Goal: Task Accomplishment & Management: Complete application form

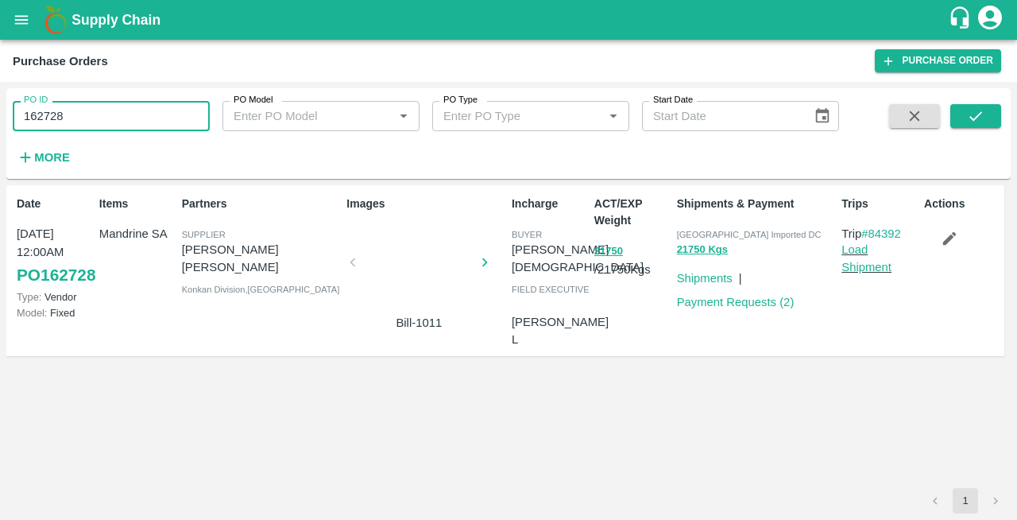
click at [71, 123] on input "162728" at bounding box center [111, 116] width 197 height 30
type input "1"
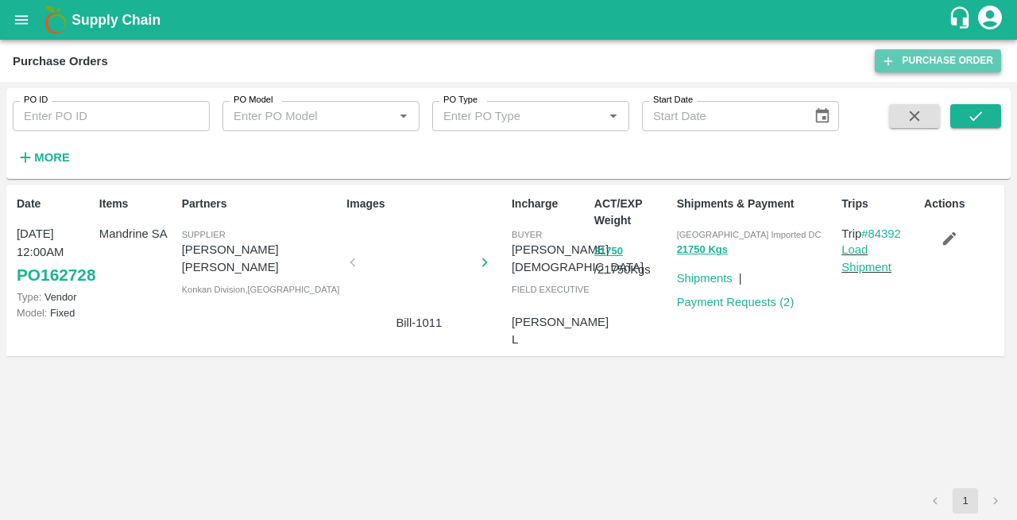
click at [936, 68] on link "Purchase Order" at bounding box center [938, 60] width 126 height 23
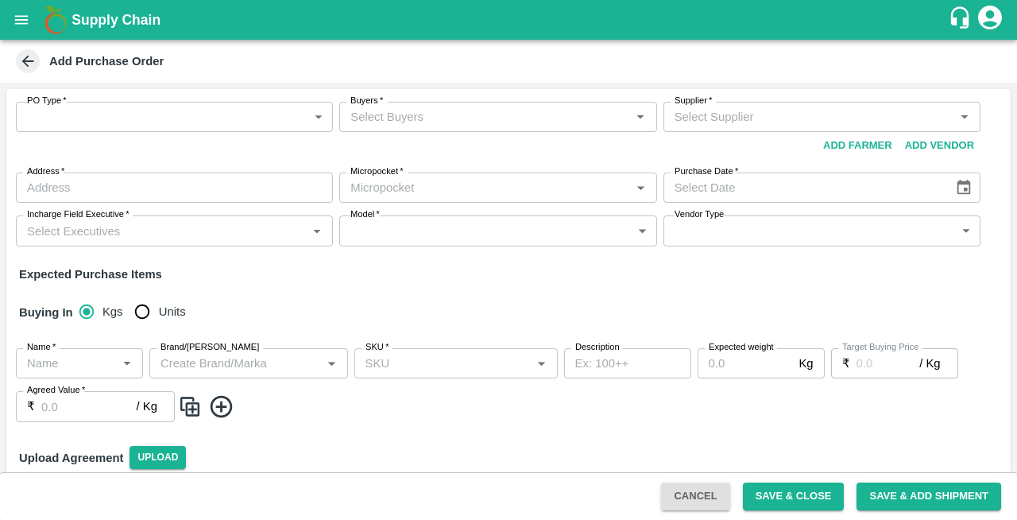
type input "NA"
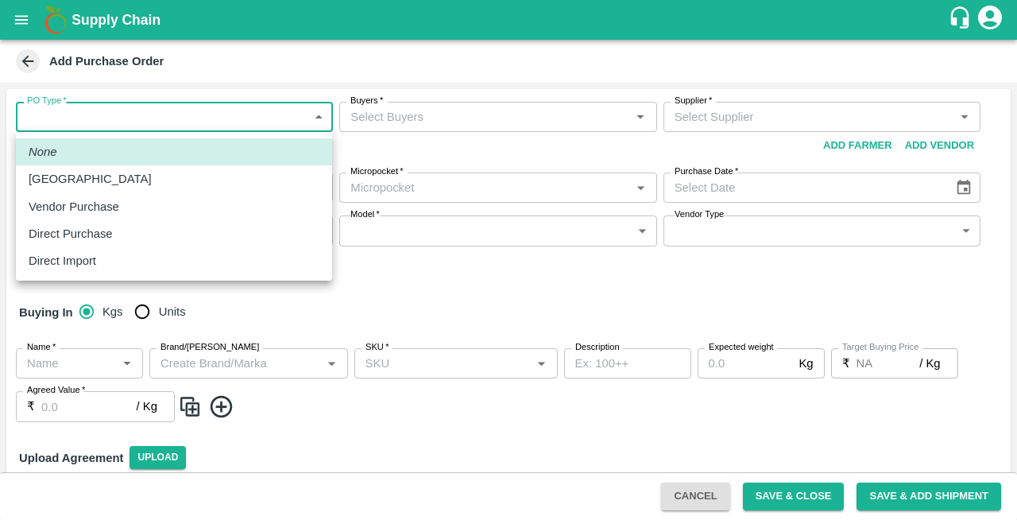
click at [104, 113] on body "Supply Chain Add Purchase Order PO Type   * ​ PO Type Buyers   * Buyers   * Sup…" at bounding box center [508, 260] width 1017 height 520
click at [79, 217] on li "Vendor Purchase" at bounding box center [174, 206] width 316 height 27
type input "2"
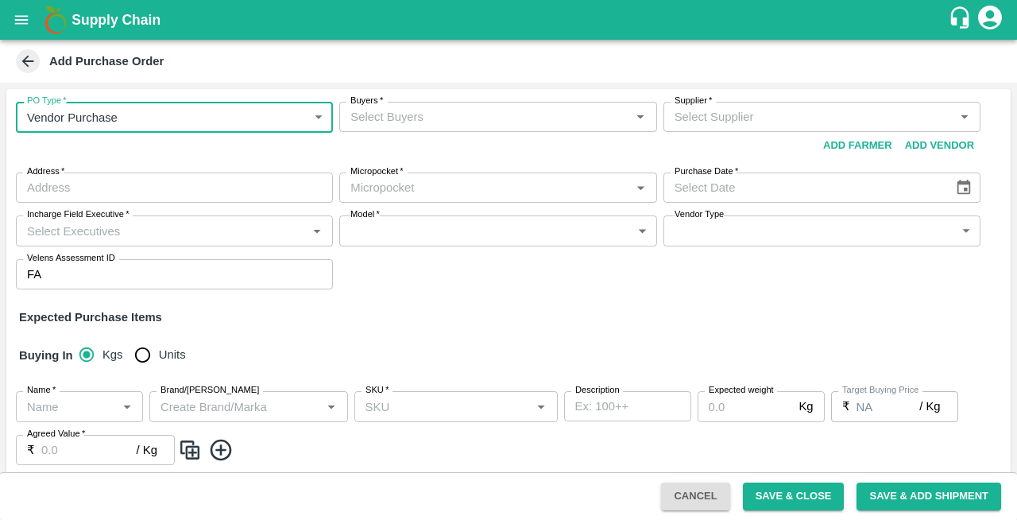
click at [393, 115] on input "Buyers   *" at bounding box center [484, 116] width 281 height 21
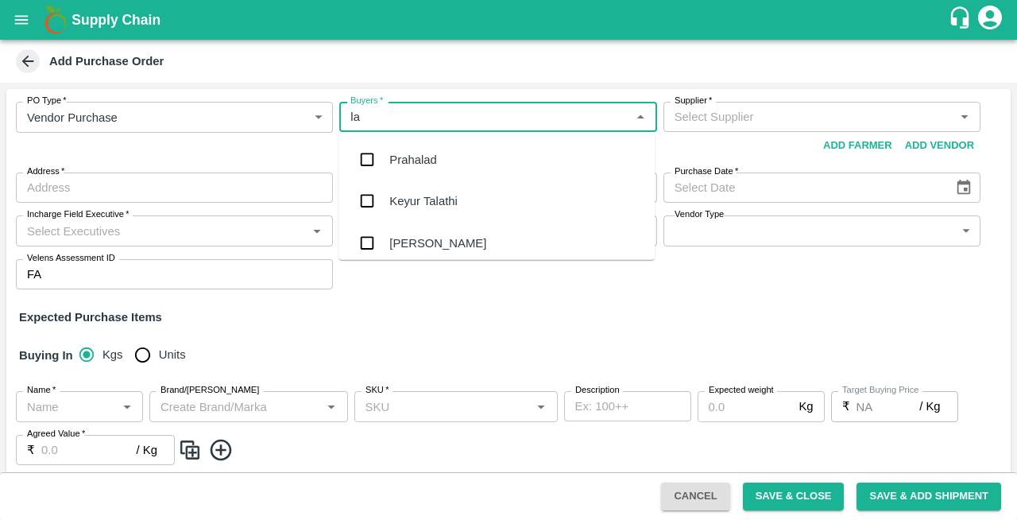
type input "lax"
click at [439, 243] on div "Laxit narottambhai khakhkhar" at bounding box center [466, 242] width 155 height 17
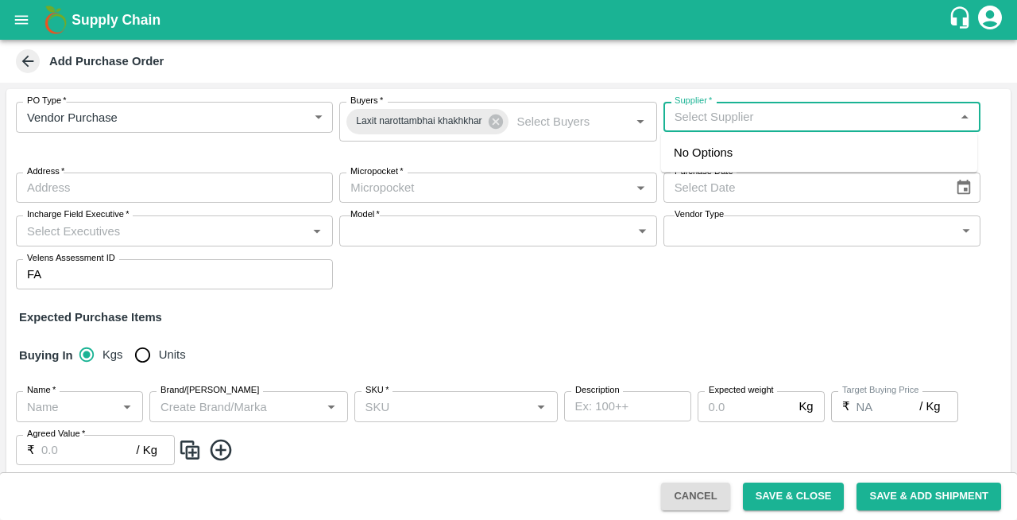
click at [691, 117] on input "Supplier   *" at bounding box center [808, 116] width 281 height 21
click at [556, 112] on input "Buyers   *" at bounding box center [558, 121] width 95 height 21
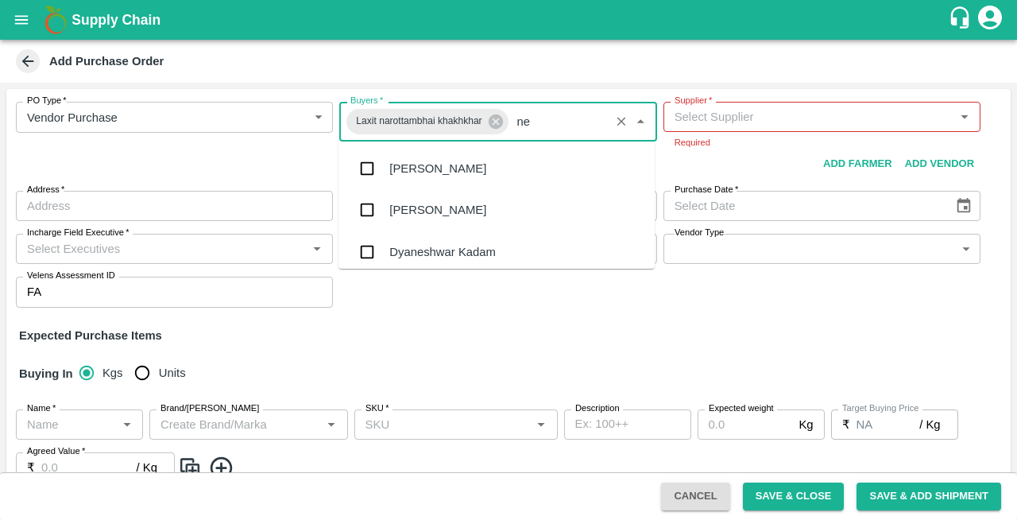
type input "nee"
click at [429, 248] on div "[PERSON_NAME][DEMOGRAPHIC_DATA]" at bounding box center [503, 251] width 229 height 17
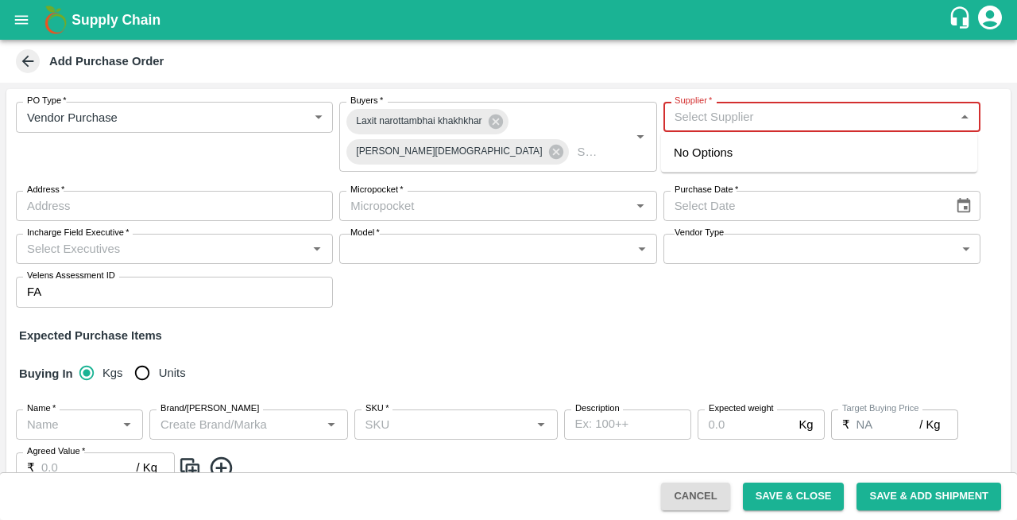
click at [737, 119] on input "Supplier   *" at bounding box center [808, 116] width 281 height 21
type input "63 ida"
click at [714, 114] on input "Supplier   *" at bounding box center [808, 116] width 281 height 21
click at [729, 161] on div "63IDEAS INFOLABS PRIVATE LIMITED-, -7208746994(Supplier)" at bounding box center [819, 162] width 291 height 36
type input "63IDEAS INFOLABS PRIVATE LIMITED-, -7208746994(Supplier)"
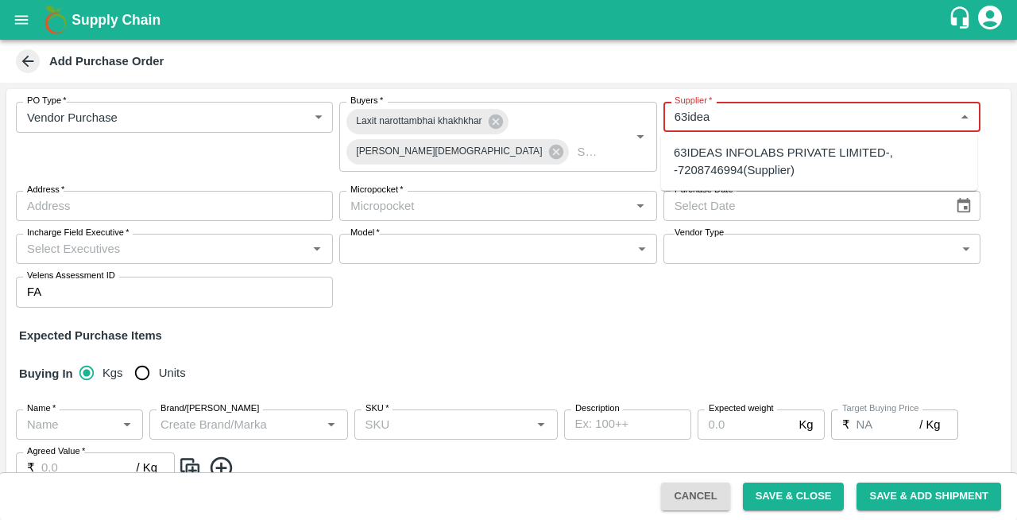
type input ", , , Maharashtra"
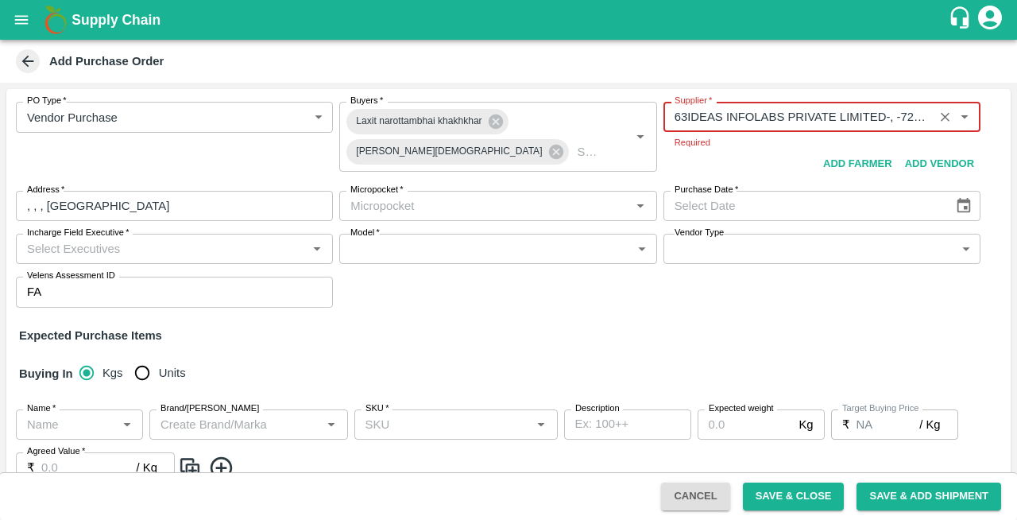
type input "63IDEAS INFOLABS PRIVATE LIMITED-, -7208746994(Supplier)"
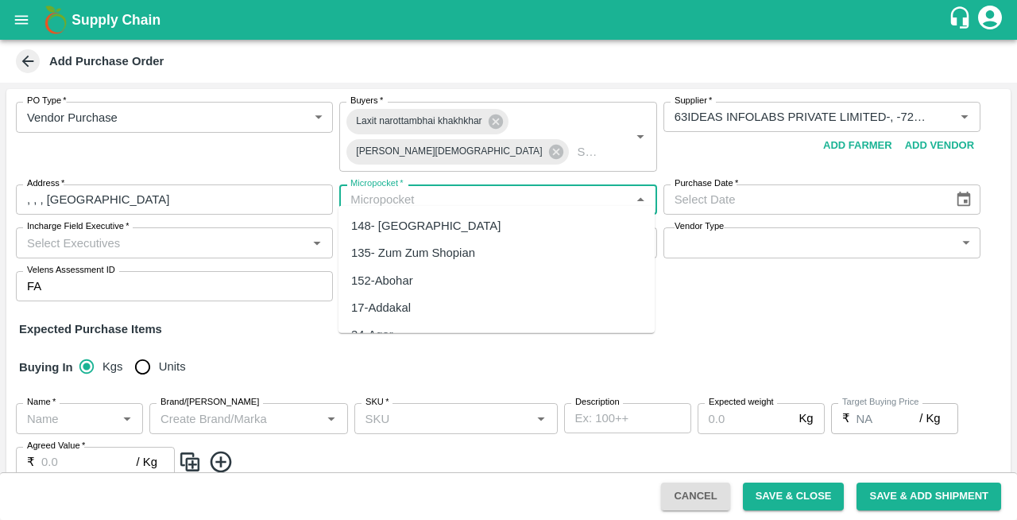
click at [442, 207] on body "Supply Chain Add Purchase Order PO Type   * Vendor Purchase 2 PO Type Buyers   …" at bounding box center [508, 260] width 1017 height 520
click at [370, 230] on div "82-Mumbai" at bounding box center [421, 225] width 140 height 17
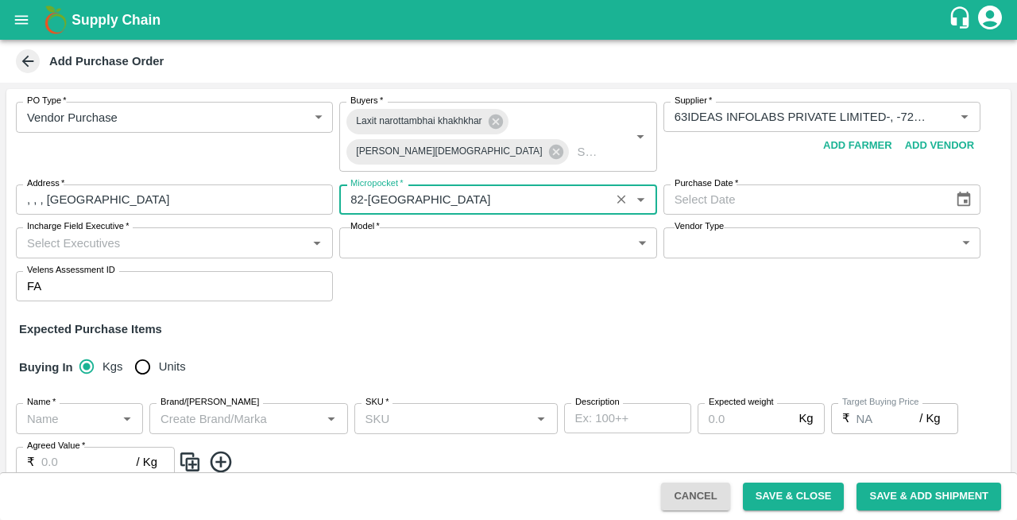
type input "82-Mumbai"
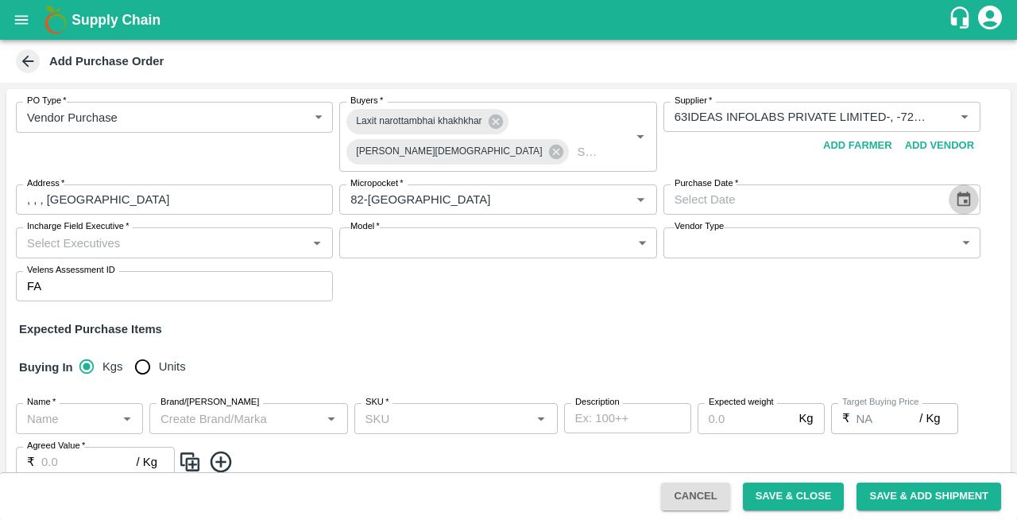
click at [959, 197] on icon "Choose date" at bounding box center [963, 199] width 17 height 17
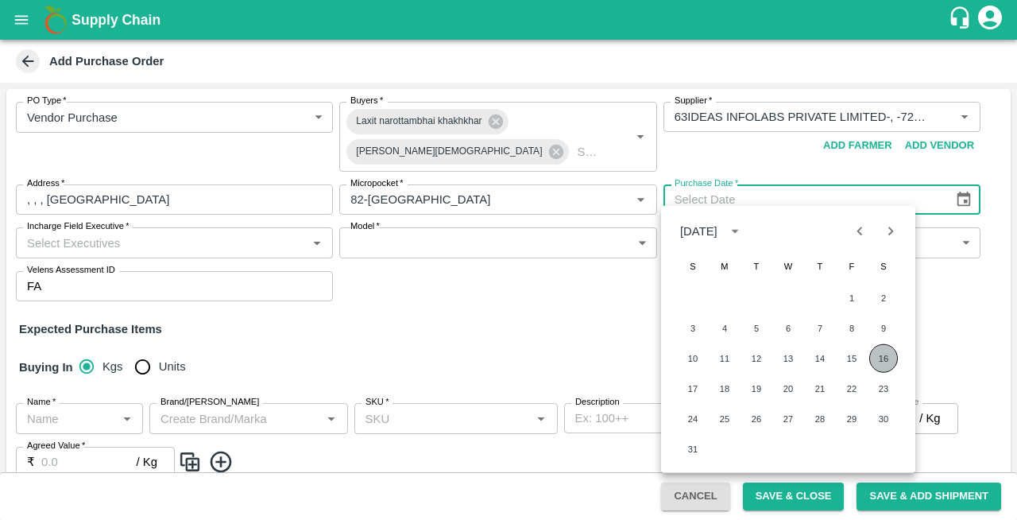
click at [890, 358] on button "16" at bounding box center [883, 358] width 29 height 29
type input "16/08/2025"
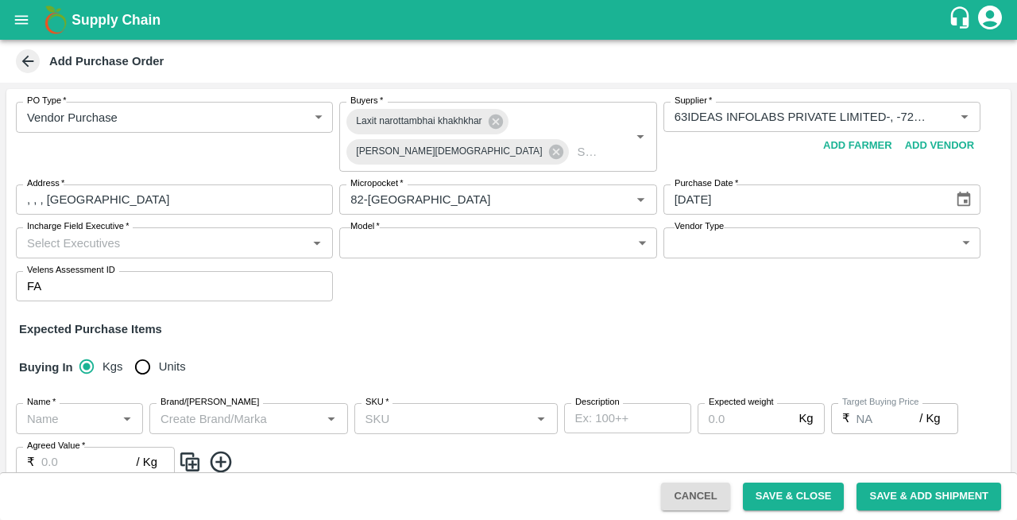
click at [102, 232] on input "Incharge Field Executive   *" at bounding box center [161, 242] width 281 height 21
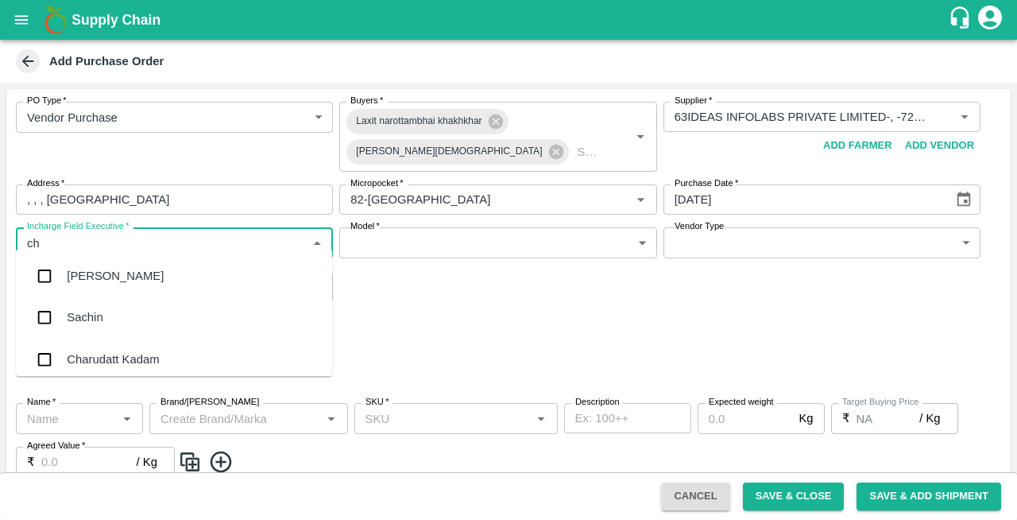
type input "che"
click at [102, 323] on div "Chetan S" at bounding box center [91, 317] width 49 height 17
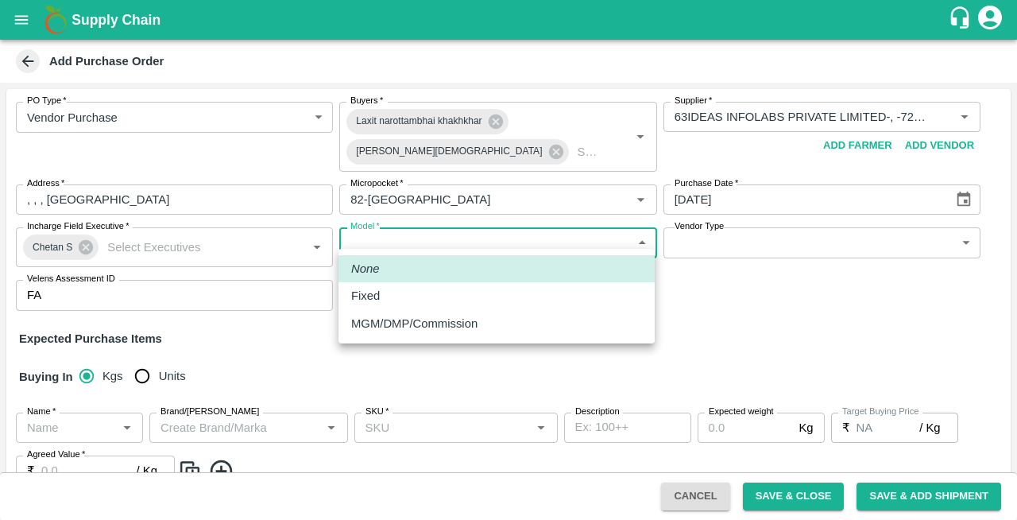
click at [471, 230] on body "Supply Chain Add Purchase Order PO Type   * Vendor Purchase 2 PO Type Buyers   …" at bounding box center [508, 260] width 1017 height 520
click at [387, 300] on div "Fixed" at bounding box center [369, 295] width 37 height 17
type input "Fixed"
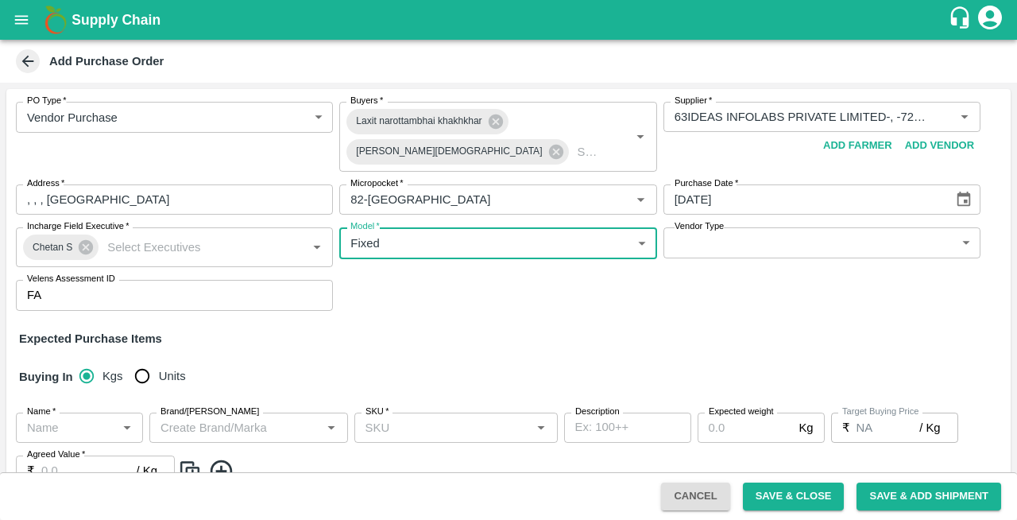
click at [140, 366] on input "Units" at bounding box center [142, 376] width 32 height 32
radio input "true"
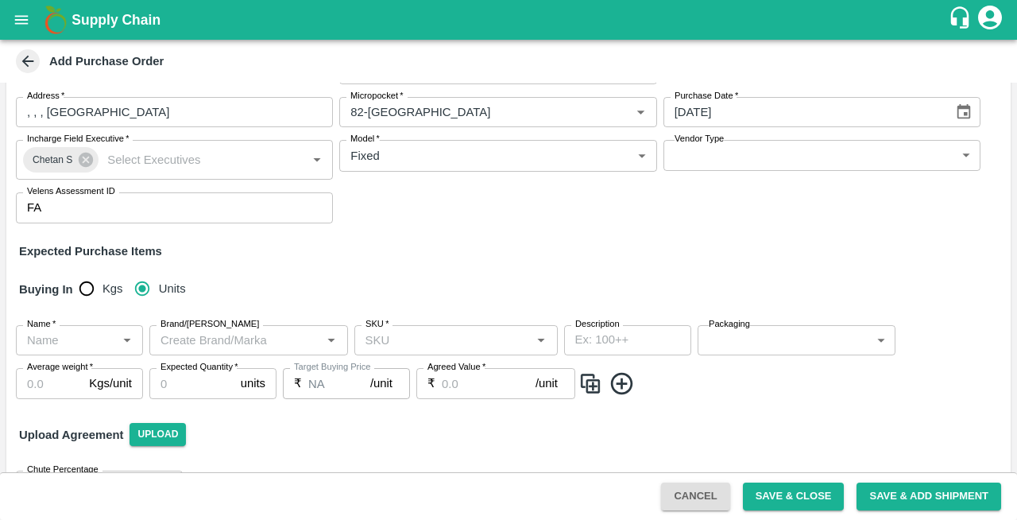
scroll to position [93, 0]
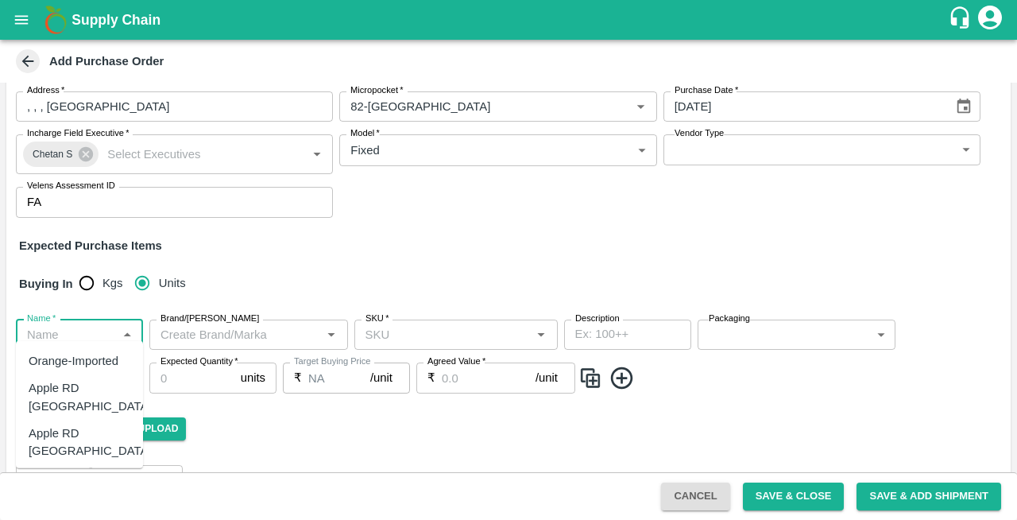
click at [52, 324] on input "Name   *" at bounding box center [66, 334] width 91 height 21
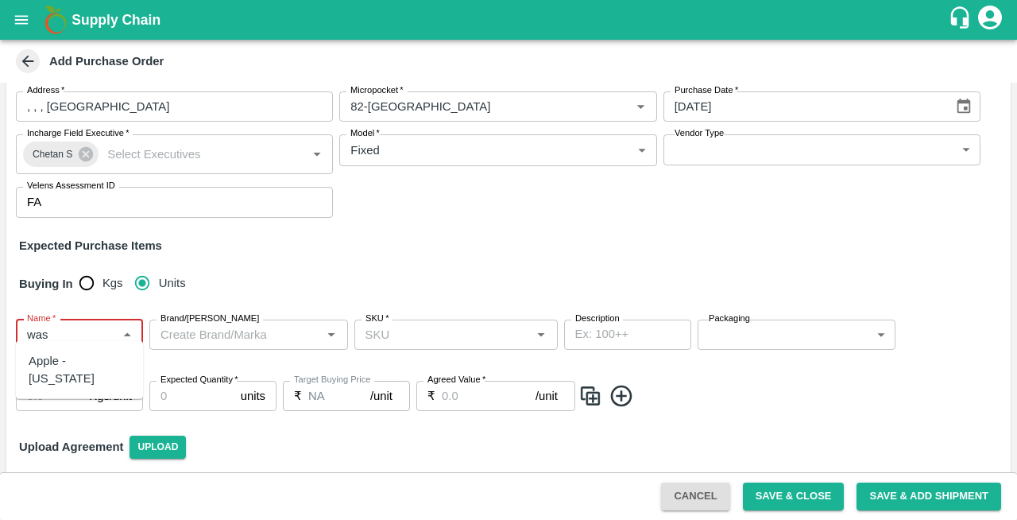
click at [64, 365] on div "Apple - [US_STATE]" at bounding box center [80, 370] width 102 height 36
type input "Apple - [US_STATE]"
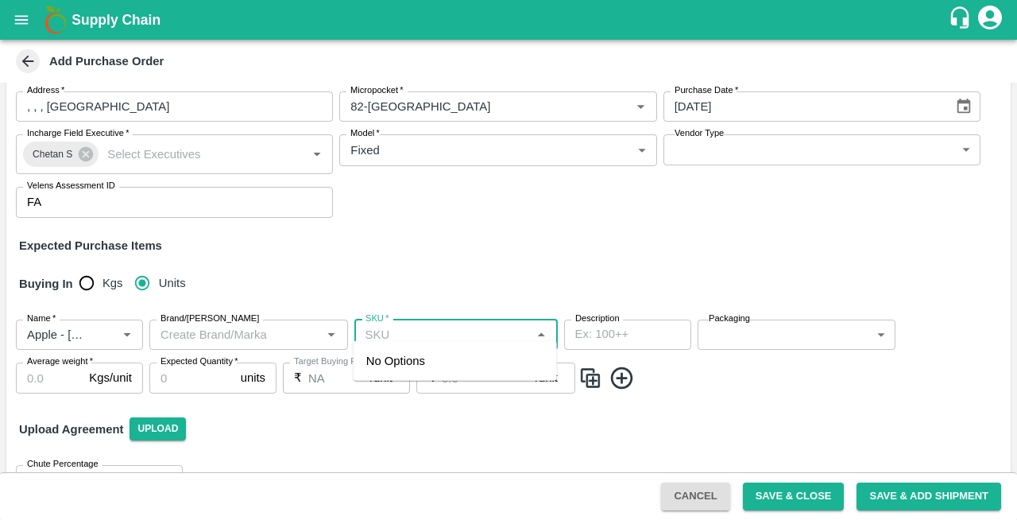
click at [439, 324] on input "SKU   *" at bounding box center [443, 334] width 168 height 21
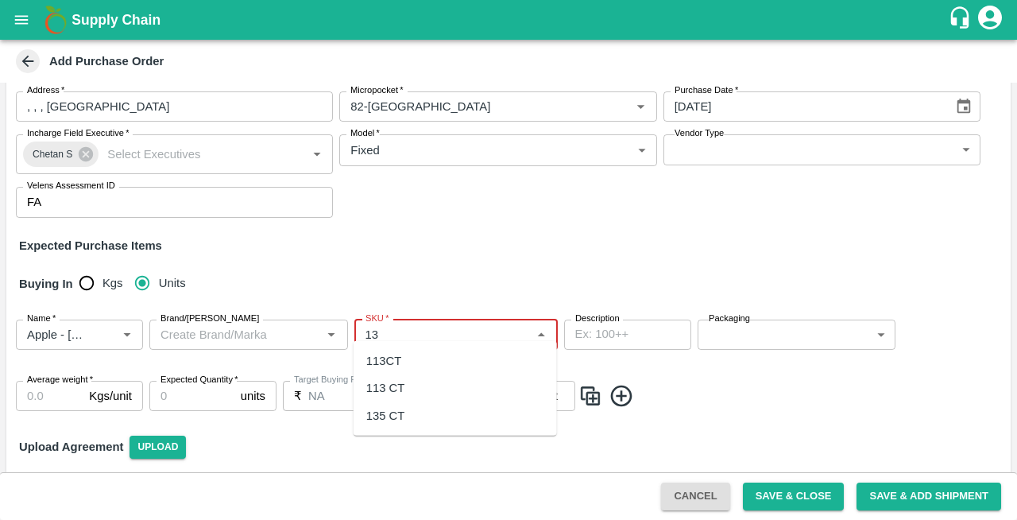
click at [417, 418] on div "135 CT" at bounding box center [455, 414] width 203 height 27
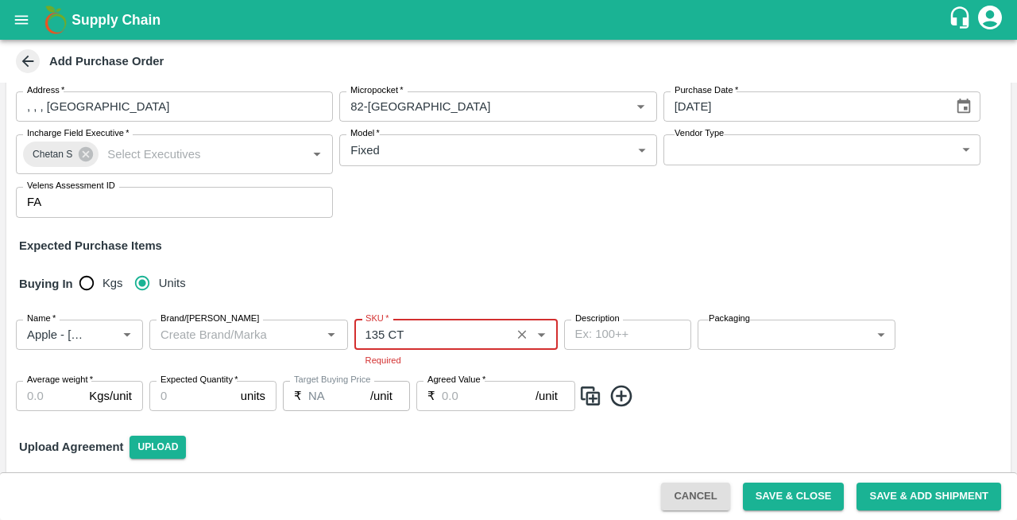
type input "135 CT"
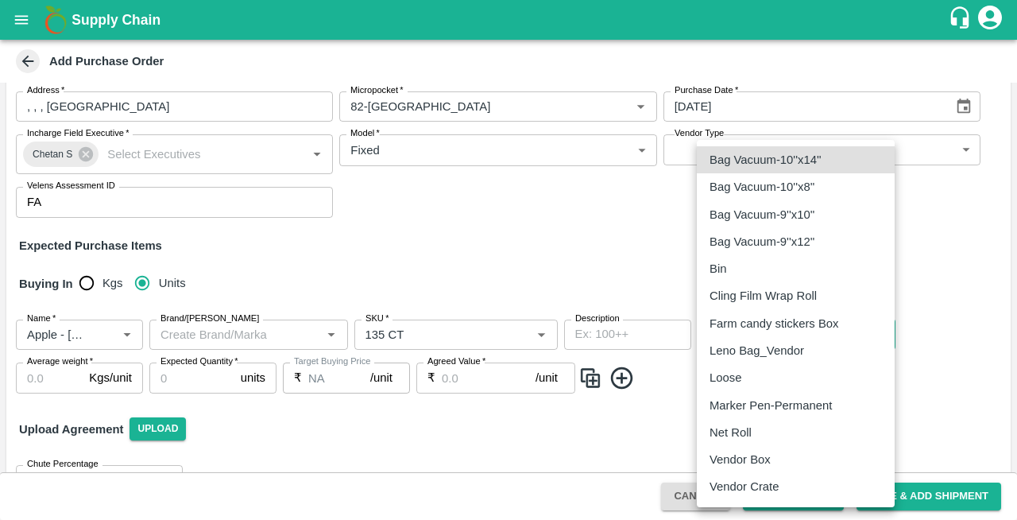
click at [768, 327] on body "Supply Chain Add Purchase Order PO Type   * Vendor Purchase 2 PO Type Buyers   …" at bounding box center [508, 260] width 1017 height 520
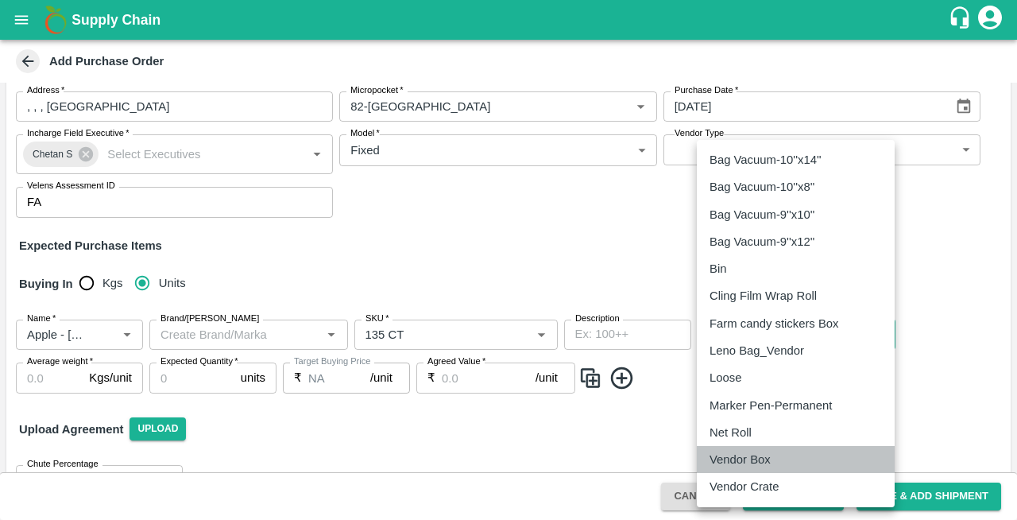
click at [742, 466] on p "Vendor Box" at bounding box center [740, 459] width 61 height 17
type input "276"
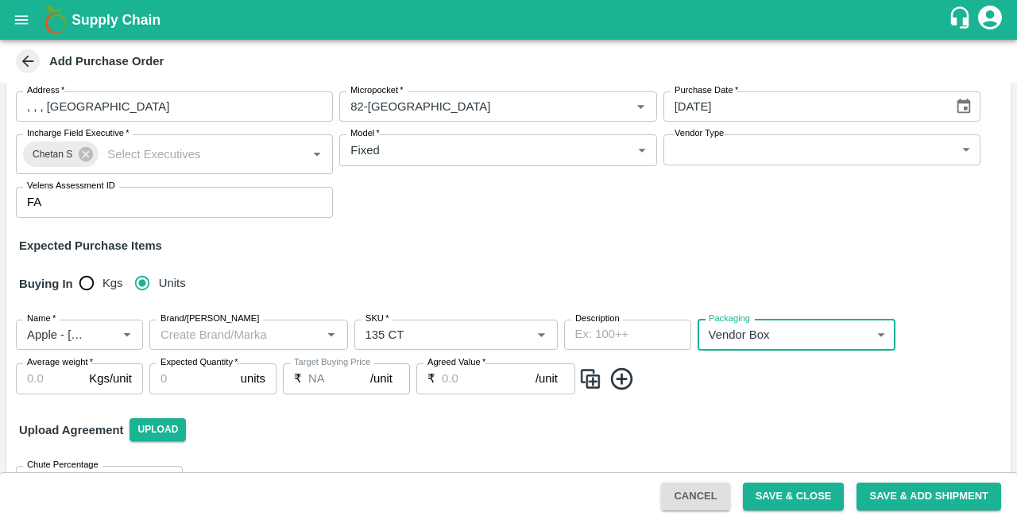
click at [45, 371] on input "Average weight   *" at bounding box center [49, 378] width 67 height 30
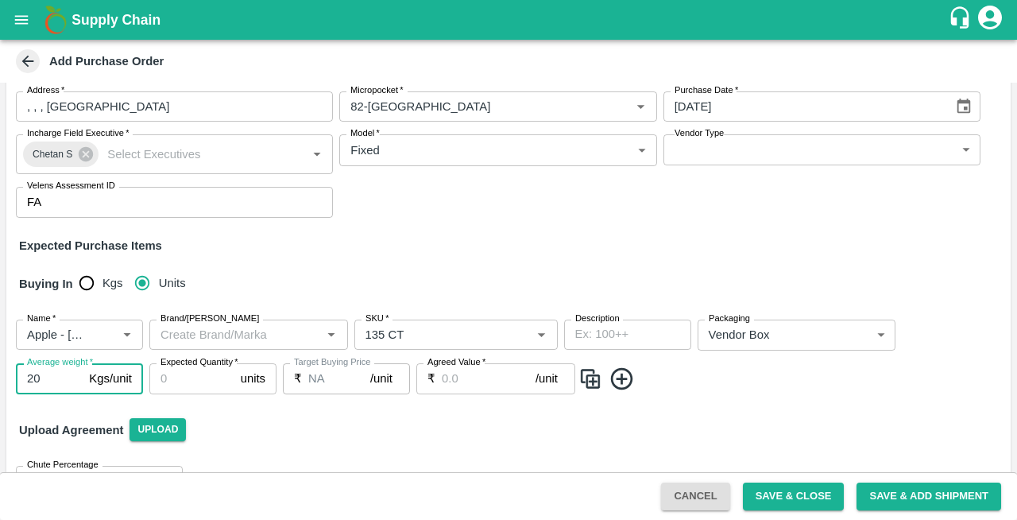
type input "20"
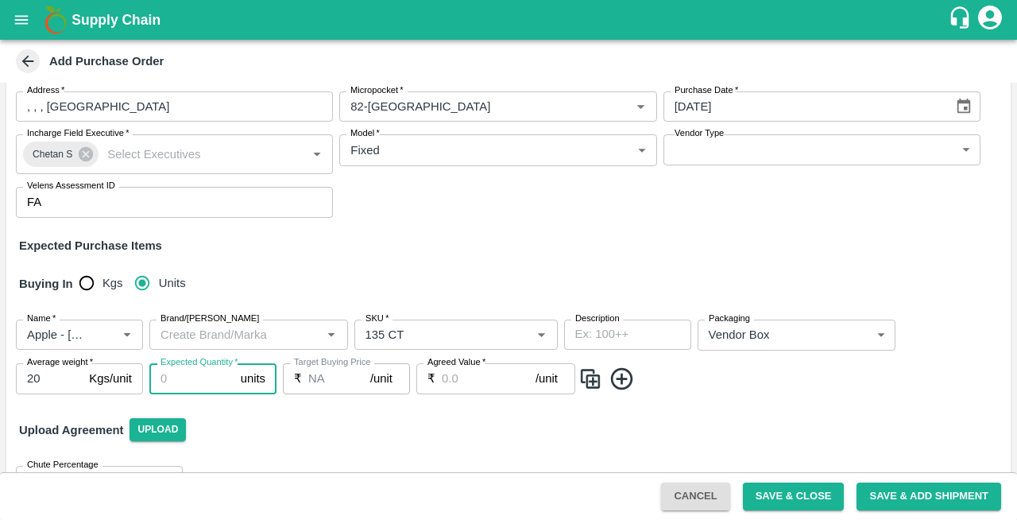
click at [184, 376] on input "Expected Quantity   *" at bounding box center [191, 378] width 85 height 30
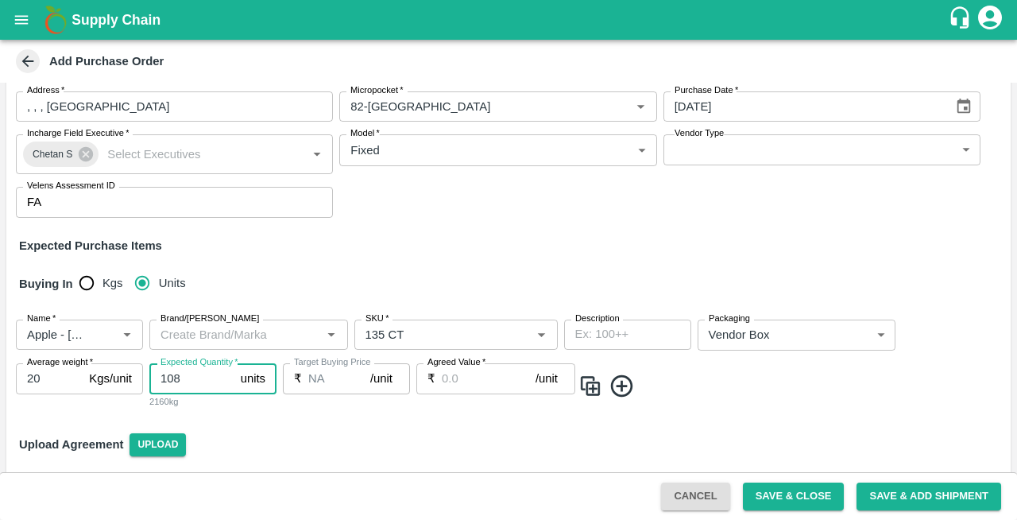
type input "108"
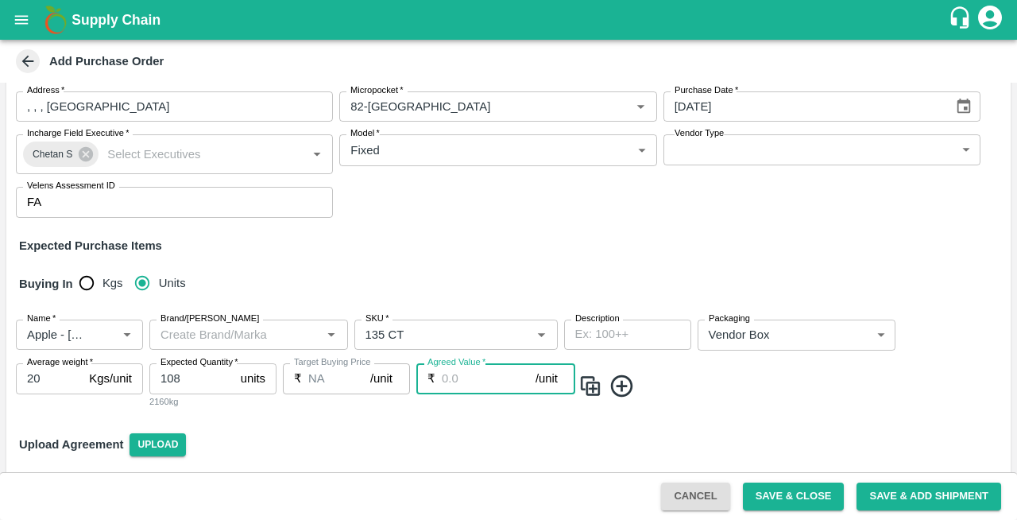
click at [472, 369] on input "Agreed Value   *" at bounding box center [489, 378] width 94 height 30
type input "3200"
click at [620, 378] on icon at bounding box center [622, 386] width 26 height 26
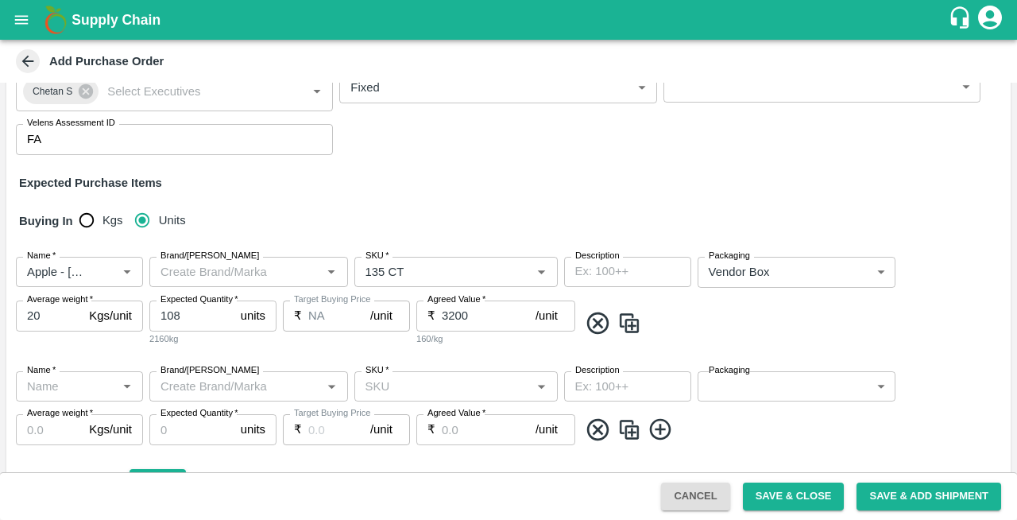
scroll to position [224, 0]
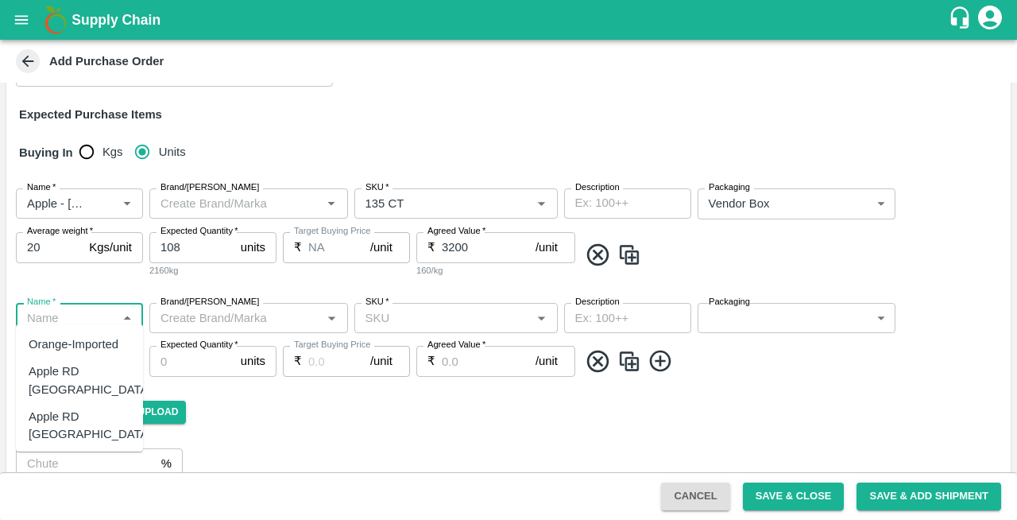
click at [72, 308] on input "Name   *" at bounding box center [66, 318] width 91 height 21
type input "S"
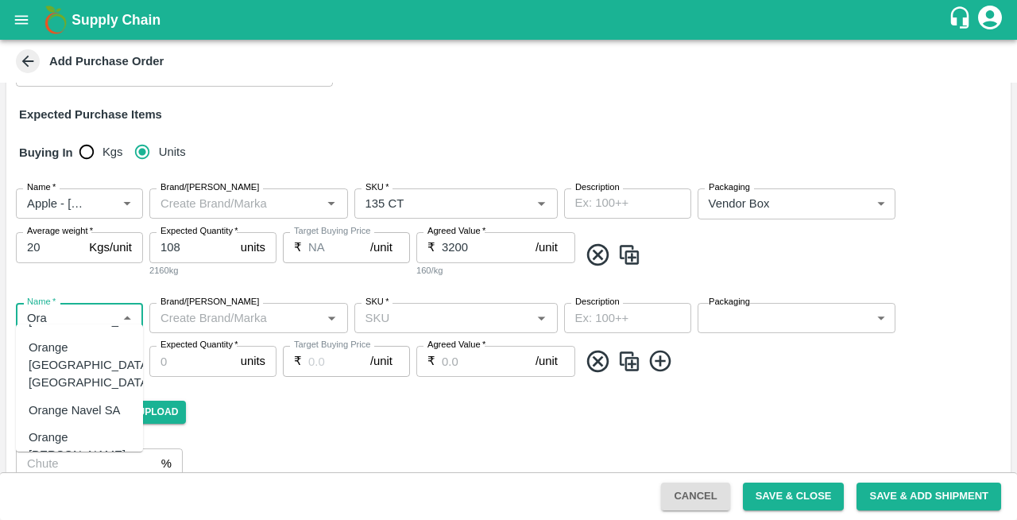
scroll to position [83, 0]
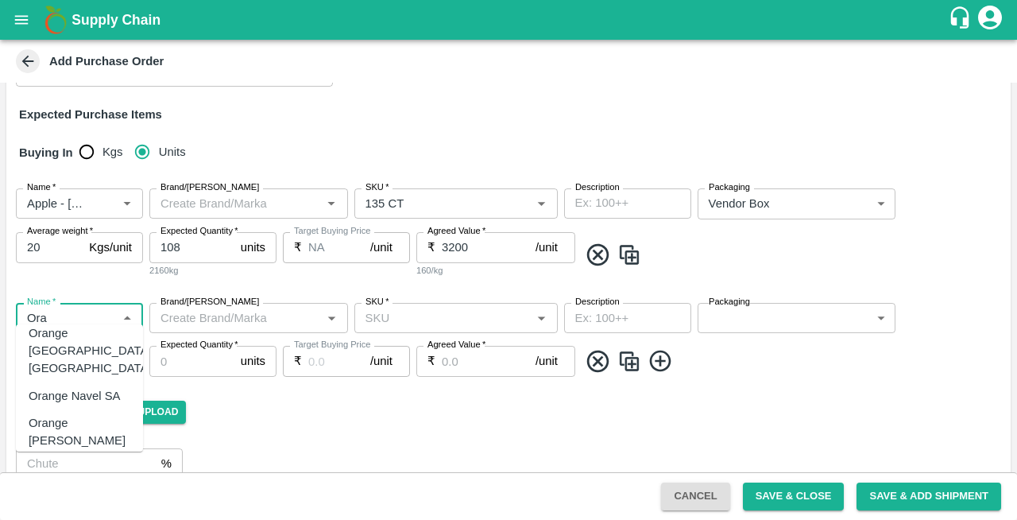
click at [47, 414] on div "Orange [PERSON_NAME]" at bounding box center [80, 432] width 102 height 36
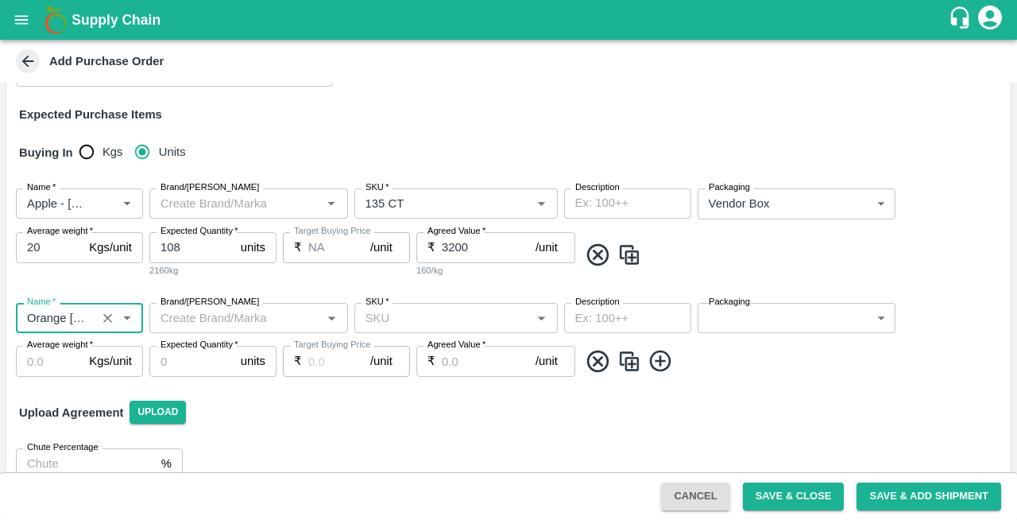
type input "Orange [PERSON_NAME]"
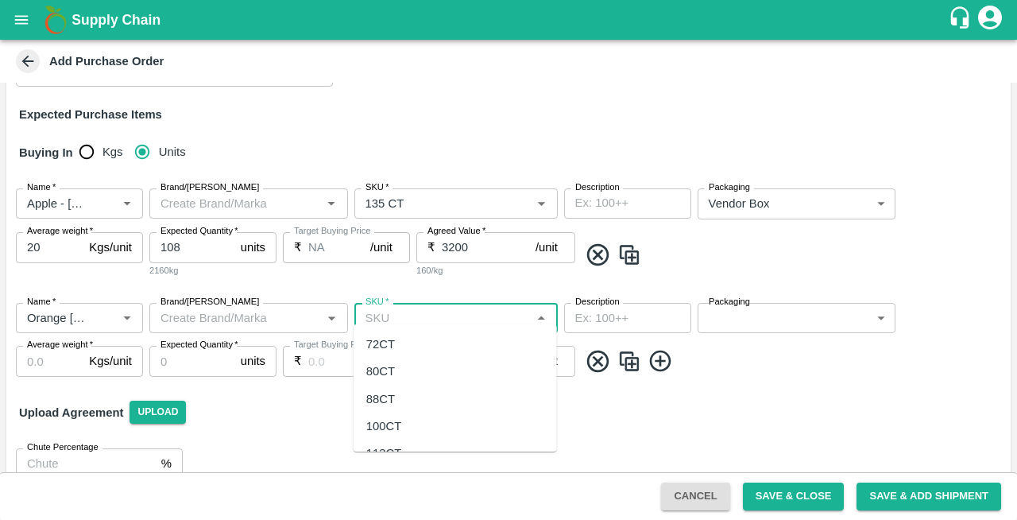
click at [395, 308] on input "SKU   *" at bounding box center [443, 318] width 168 height 21
click at [391, 339] on div "105 CT" at bounding box center [385, 343] width 39 height 17
type input "105 CT"
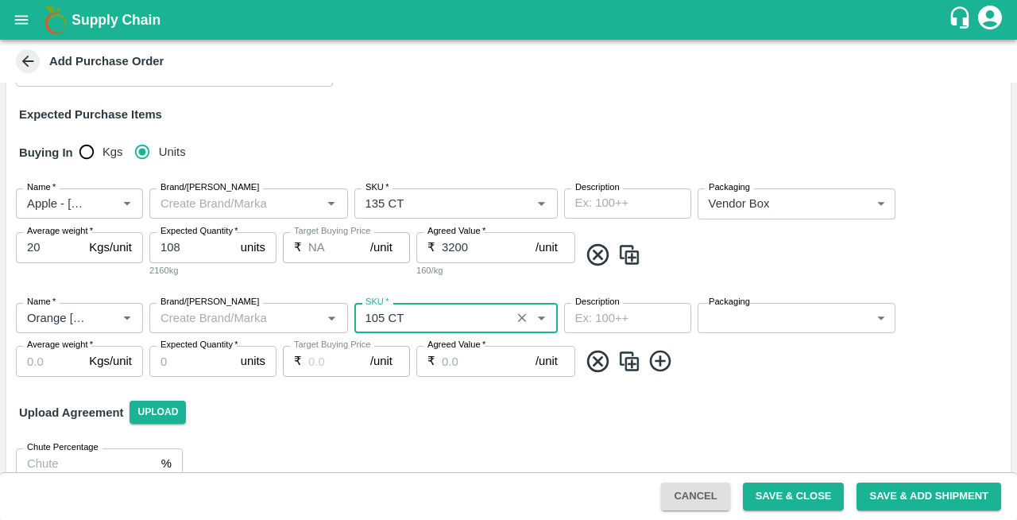
type input "NA"
type input "105 CT"
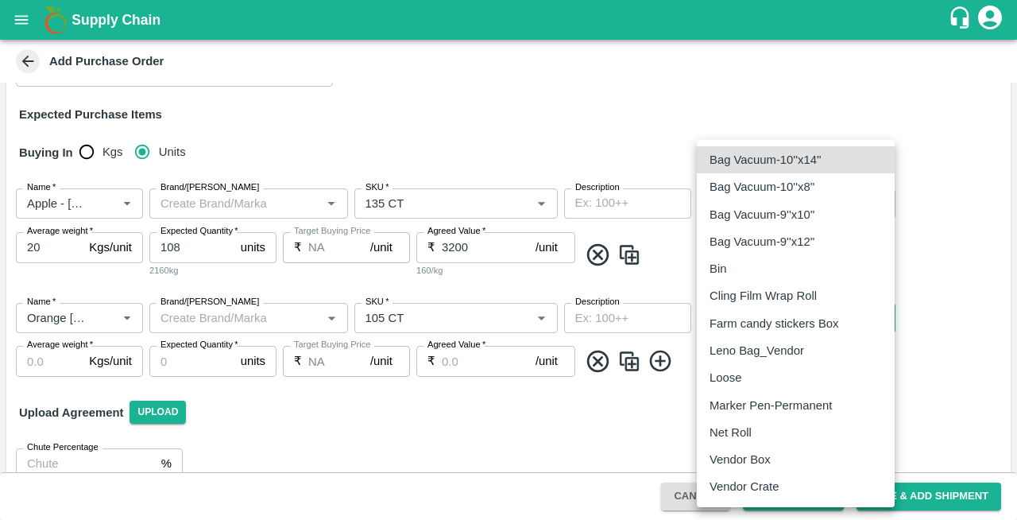
click at [718, 310] on body "Supply Chain Add Purchase Order PO Type   * Vendor Purchase 2 PO Type Buyers   …" at bounding box center [508, 260] width 1017 height 520
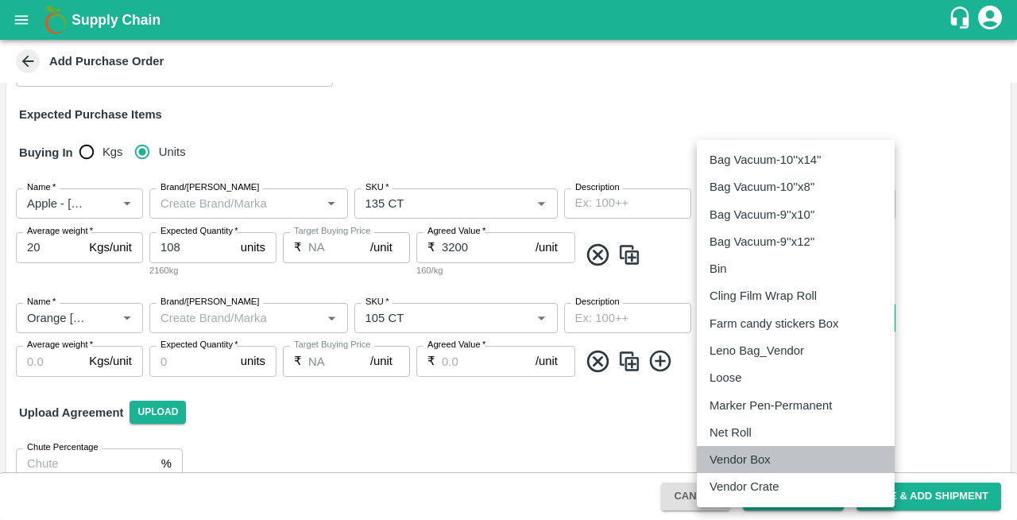
click at [745, 461] on p "Vendor Box" at bounding box center [740, 459] width 61 height 17
type input "276"
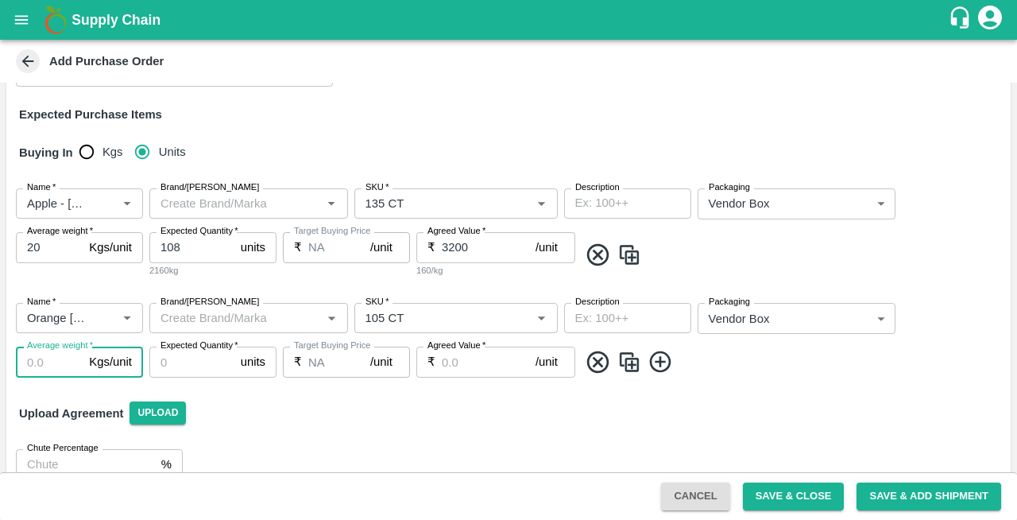
click at [37, 358] on input "Average weight   *" at bounding box center [49, 361] width 67 height 30
type input "15"
click at [196, 361] on input "Expected Quantity   *" at bounding box center [191, 361] width 85 height 30
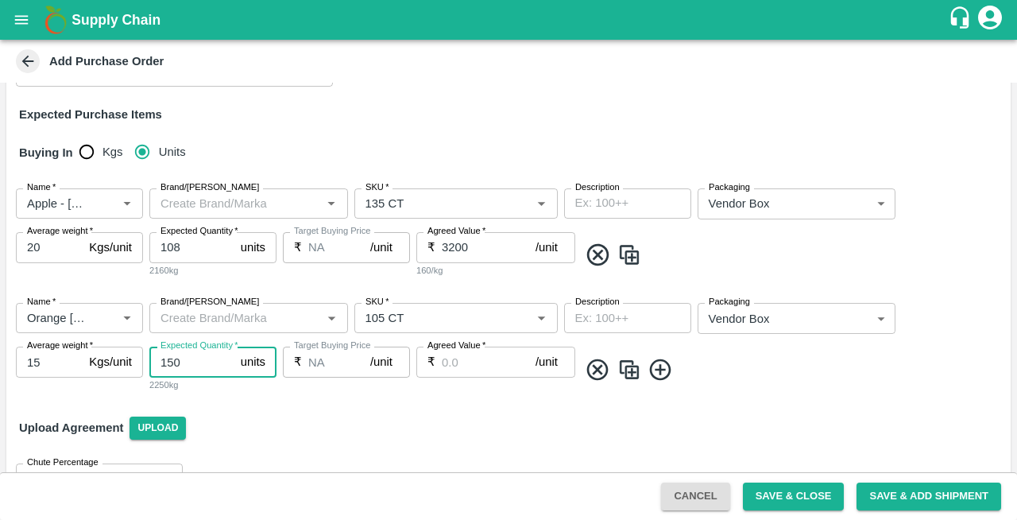
type input "150"
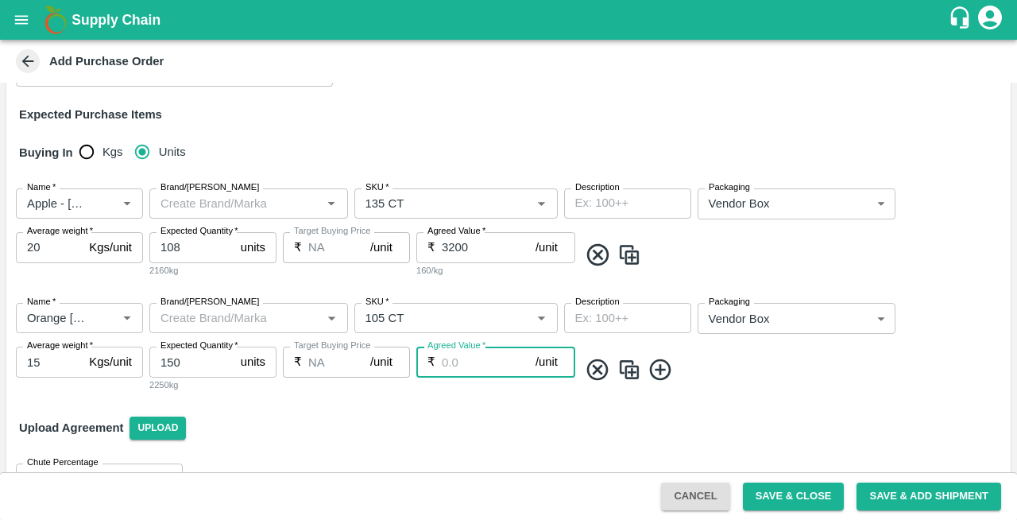
click at [473, 355] on input "Agreed Value   *" at bounding box center [489, 361] width 94 height 30
type input "2300"
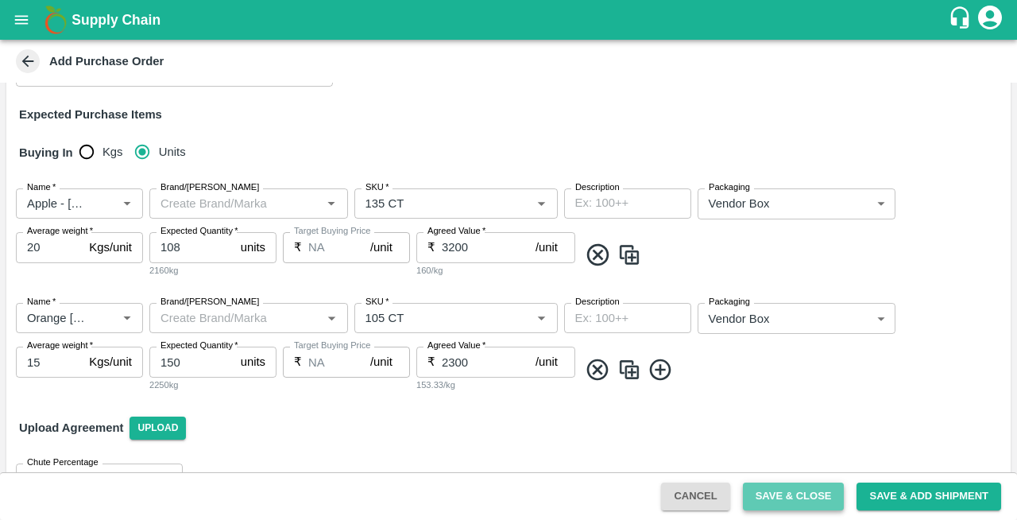
click at [793, 493] on button "Save & Close" at bounding box center [794, 496] width 102 height 28
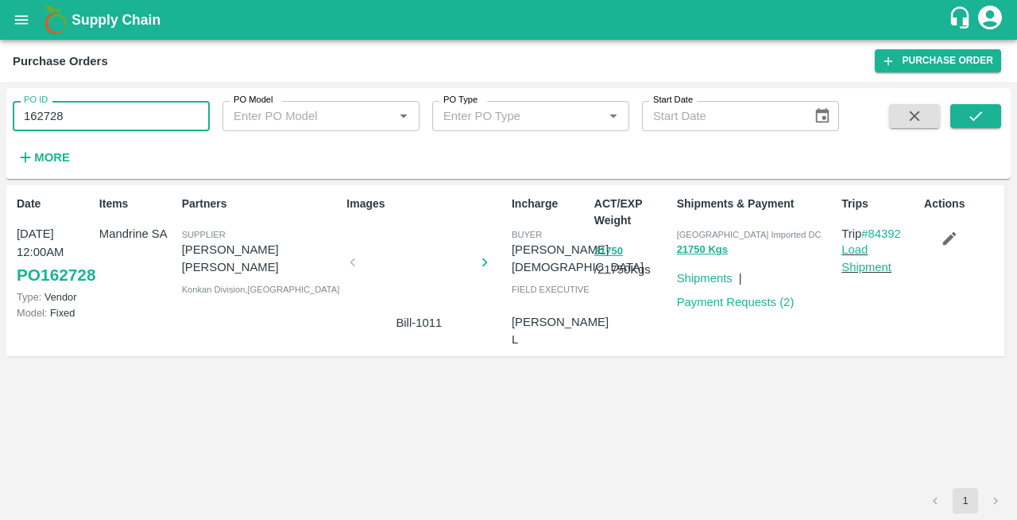
click at [114, 115] on input "162728" at bounding box center [111, 116] width 197 height 30
type input "1"
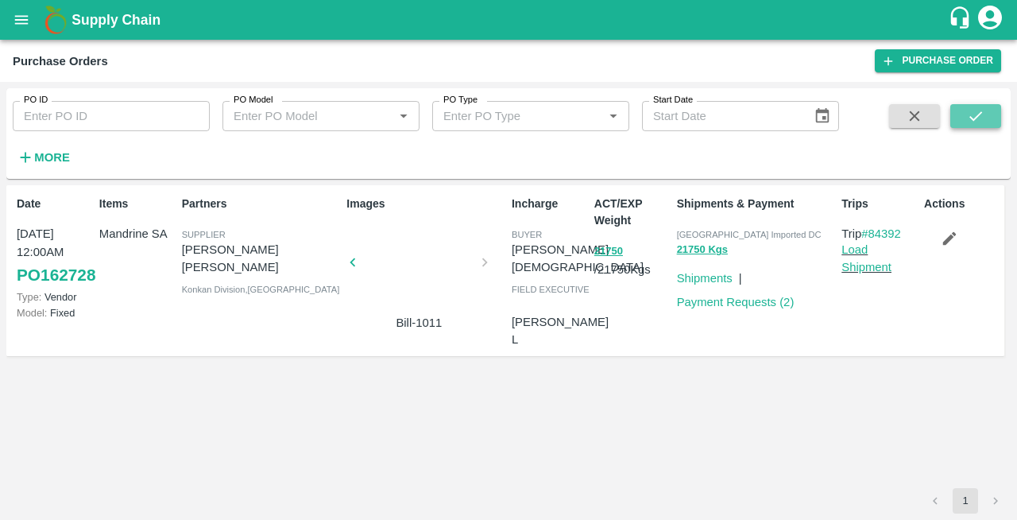
click at [976, 124] on icon "submit" at bounding box center [975, 115] width 17 height 17
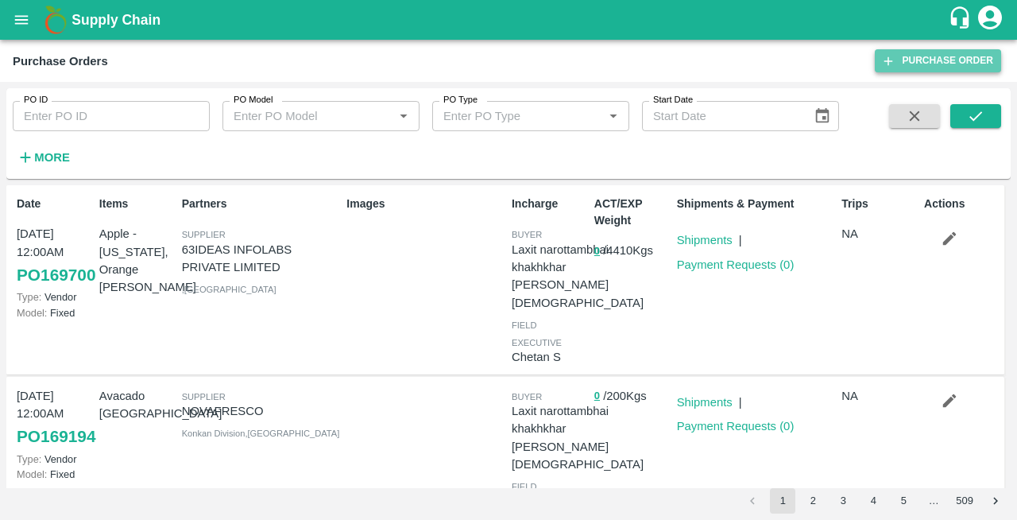
click at [923, 68] on link "Purchase Order" at bounding box center [938, 60] width 126 height 23
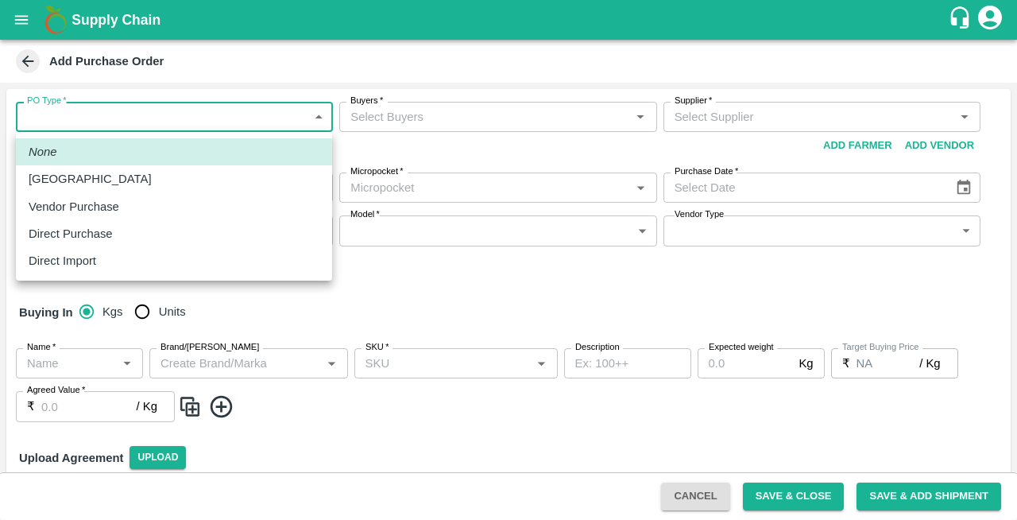
click at [81, 108] on body "Supply Chain Add Purchase Order PO Type   * ​ PO Type Buyers   * Buyers   * Sup…" at bounding box center [508, 260] width 1017 height 520
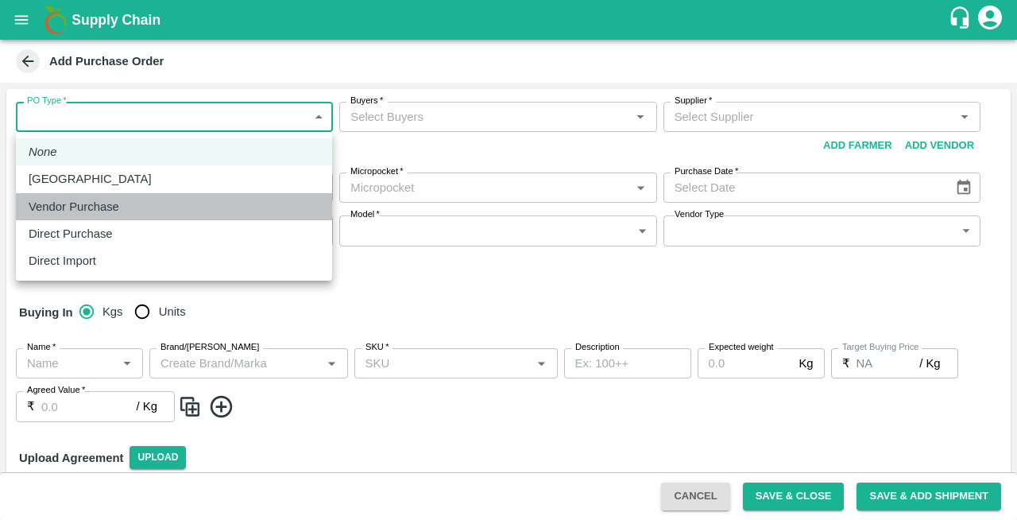
click at [78, 202] on p "Vendor Purchase" at bounding box center [74, 206] width 91 height 17
type input "2"
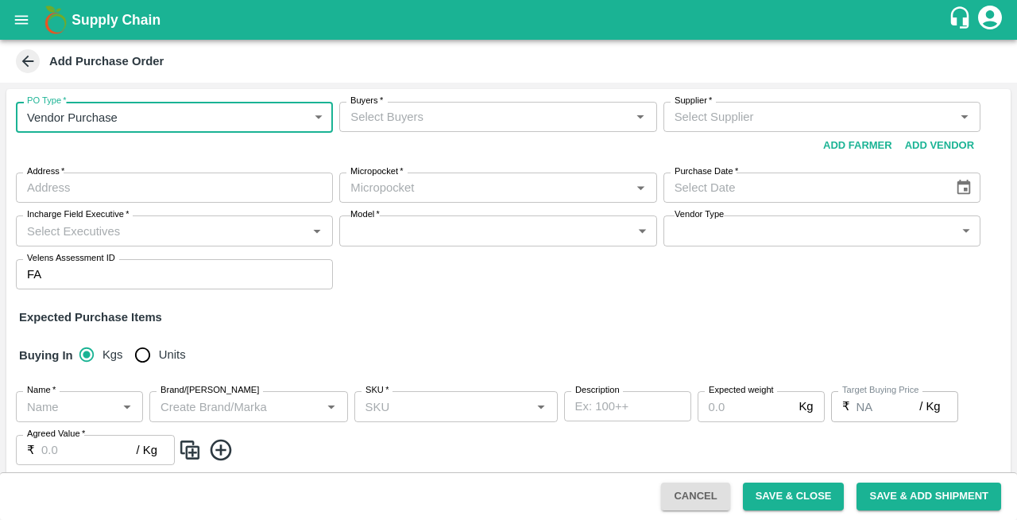
click at [386, 119] on input "Buyers   *" at bounding box center [484, 116] width 281 height 21
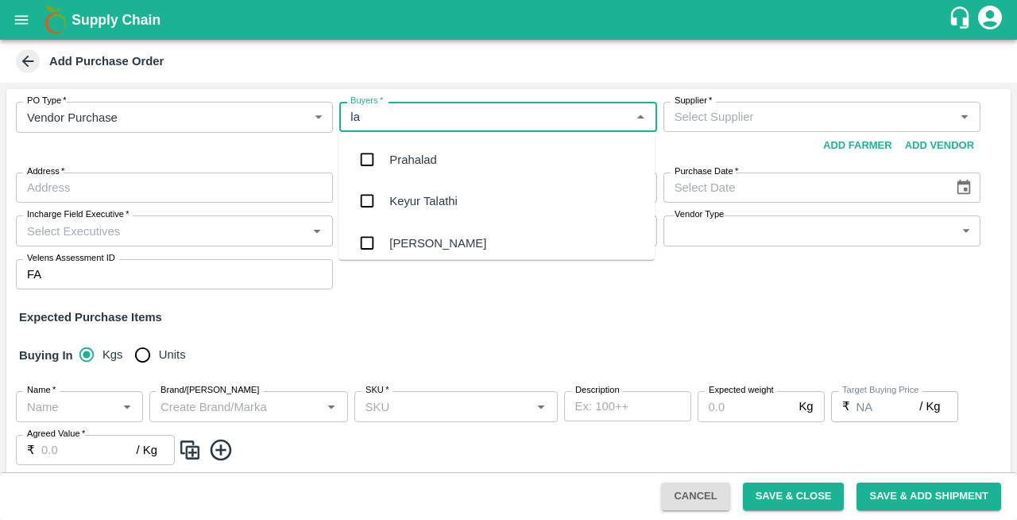
type input "lax"
click at [416, 233] on div "Laxit narottambhai khakhkhar" at bounding box center [497, 242] width 316 height 41
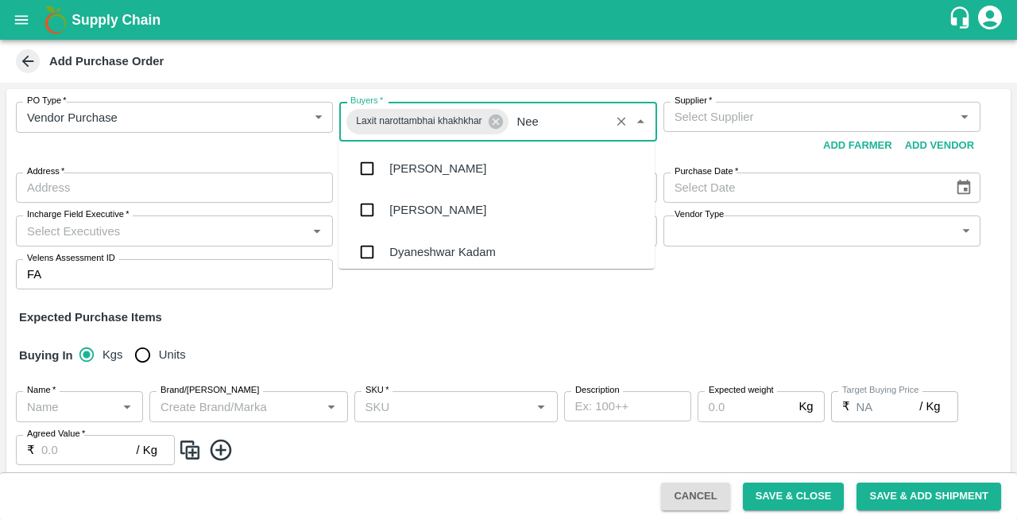
type input "Neet"
click at [404, 205] on div "[PERSON_NAME][DEMOGRAPHIC_DATA]" at bounding box center [503, 209] width 229 height 17
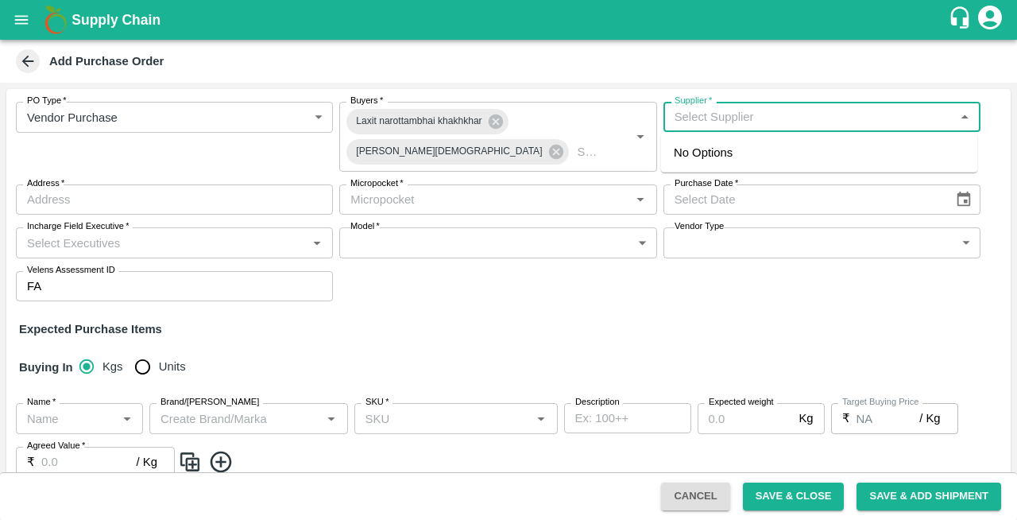
click at [714, 126] on input "Supplier   *" at bounding box center [808, 116] width 281 height 21
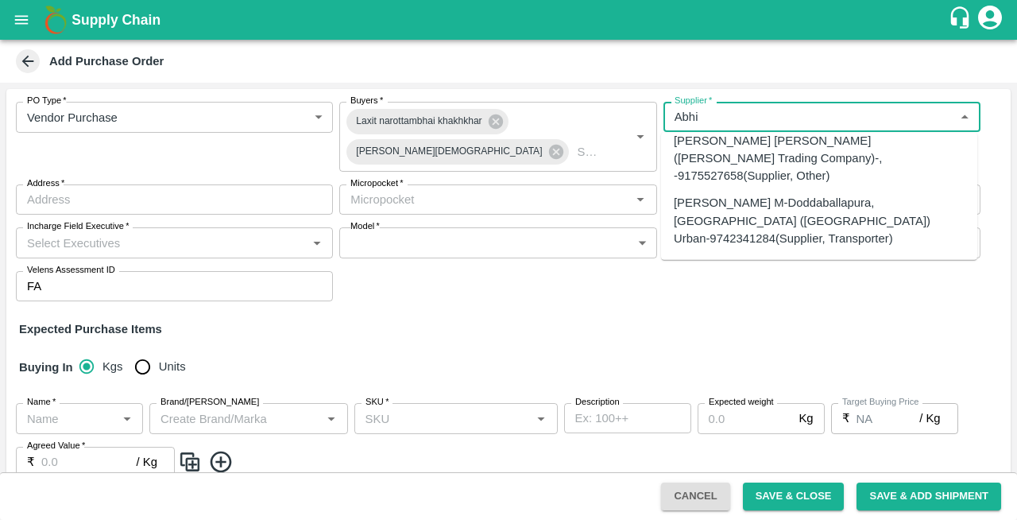
scroll to position [213, 0]
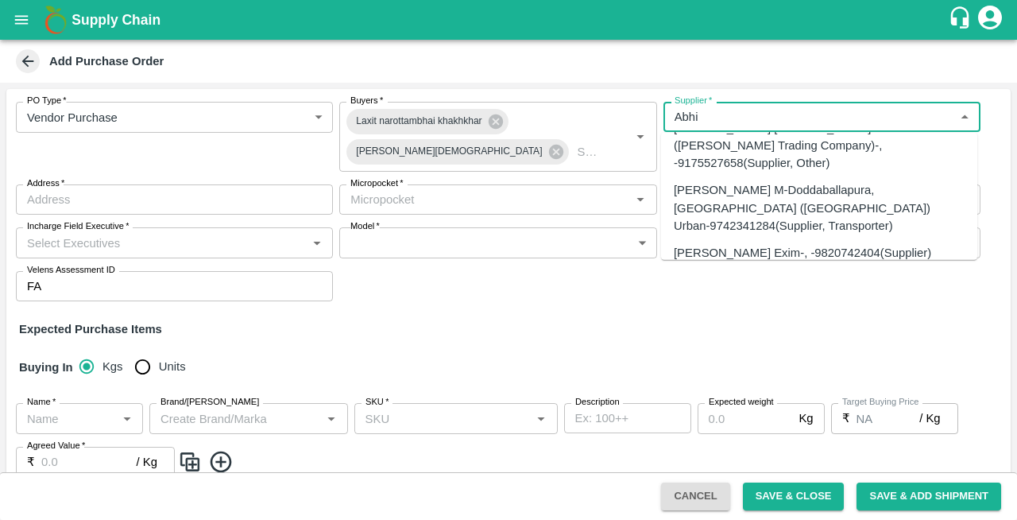
click at [715, 244] on div "Abhinandan Exim-, -9820742404(Supplier)" at bounding box center [802, 252] width 257 height 17
type input "Abhinandan Exim-, -9820742404(Supplier)"
type input ", , , Rajasthan"
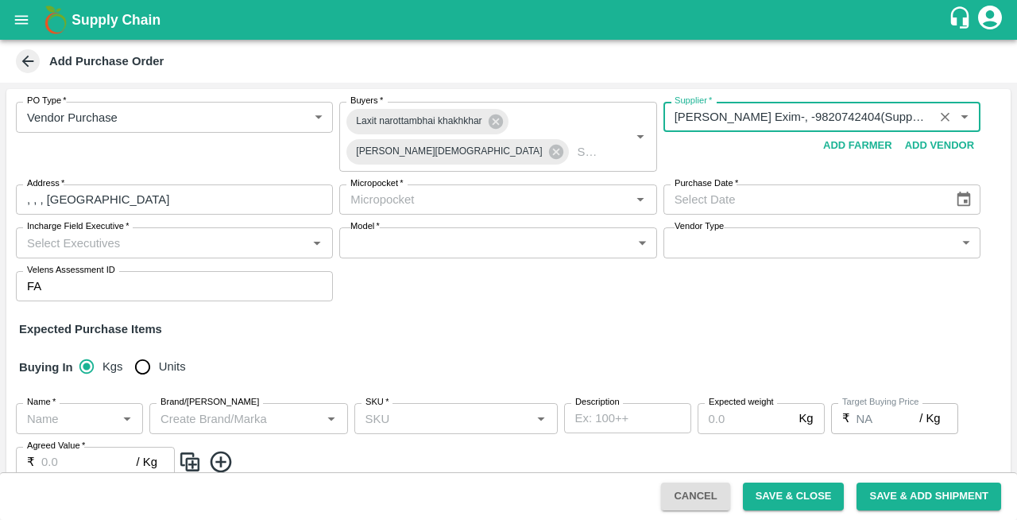
type input "Abhinandan Exim-, -9820742404(Supplier)"
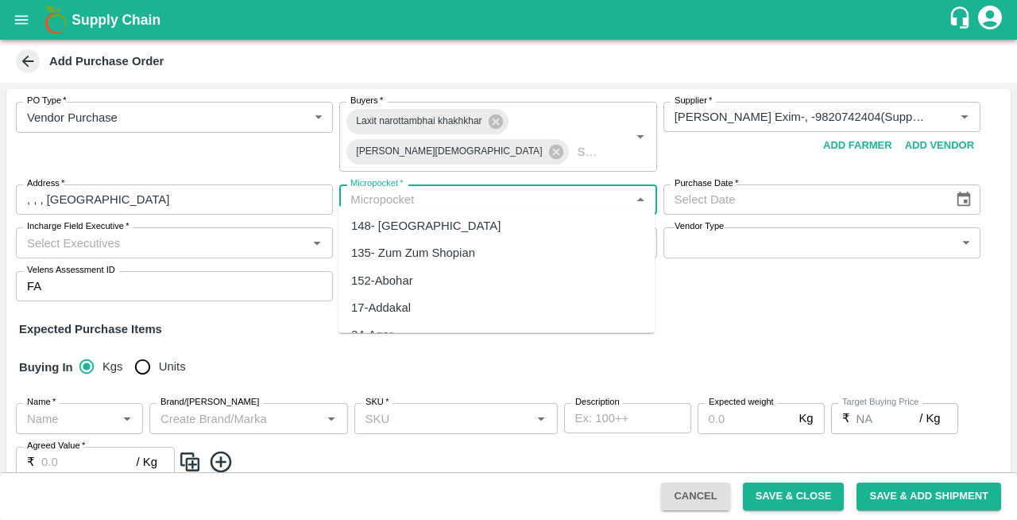
click at [394, 189] on input "Micropocket   *" at bounding box center [484, 199] width 281 height 21
click at [378, 224] on div "82-[GEOGRAPHIC_DATA]" at bounding box center [421, 225] width 140 height 17
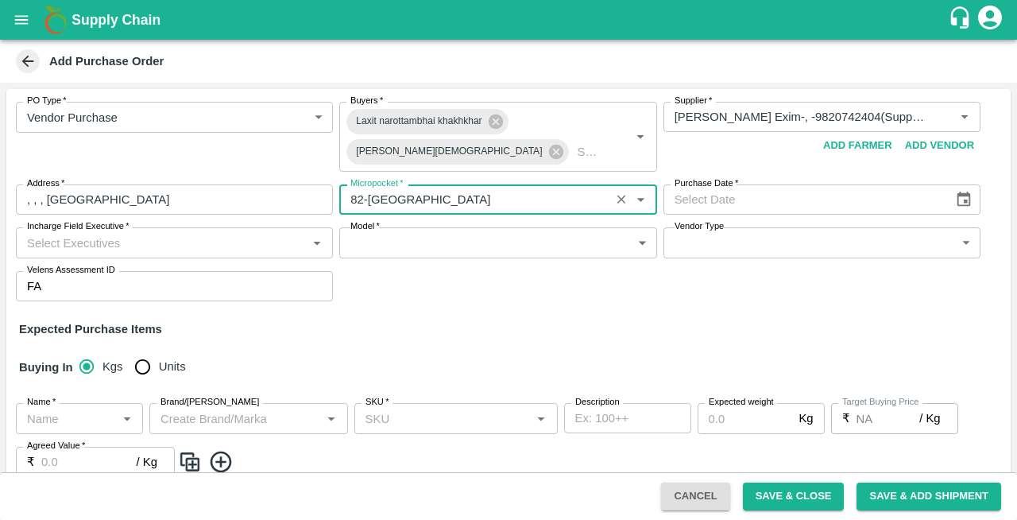
type input "82-[GEOGRAPHIC_DATA]"
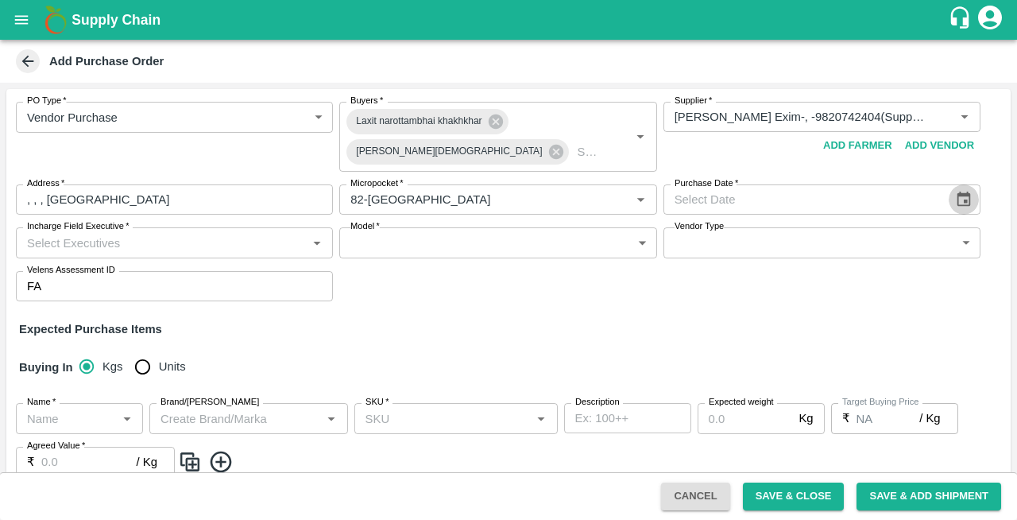
click at [958, 191] on icon "Choose date" at bounding box center [963, 199] width 17 height 17
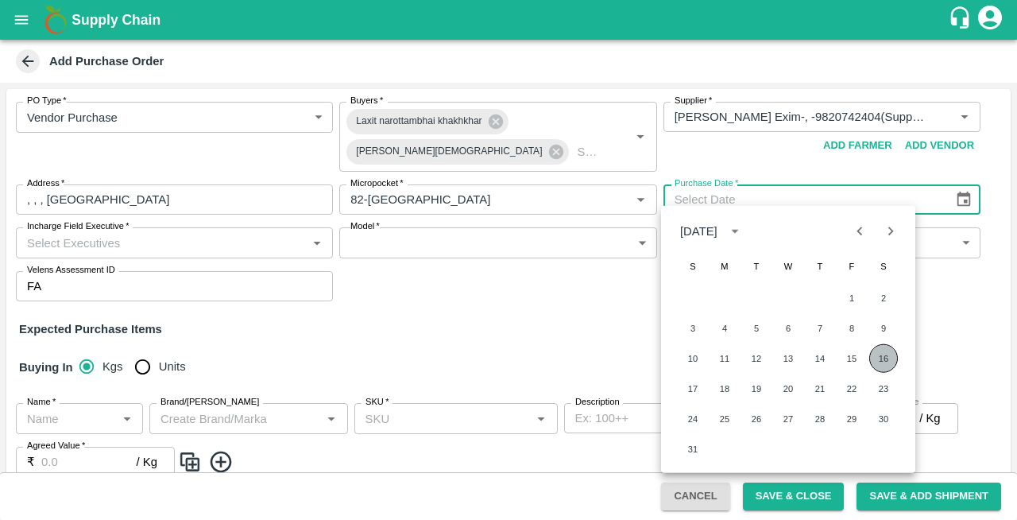
click at [887, 358] on button "16" at bounding box center [883, 358] width 29 height 29
type input "[DATE]"
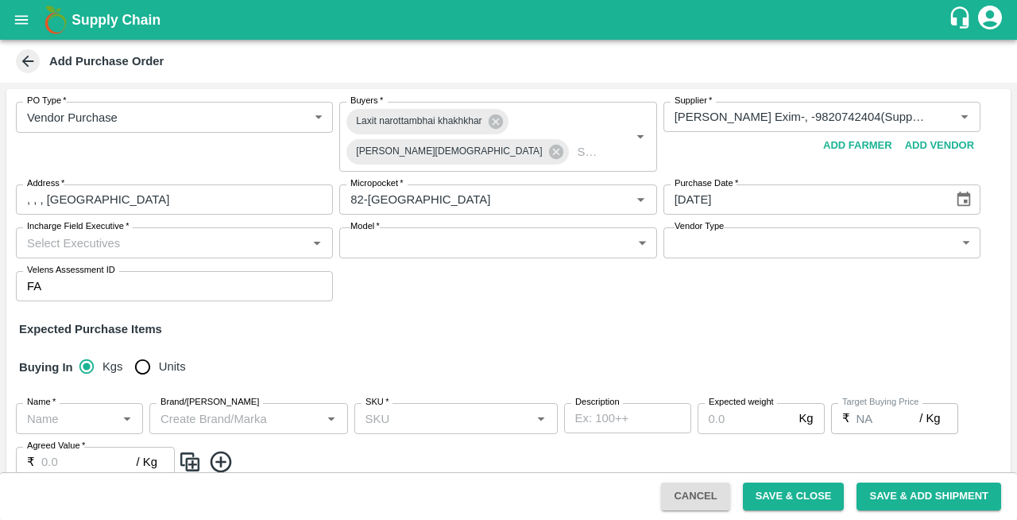
click at [102, 234] on input "Incharge Field Executive   *" at bounding box center [161, 242] width 281 height 21
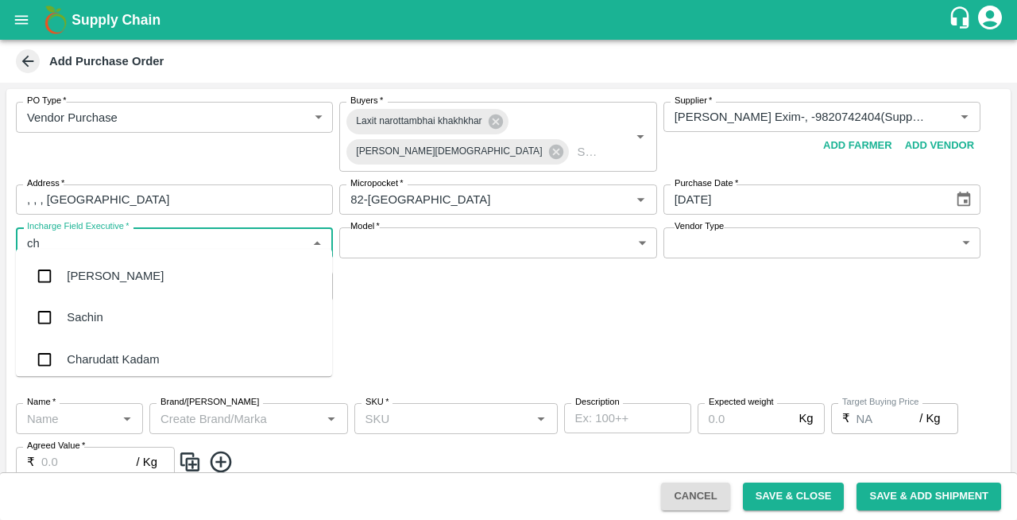
type input "che"
click at [86, 311] on div "Chetan S" at bounding box center [91, 317] width 49 height 17
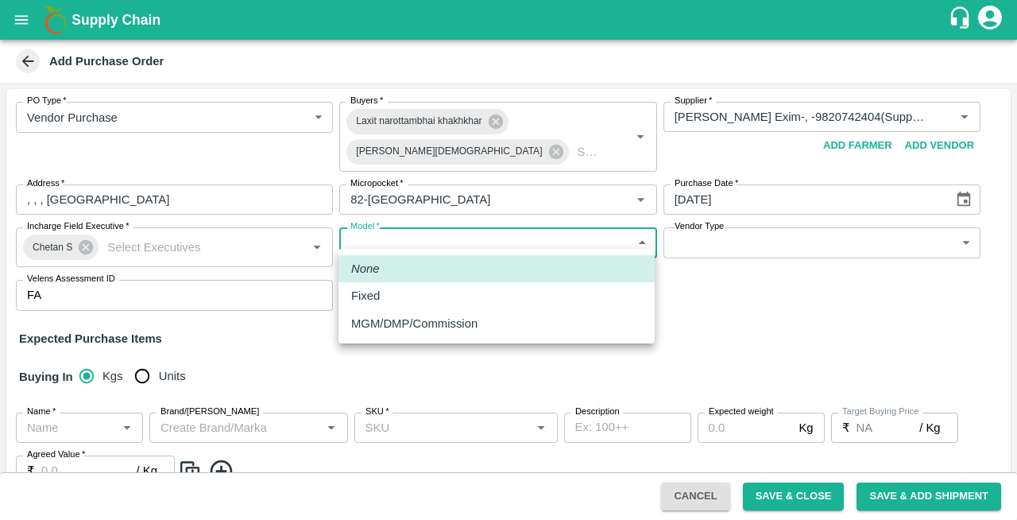
click at [440, 237] on body "Supply Chain Add Purchase Order PO Type   * Vendor Purchase 2 PO Type Buyers   …" at bounding box center [508, 260] width 1017 height 520
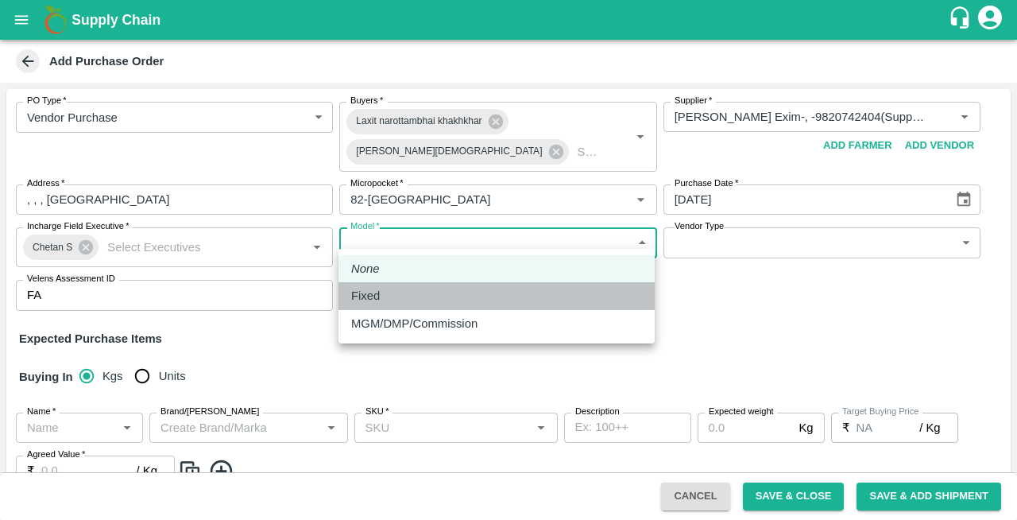
click at [389, 299] on div "Fixed" at bounding box center [496, 295] width 291 height 17
type input "Fixed"
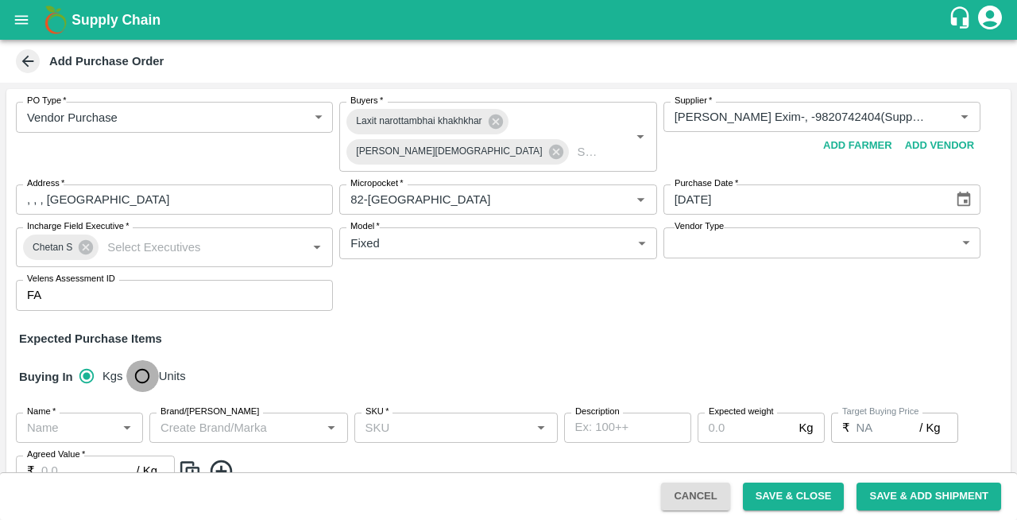
click at [143, 369] on input "Units" at bounding box center [142, 376] width 32 height 32
radio input "true"
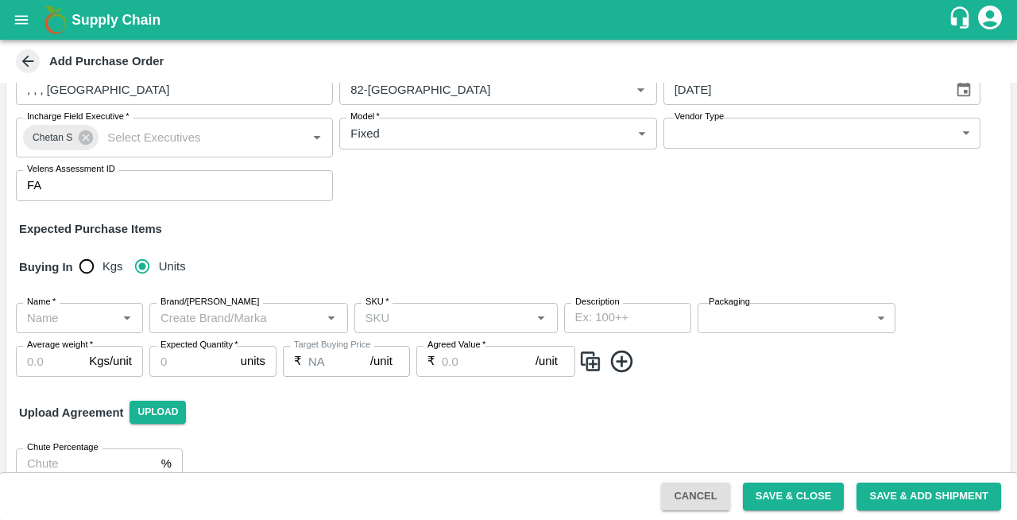
scroll to position [126, 0]
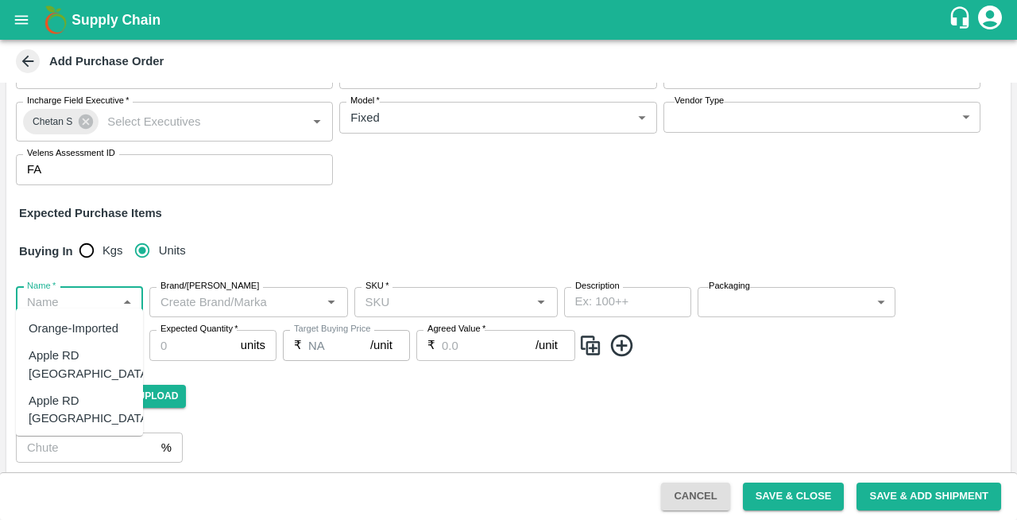
click at [46, 294] on input "Name   *" at bounding box center [66, 302] width 91 height 21
click at [41, 340] on div "Grapes - Red Globe" at bounding box center [80, 337] width 102 height 36
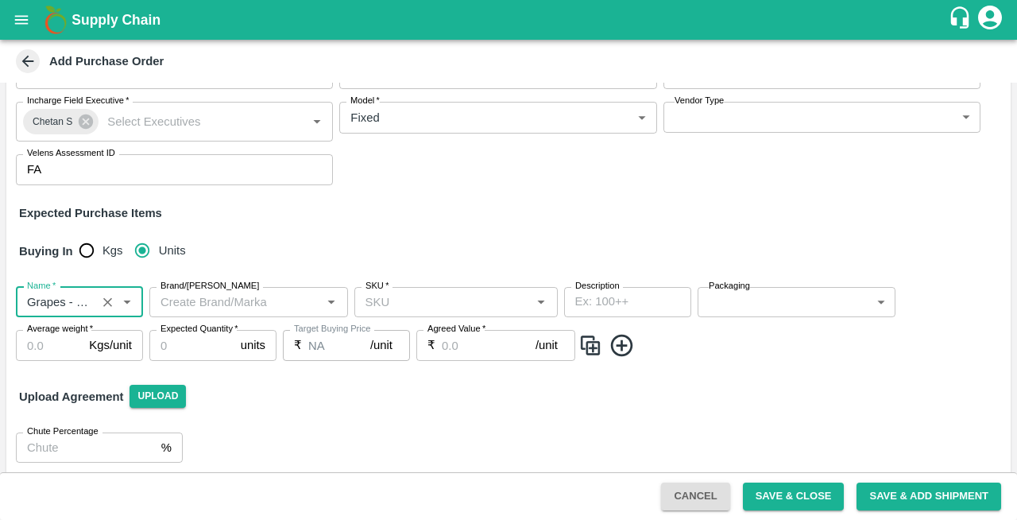
type input "Grapes - Red Globe"
click at [409, 295] on input "SKU   *" at bounding box center [443, 302] width 168 height 21
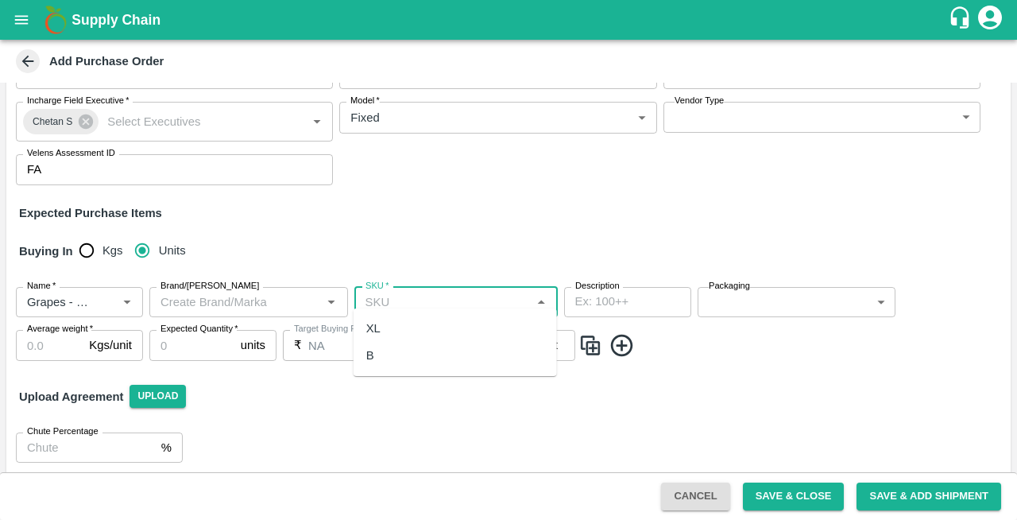
click at [384, 326] on div "XL" at bounding box center [455, 328] width 203 height 27
type input "XL"
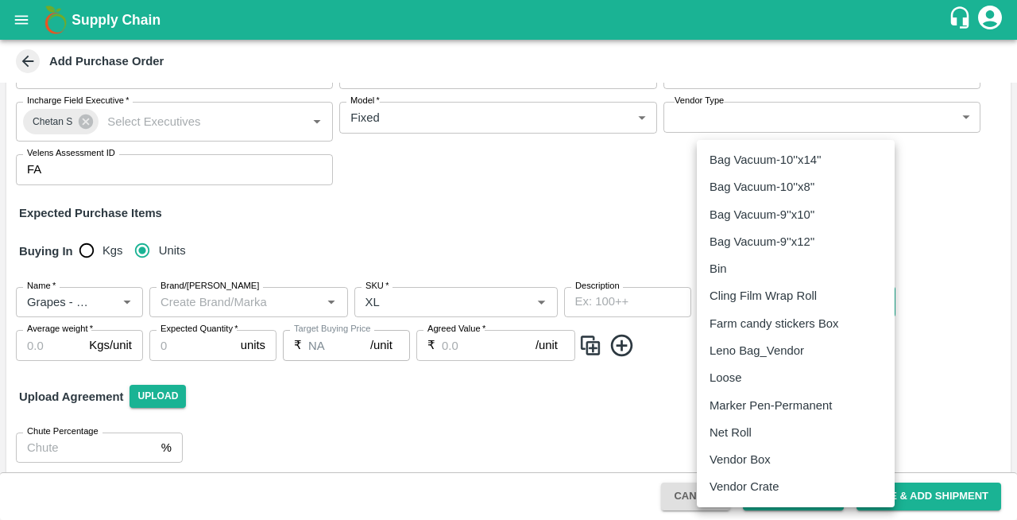
click at [795, 288] on body "Supply Chain Add Purchase Order PO Type   * Vendor Purchase 2 PO Type Buyers   …" at bounding box center [508, 260] width 1017 height 520
click at [749, 460] on p "Vendor Box" at bounding box center [740, 459] width 61 height 17
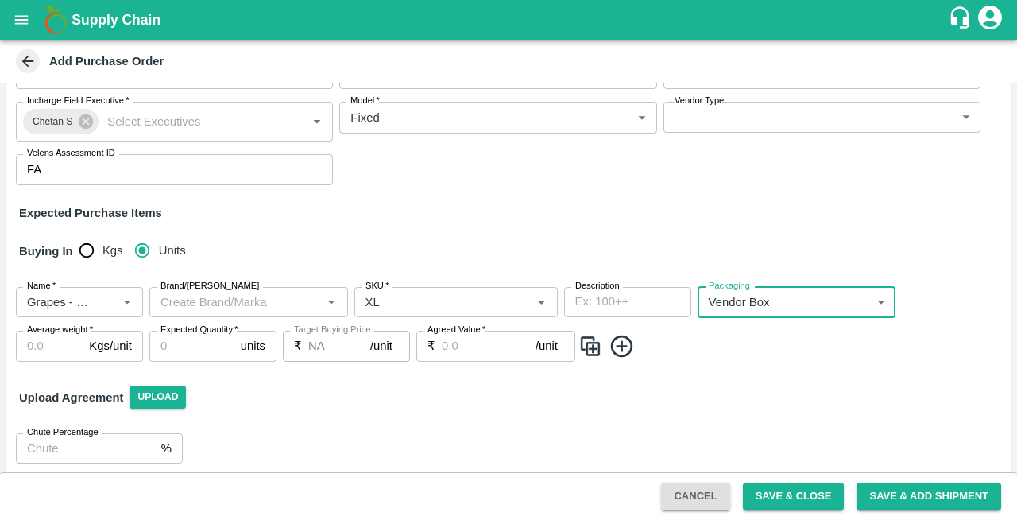
type input "276"
click at [44, 342] on input "Average weight   *" at bounding box center [49, 346] width 67 height 30
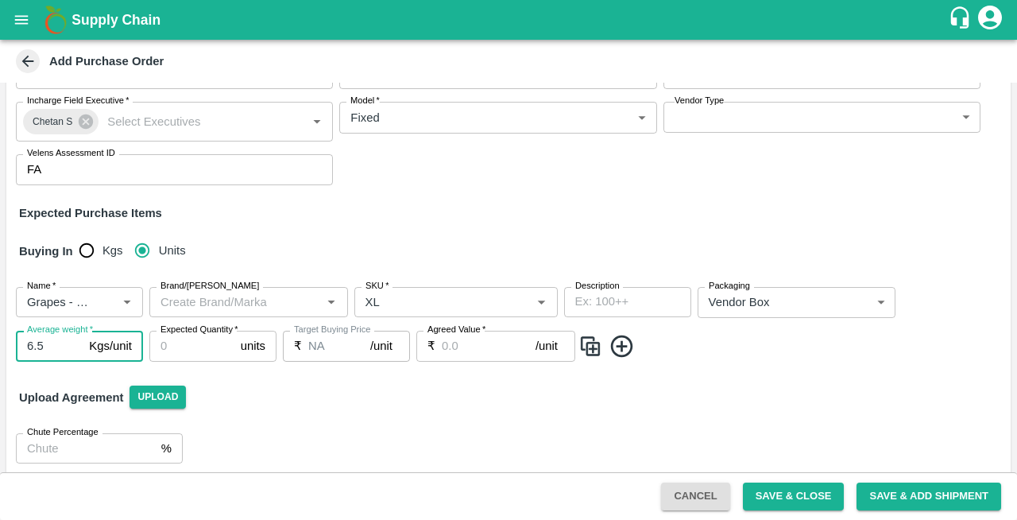
type input "6.5"
click at [213, 331] on input "Expected Quantity   *" at bounding box center [191, 346] width 85 height 30
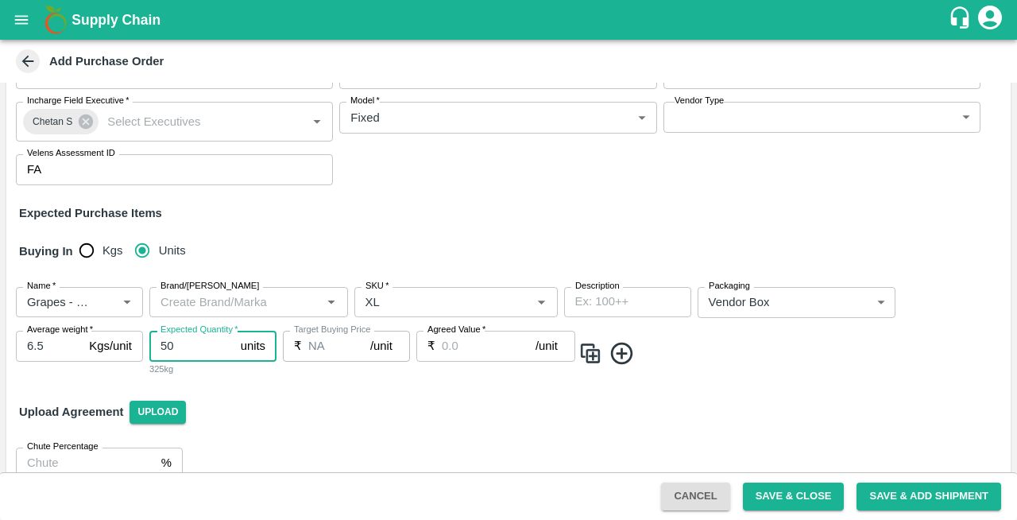
type input "50"
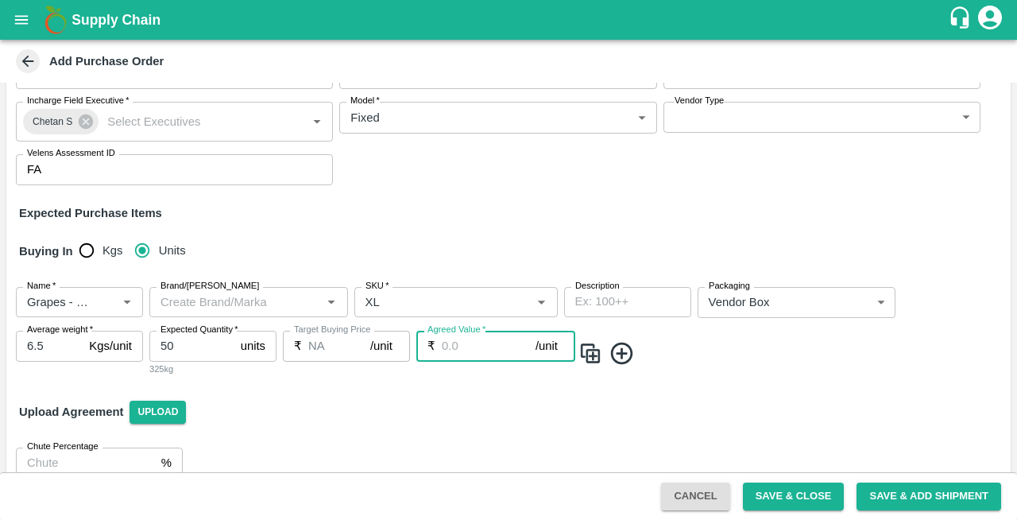
click at [490, 335] on input "Agreed Value   *" at bounding box center [489, 346] width 94 height 30
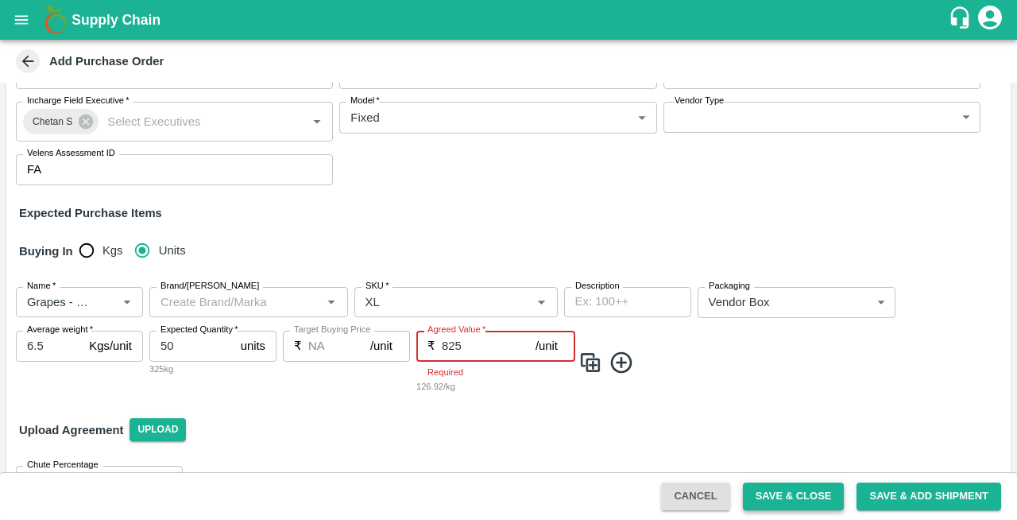
type input "825"
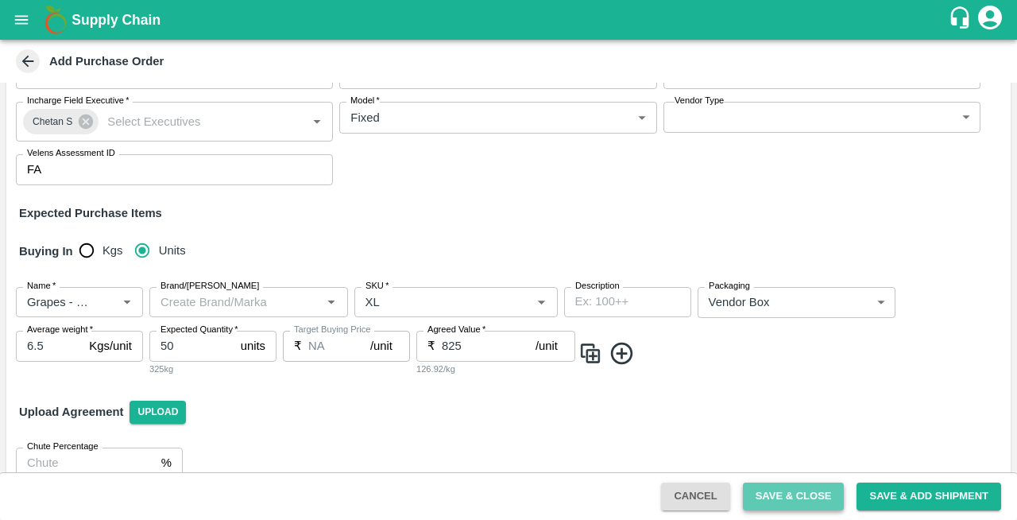
click at [788, 496] on button "Save & Close" at bounding box center [794, 496] width 102 height 28
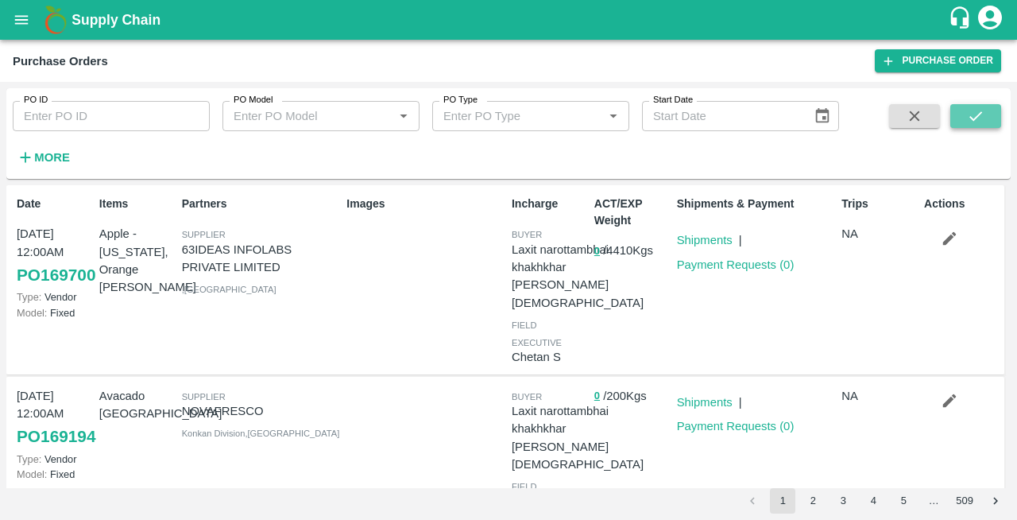
click at [972, 116] on icon "submit" at bounding box center [975, 115] width 17 height 17
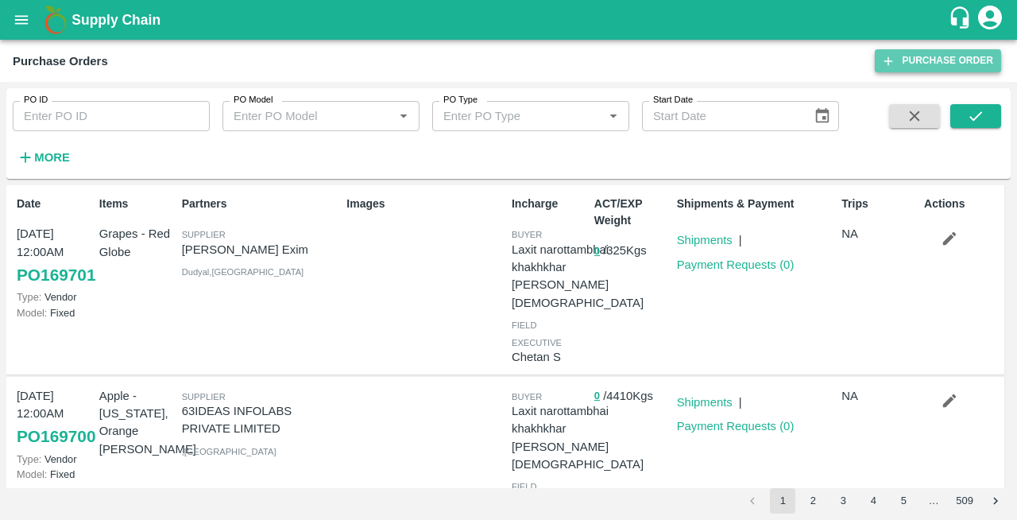
click at [923, 70] on link "Purchase Order" at bounding box center [938, 60] width 126 height 23
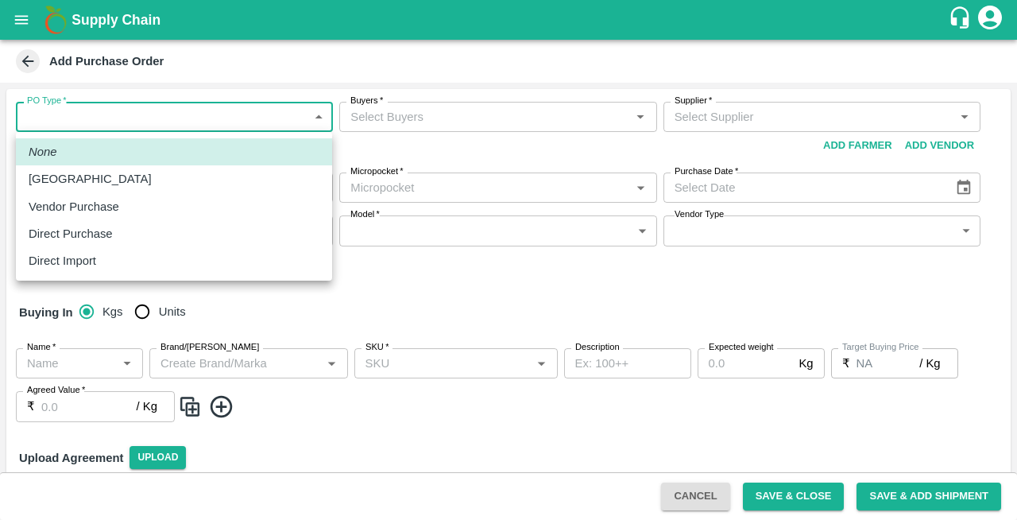
click at [60, 122] on body "Supply Chain Add Purchase Order PO Type   * ​ PO Type Buyers   * Buyers   * Sup…" at bounding box center [508, 260] width 1017 height 520
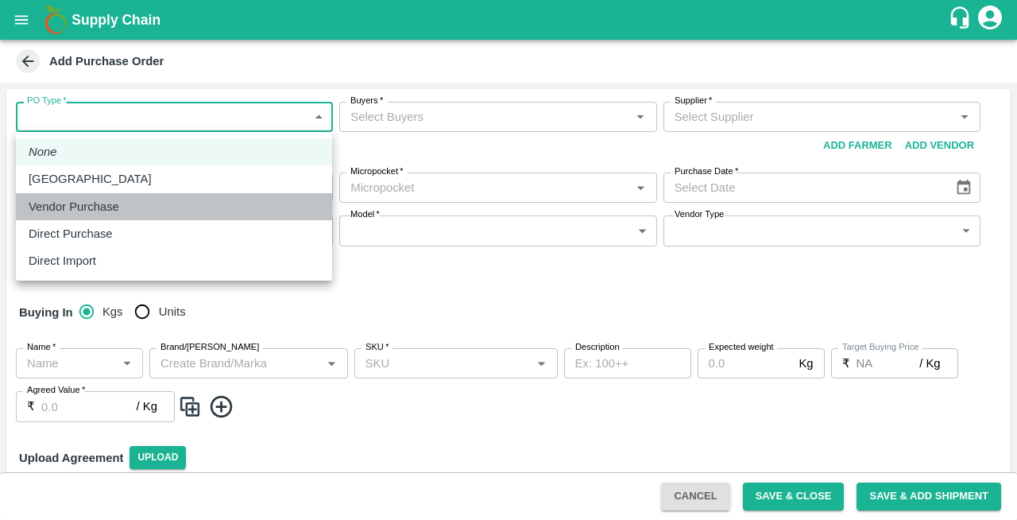
click at [63, 213] on p "Vendor Purchase" at bounding box center [74, 206] width 91 height 17
type input "2"
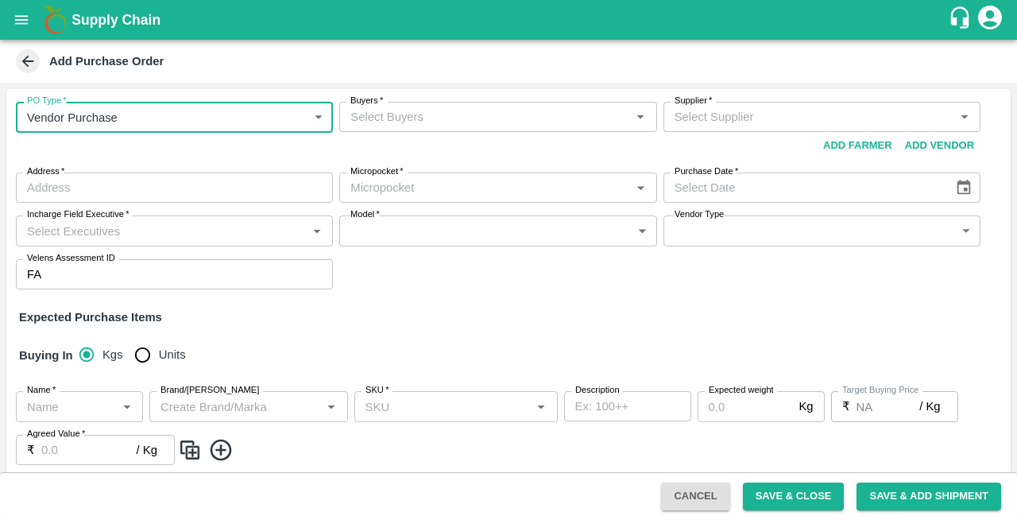
click at [427, 113] on input "Buyers   *" at bounding box center [484, 116] width 281 height 21
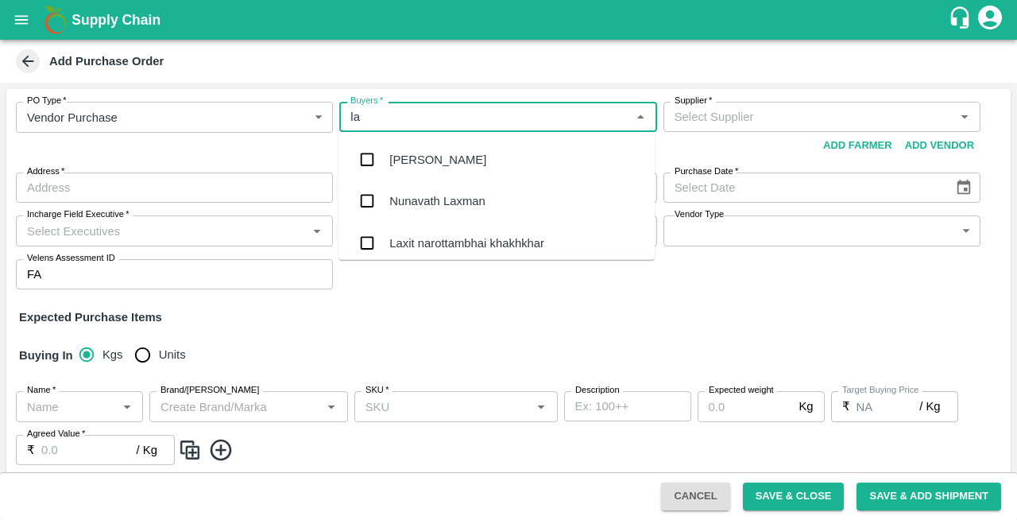
type input "lax"
click at [424, 242] on div "Laxit narottambhai khakhkhar" at bounding box center [466, 242] width 155 height 17
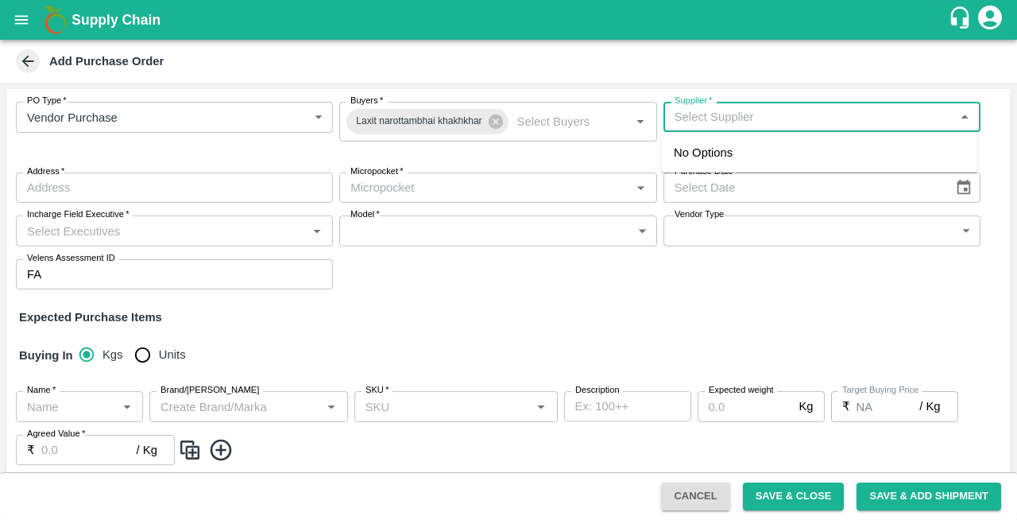
click at [706, 119] on input "Supplier   *" at bounding box center [808, 116] width 281 height 21
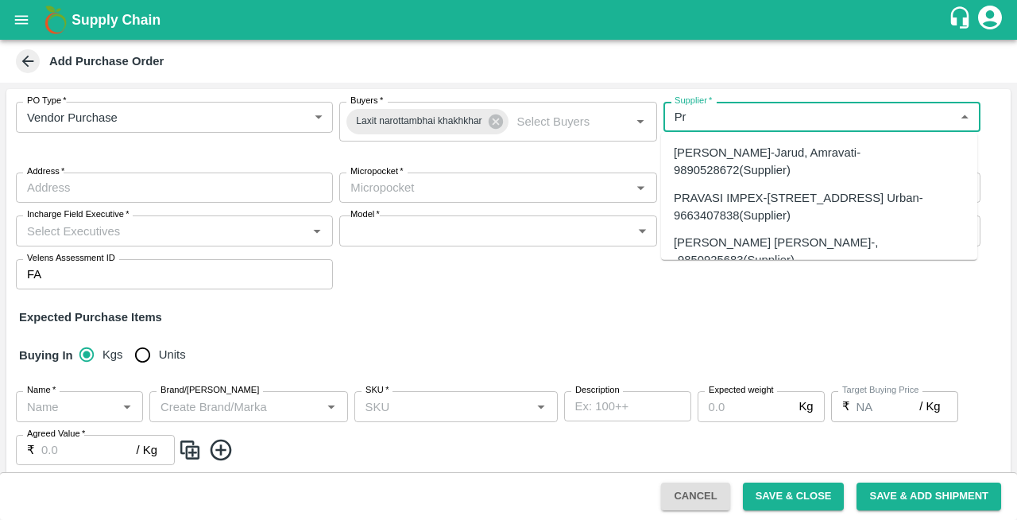
type input "P"
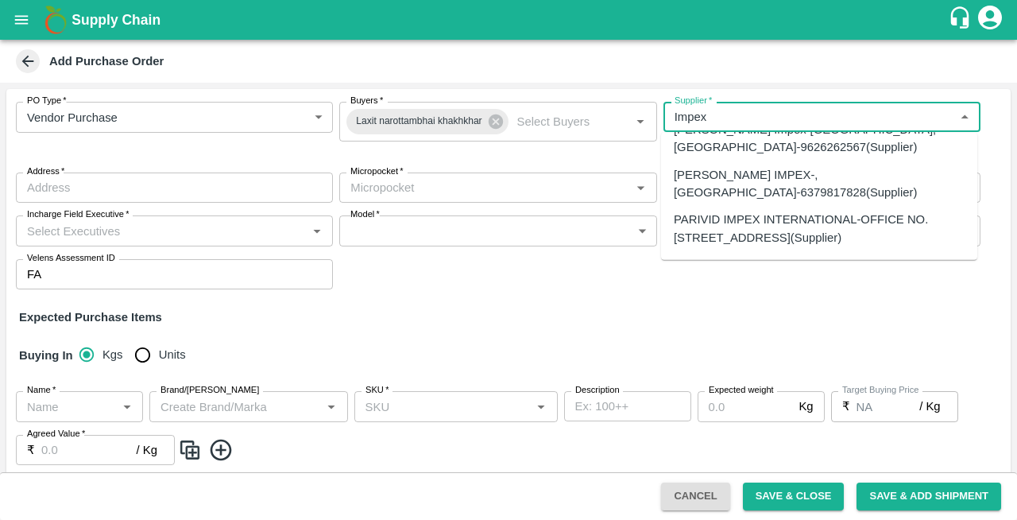
scroll to position [266, 0]
click at [721, 210] on div "PARIVID IMPEX INTERNATIONAL-OFFICE NO. [STREET_ADDRESS](Supplier)" at bounding box center [819, 228] width 291 height 36
type input "PARIVID IMPEX INTERNATIONAL-OFFICE NO. [STREET_ADDRESS](Supplier)"
type input "OFFICE NO. [STREET_ADDRESS]"
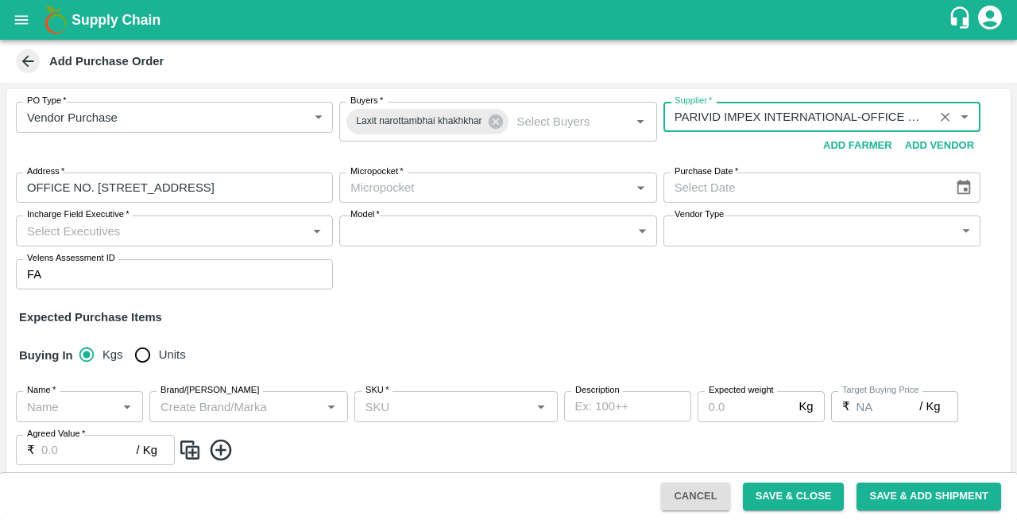
type input "PARIVID IMPEX INTERNATIONAL-OFFICE NO. [STREET_ADDRESS](Supplier)"
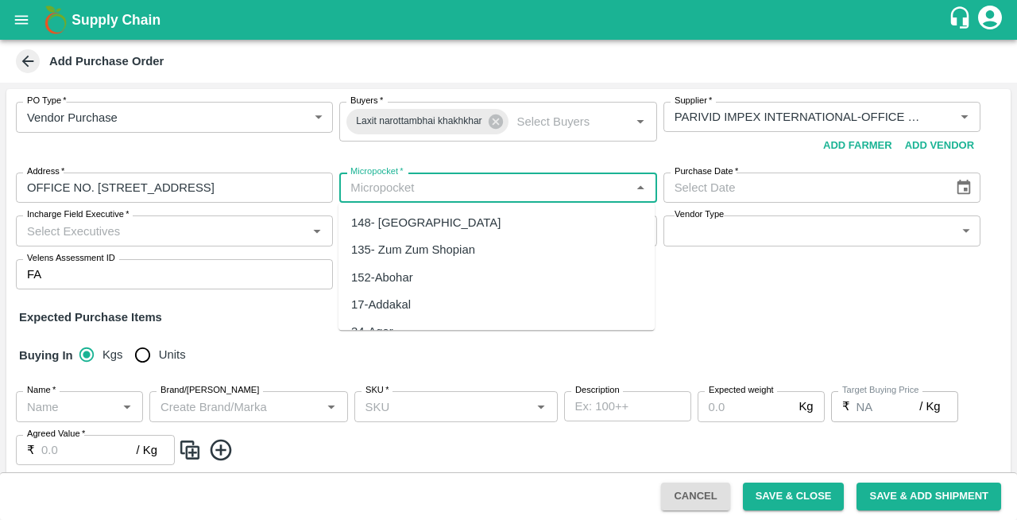
click at [409, 187] on input "Micropocket   *" at bounding box center [484, 187] width 281 height 21
click at [375, 226] on div "82-[GEOGRAPHIC_DATA]" at bounding box center [421, 222] width 140 height 17
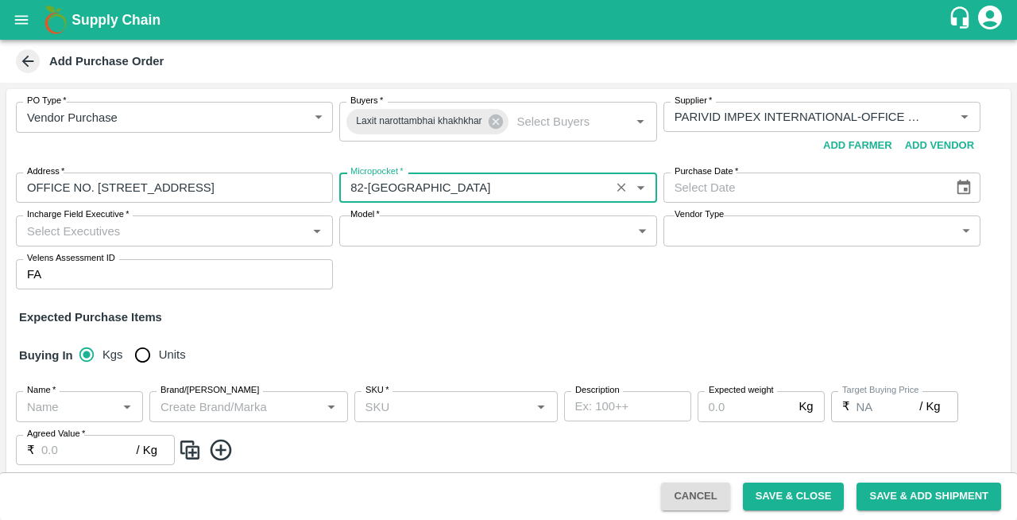
type input "82-[GEOGRAPHIC_DATA]"
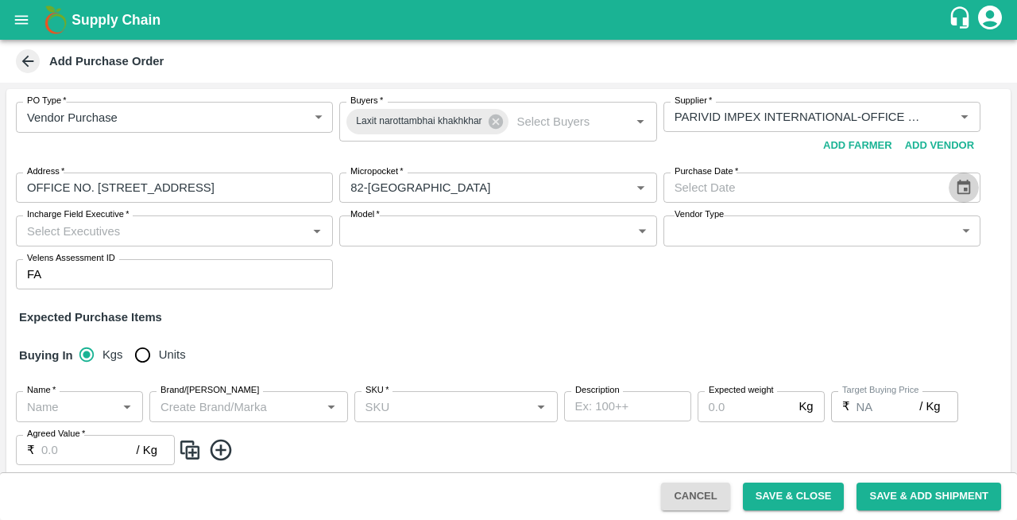
click at [965, 183] on icon "Choose date" at bounding box center [965, 187] width 14 height 15
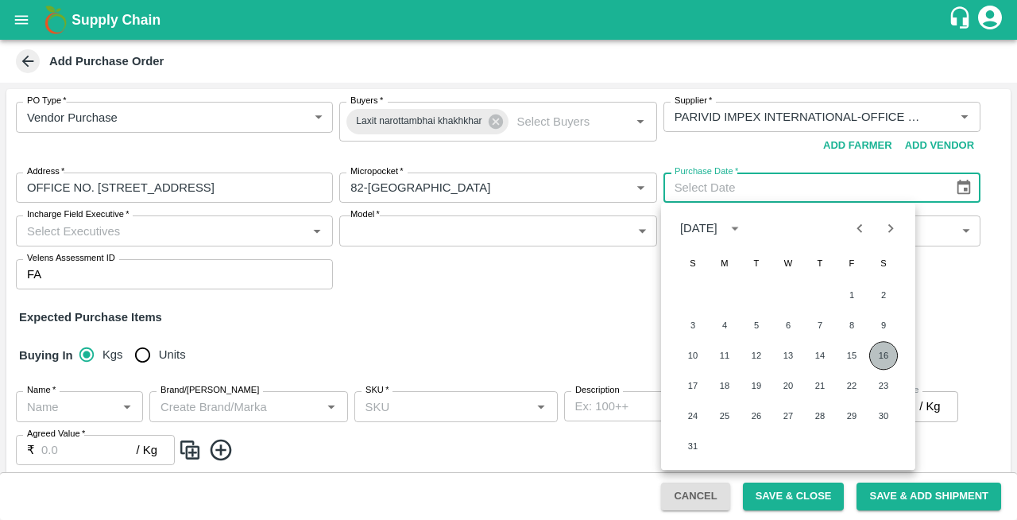
click at [889, 351] on button "16" at bounding box center [883, 355] width 29 height 29
type input "16/08/2025"
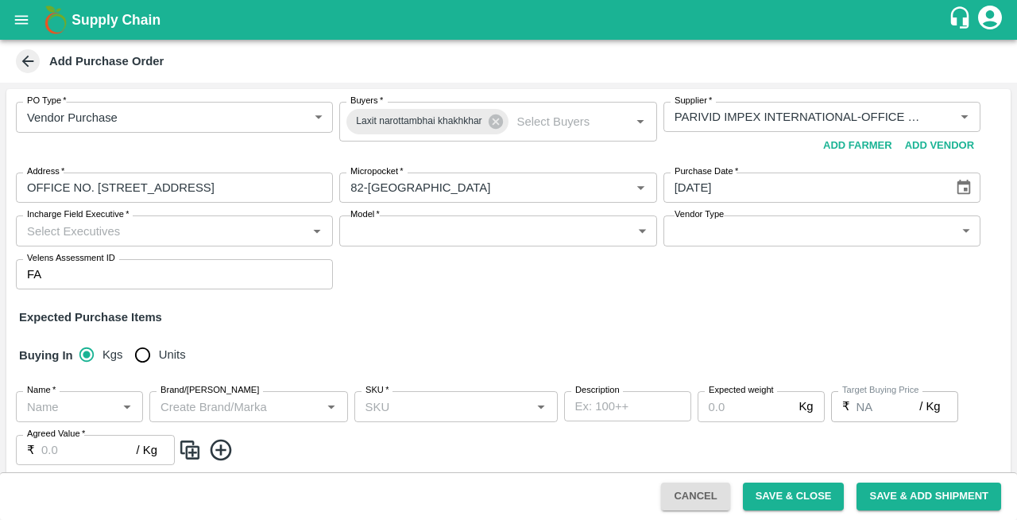
click at [153, 238] on input "Incharge Field Executive   *" at bounding box center [161, 230] width 281 height 21
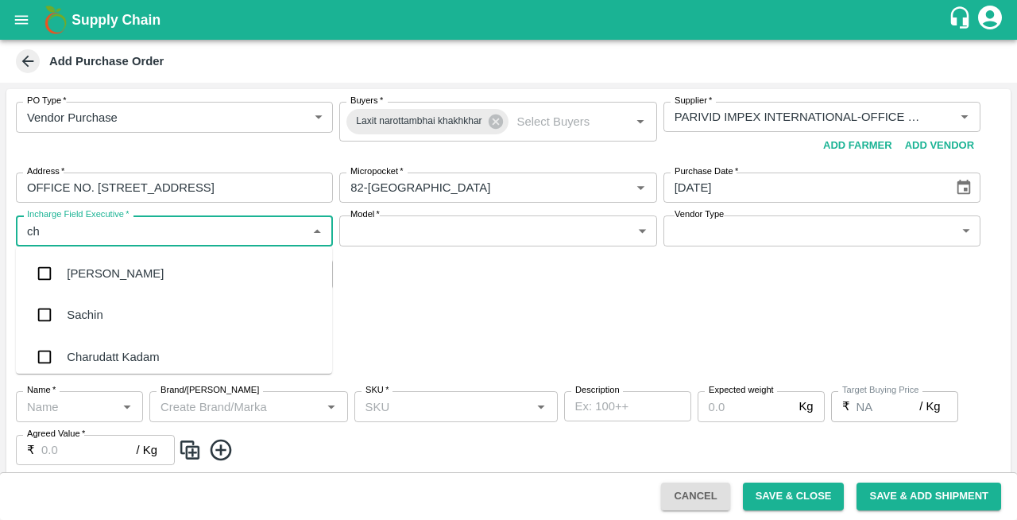
type input "che"
click at [105, 315] on div "Chetan S" at bounding box center [91, 314] width 49 height 17
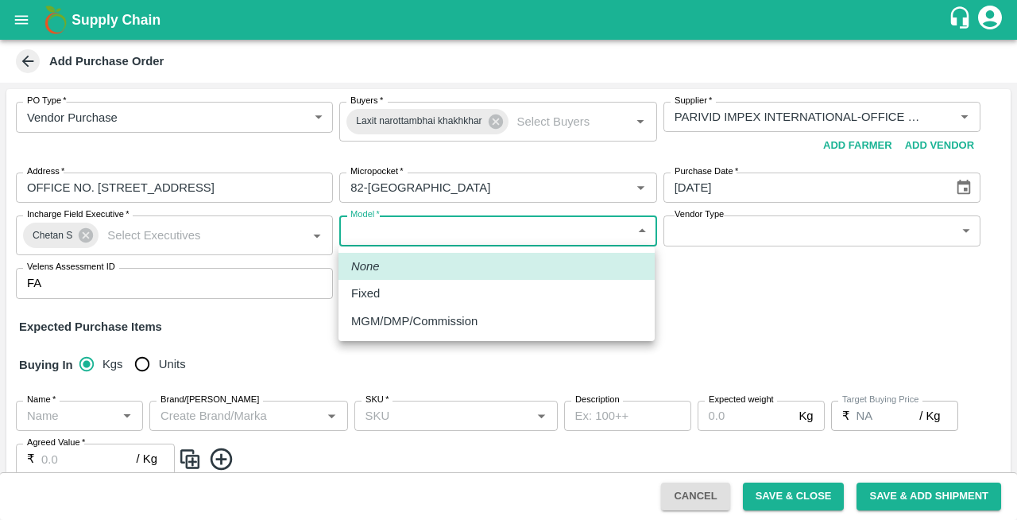
click at [460, 238] on body "Supply Chain Add Purchase Order PO Type   * Vendor Purchase 2 PO Type Buyers   …" at bounding box center [508, 260] width 1017 height 520
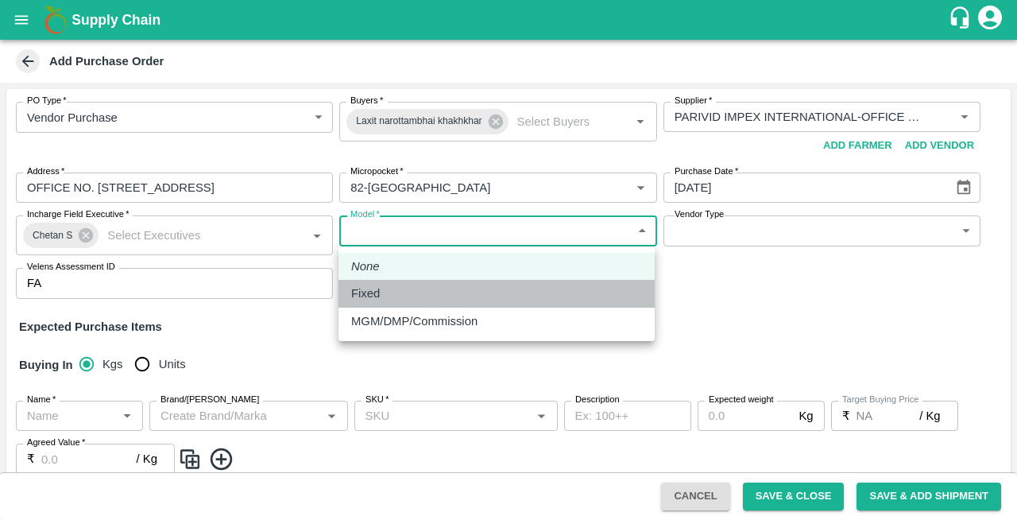
click at [377, 300] on p "Fixed" at bounding box center [365, 292] width 29 height 17
type input "Fixed"
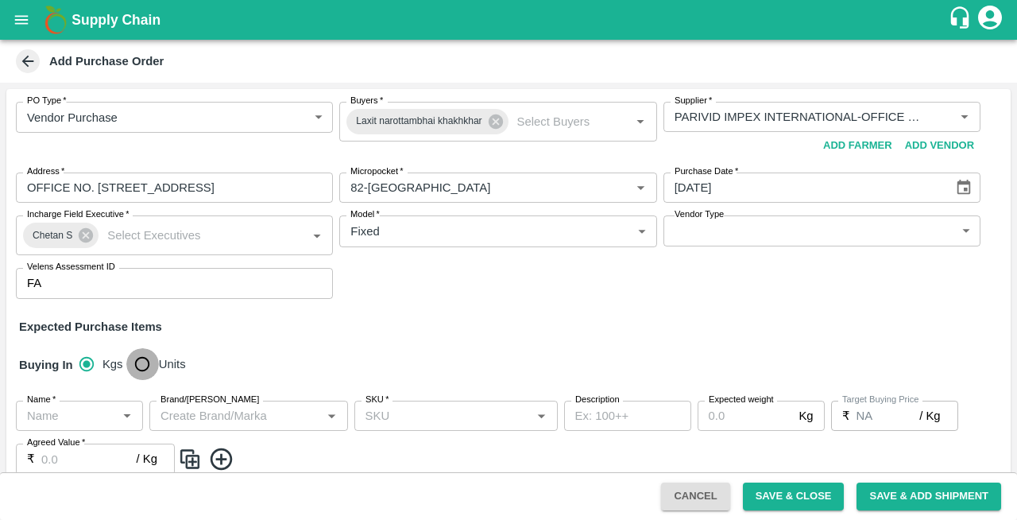
click at [144, 363] on input "Units" at bounding box center [142, 364] width 32 height 32
radio input "true"
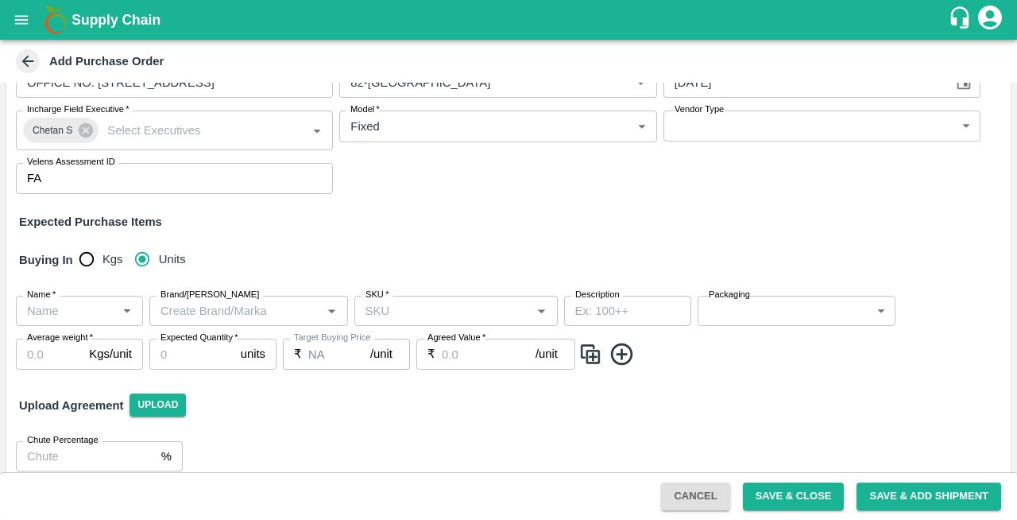
scroll to position [122, 0]
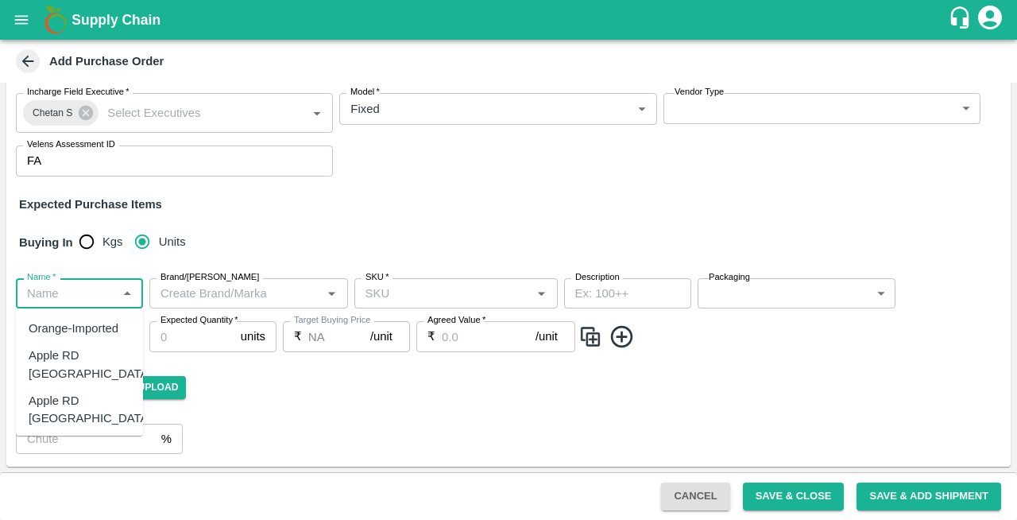
click at [83, 288] on input "Name   *" at bounding box center [66, 293] width 91 height 21
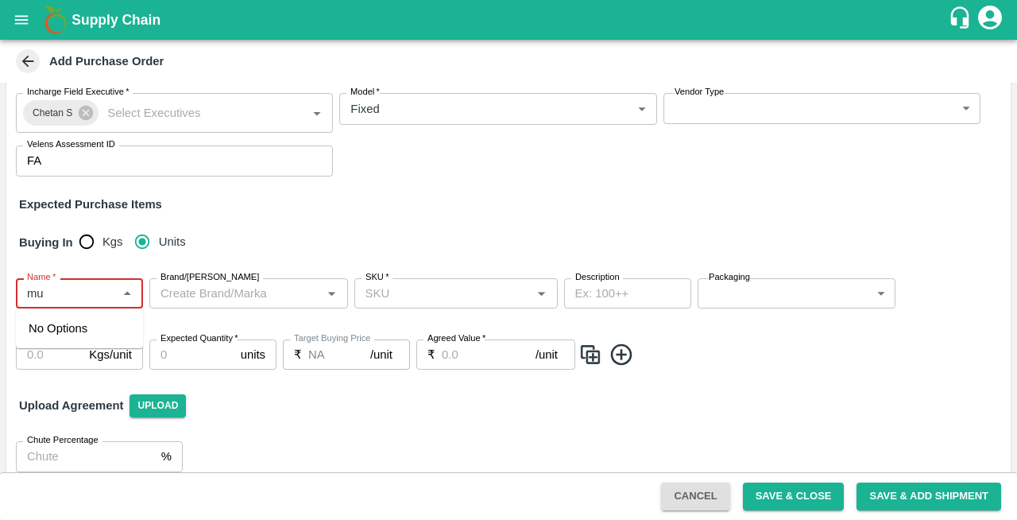
type input "m"
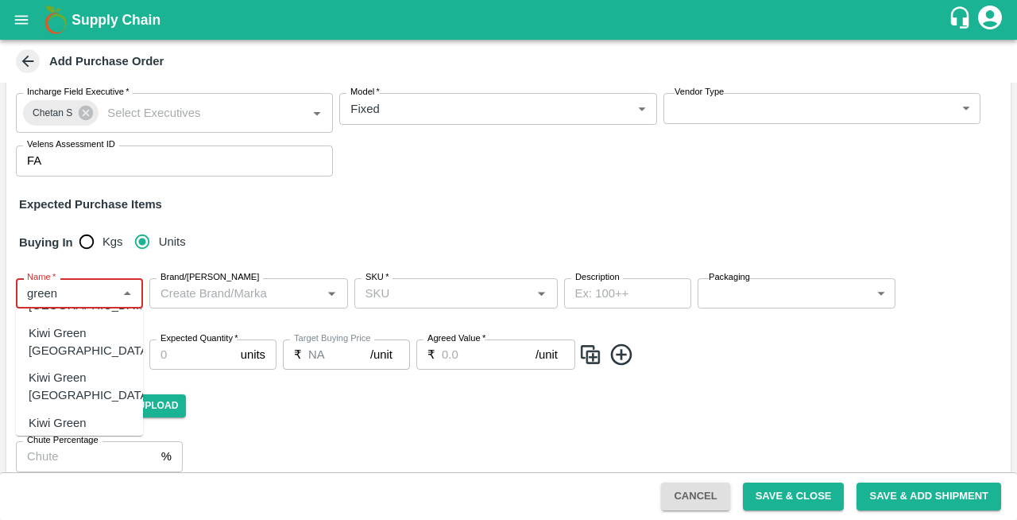
scroll to position [0, 0]
type input "green"
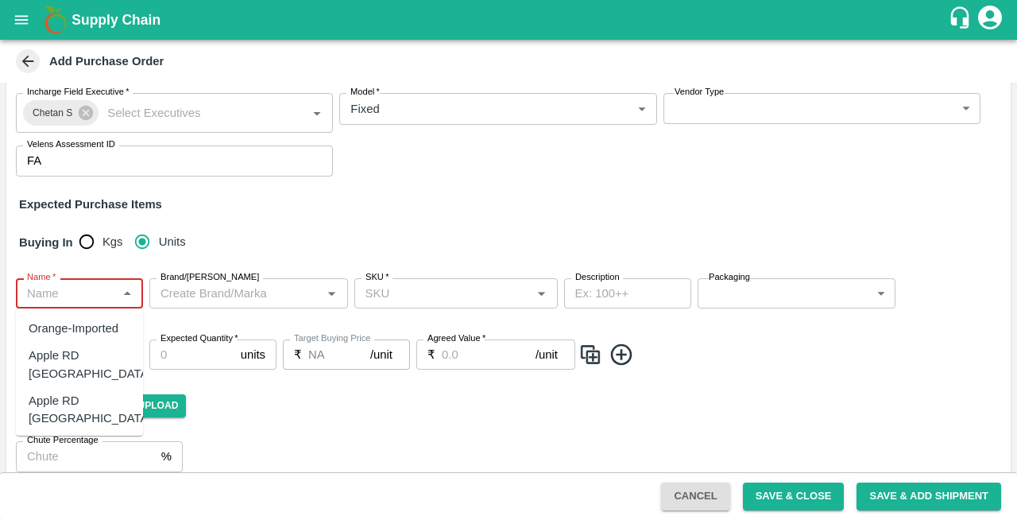
click at [55, 303] on input "Name   *" at bounding box center [66, 293] width 91 height 21
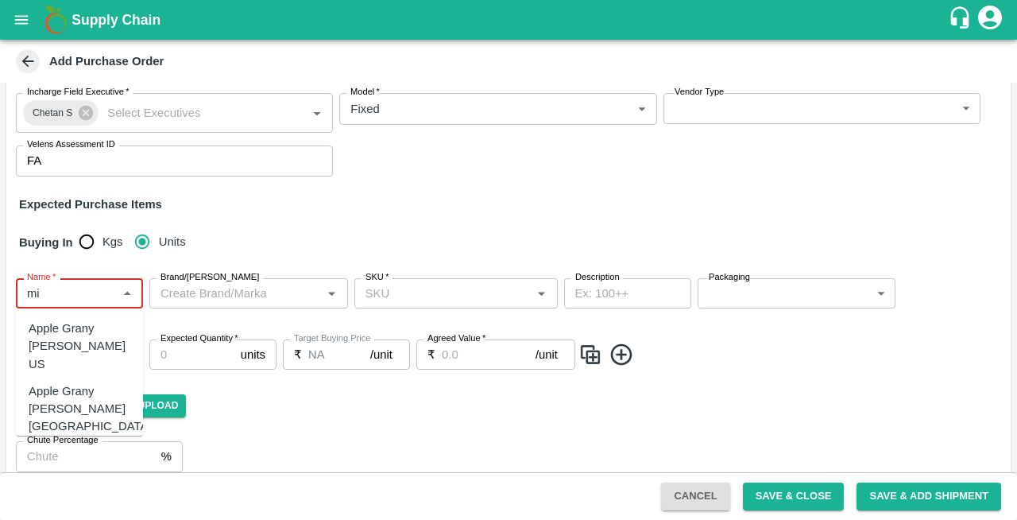
type input "m"
type input "gre"
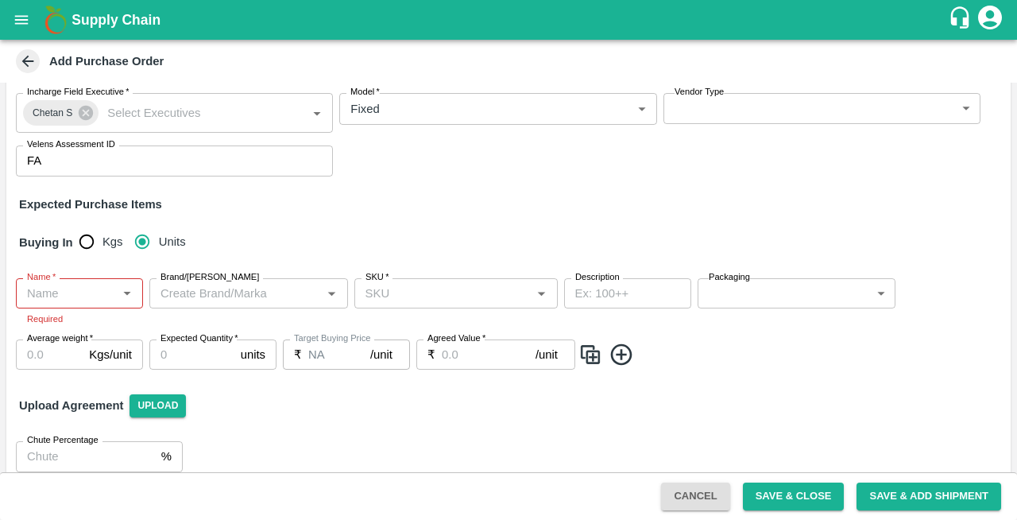
click at [289, 215] on div "PO Type   * Vendor Purchase 2 PO Type Buyers   * Laxit narottambhai khakhkhar B…" at bounding box center [508, 226] width 1004 height 518
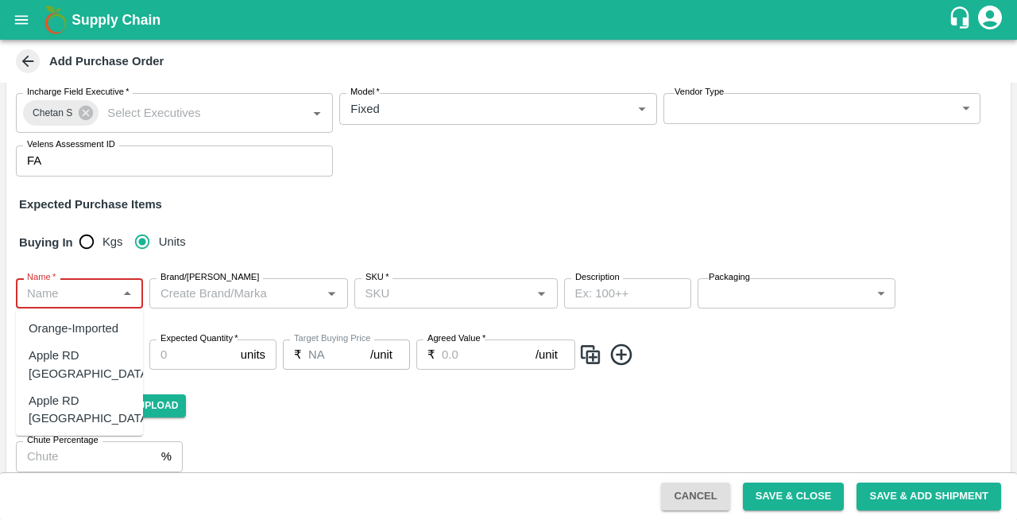
click at [55, 289] on input "Name   *" at bounding box center [66, 293] width 91 height 21
click at [44, 289] on input "Name   *" at bounding box center [66, 293] width 91 height 21
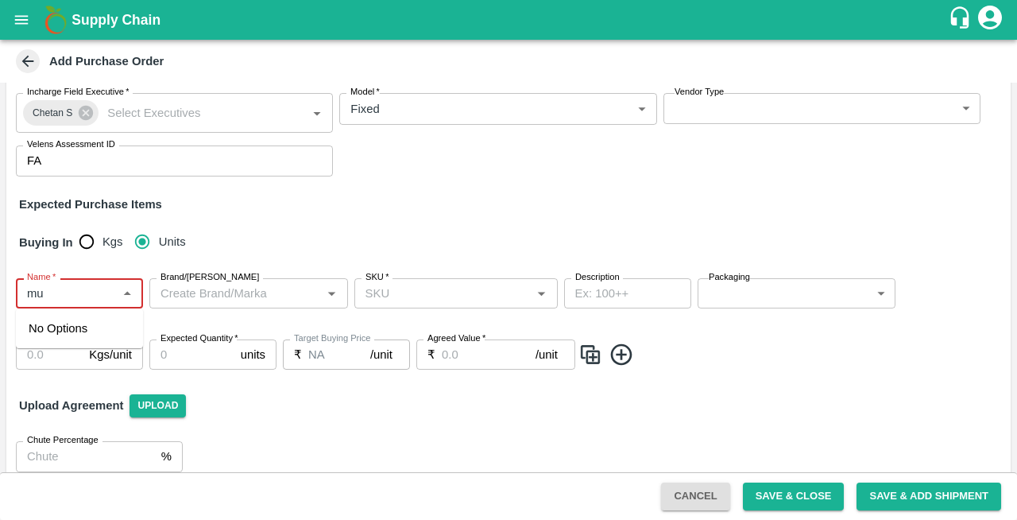
type input "m"
type input "c"
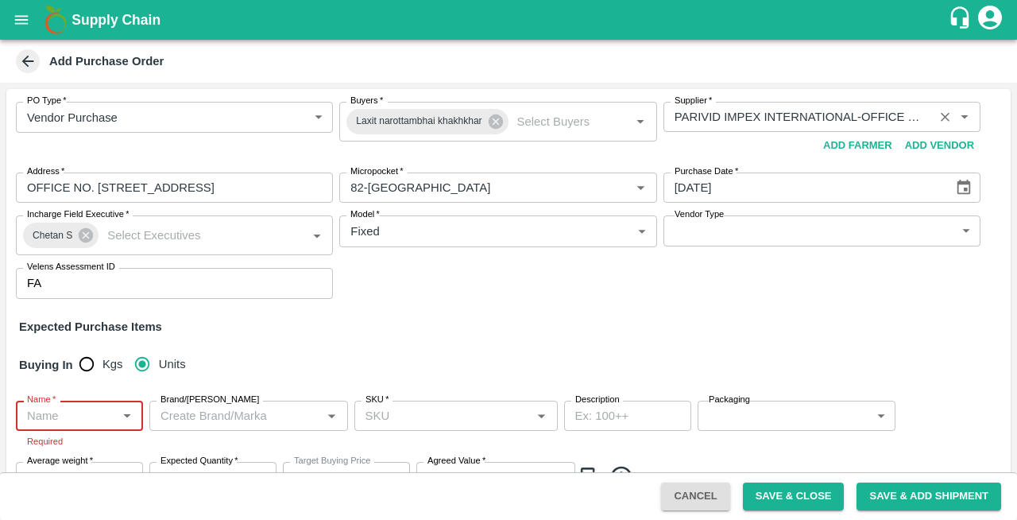
click at [941, 116] on icon "Clear" at bounding box center [945, 117] width 9 height 9
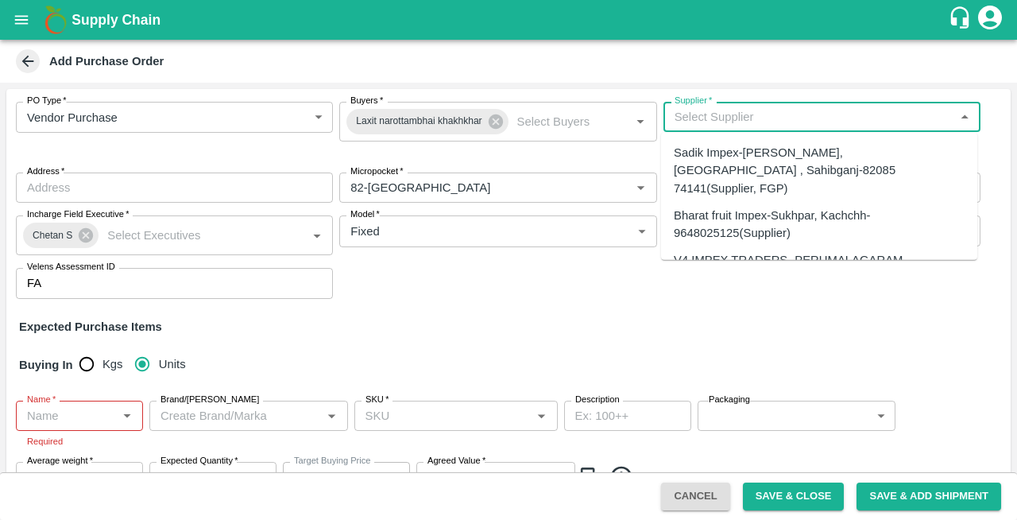
click at [733, 112] on input "Supplier   *" at bounding box center [808, 116] width 281 height 21
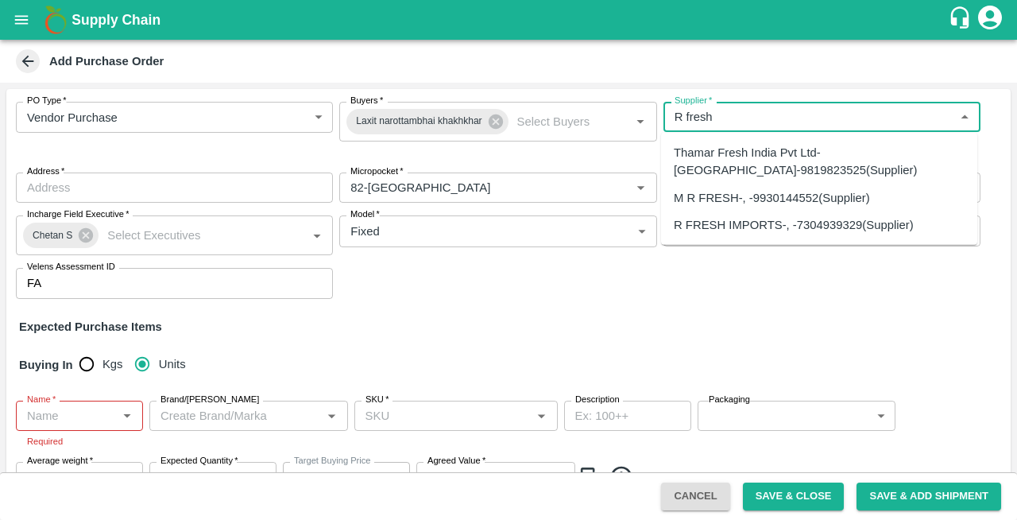
click at [746, 228] on div "R FRESH IMPORTS-, -7304939329(Supplier)" at bounding box center [794, 224] width 240 height 17
type input "R FRESH IMPORTS-, -7304939329(Supplier)"
type input ", , ,"
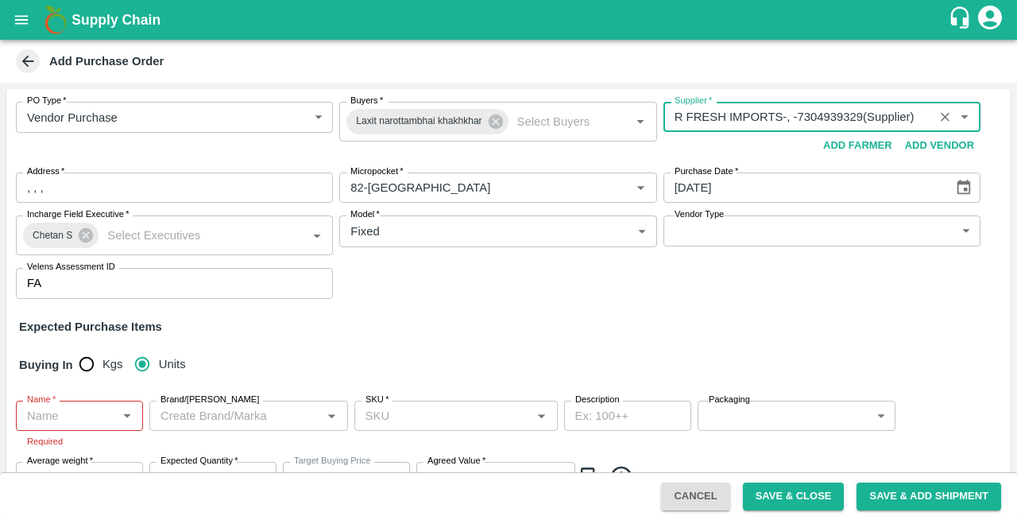
type input "R FRESH IMPORTS-, -7304939329(Supplier)"
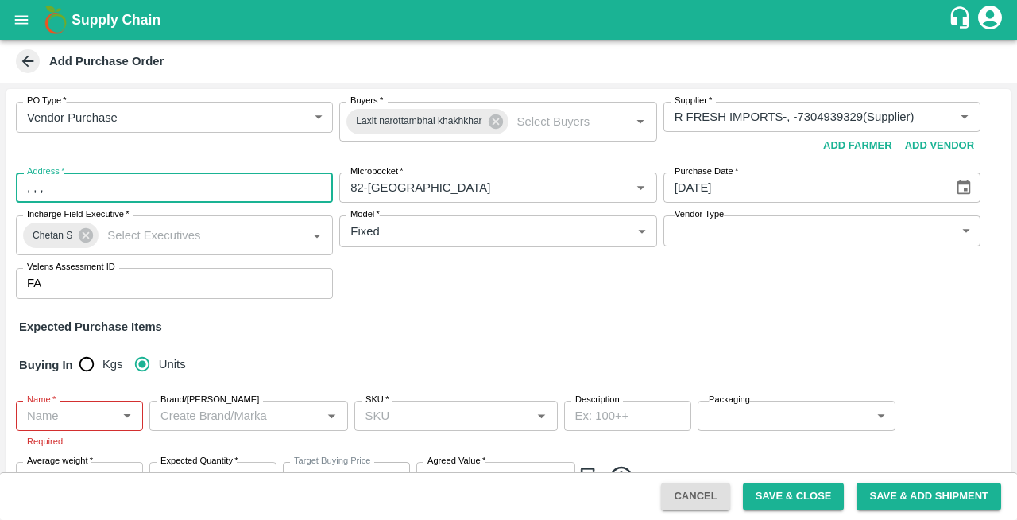
click at [132, 191] on input ", , ," at bounding box center [174, 187] width 317 height 30
type input ","
type input "Apmc Vashi Navi Mumbai"
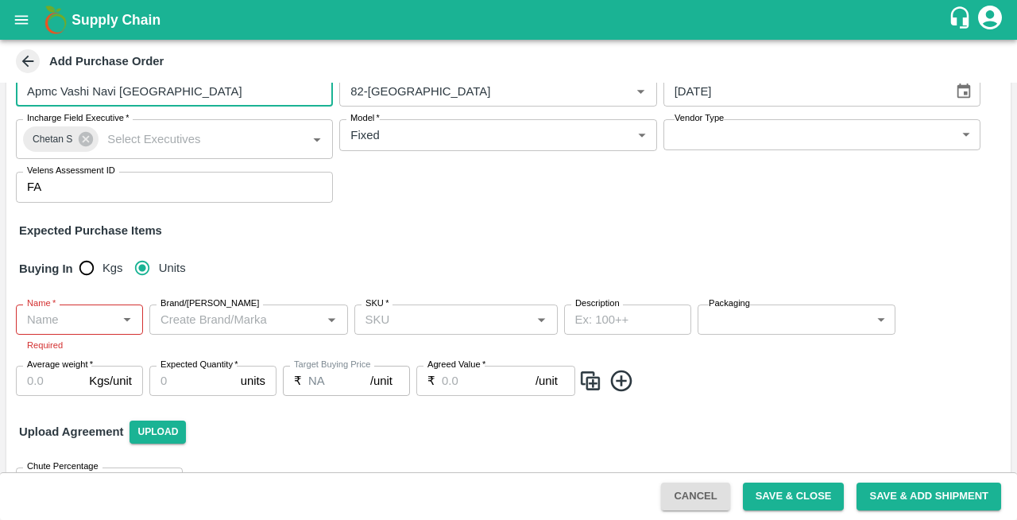
scroll to position [97, 0]
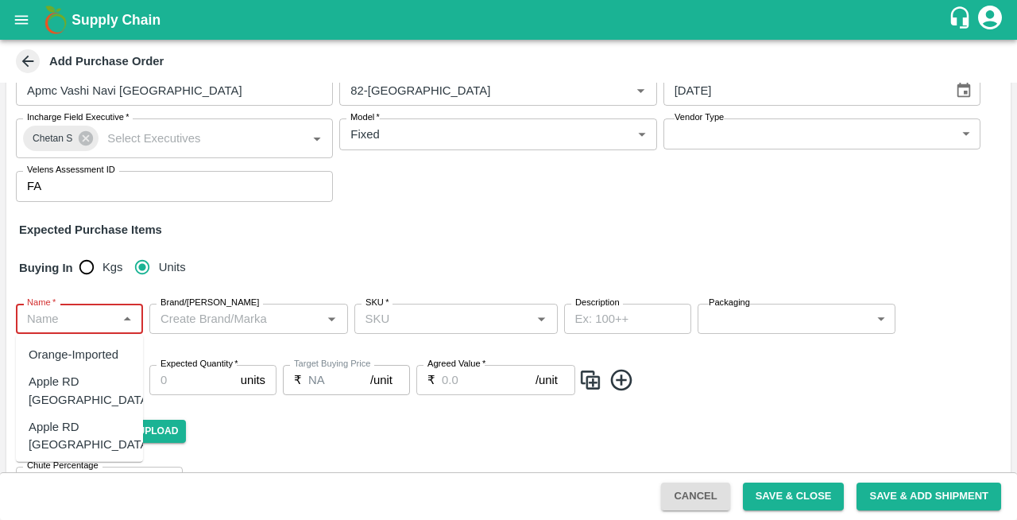
click at [73, 322] on input "Name   *" at bounding box center [66, 318] width 91 height 21
click at [51, 462] on div "Plum [GEOGRAPHIC_DATA]" at bounding box center [90, 480] width 123 height 36
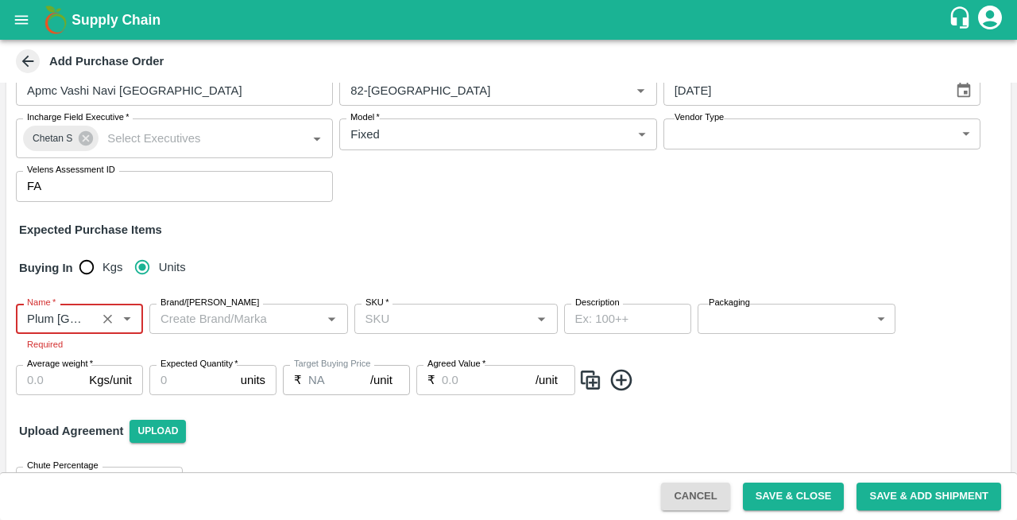
type input "Plum [GEOGRAPHIC_DATA]"
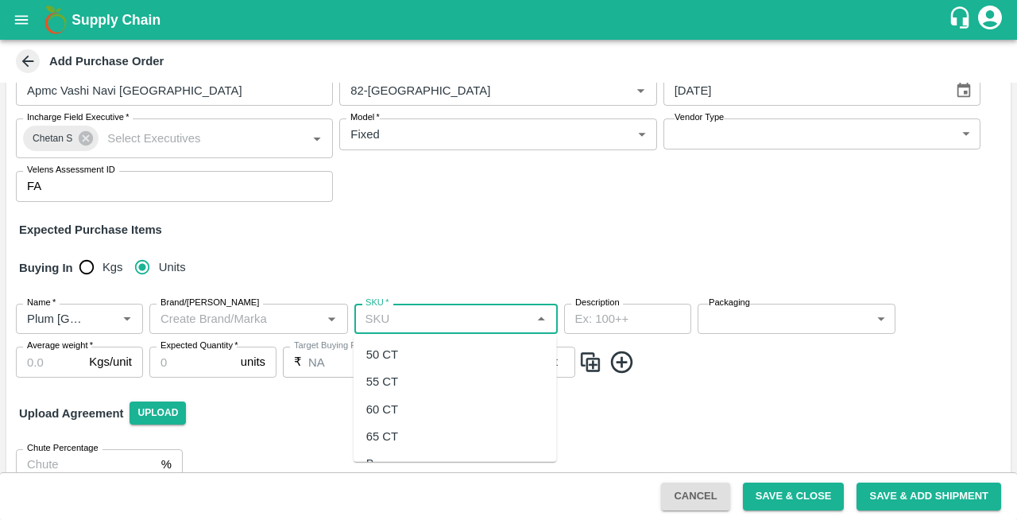
click at [455, 324] on input "SKU   *" at bounding box center [443, 318] width 168 height 21
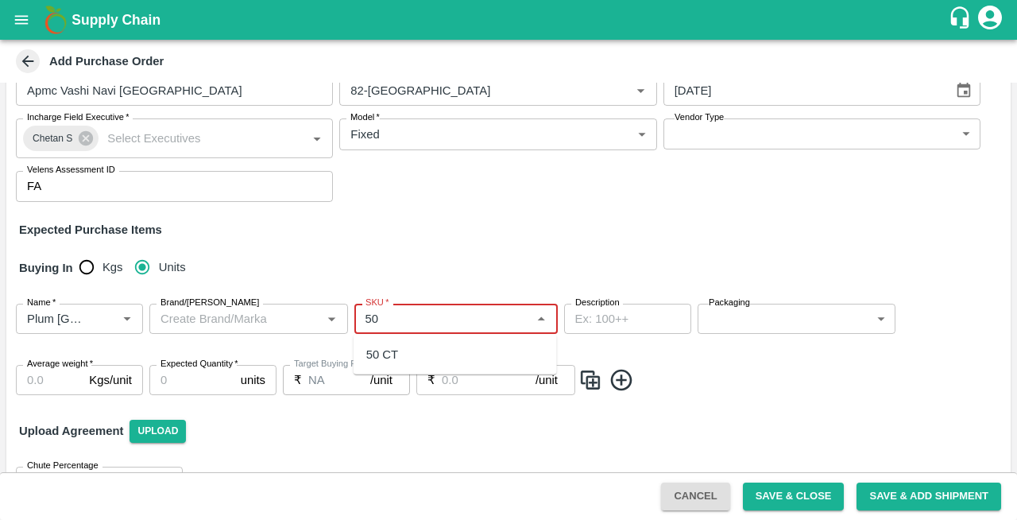
type input "50"
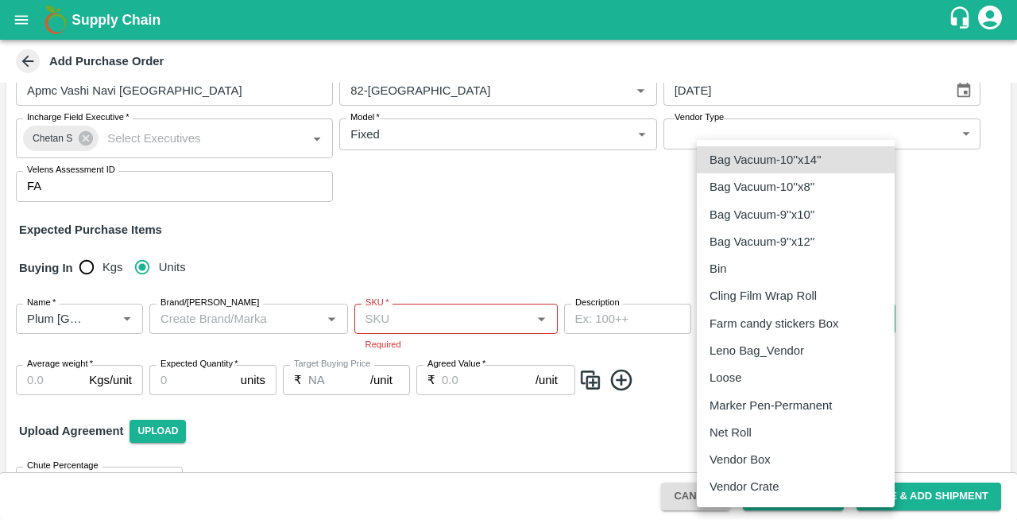
click at [744, 317] on body "Supply Chain Add Purchase Order PO Type   * Vendor Purchase 2 PO Type Buyers   …" at bounding box center [508, 260] width 1017 height 520
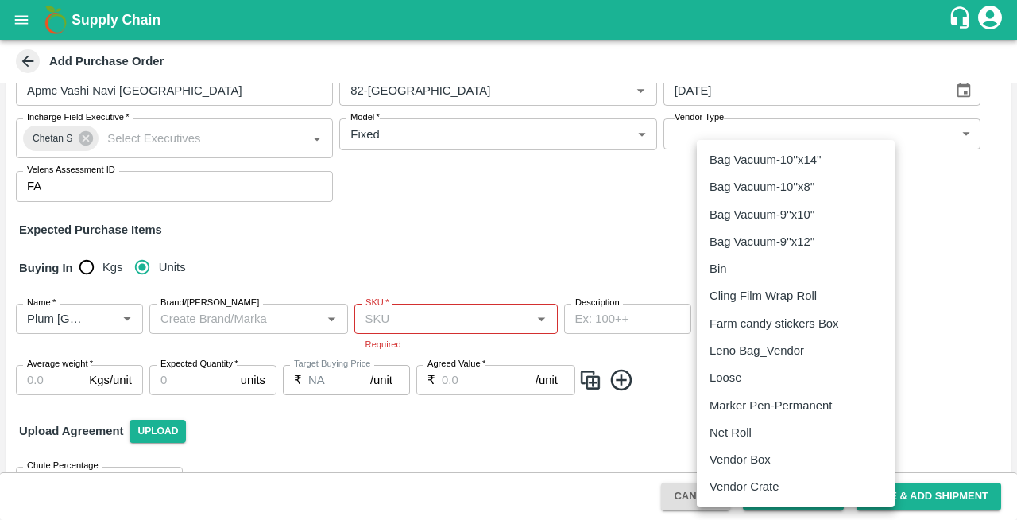
click at [424, 315] on div at bounding box center [508, 260] width 1017 height 520
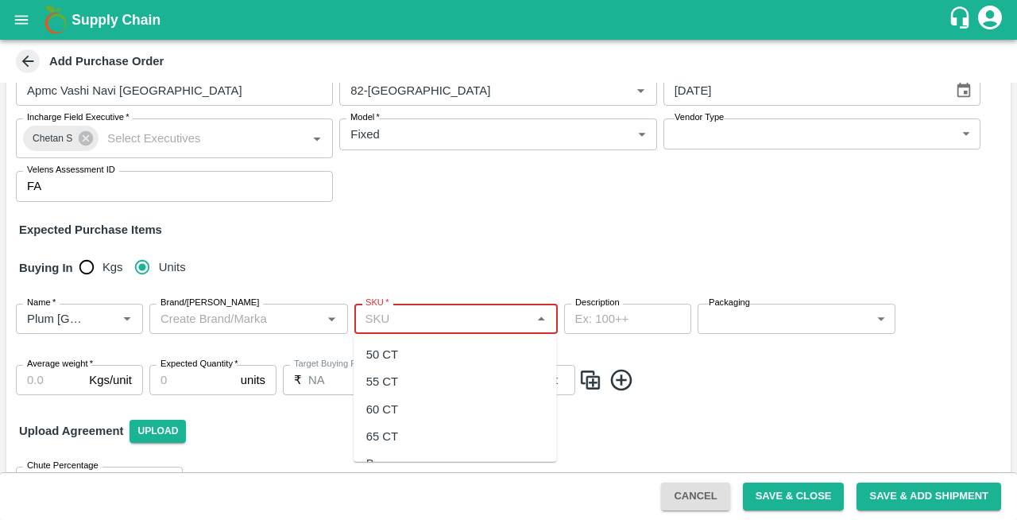
click at [382, 319] on input "SKU   *" at bounding box center [443, 318] width 168 height 21
click at [380, 355] on div "50 CT" at bounding box center [382, 354] width 32 height 17
type input "50 CT"
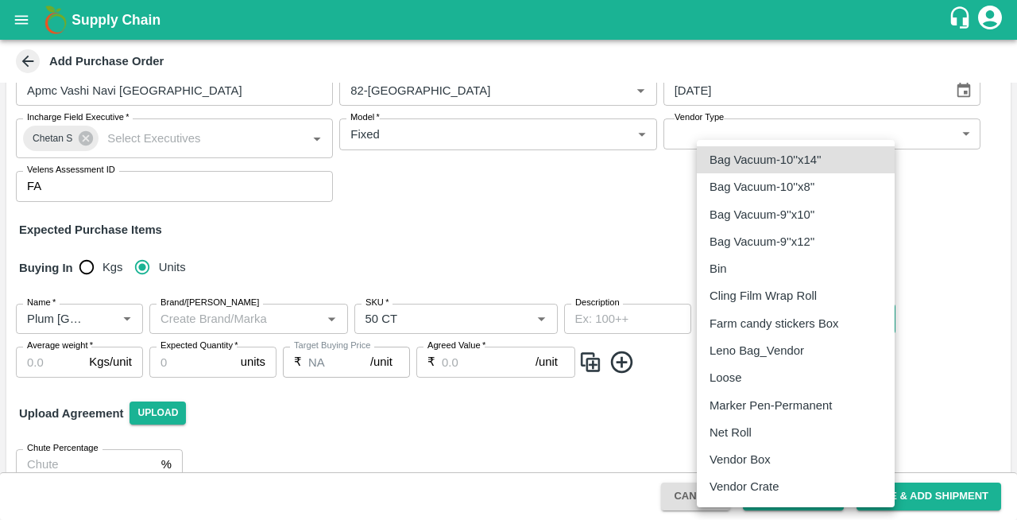
click at [750, 326] on body "Supply Chain Add Purchase Order PO Type   * Vendor Purchase 2 PO Type Buyers   …" at bounding box center [508, 260] width 1017 height 520
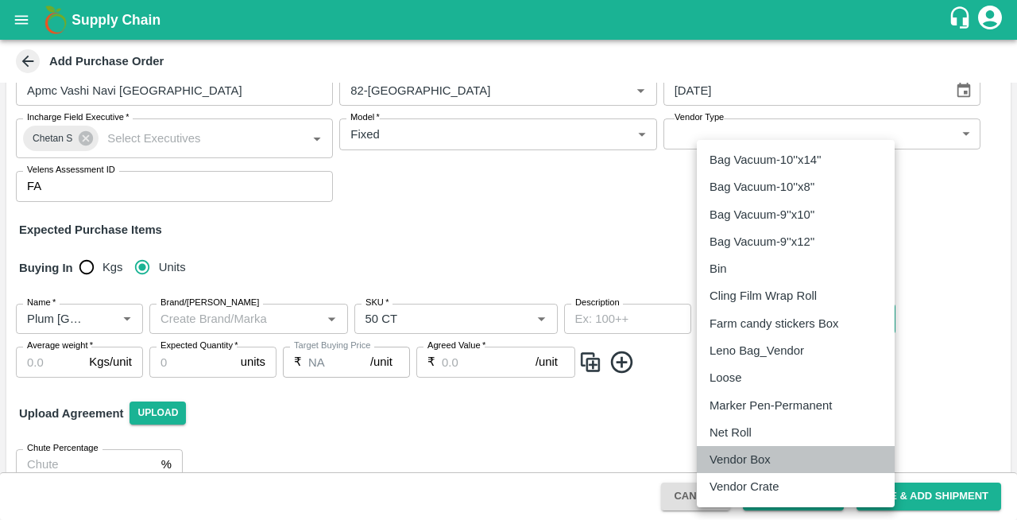
click at [725, 464] on p "Vendor Box" at bounding box center [740, 459] width 61 height 17
type input "276"
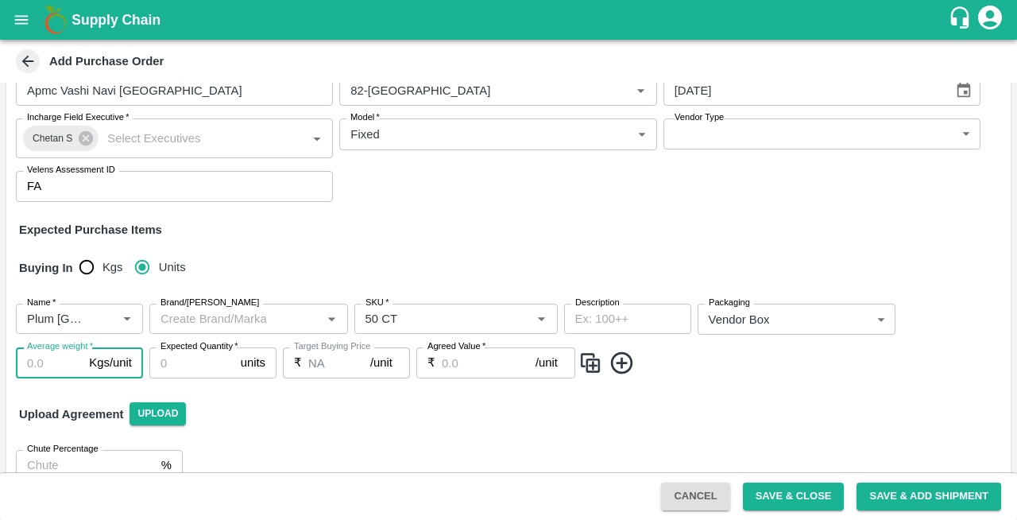
click at [48, 358] on input "Average weight   *" at bounding box center [49, 362] width 67 height 30
type input "8"
click at [173, 361] on input "Expected Quantity   *" at bounding box center [191, 362] width 85 height 30
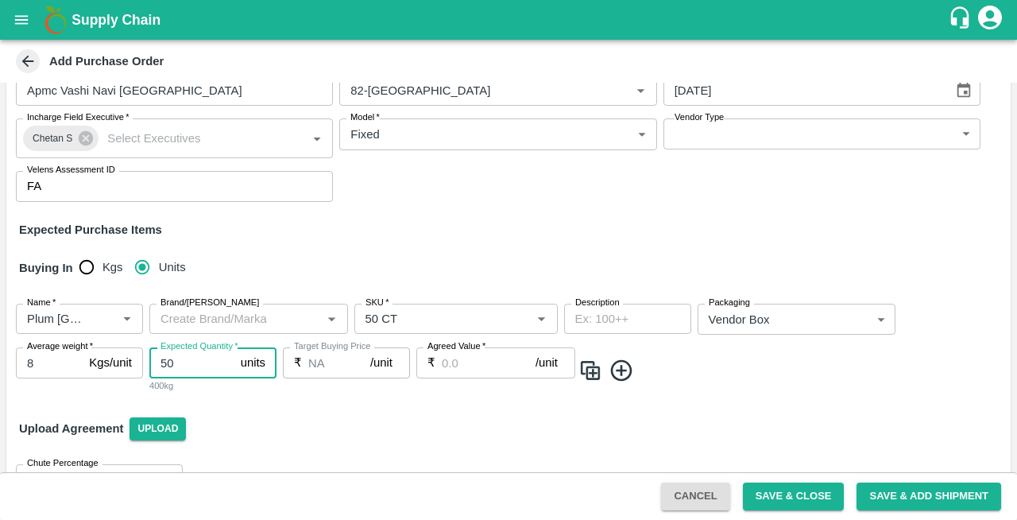
type input "5"
type input "75"
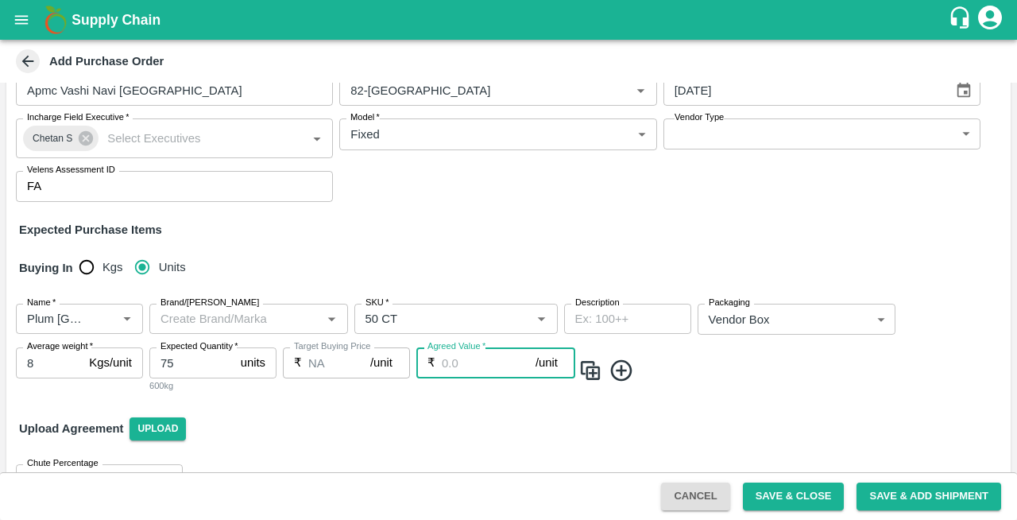
click at [477, 363] on input "Agreed Value   *" at bounding box center [489, 362] width 94 height 30
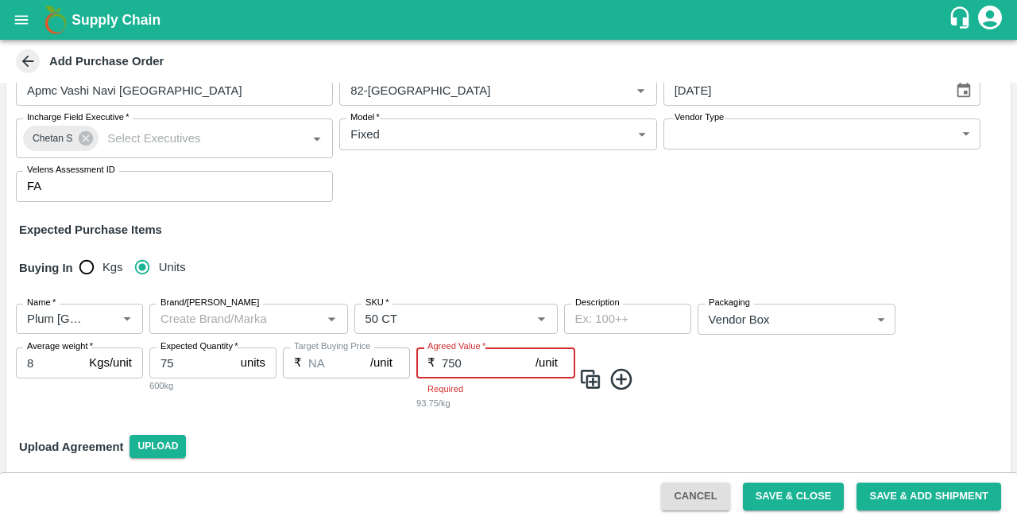
type input "750"
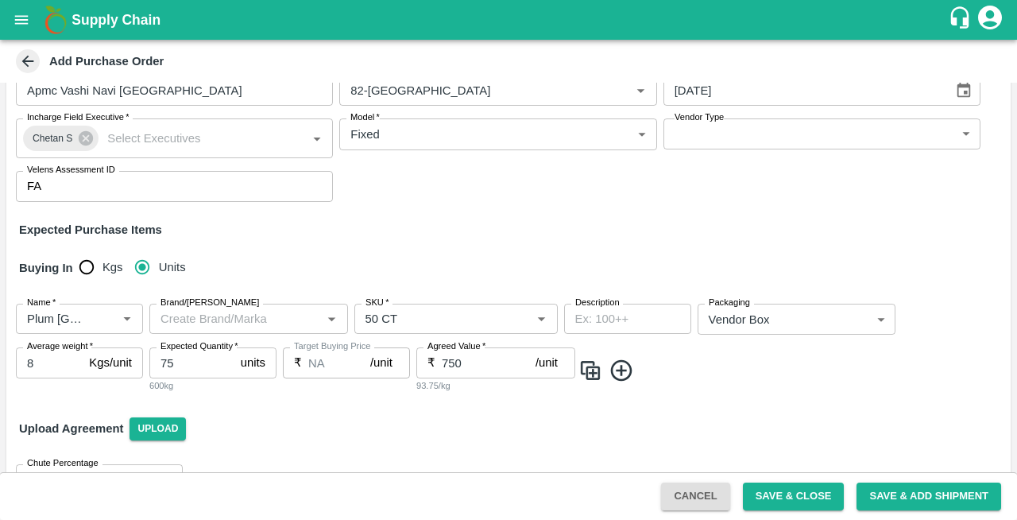
click at [629, 380] on icon at bounding box center [622, 371] width 26 height 26
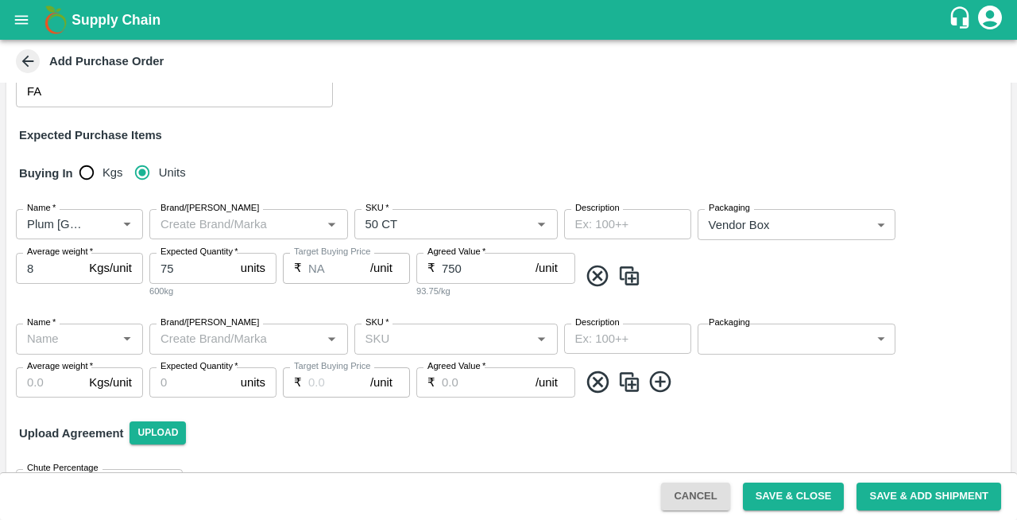
scroll to position [216, 0]
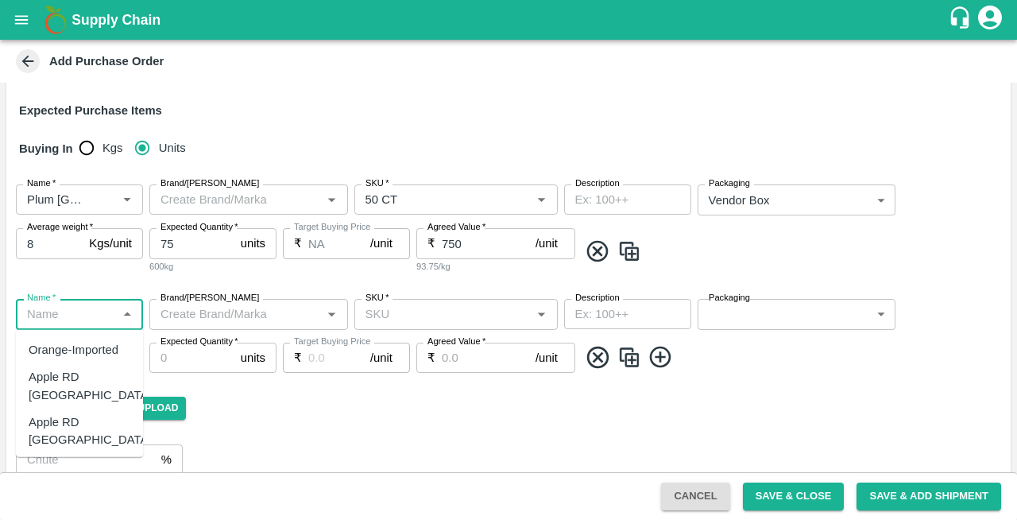
click at [59, 317] on input "Name   *" at bounding box center [66, 314] width 91 height 21
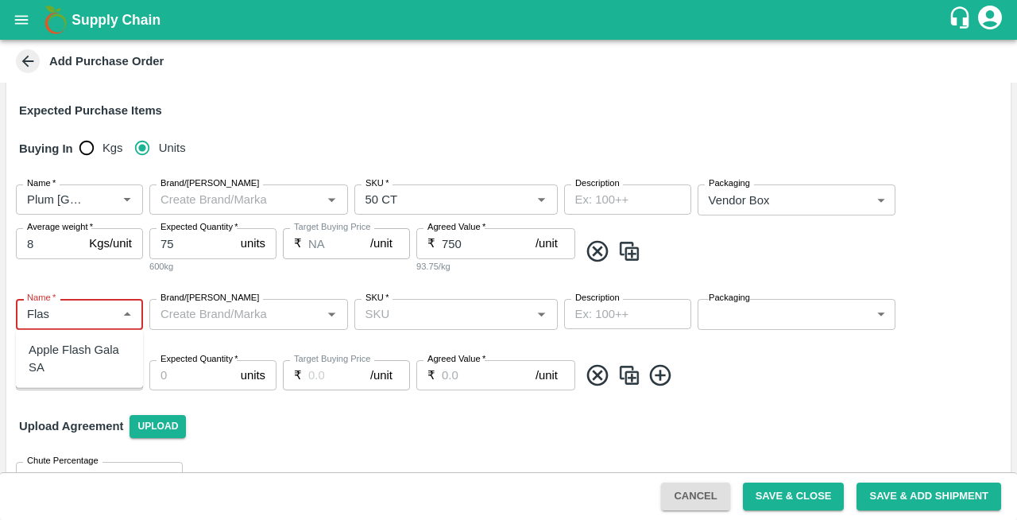
click at [72, 346] on div "Apple Flash Gala SA" at bounding box center [80, 359] width 102 height 36
type input "Apple Flash Gala SA"
click at [443, 312] on input "SKU   *" at bounding box center [443, 314] width 168 height 21
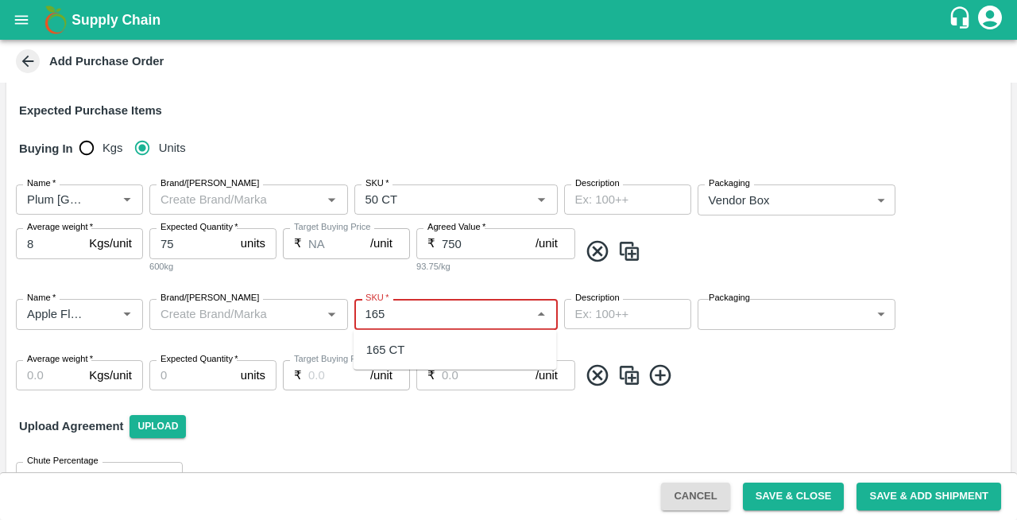
click at [387, 351] on div "165 CT" at bounding box center [385, 349] width 39 height 17
type input "165 CT"
type input "NA"
type input "165 CT"
click at [715, 313] on body "Supply Chain Add Purchase Order PO Type   * Vendor Purchase 2 PO Type Buyers   …" at bounding box center [508, 260] width 1017 height 520
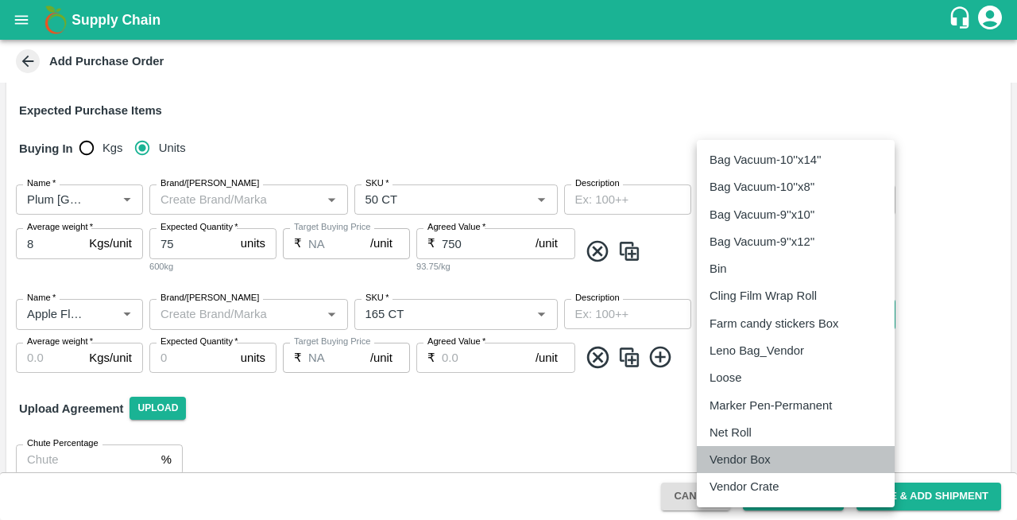
click at [725, 455] on p "Vendor Box" at bounding box center [740, 459] width 61 height 17
type input "276"
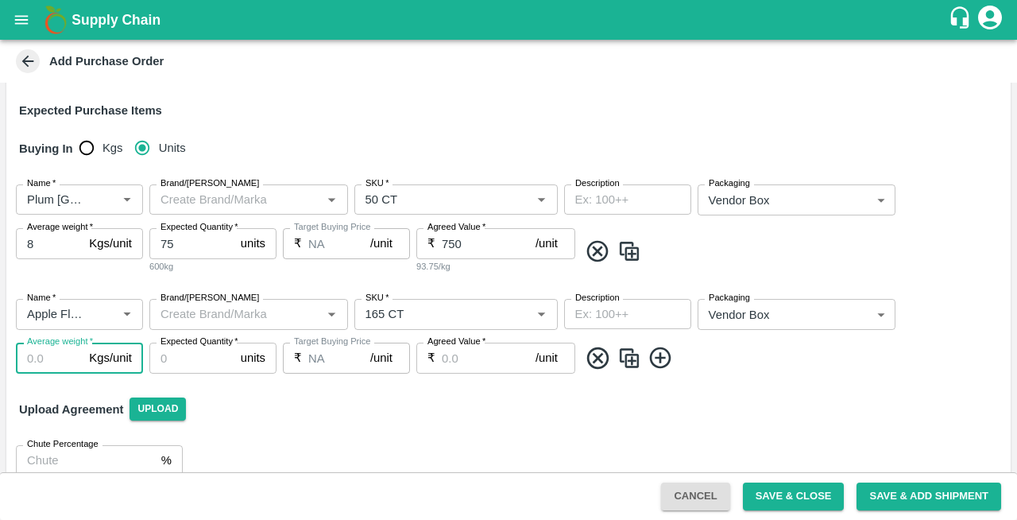
click at [44, 352] on input "Average weight   *" at bounding box center [49, 357] width 67 height 30
type input "18"
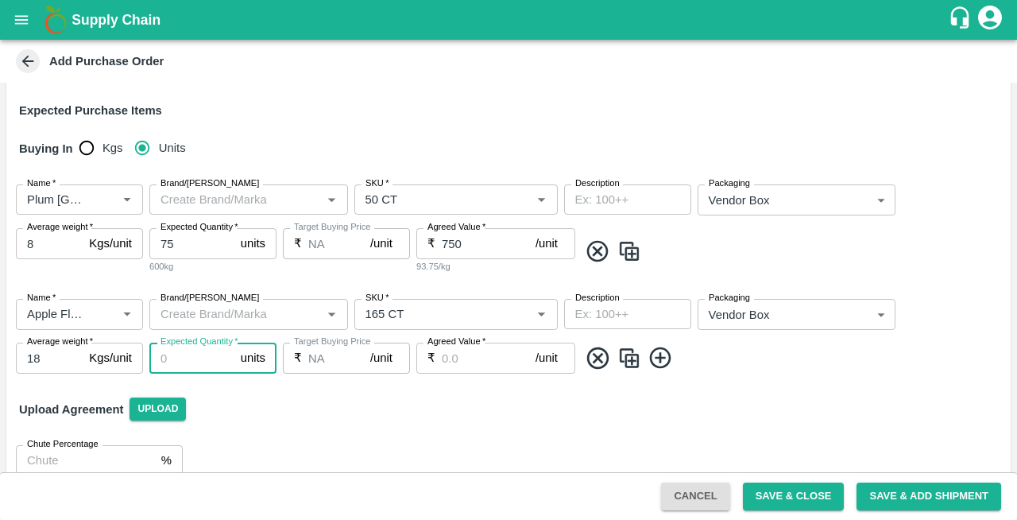
click at [176, 358] on input "Expected Quantity   *" at bounding box center [191, 357] width 85 height 30
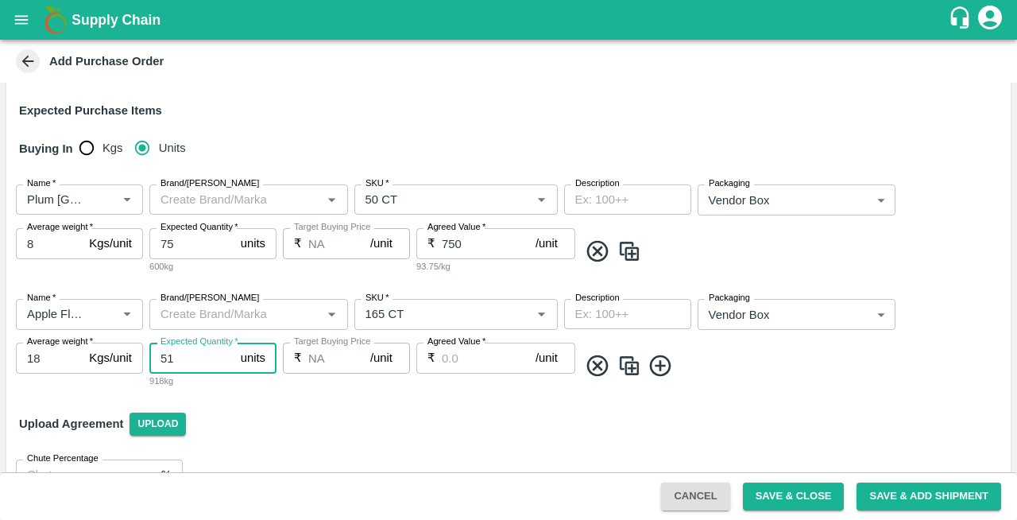
type input "51"
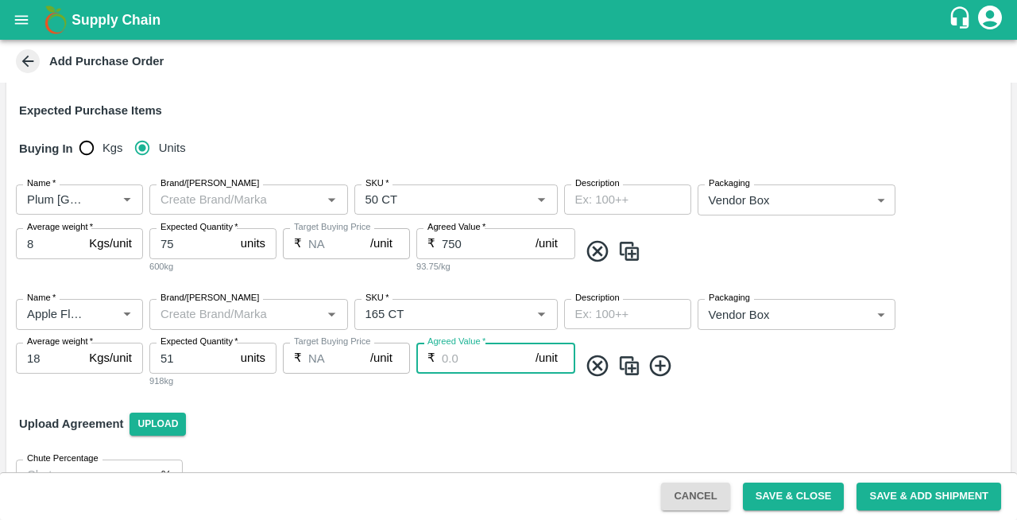
click at [462, 356] on input "Agreed Value   *" at bounding box center [489, 357] width 94 height 30
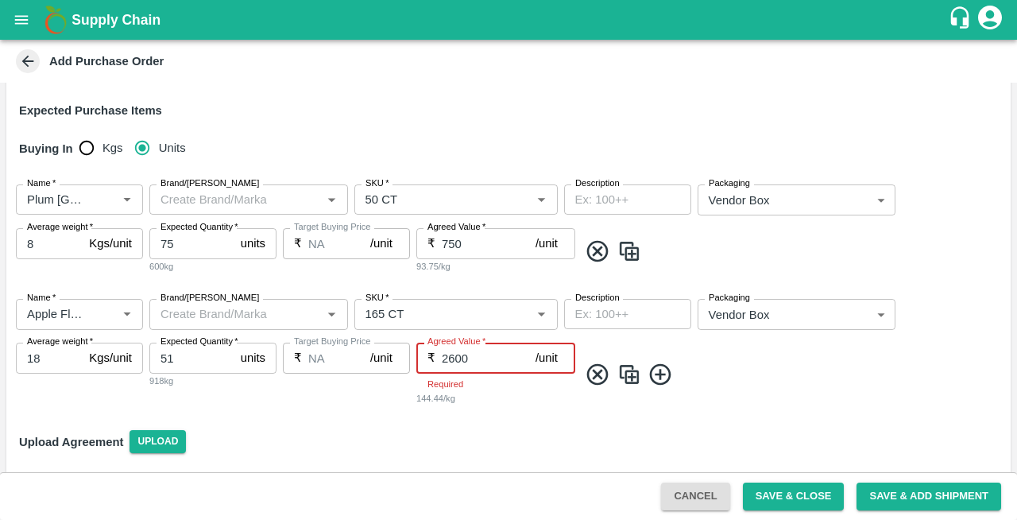
type input "2600"
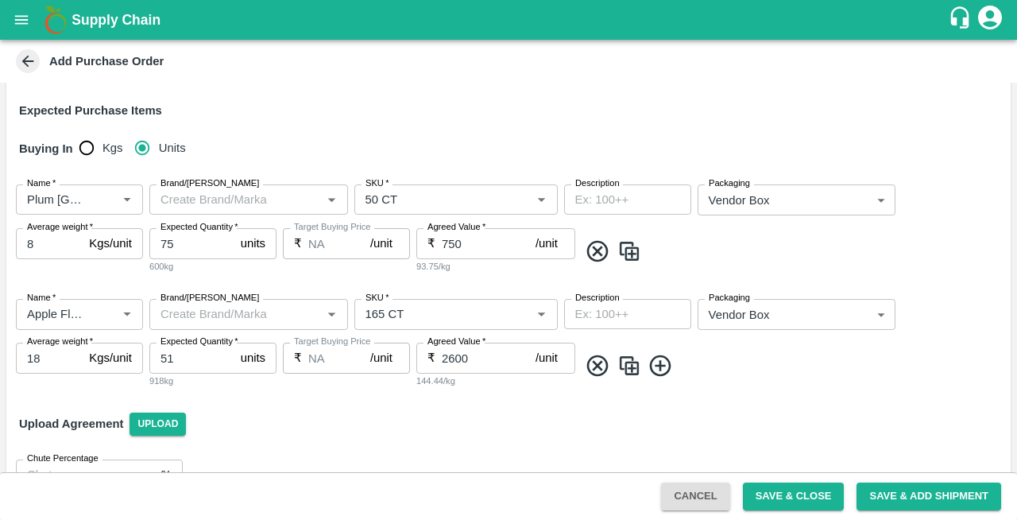
click at [660, 371] on icon at bounding box center [661, 366] width 26 height 26
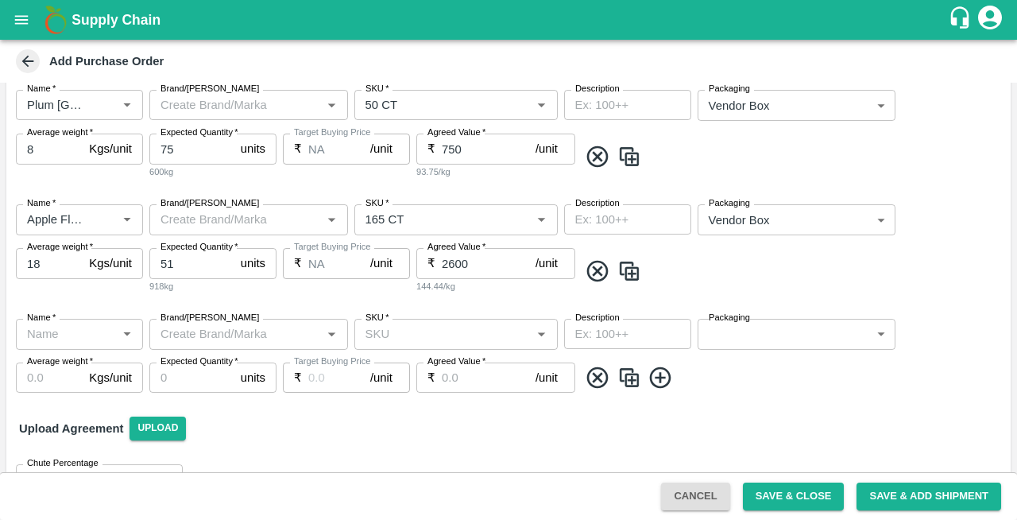
scroll to position [324, 0]
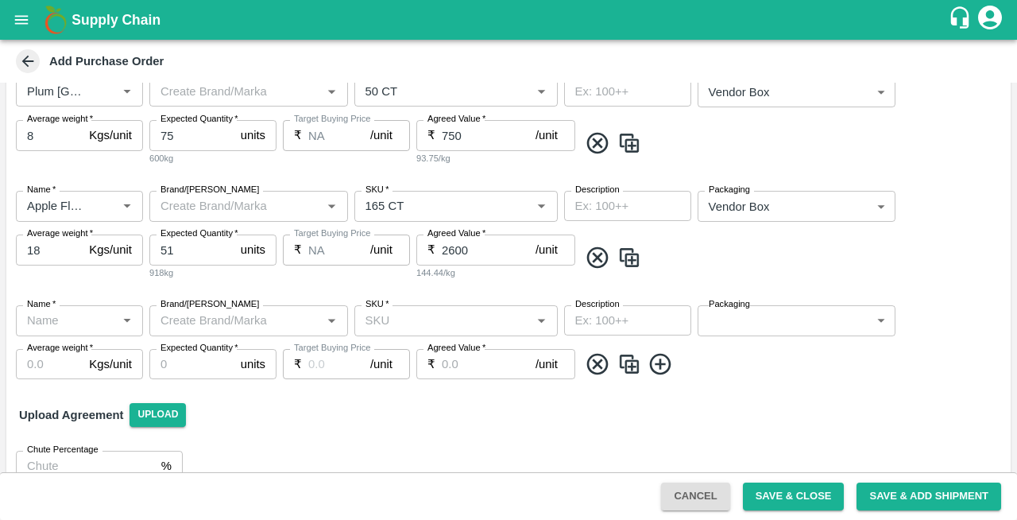
click at [54, 318] on input "Name   *" at bounding box center [66, 320] width 91 height 21
click at [54, 358] on div "Apple Flash Gala SA" at bounding box center [80, 365] width 102 height 36
type input "Apple Flash Gala SA"
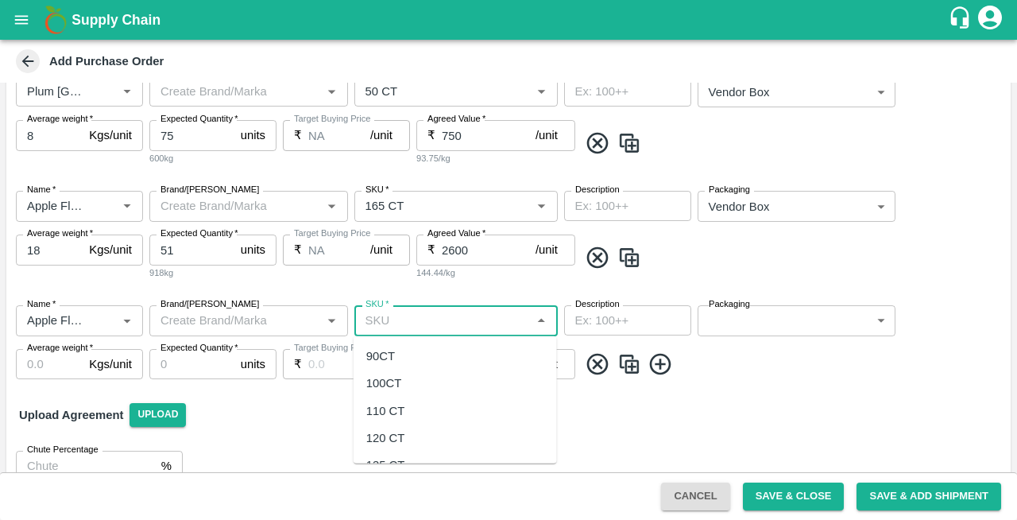
click at [456, 319] on input "SKU   *" at bounding box center [443, 320] width 168 height 21
click at [397, 356] on div "180 CT" at bounding box center [385, 355] width 39 height 17
type input "180 CT"
type input "NA"
type input "180 CT"
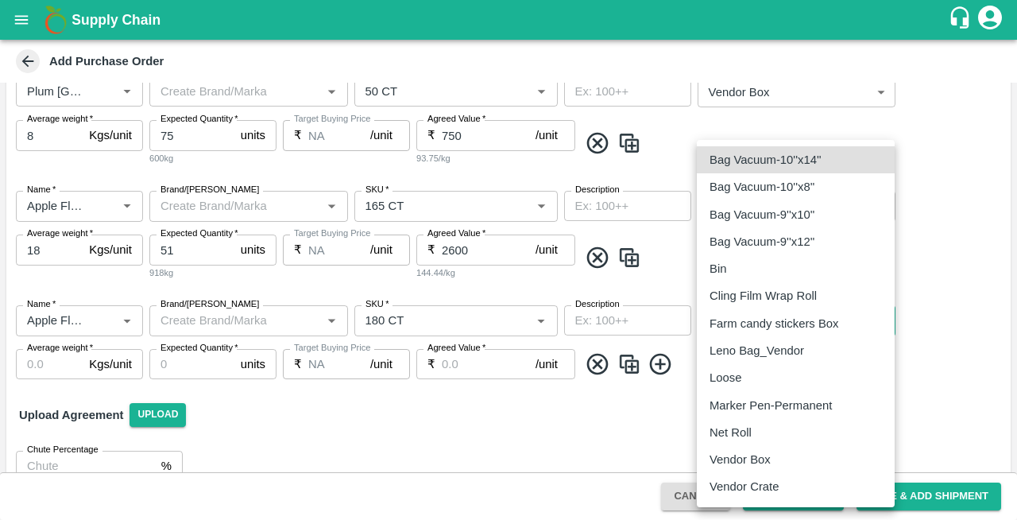
click at [720, 331] on body "Supply Chain Add Purchase Order PO Type   * Vendor Purchase 2 PO Type Buyers   …" at bounding box center [508, 260] width 1017 height 520
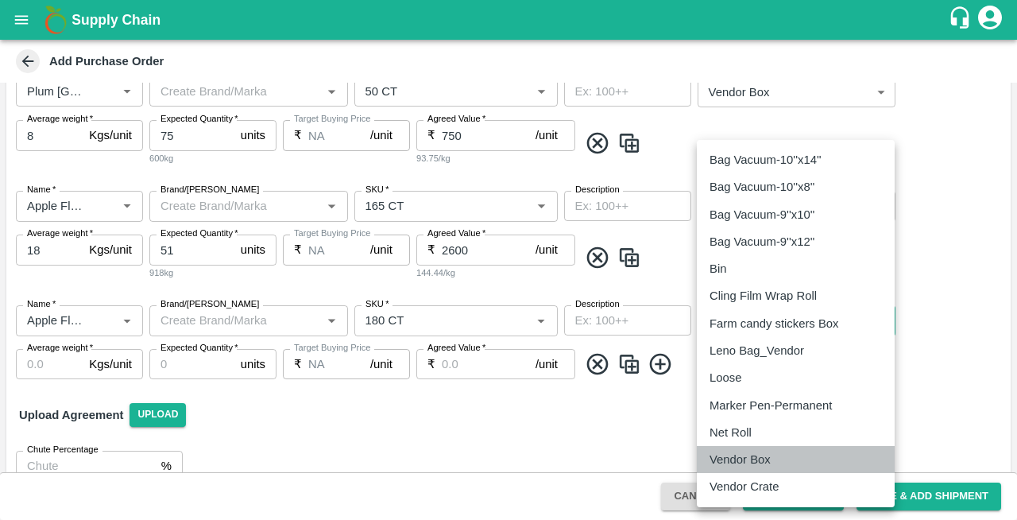
click at [731, 460] on p "Vendor Box" at bounding box center [740, 459] width 61 height 17
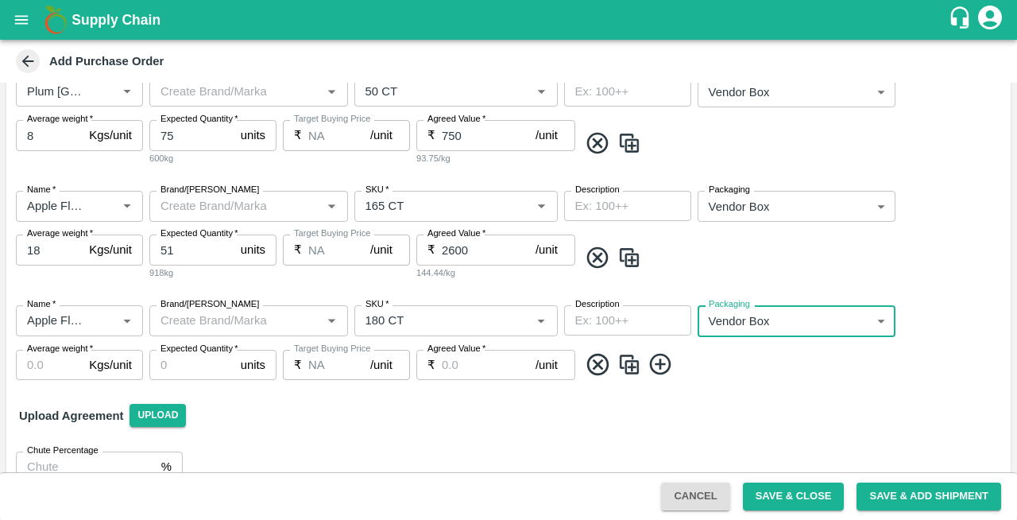
type input "276"
click at [51, 364] on input "Average weight   *" at bounding box center [49, 365] width 67 height 30
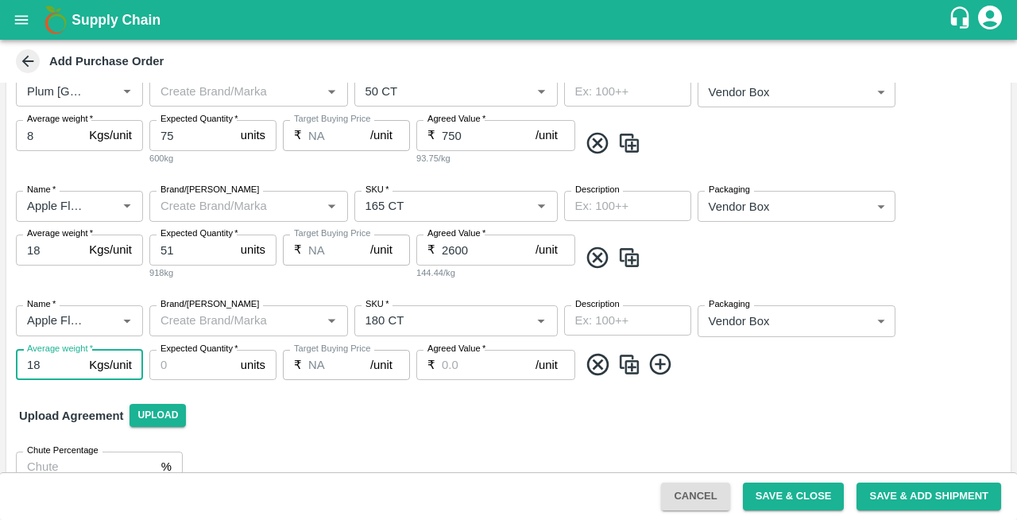
type input "18"
click at [183, 371] on input "Expected Quantity   *" at bounding box center [191, 365] width 85 height 30
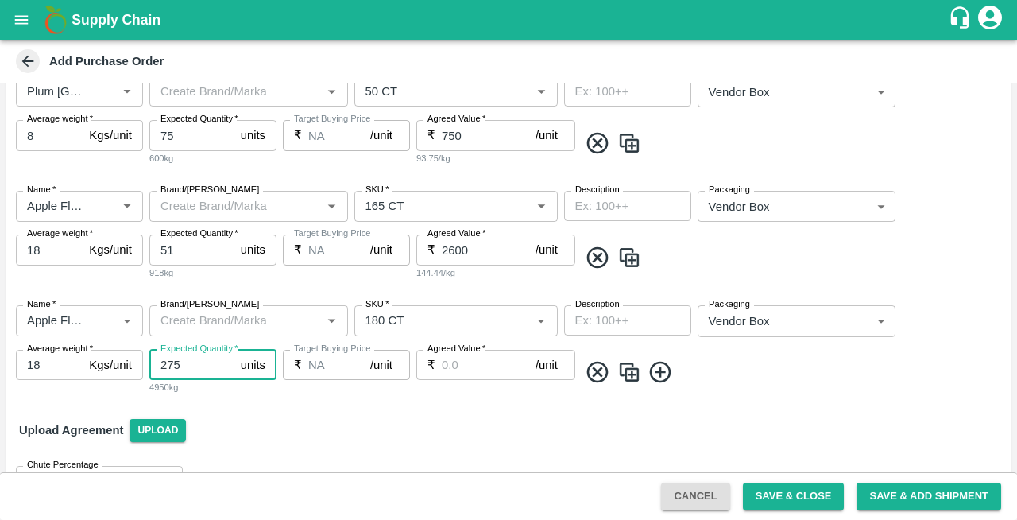
type input "275"
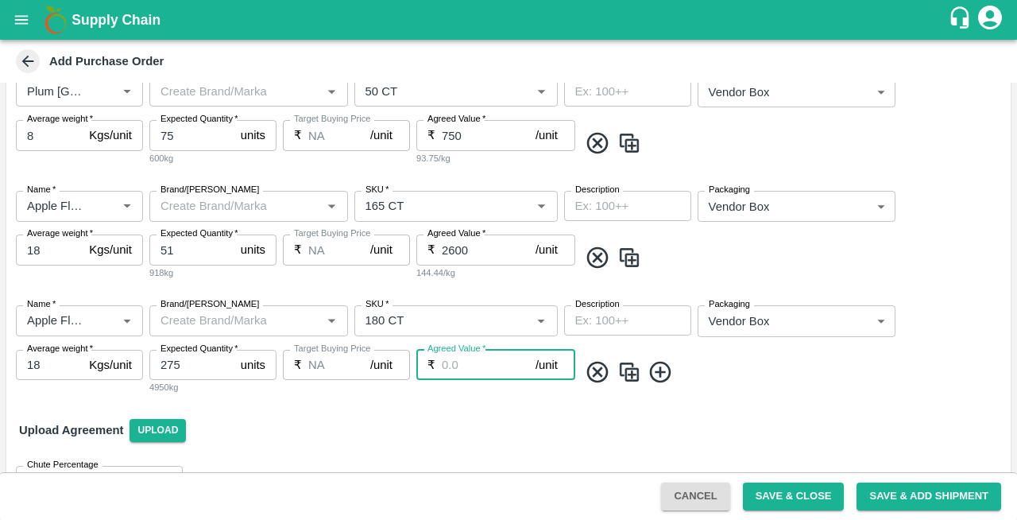
click at [463, 362] on input "Agreed Value   *" at bounding box center [489, 365] width 94 height 30
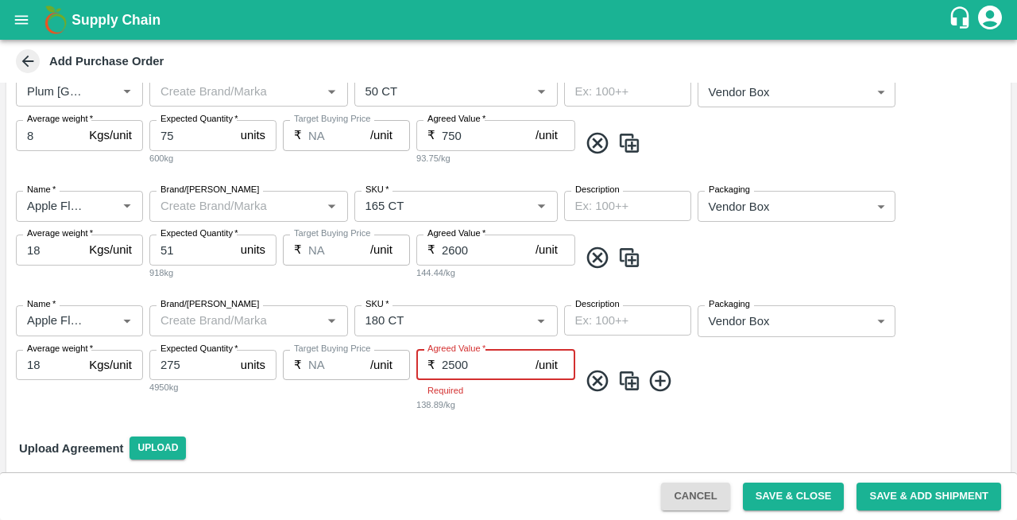
type input "2500"
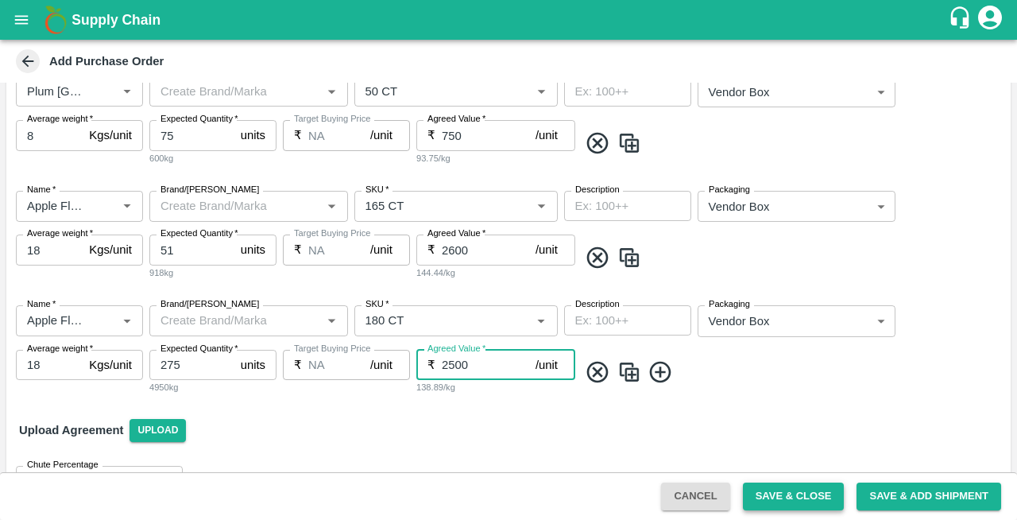
click at [777, 499] on button "Save & Close" at bounding box center [794, 496] width 102 height 28
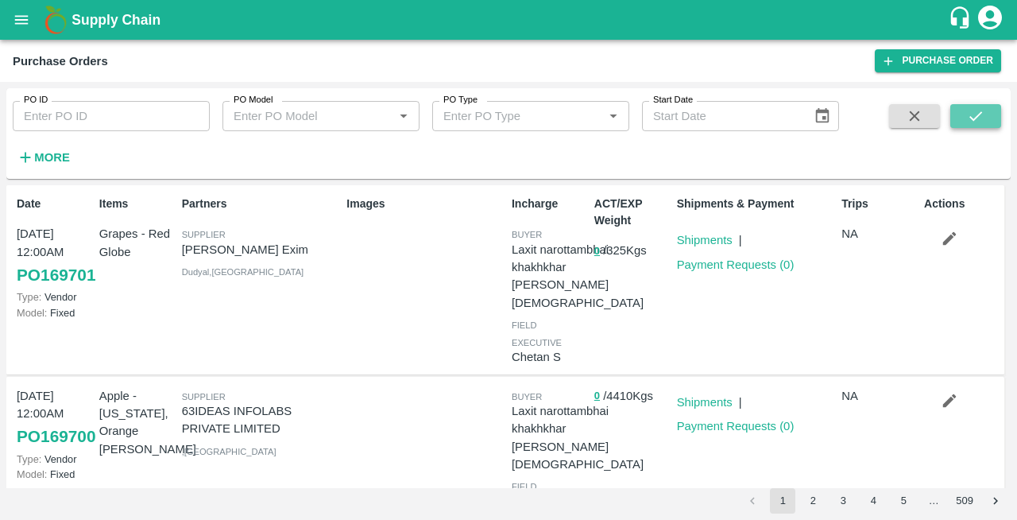
click at [969, 118] on icon "submit" at bounding box center [975, 115] width 17 height 17
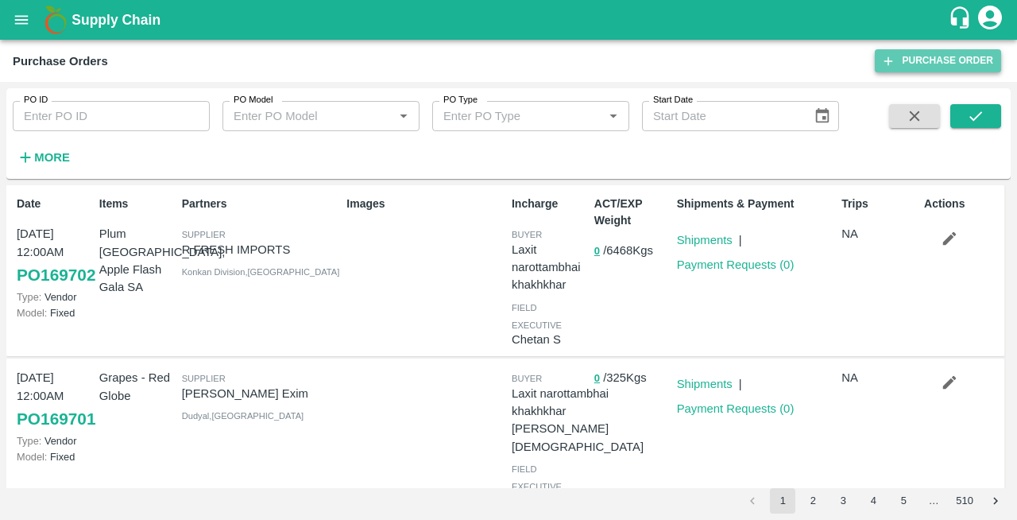
click at [917, 61] on link "Purchase Order" at bounding box center [938, 60] width 126 height 23
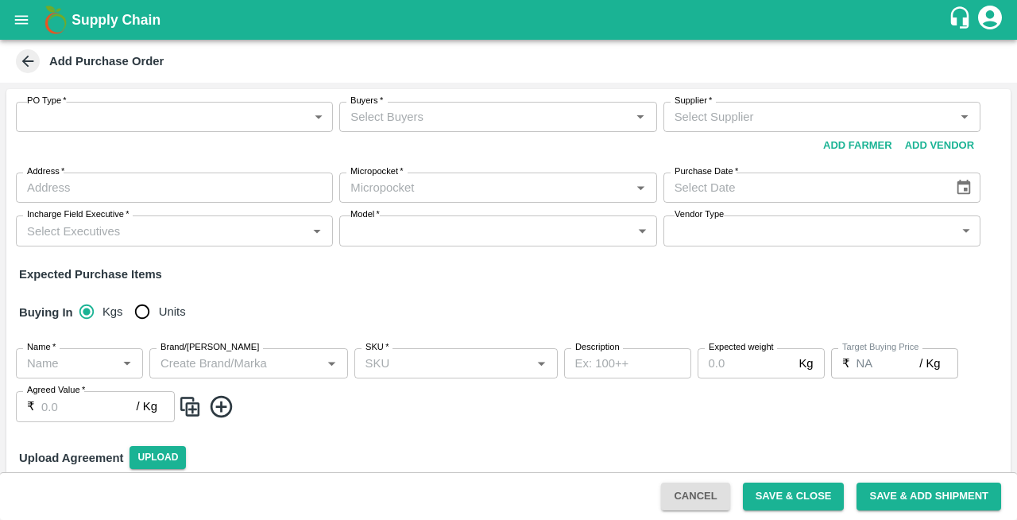
click at [56, 114] on body "Supply Chain Add Purchase Order PO Type   * ​ PO Type Buyers   * Buyers   * Sup…" at bounding box center [508, 260] width 1017 height 520
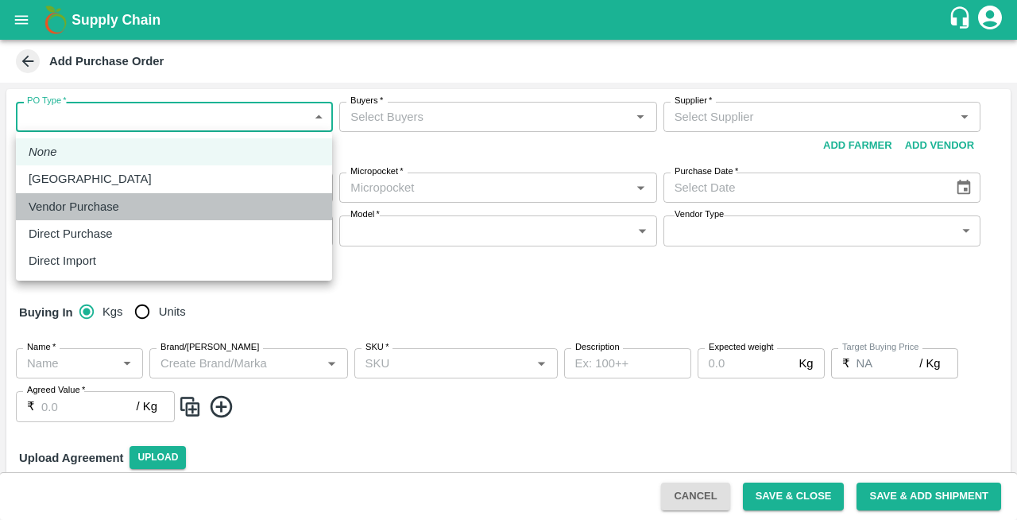
click at [69, 211] on p "Vendor Purchase" at bounding box center [74, 206] width 91 height 17
type input "2"
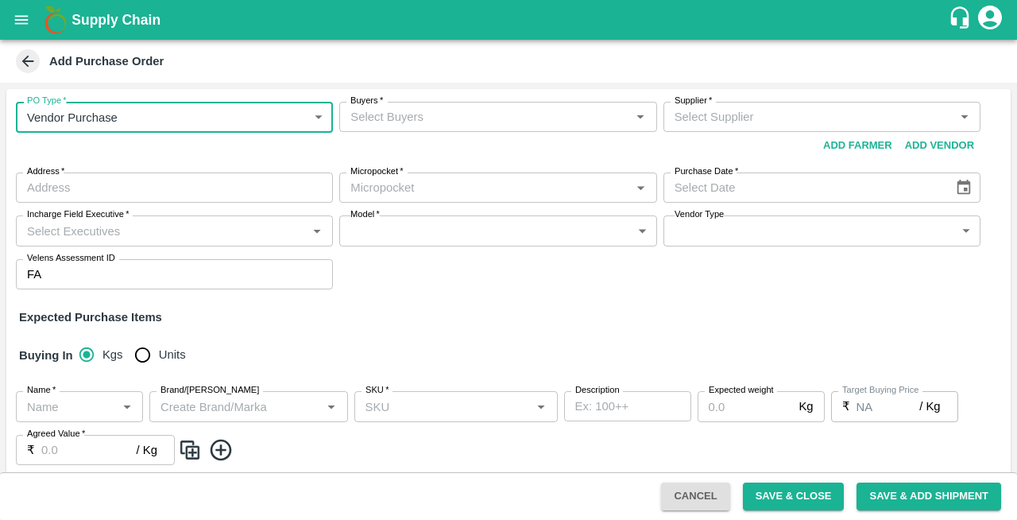
click at [400, 120] on input "Buyers   *" at bounding box center [484, 116] width 281 height 21
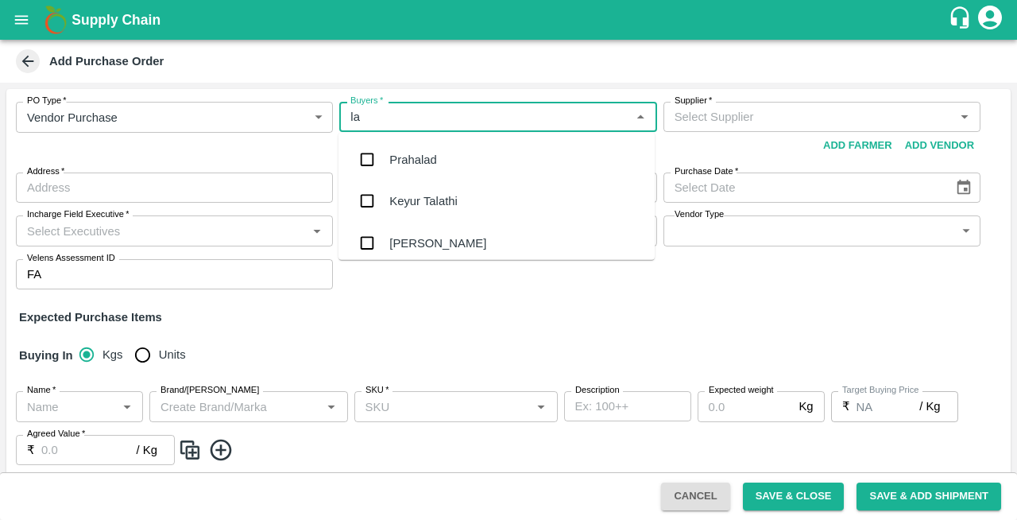
type input "lax"
click at [408, 243] on div "Laxit narottambhai khakhkhar" at bounding box center [466, 242] width 155 height 17
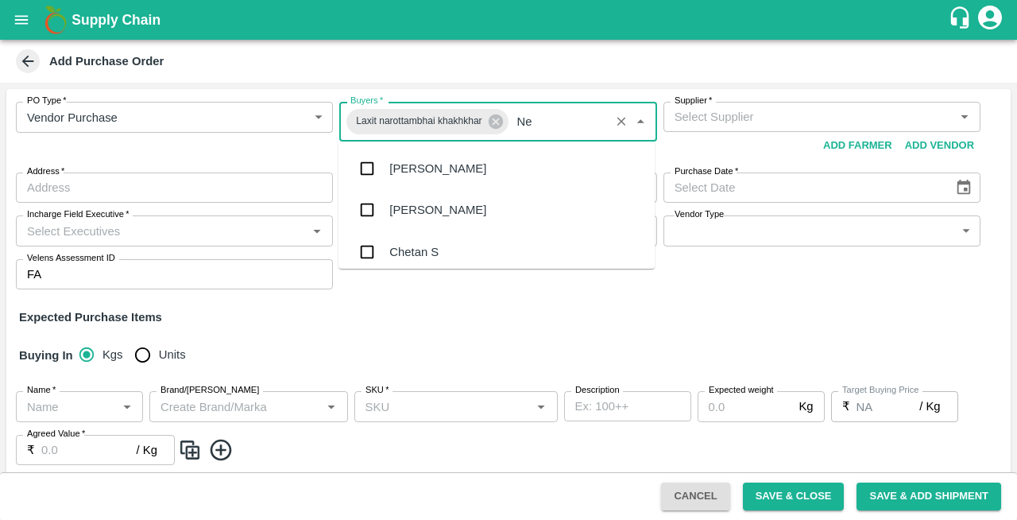
type input "Nee"
click at [393, 253] on div "[PERSON_NAME][DEMOGRAPHIC_DATA]" at bounding box center [503, 251] width 229 height 17
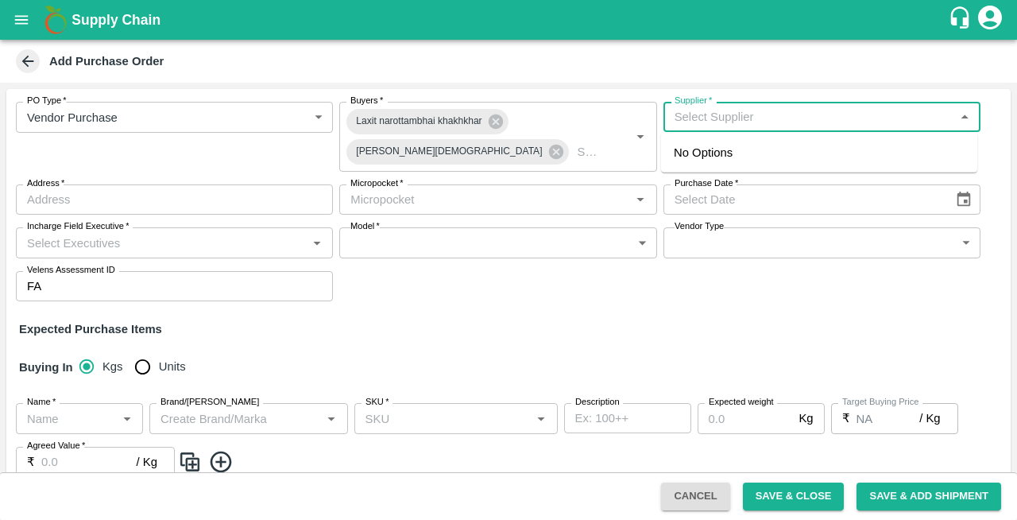
click at [704, 126] on input "Supplier   *" at bounding box center [808, 116] width 281 height 21
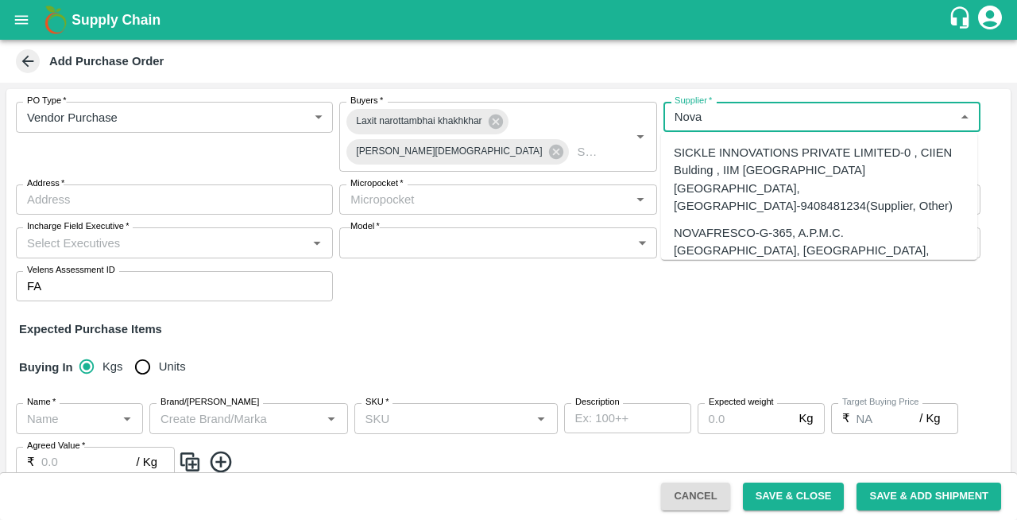
click at [701, 232] on div "NOVAFRESCO-G-365, A.P.M.C. FRUIT MARKET, SECTOR 19, TURBHE, VASHI, NAVI MUMBAI.…" at bounding box center [819, 277] width 291 height 106
type input "NOVAFRESCO-G-365, A.P.M.C. FRUIT MARKET, SECTOR 19, TURBHE, VASHI, NAVI MUMBAI.…"
type input "G-365, A.P.M.C. FRUIT MARKET, SECTOR 19, TURBHE, VASHI, NAVI MUMBAI., Fruit Mar…"
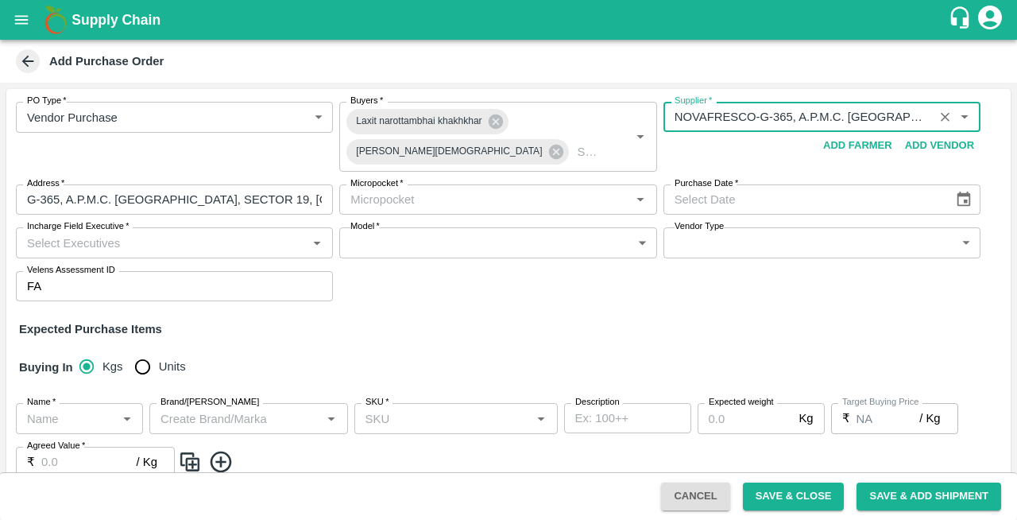
type input "NOVAFRESCO-G-365, A.P.M.C. FRUIT MARKET, SECTOR 19, TURBHE, VASHI, NAVI MUMBAI.…"
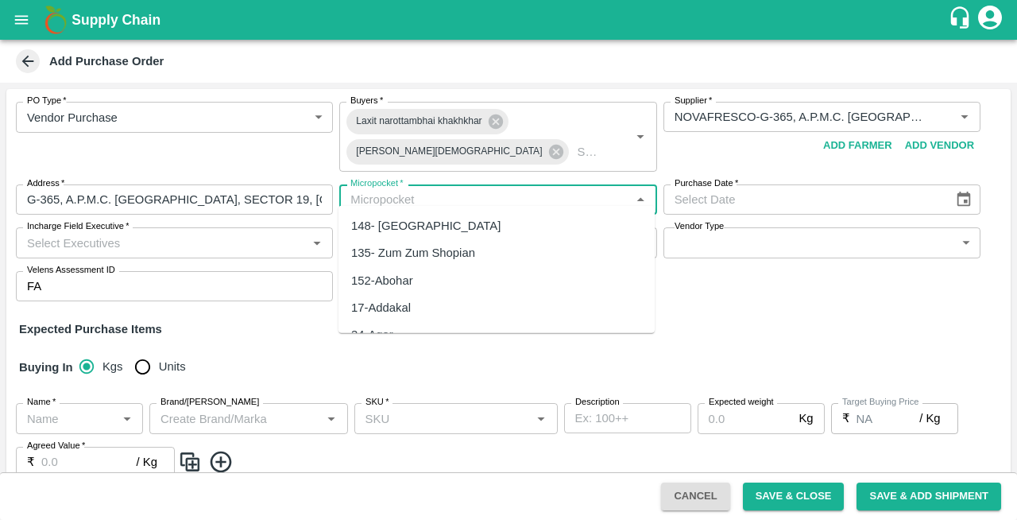
click at [418, 192] on input "Micropocket   *" at bounding box center [484, 199] width 281 height 21
click at [391, 283] on div "82-[GEOGRAPHIC_DATA]" at bounding box center [421, 279] width 140 height 17
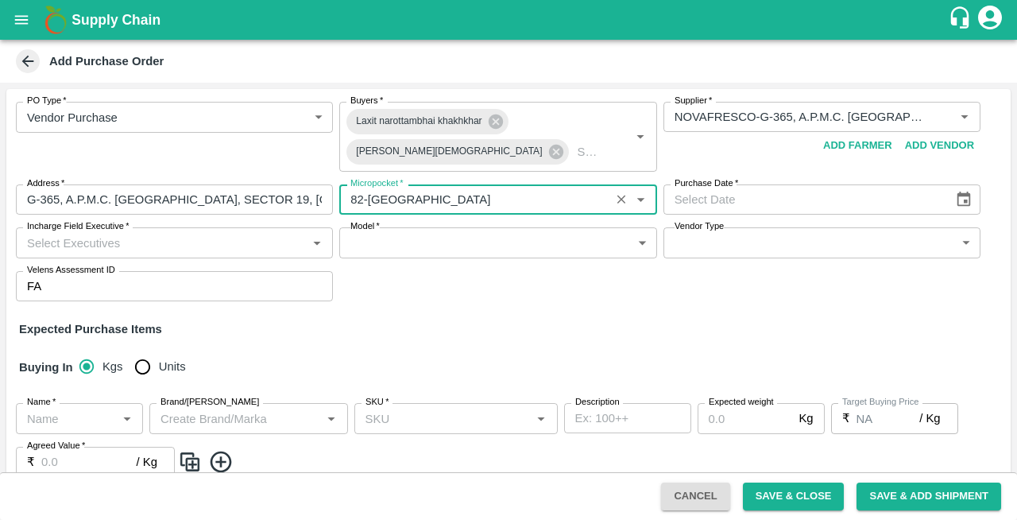
type input "82-[GEOGRAPHIC_DATA]"
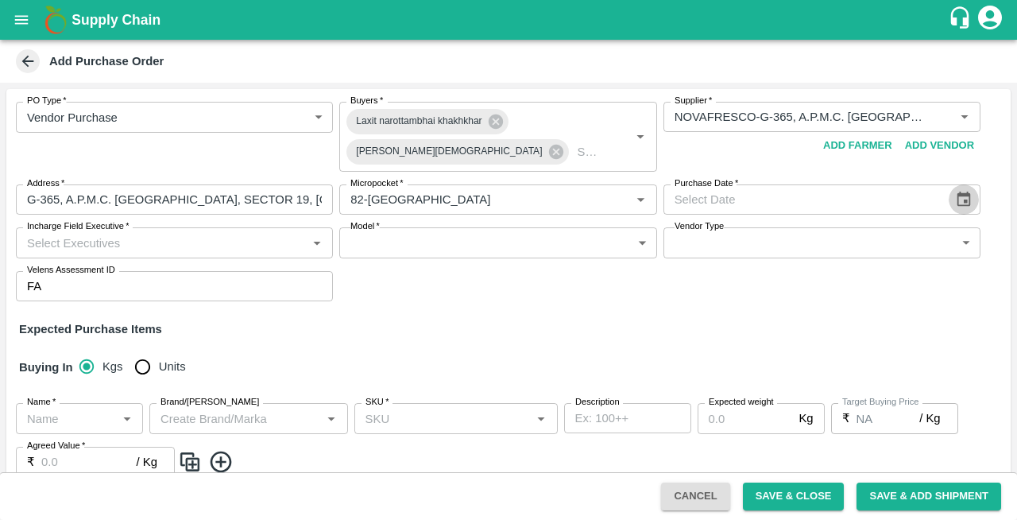
click at [962, 192] on icon "Choose date" at bounding box center [965, 199] width 14 height 15
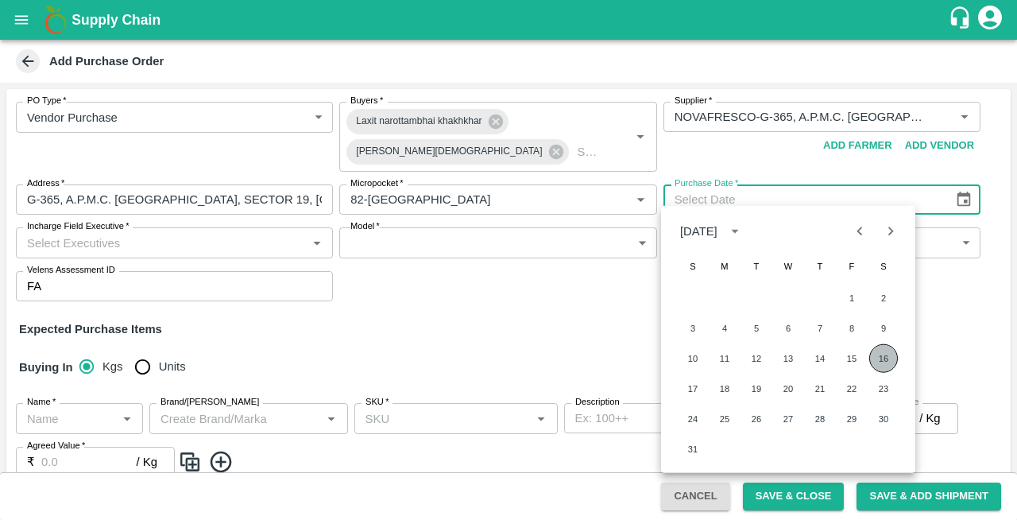
click at [884, 358] on button "16" at bounding box center [883, 358] width 29 height 29
type input "[DATE]"
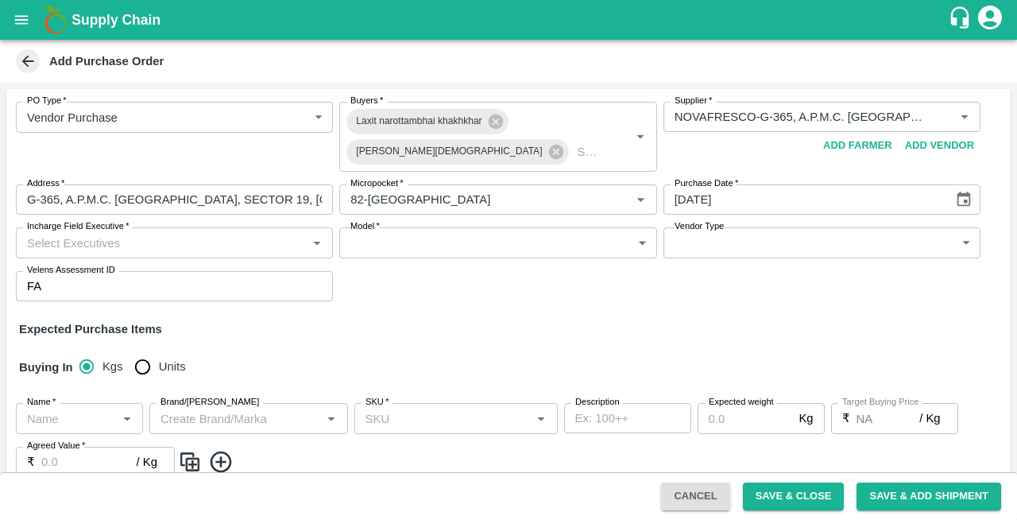
click at [97, 233] on input "Incharge Field Executive   *" at bounding box center [161, 242] width 281 height 21
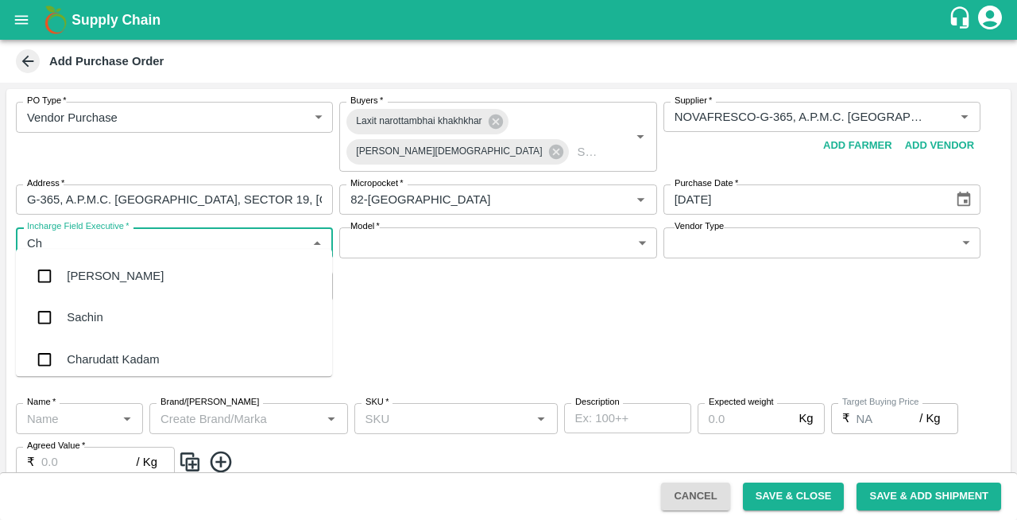
type input "Che"
click at [87, 319] on div "Chetan S" at bounding box center [91, 317] width 49 height 17
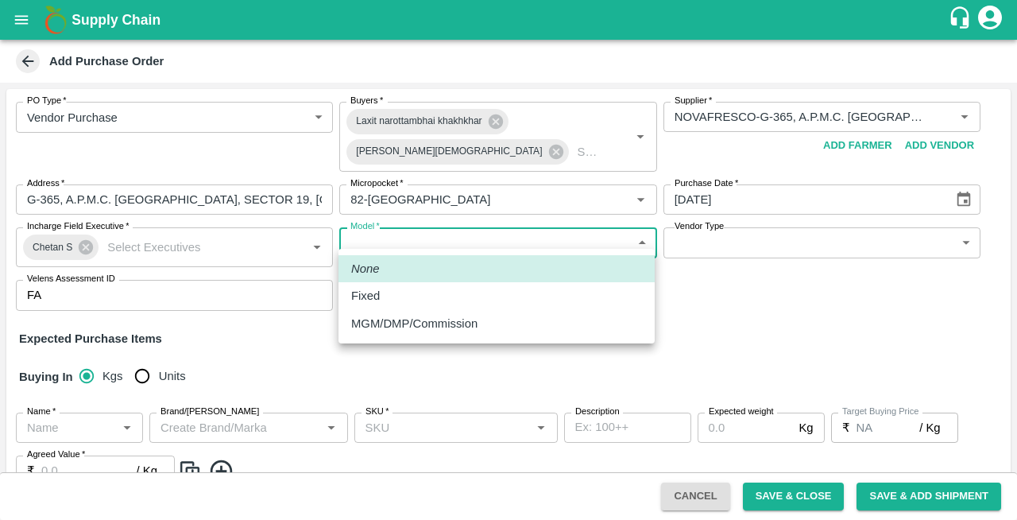
click at [433, 227] on body "Supply Chain Add Purchase Order PO Type   * Vendor Purchase 2 PO Type Buyers   …" at bounding box center [508, 260] width 1017 height 520
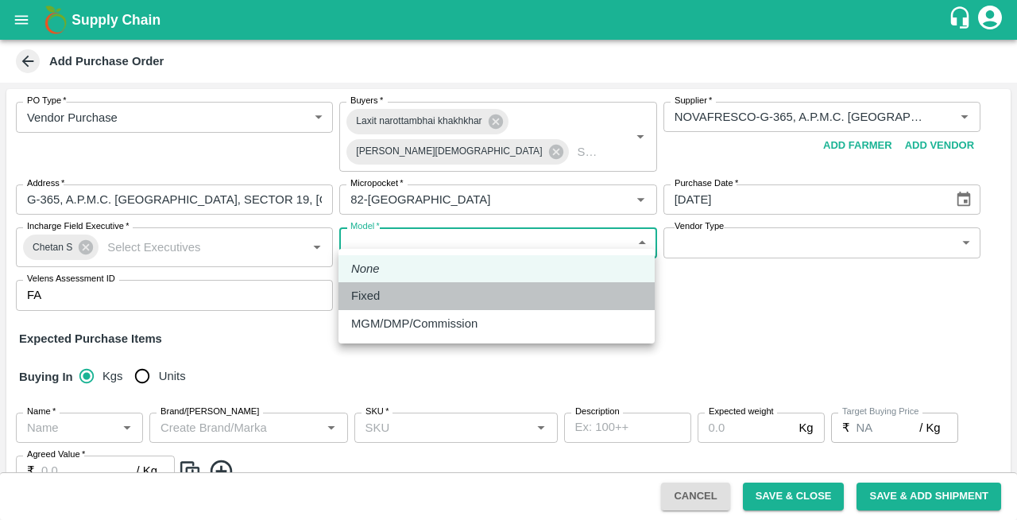
click at [363, 294] on p "Fixed" at bounding box center [365, 295] width 29 height 17
type input "Fixed"
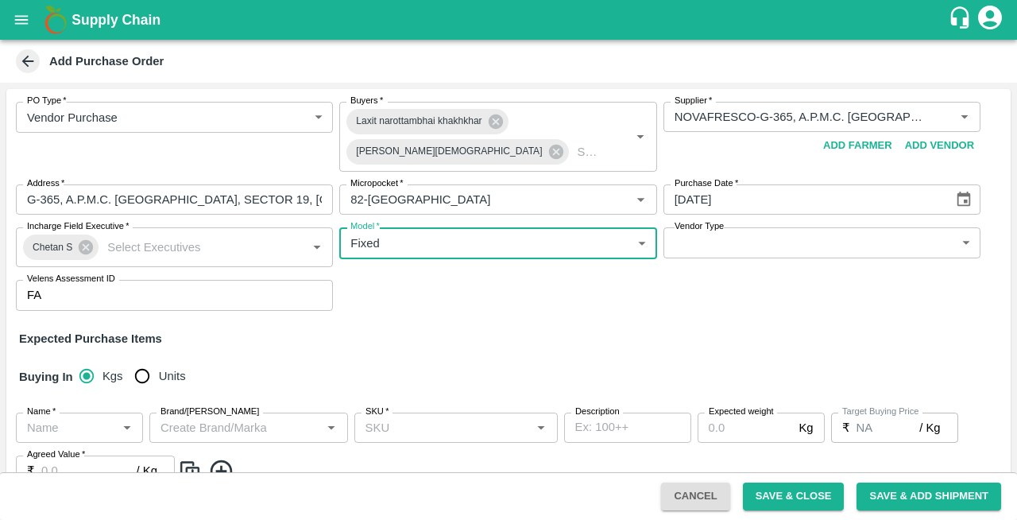
click at [144, 364] on input "Units" at bounding box center [142, 376] width 32 height 32
radio input "true"
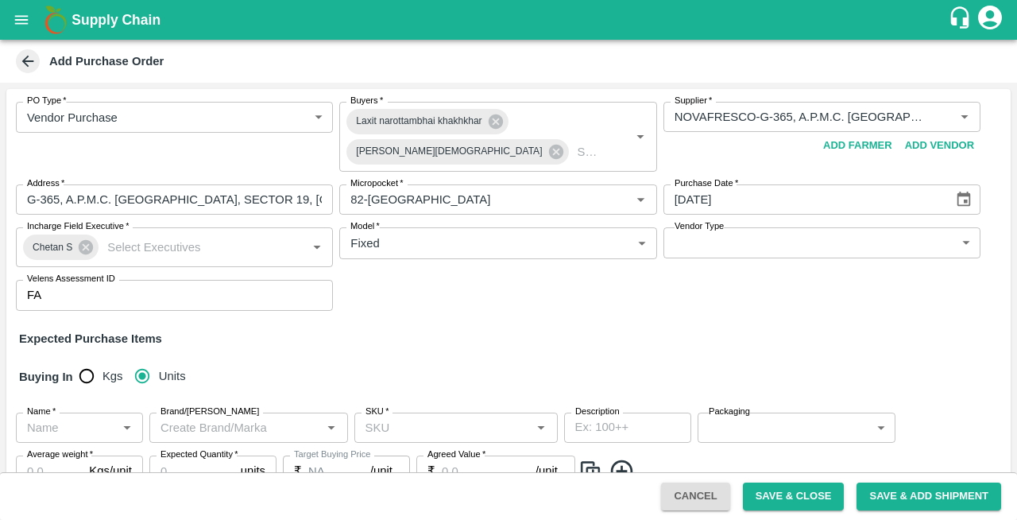
scroll to position [126, 0]
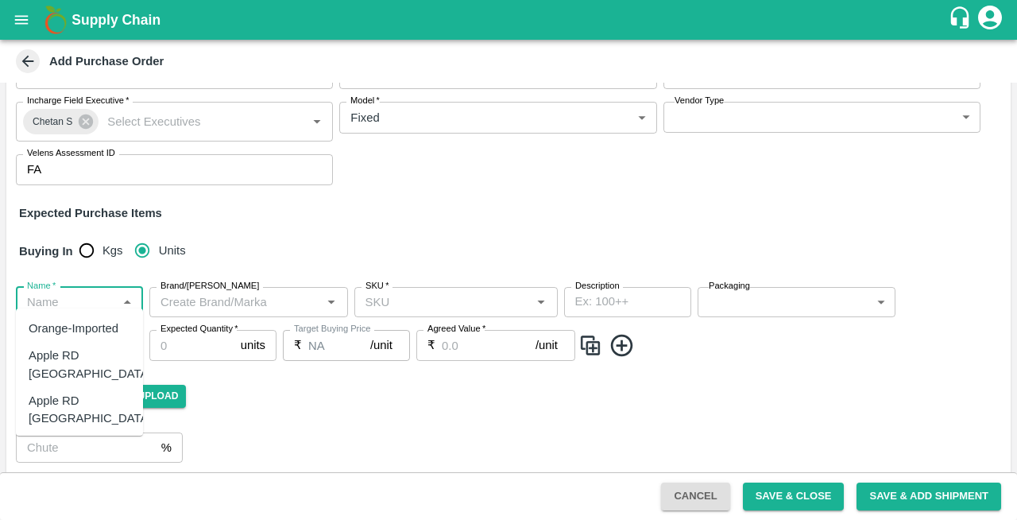
click at [67, 296] on input "Name   *" at bounding box center [66, 302] width 91 height 21
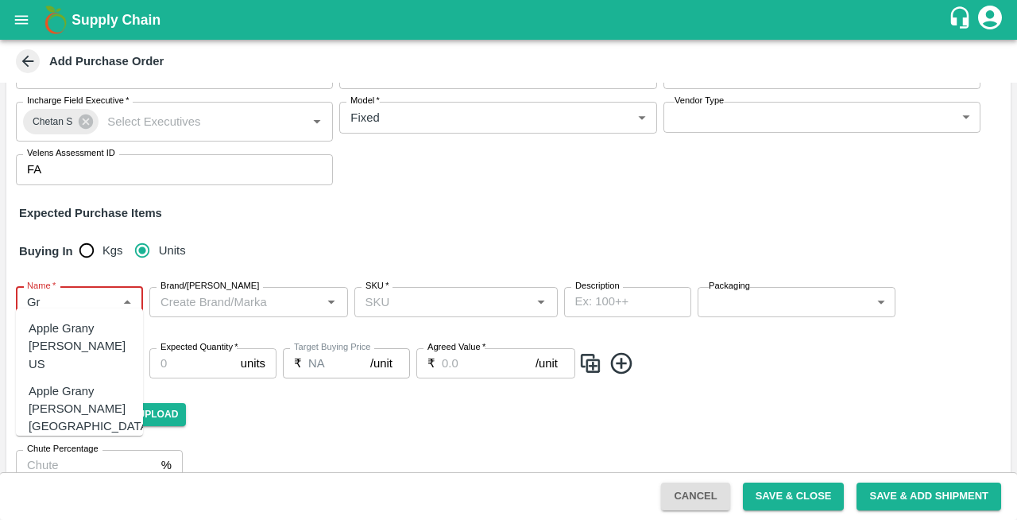
click at [59, 382] on div "Apple Grany [PERSON_NAME] [GEOGRAPHIC_DATA]" at bounding box center [90, 408] width 123 height 53
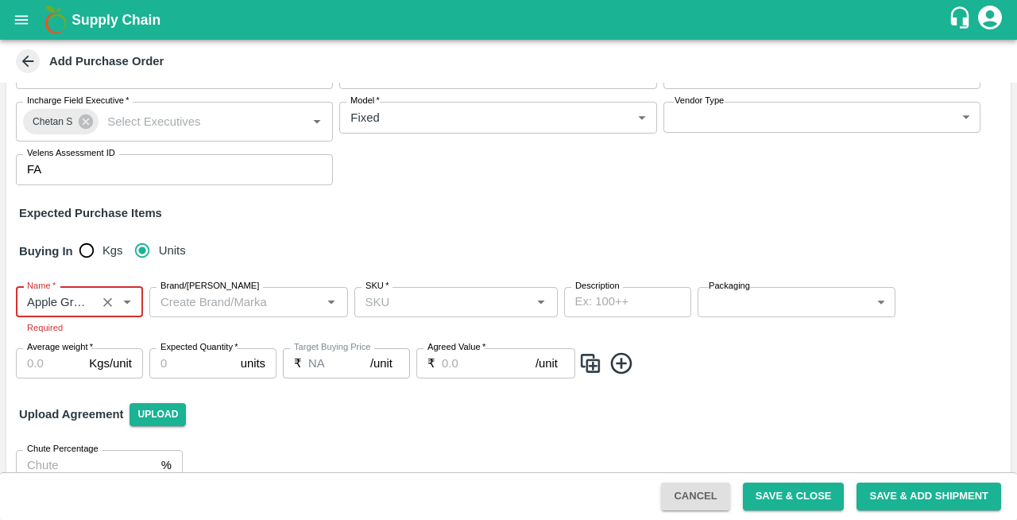
type input "Apple Grany [PERSON_NAME] [GEOGRAPHIC_DATA]"
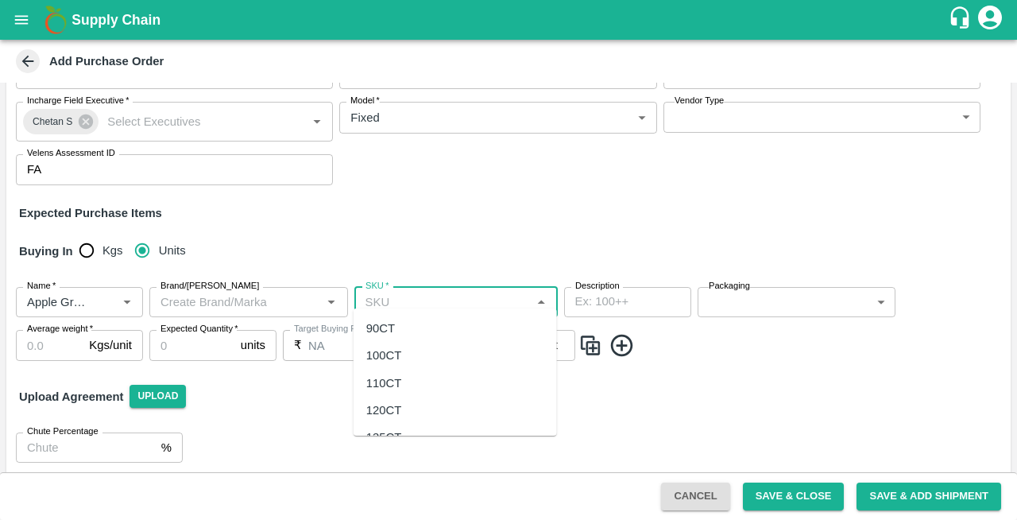
click at [419, 292] on input "SKU   *" at bounding box center [443, 302] width 168 height 21
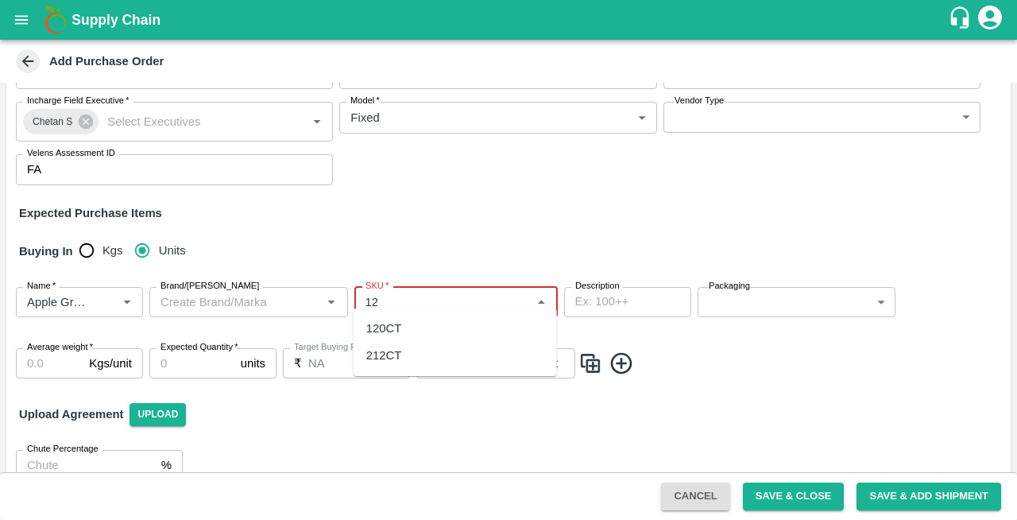
click at [383, 335] on div "120CT" at bounding box center [384, 327] width 36 height 17
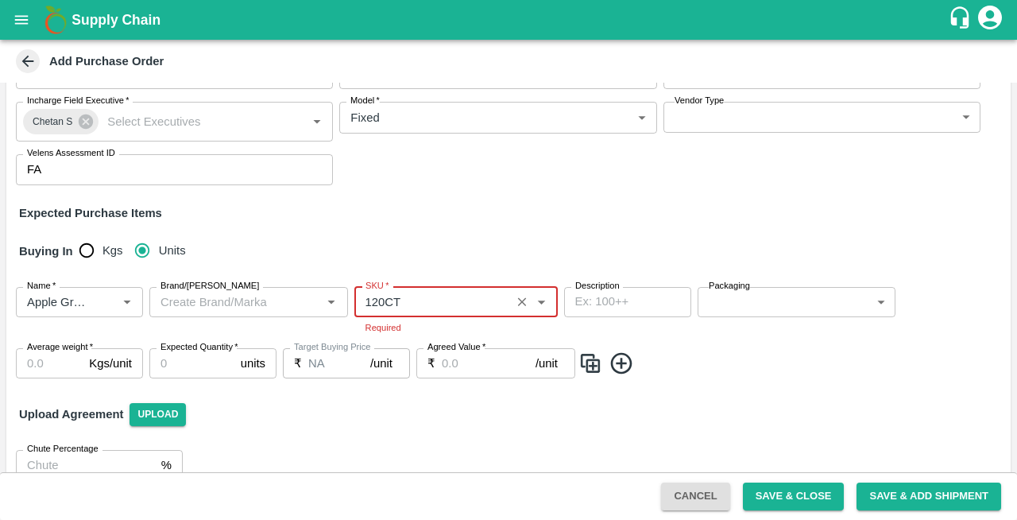
type input "120CT"
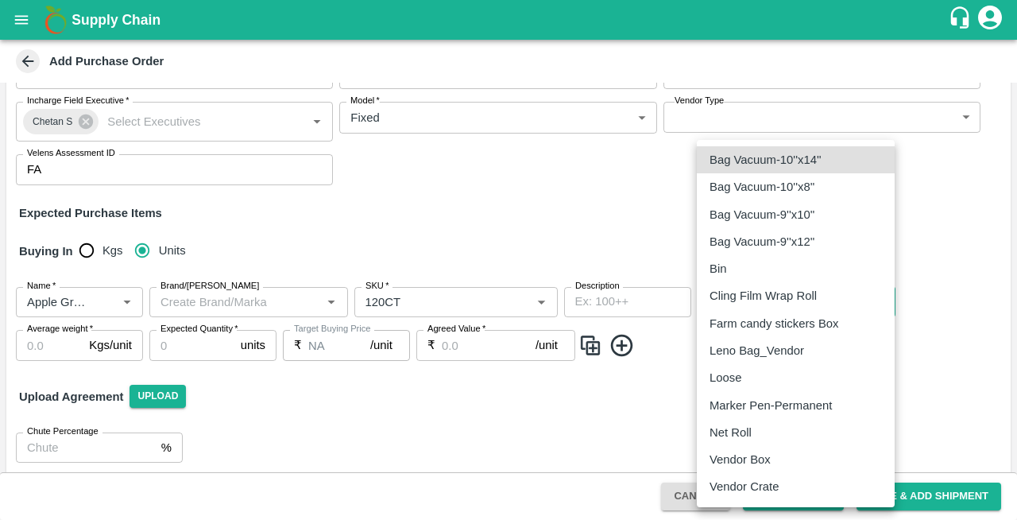
click at [764, 292] on body "Supply Chain Add Purchase Order PO Type   * Vendor Purchase 2 PO Type Buyers   …" at bounding box center [508, 260] width 1017 height 520
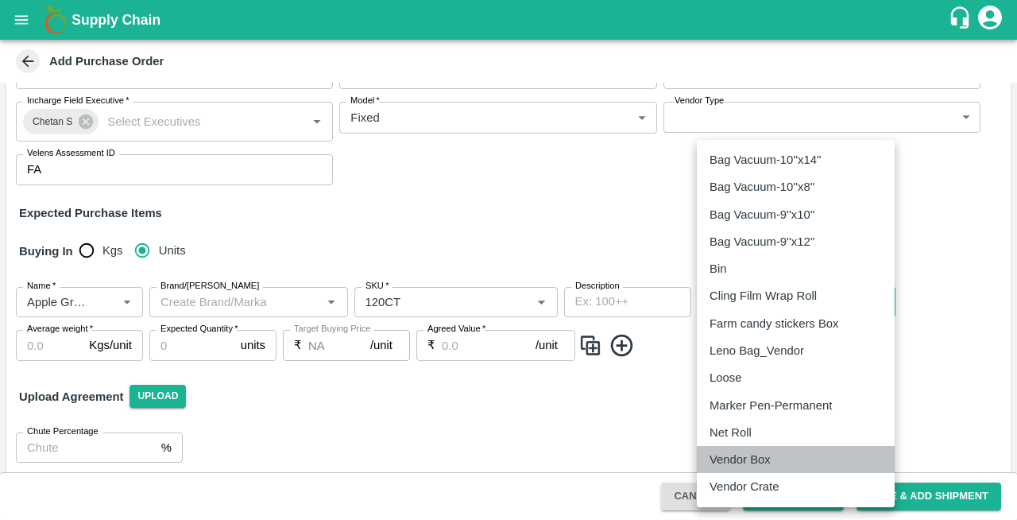
click at [742, 462] on p "Vendor Box" at bounding box center [740, 459] width 61 height 17
type input "276"
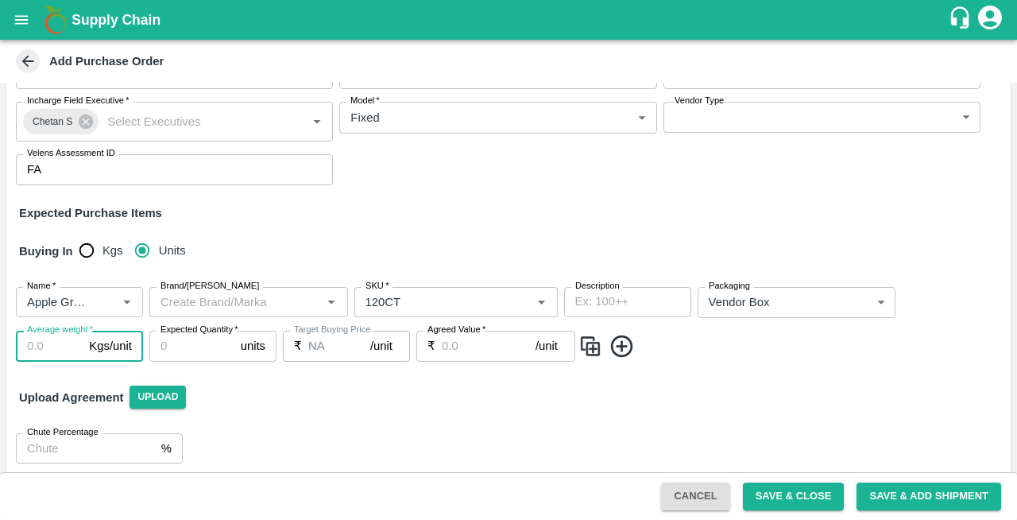
click at [41, 338] on input "Average weight   *" at bounding box center [49, 346] width 67 height 30
type input "18"
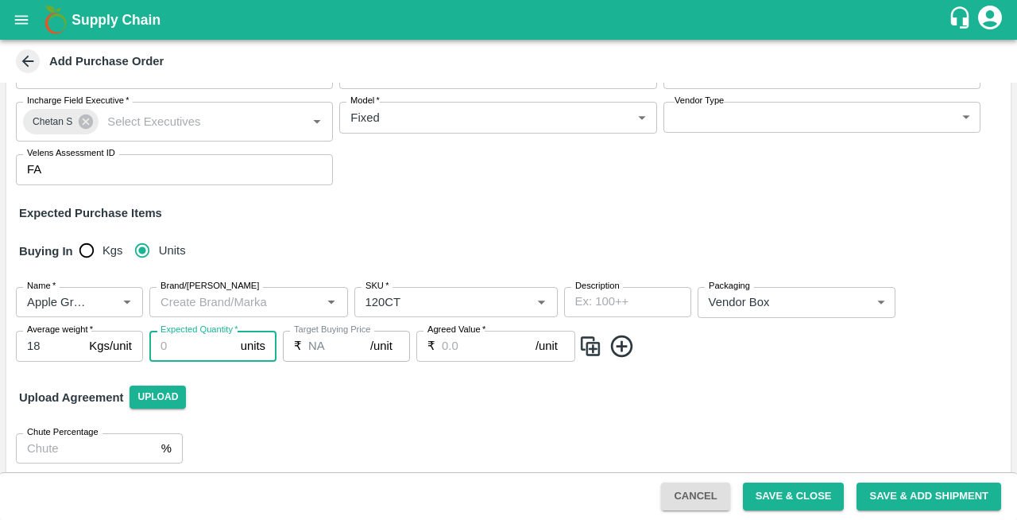
click at [184, 342] on input "Expected Quantity   *" at bounding box center [191, 346] width 85 height 30
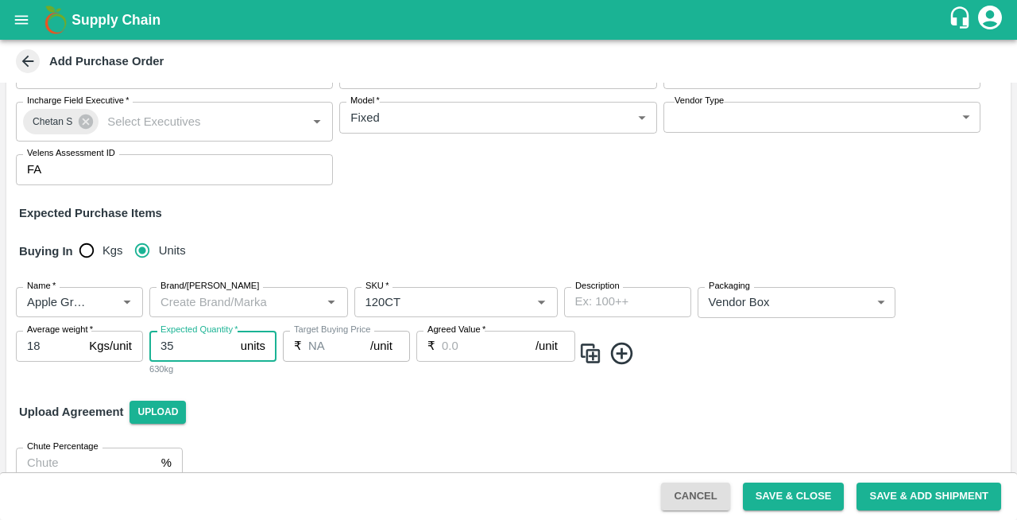
type input "35"
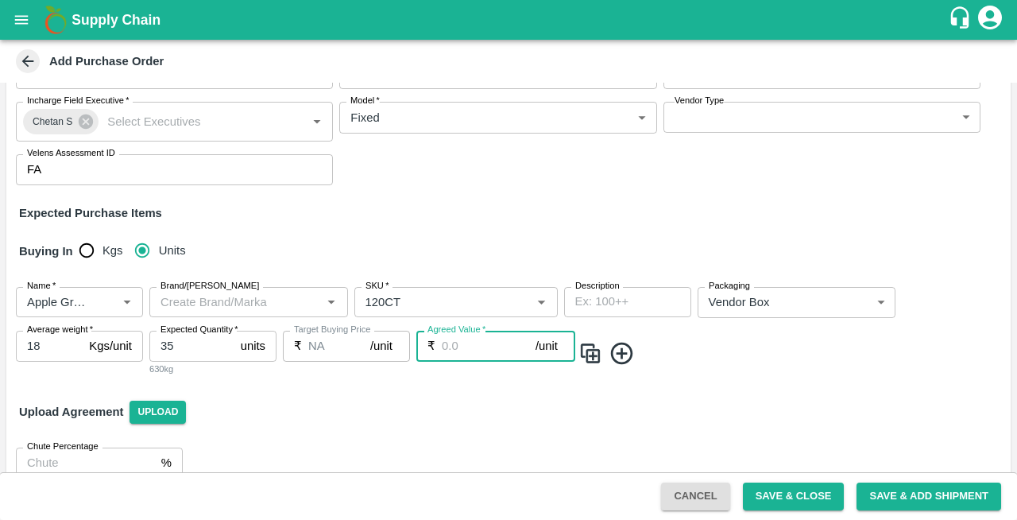
click at [465, 343] on input "Agreed Value   *" at bounding box center [489, 346] width 94 height 30
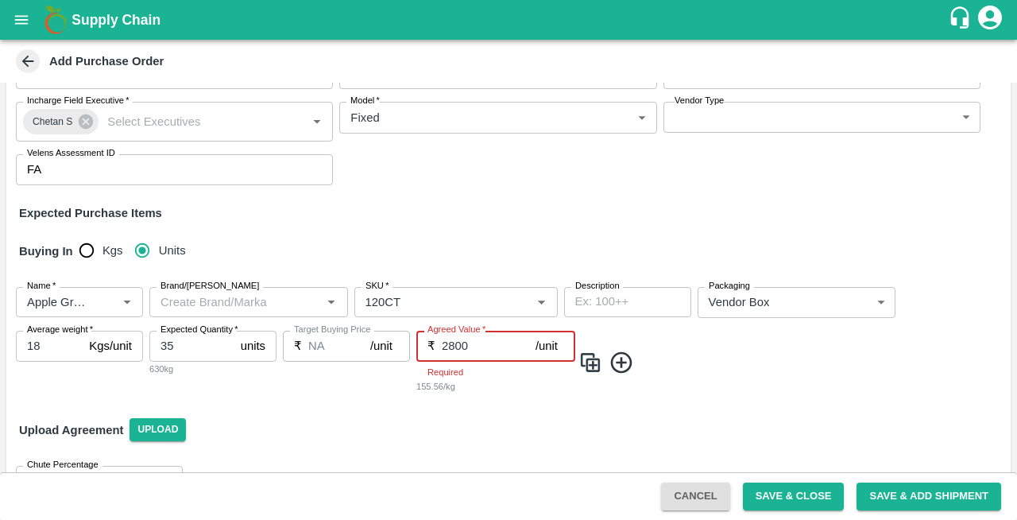
type input "2800"
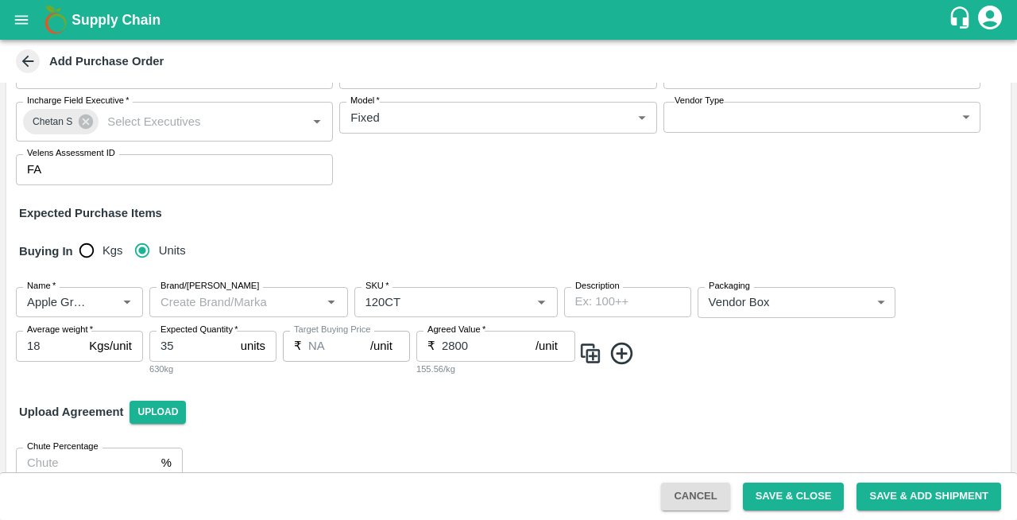
click at [626, 346] on icon at bounding box center [622, 353] width 26 height 26
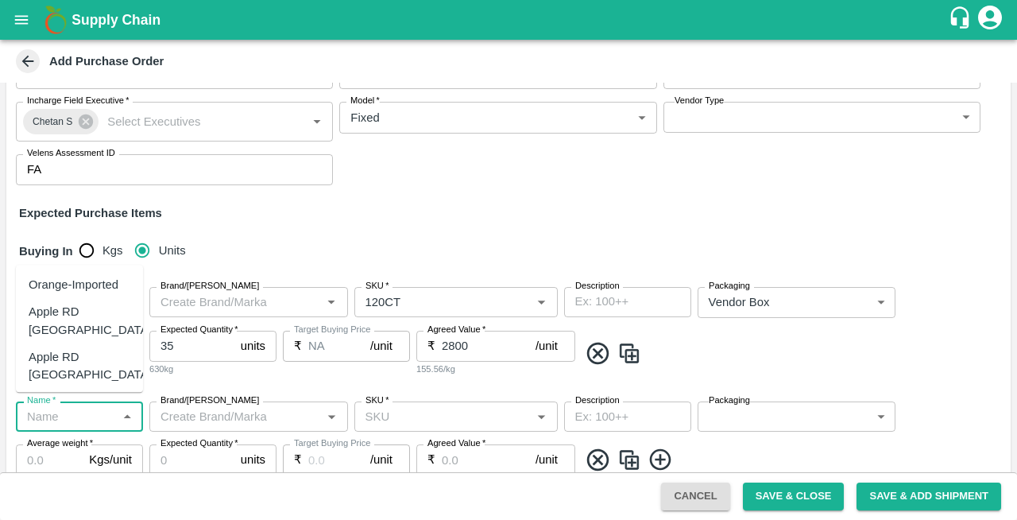
click at [55, 415] on input "Name   *" at bounding box center [66, 416] width 91 height 21
type input "s"
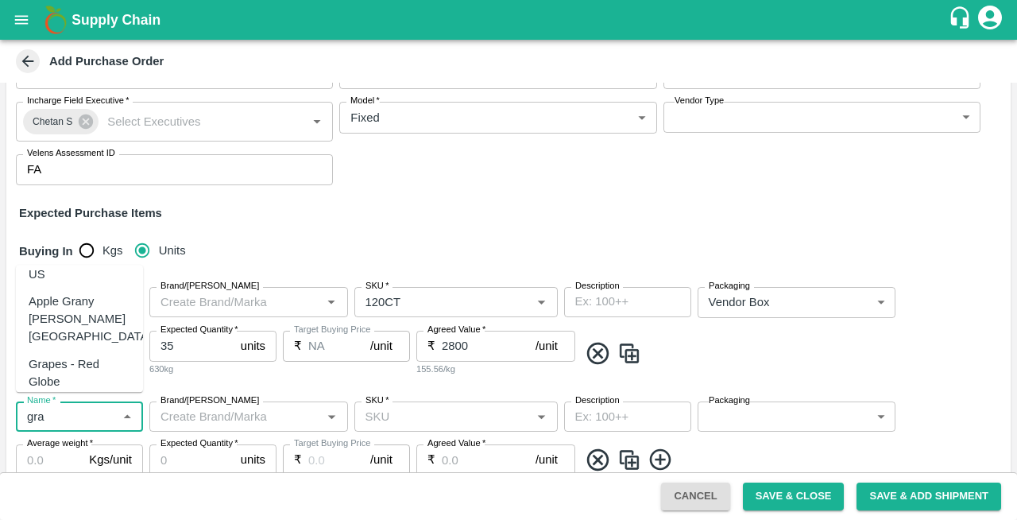
scroll to position [44, 0]
click at [87, 357] on div "Grapes - Red Globe" at bounding box center [80, 375] width 102 height 36
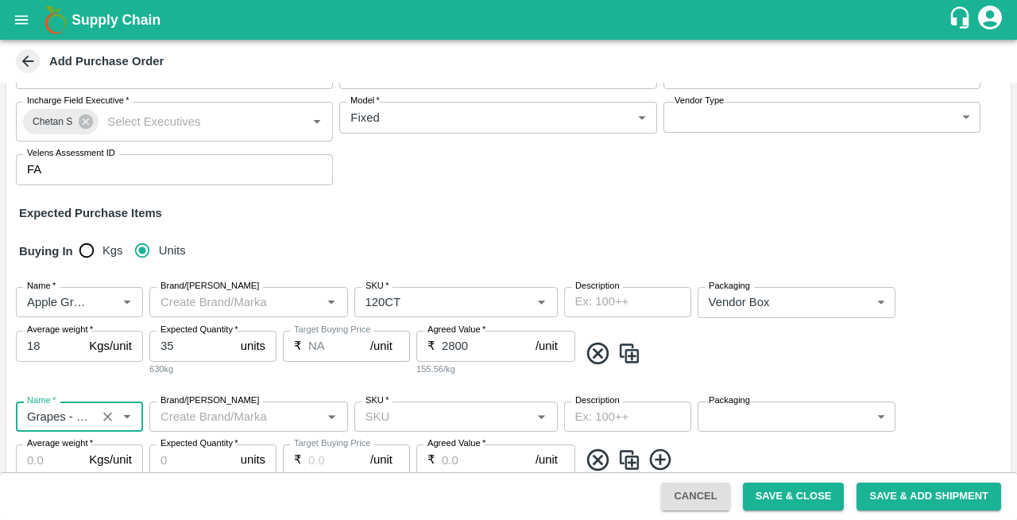
type input "Grapes - Red Globe"
click at [235, 410] on input "Brand/[PERSON_NAME]" at bounding box center [235, 416] width 163 height 21
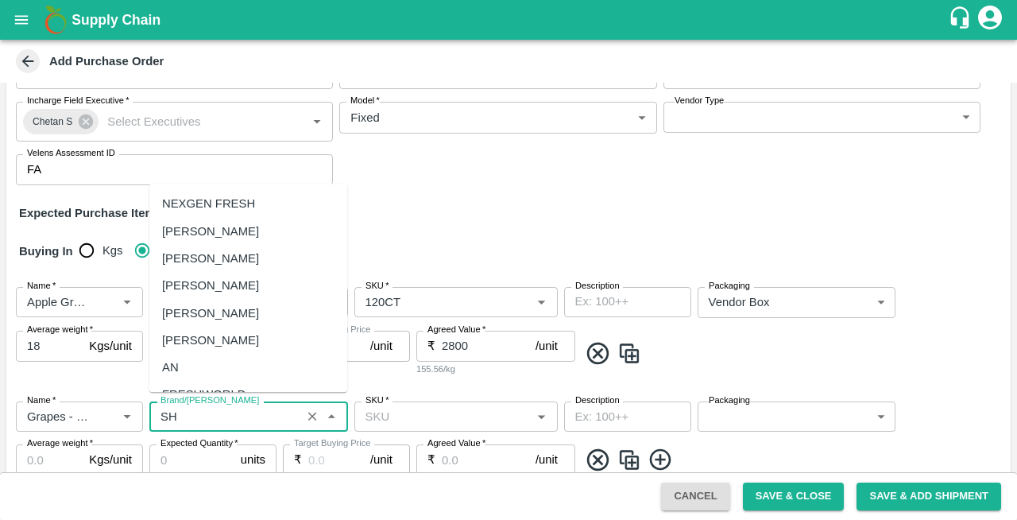
scroll to position [0, 0]
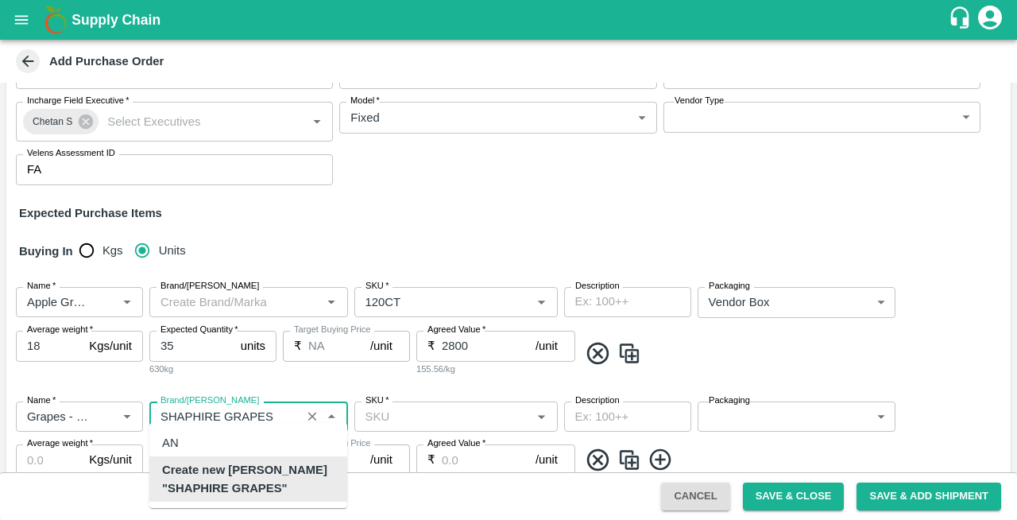
type input "SHAPHIRE GRAPES"
click at [418, 408] on input "SKU   *" at bounding box center [443, 416] width 168 height 21
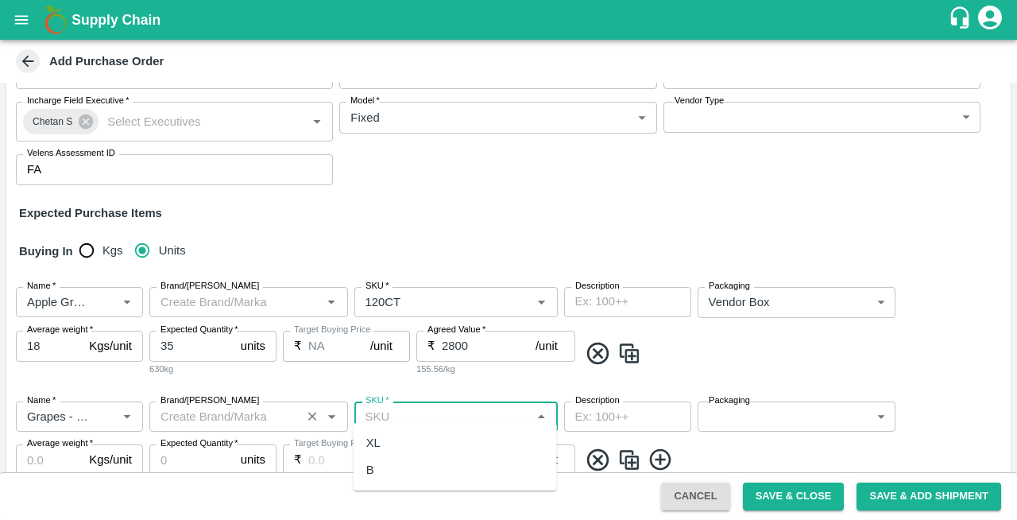
click at [257, 407] on input "Brand/[PERSON_NAME]" at bounding box center [225, 416] width 142 height 21
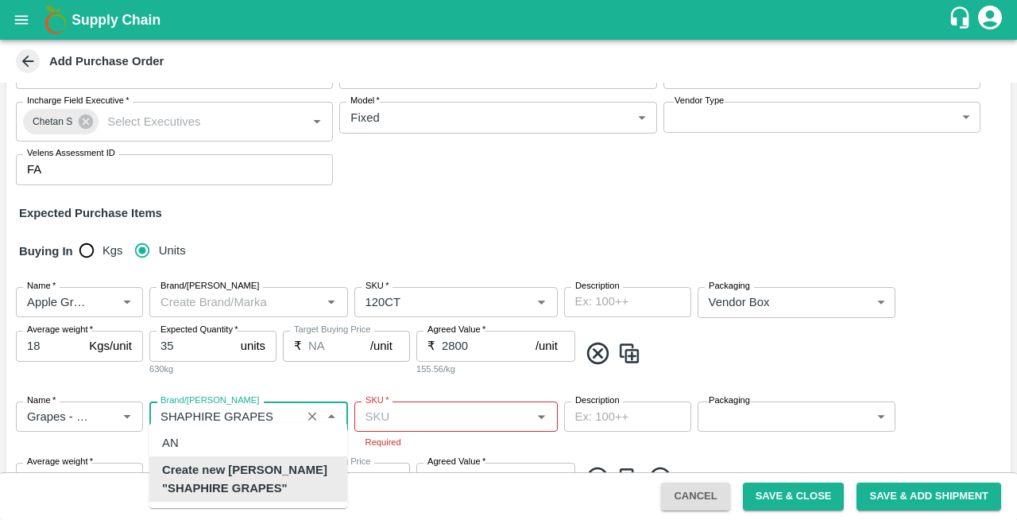
click at [267, 477] on b "Create new Marka "SHAPHIRE GRAPES"" at bounding box center [248, 479] width 172 height 36
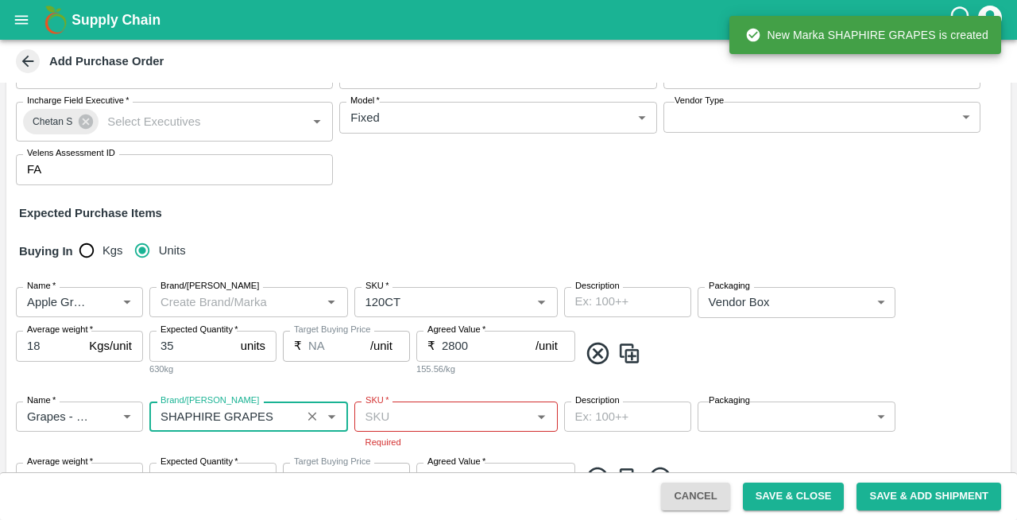
type input "SHAPHIRE GRAPES"
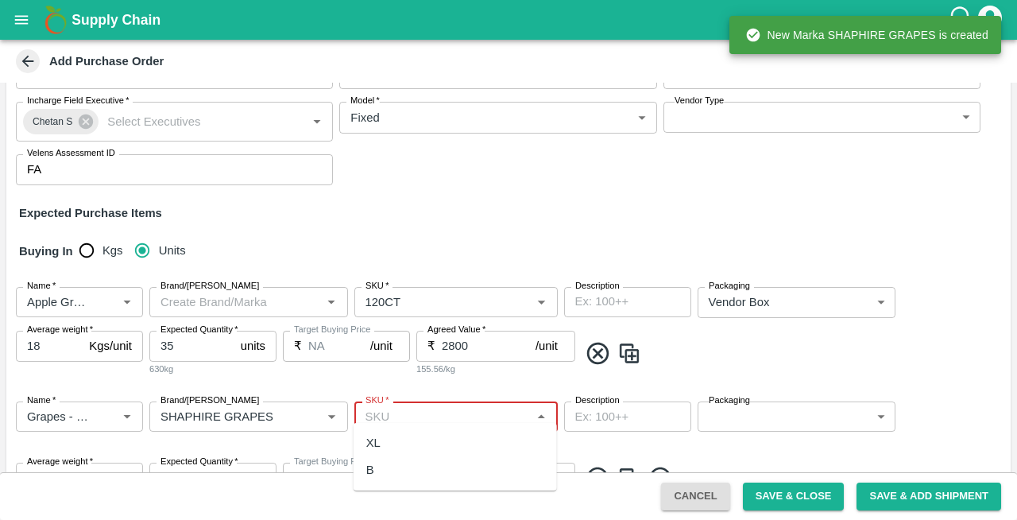
click at [434, 406] on input "SKU   *" at bounding box center [443, 416] width 168 height 21
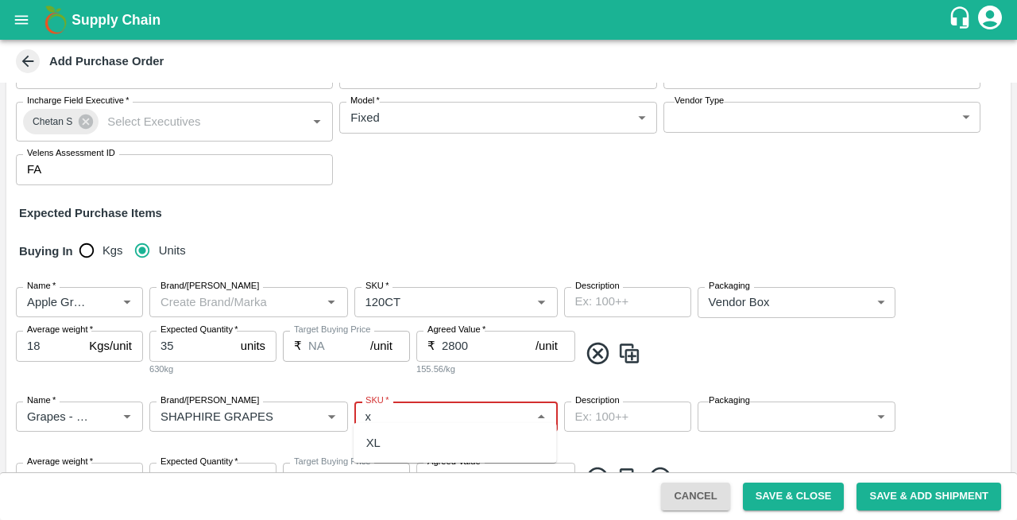
click at [377, 439] on div "XL" at bounding box center [373, 442] width 14 height 17
type input "XL"
type input "NA"
type input "XL"
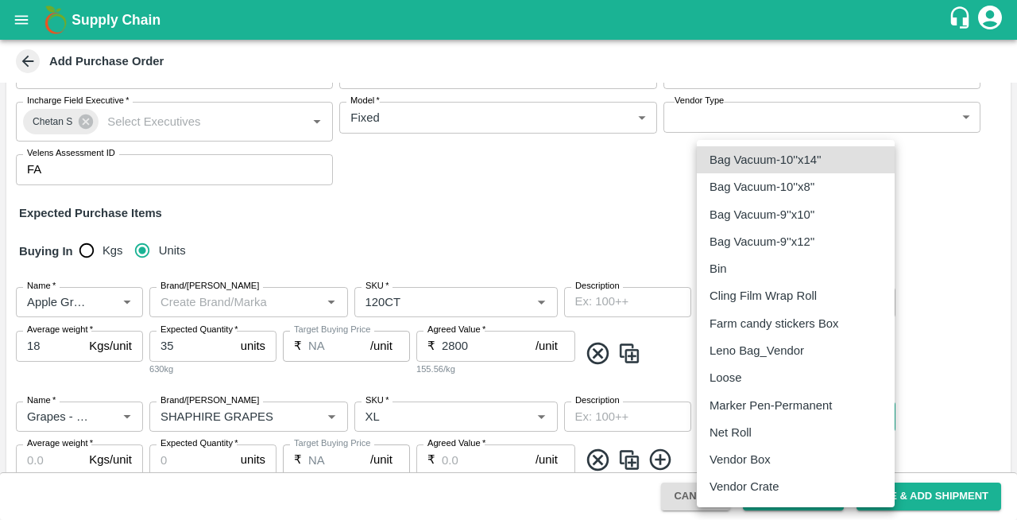
click at [743, 408] on body "Supply Chain Add Purchase Order PO Type   * Vendor Purchase 2 PO Type Buyers   …" at bounding box center [508, 260] width 1017 height 520
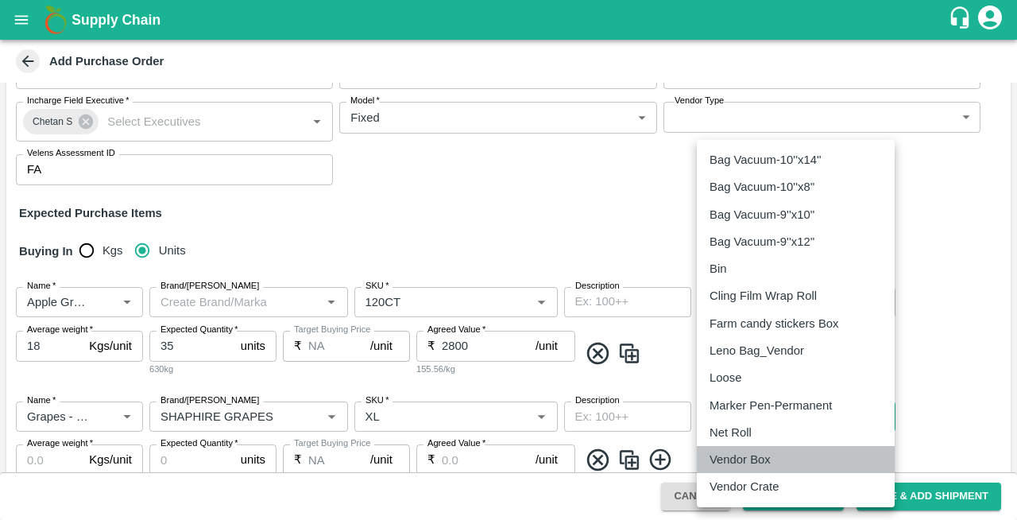
click at [733, 460] on p "Vendor Box" at bounding box center [740, 459] width 61 height 17
type input "276"
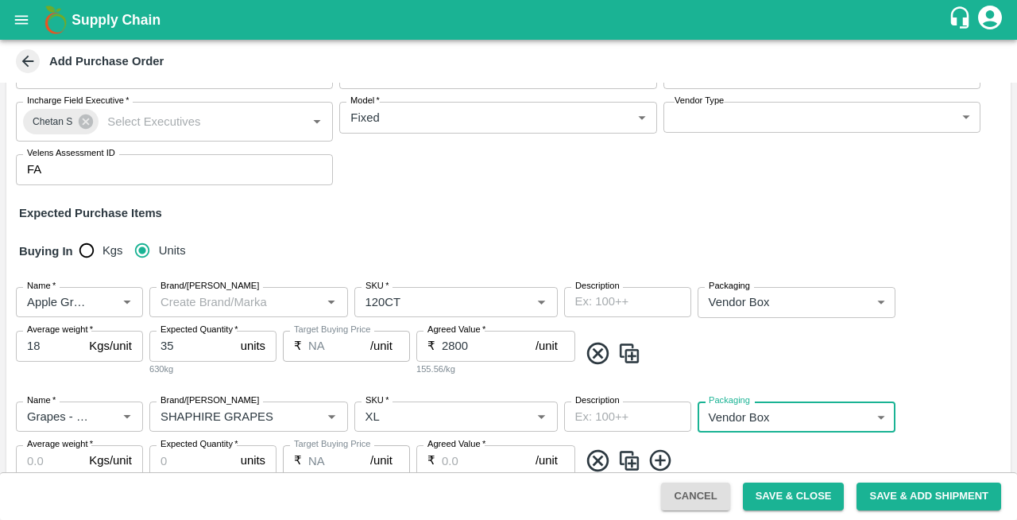
scroll to position [240, 0]
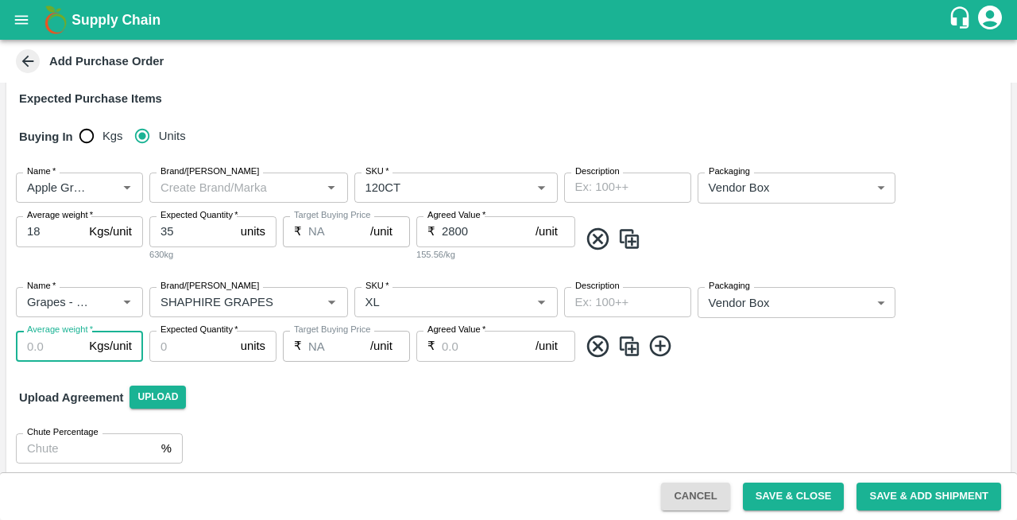
click at [45, 334] on input "Average weight   *" at bounding box center [49, 346] width 67 height 30
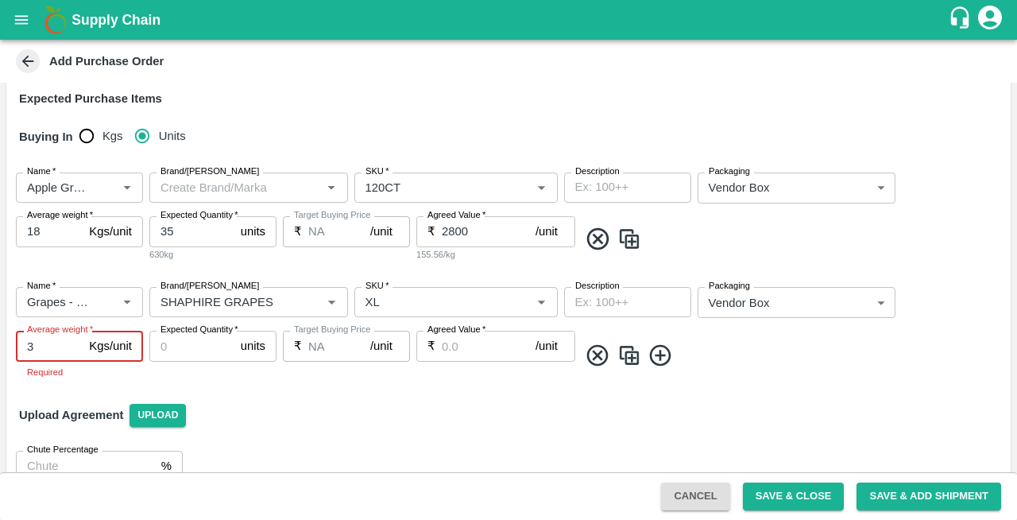
type input "3"
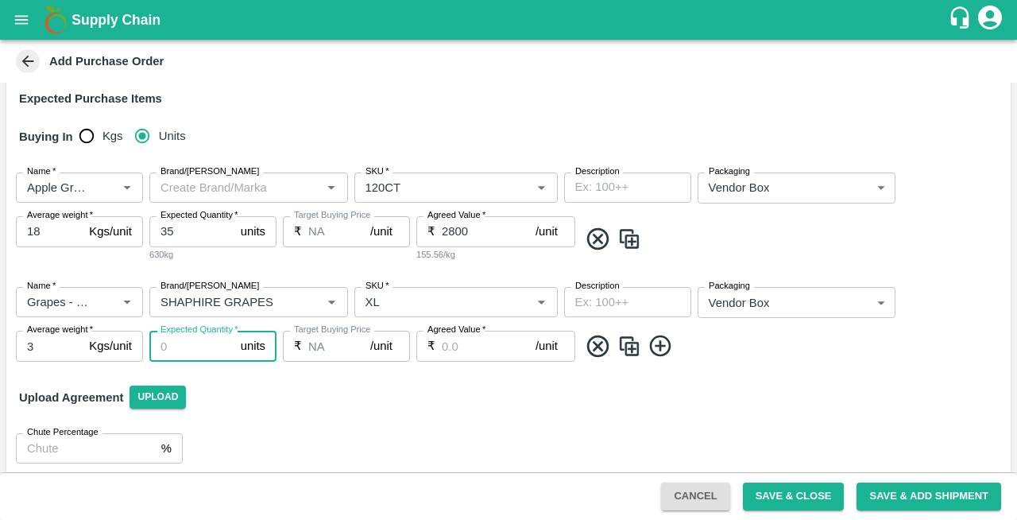
click at [195, 338] on input "Expected Quantity   *" at bounding box center [191, 346] width 85 height 30
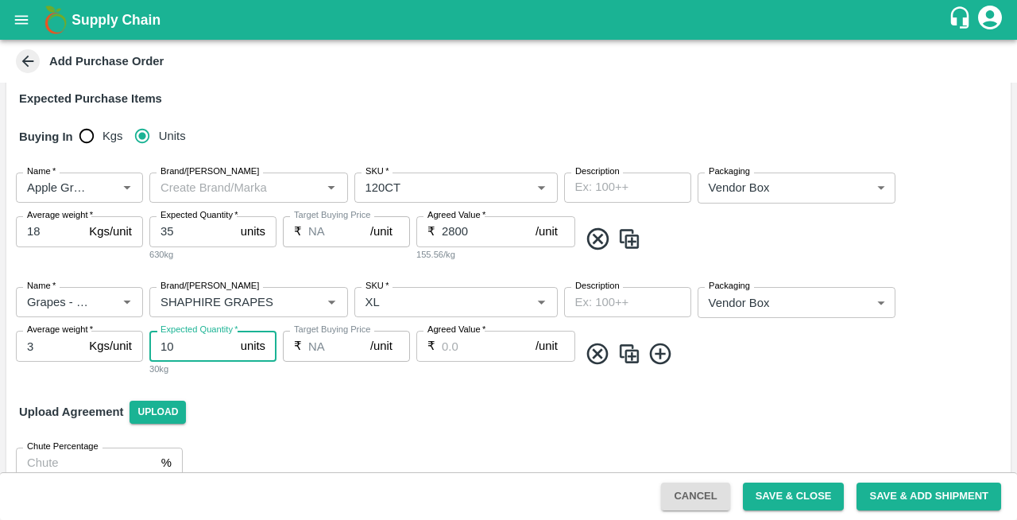
type input "10"
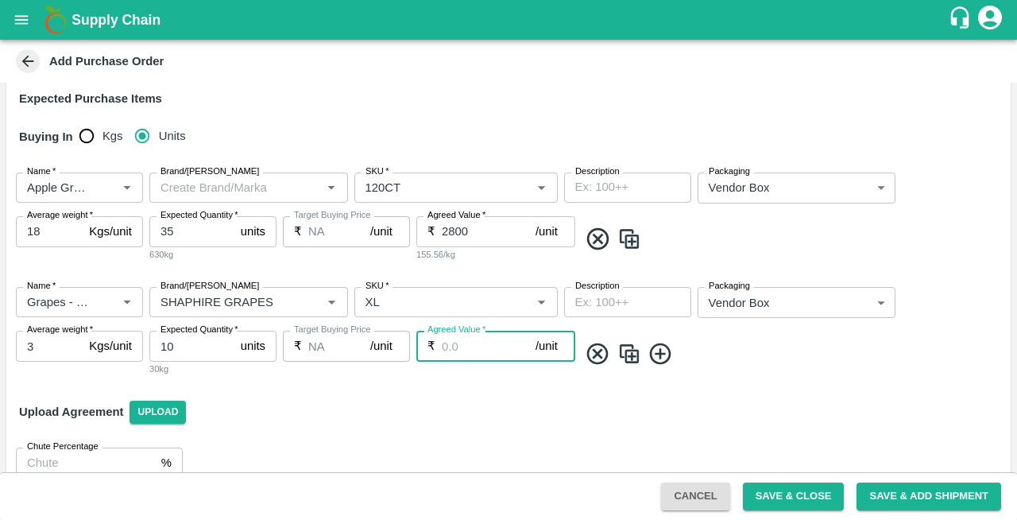
click at [482, 334] on input "Agreed Value   *" at bounding box center [489, 346] width 94 height 30
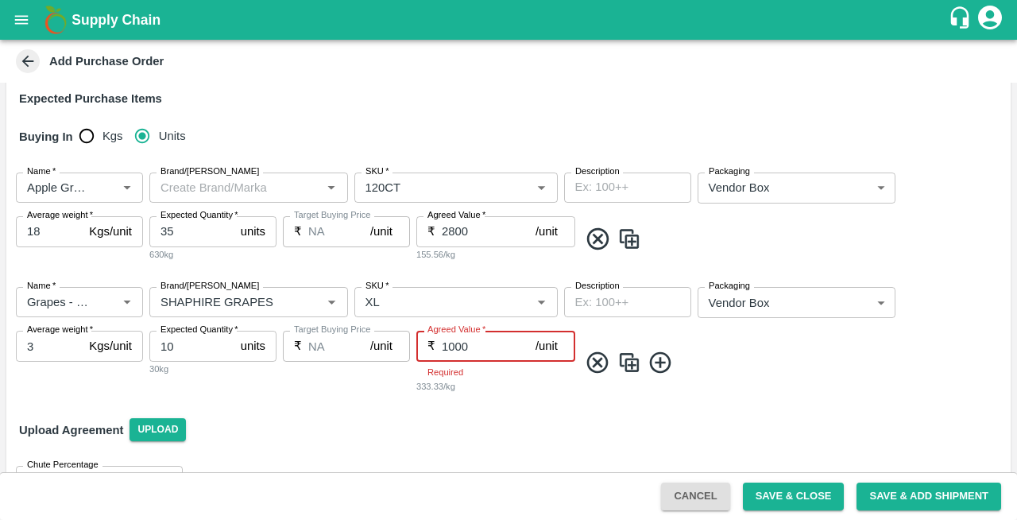
type input "1000"
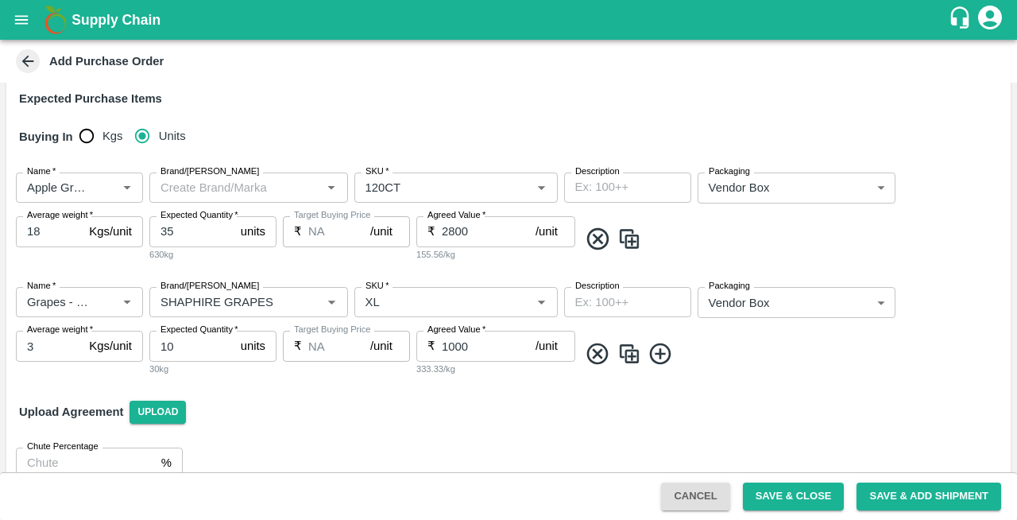
click at [664, 351] on icon at bounding box center [659, 352] width 21 height 21
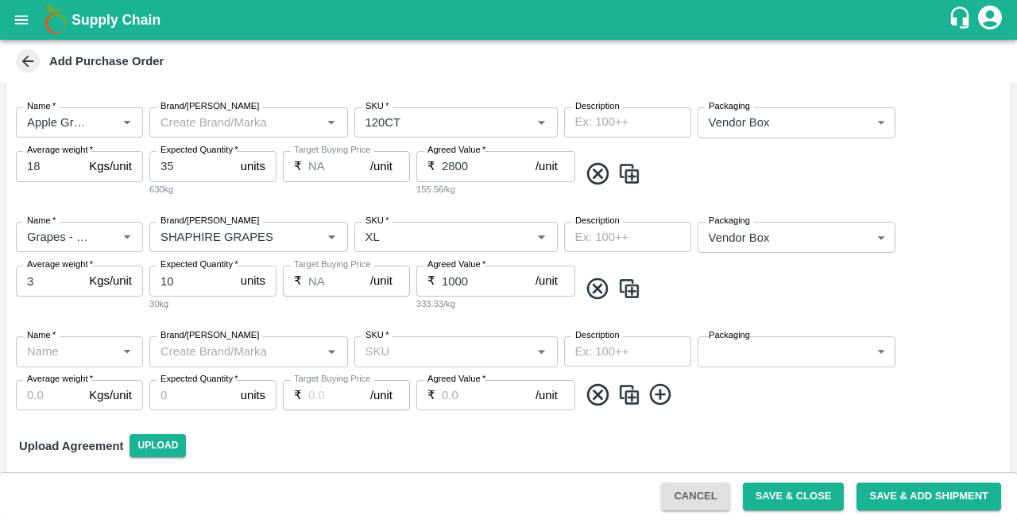
scroll to position [305, 0]
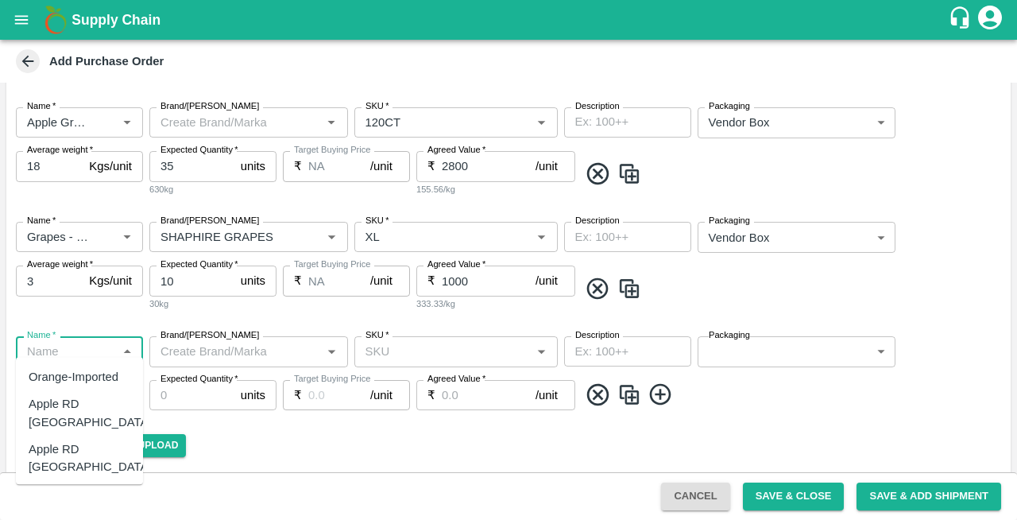
click at [51, 341] on input "Name   *" at bounding box center [66, 351] width 91 height 21
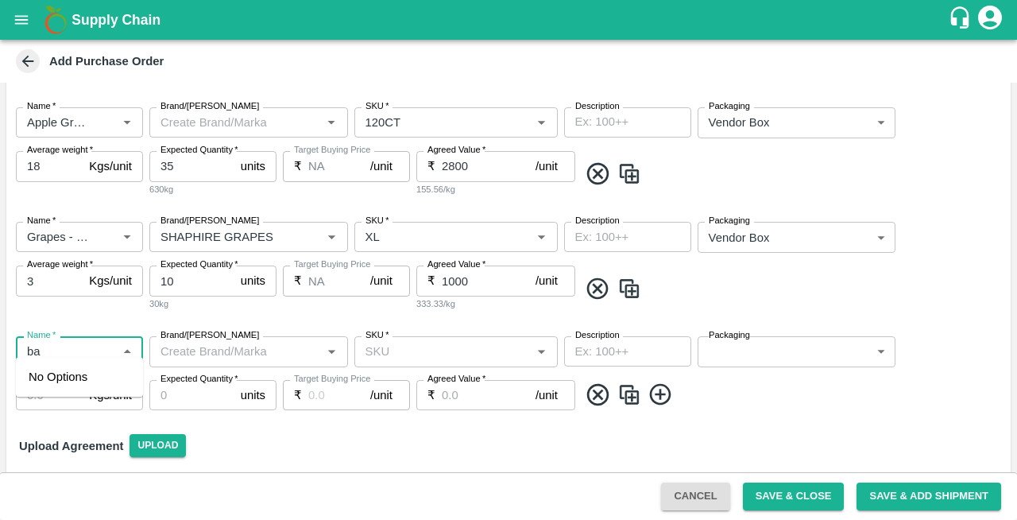
type input "b"
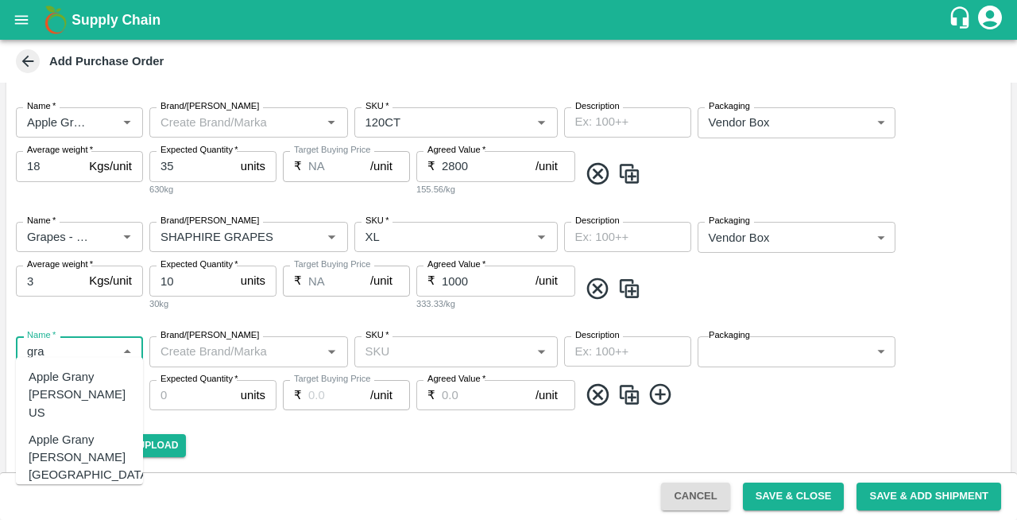
click at [65, 493] on div "Grapes - Red Globe" at bounding box center [80, 511] width 102 height 36
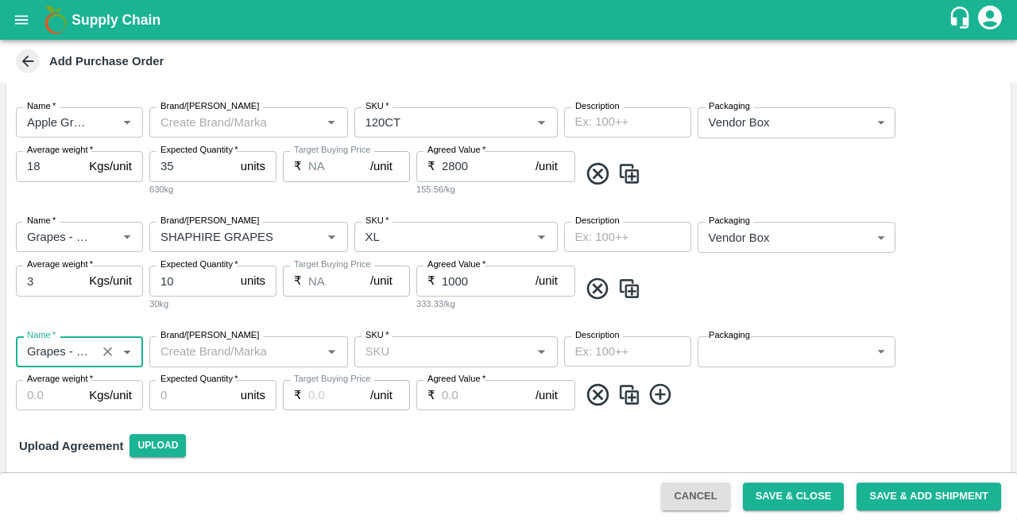
type input "Grapes - Red Globe"
click at [215, 345] on input "Brand/[PERSON_NAME]" at bounding box center [235, 351] width 163 height 21
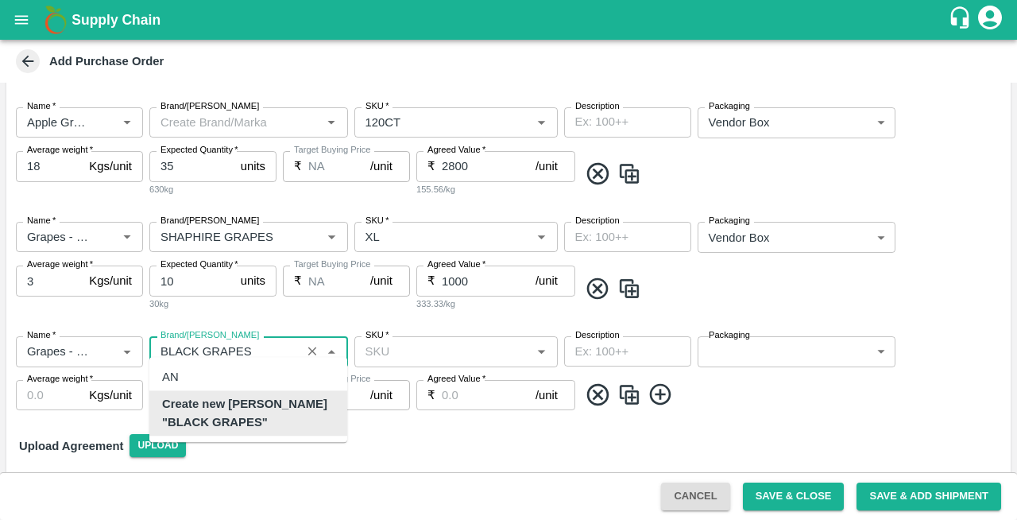
click at [238, 399] on b "Create new Marka "BLACK GRAPES"" at bounding box center [248, 414] width 172 height 36
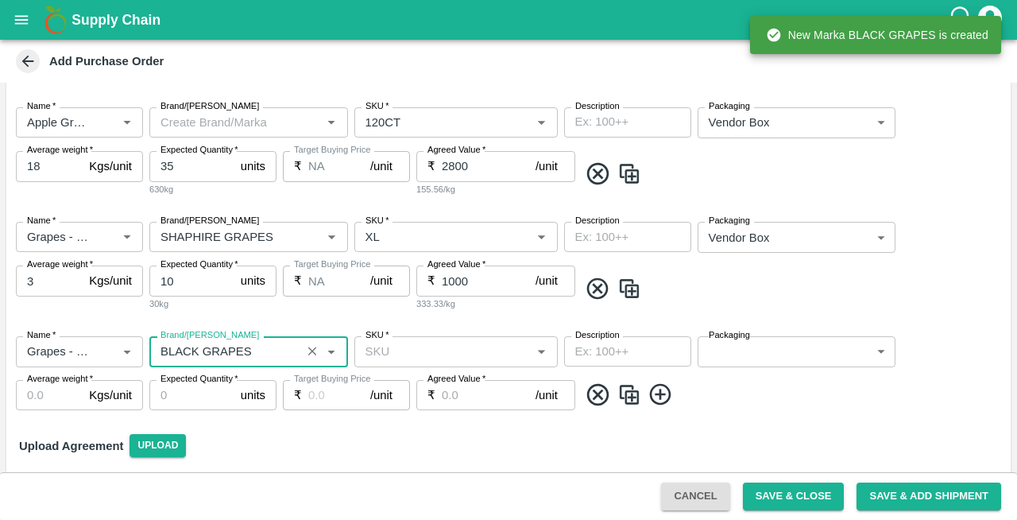
type input "BLACK GRAPES"
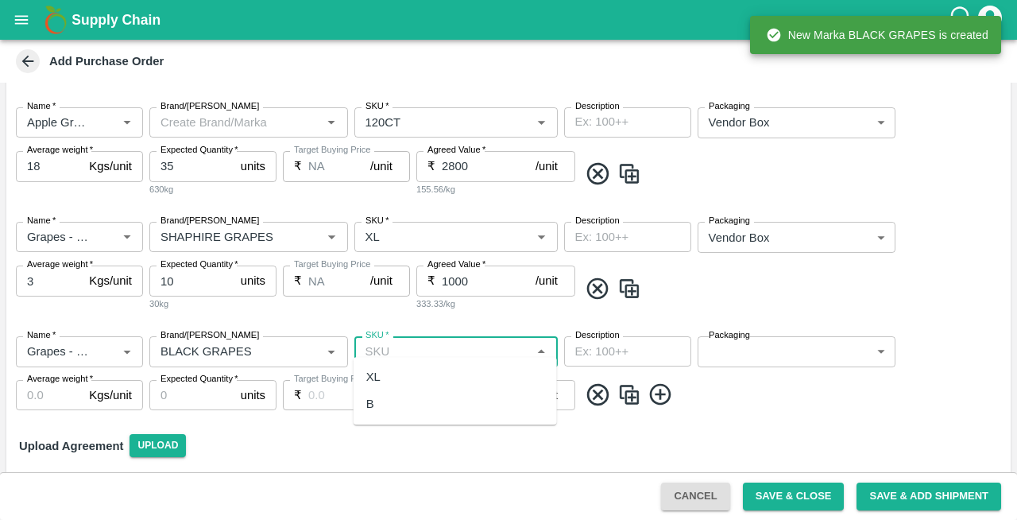
click at [447, 341] on input "SKU   *" at bounding box center [443, 351] width 168 height 21
click at [366, 380] on div "XL" at bounding box center [373, 376] width 14 height 17
type input "XL"
type input "NA"
click at [733, 345] on body "Supply Chain Add Purchase Order PO Type   * Vendor Purchase 2 PO Type Buyers   …" at bounding box center [508, 260] width 1017 height 520
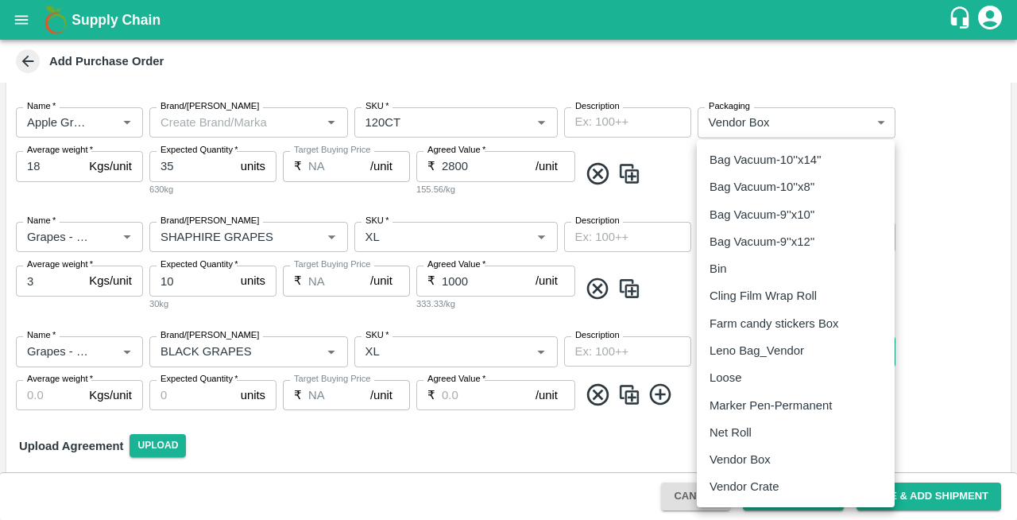
click at [728, 455] on p "Vendor Box" at bounding box center [740, 459] width 61 height 17
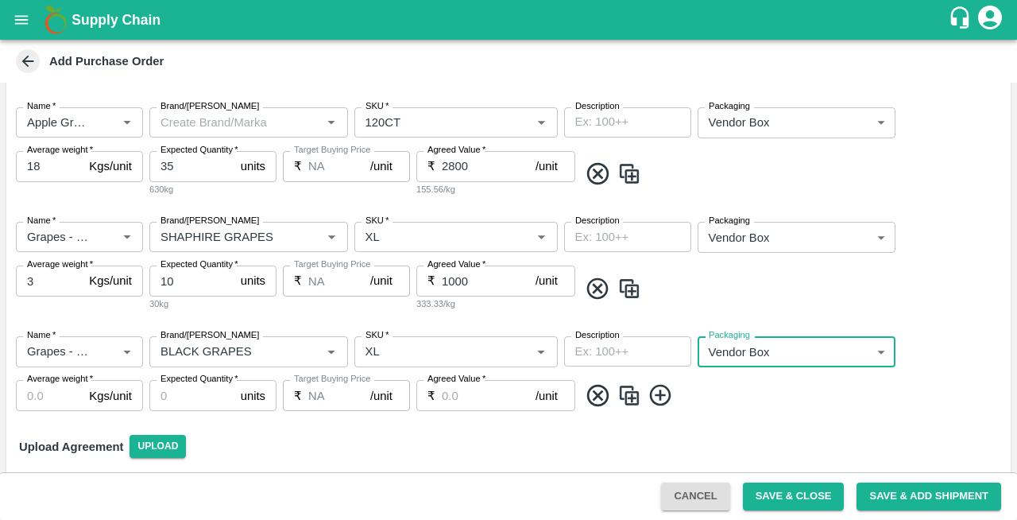
type input "276"
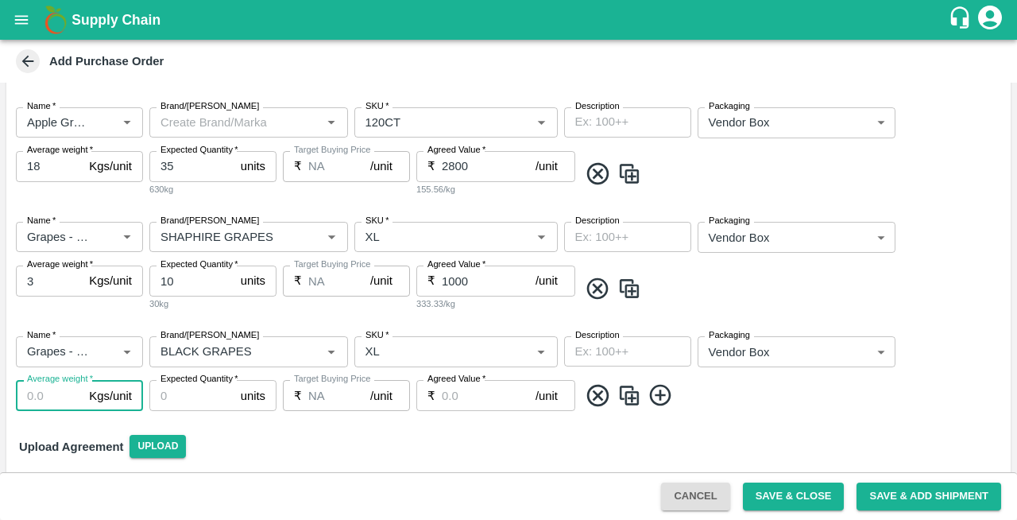
click at [56, 380] on input "Average weight   *" at bounding box center [49, 395] width 67 height 30
type input "3"
click at [187, 380] on input "Expected Quantity   *" at bounding box center [191, 395] width 85 height 30
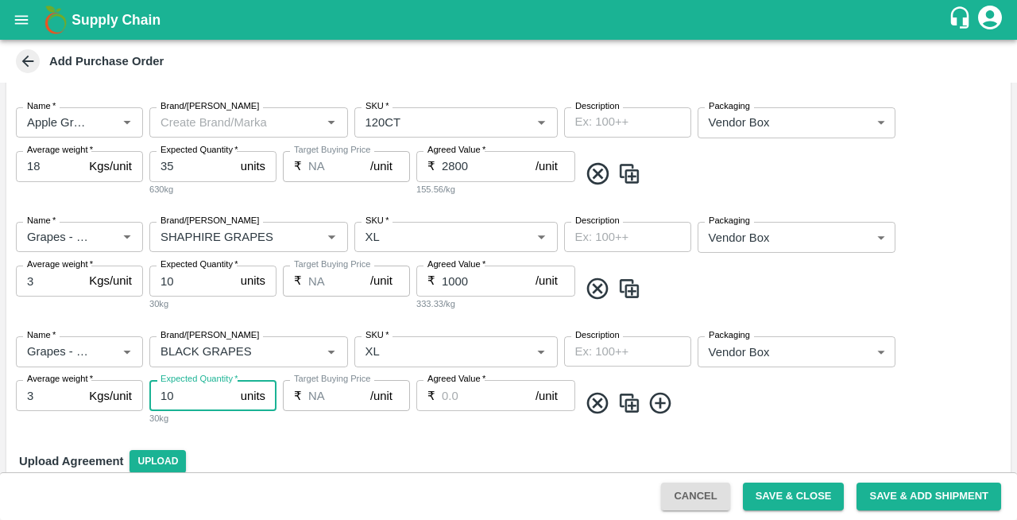
type input "10"
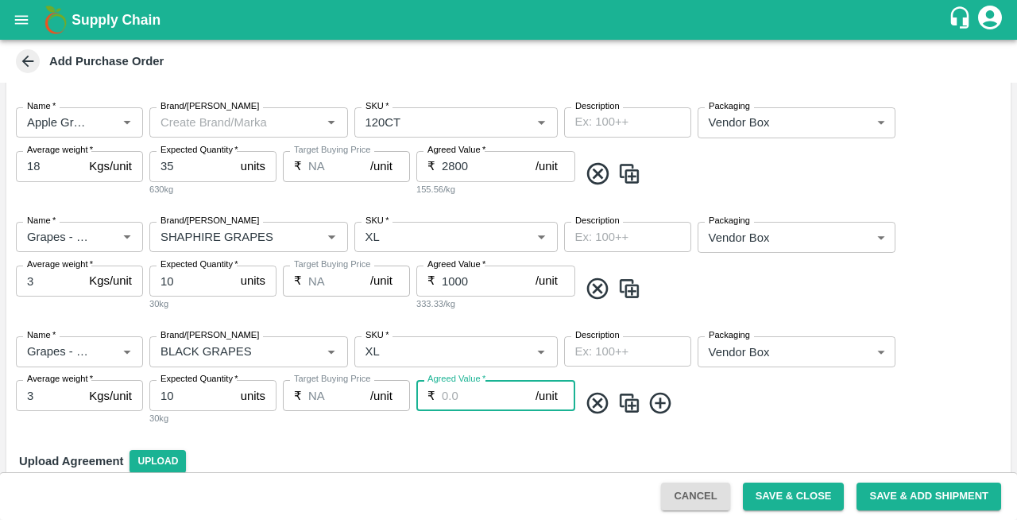
click at [463, 391] on input "Agreed Value   *" at bounding box center [489, 395] width 94 height 30
type input "1000"
click at [661, 396] on icon at bounding box center [659, 402] width 21 height 21
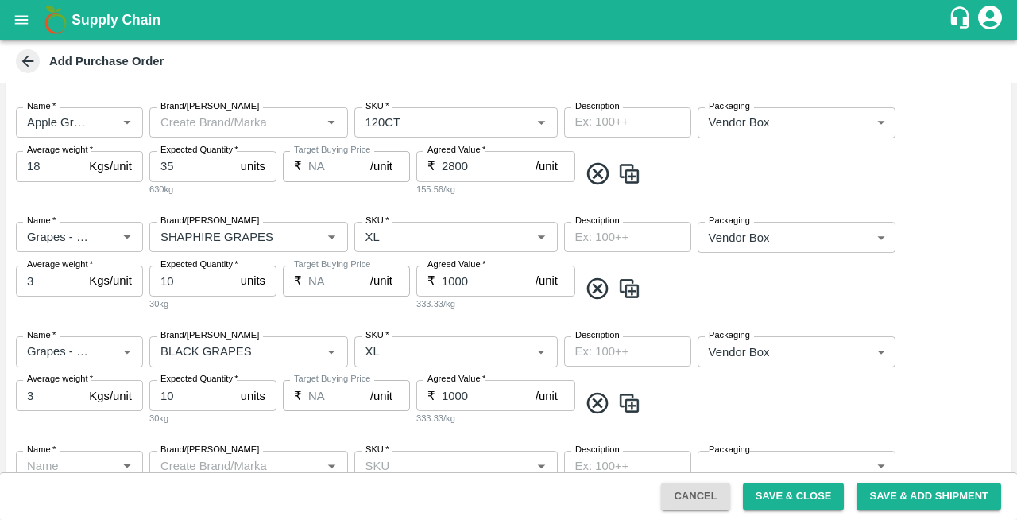
scroll to position [396, 0]
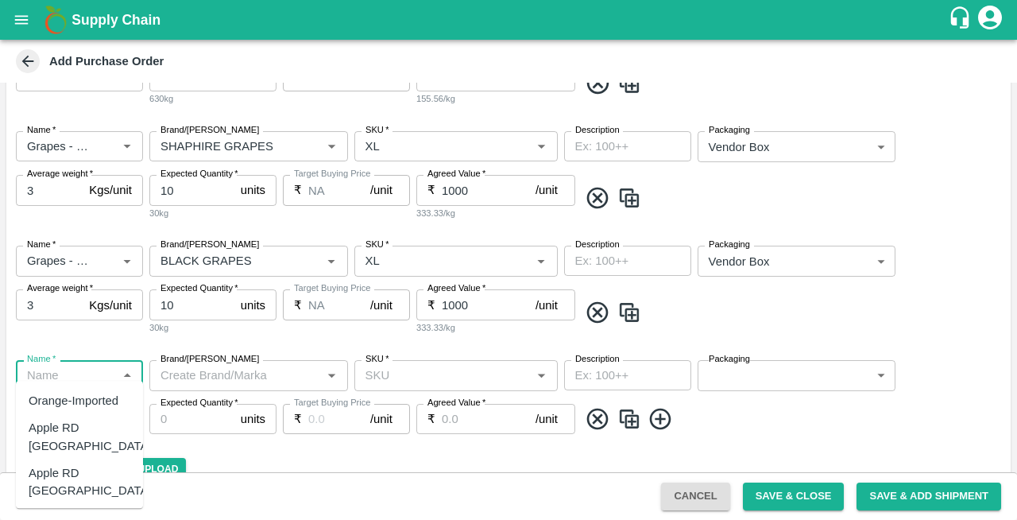
click at [70, 365] on input "Name   *" at bounding box center [66, 375] width 91 height 21
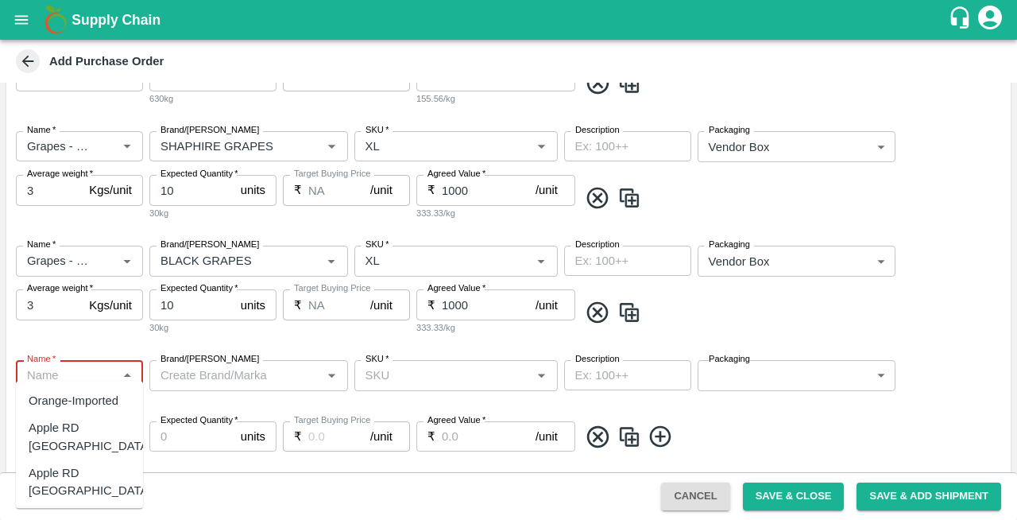
click at [67, 370] on input "Name   *" at bounding box center [66, 375] width 91 height 21
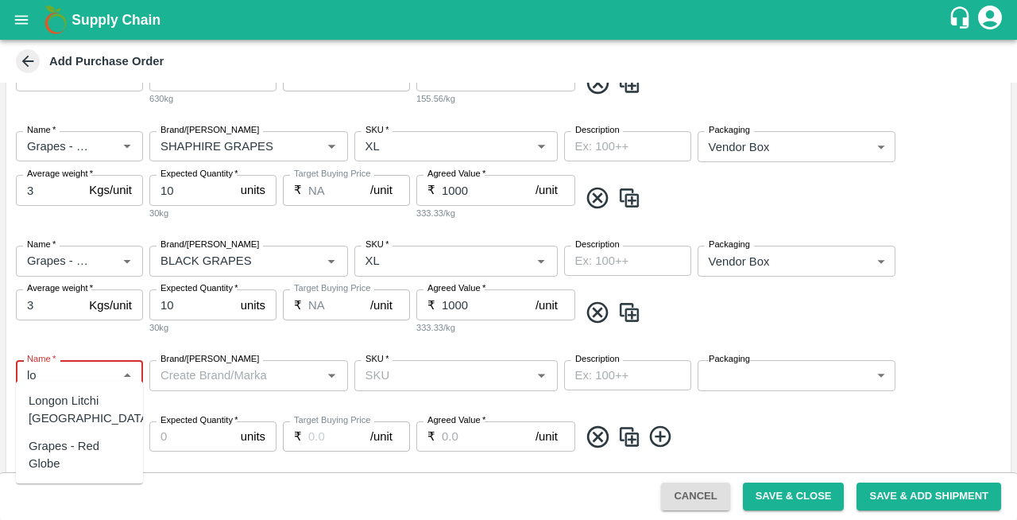
click at [51, 401] on div "Longon Litchi [GEOGRAPHIC_DATA]" at bounding box center [90, 410] width 123 height 36
type input "Longon Litchi [GEOGRAPHIC_DATA]"
click at [436, 365] on input "SKU   *" at bounding box center [443, 375] width 168 height 21
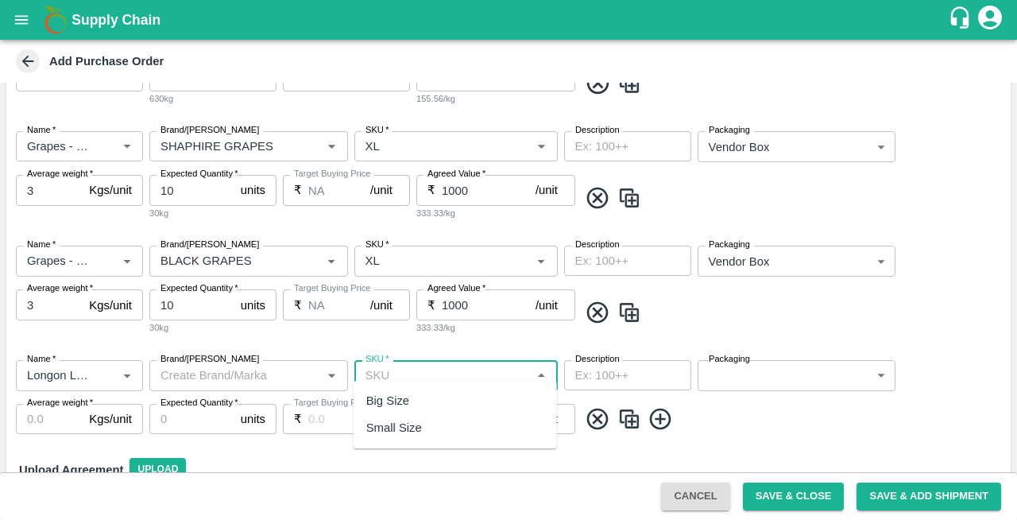
click at [385, 421] on div "Small Size" at bounding box center [394, 428] width 56 height 17
type input "Small Size"
type input "NA"
click at [722, 358] on body "Supply Chain Add Purchase Order PO Type   * Vendor Purchase 2 PO Type Buyers   …" at bounding box center [508, 260] width 1017 height 520
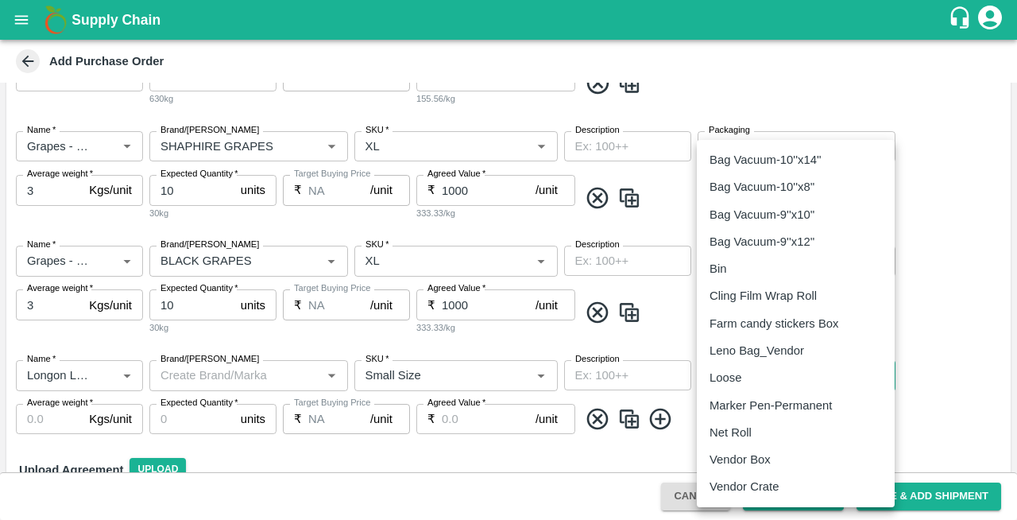
click at [726, 462] on p "Vendor Box" at bounding box center [740, 459] width 61 height 17
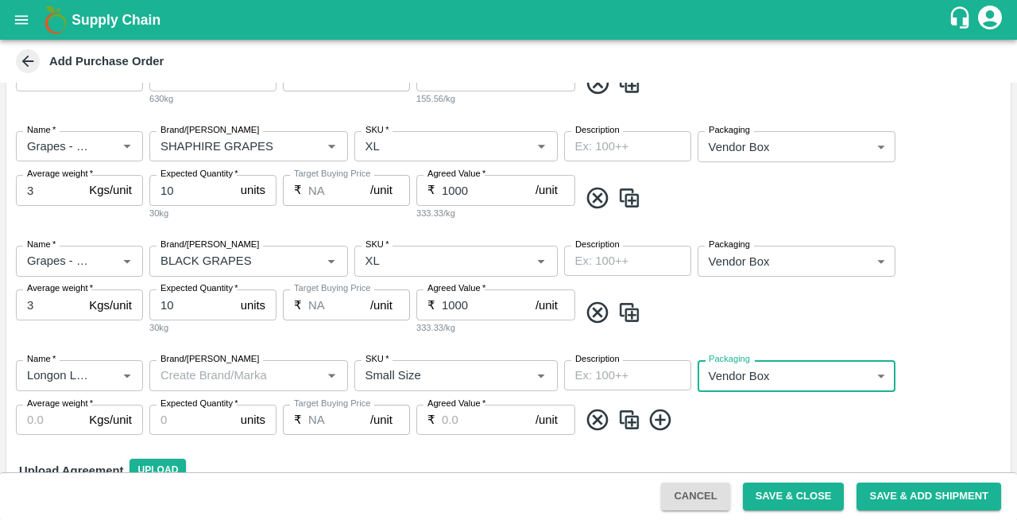
type input "276"
click at [34, 404] on input "Average weight   *" at bounding box center [49, 419] width 67 height 30
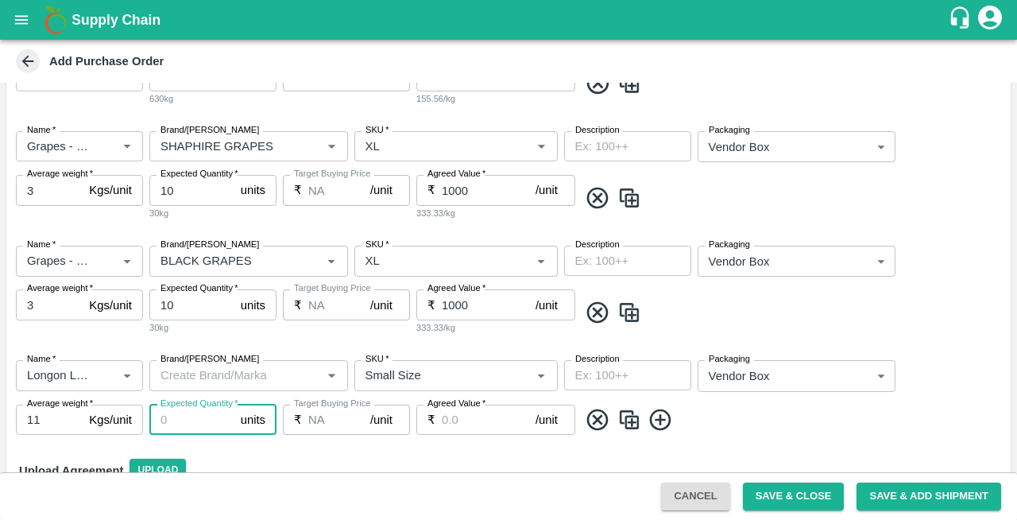
click at [205, 404] on input "Expected Quantity   *" at bounding box center [191, 419] width 85 height 30
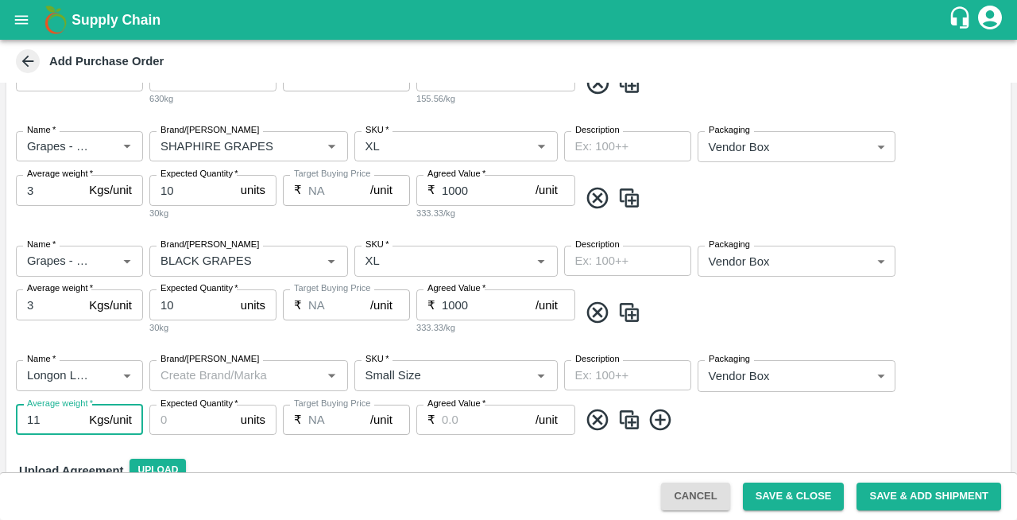
click at [49, 405] on input "11" at bounding box center [49, 419] width 67 height 30
type input "10.5"
click at [178, 407] on input "Expected Quantity   *" at bounding box center [191, 419] width 85 height 30
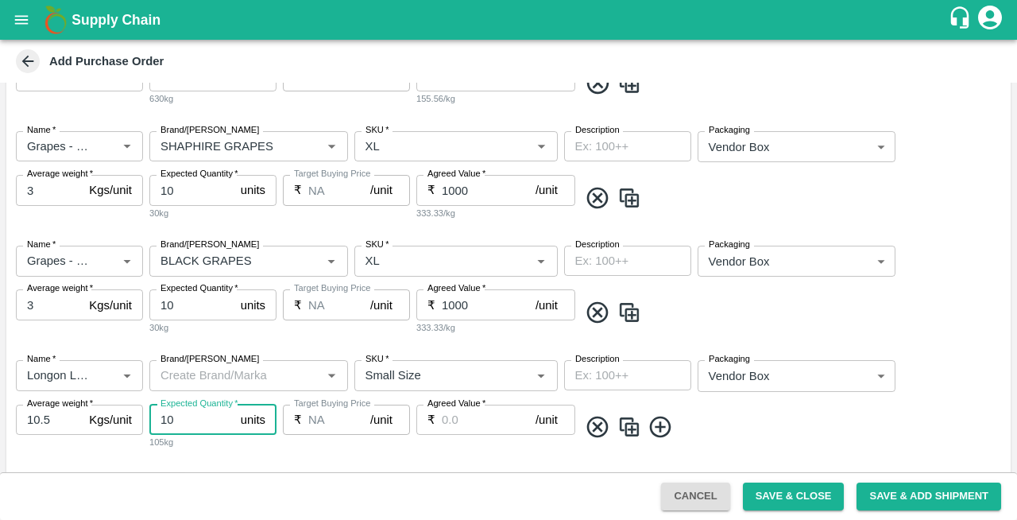
type input "10"
click at [450, 410] on input "Agreed Value   *" at bounding box center [489, 419] width 94 height 30
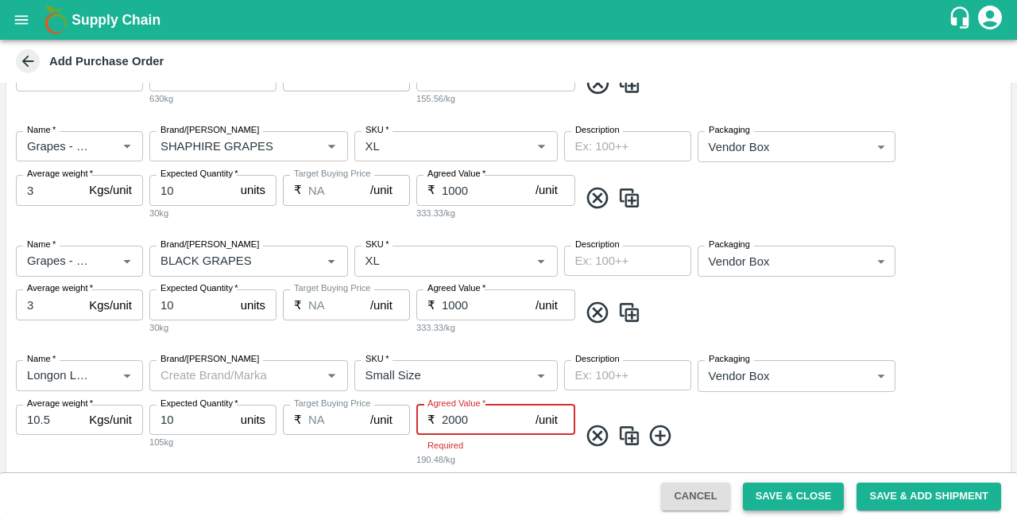
type input "2000"
click at [780, 501] on button "Save & Close" at bounding box center [794, 496] width 102 height 28
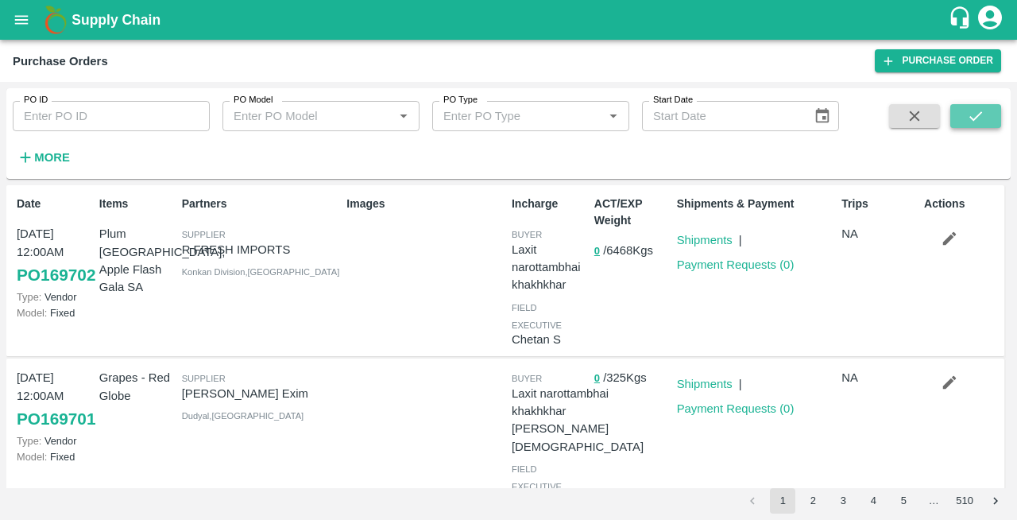
click at [982, 113] on icon "submit" at bounding box center [975, 115] width 17 height 17
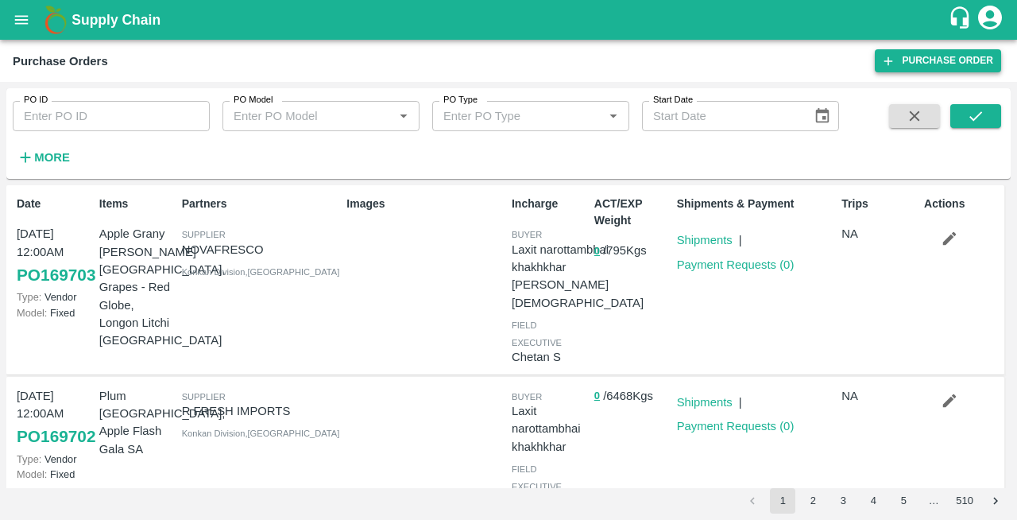
click at [930, 67] on link "Purchase Order" at bounding box center [938, 60] width 126 height 23
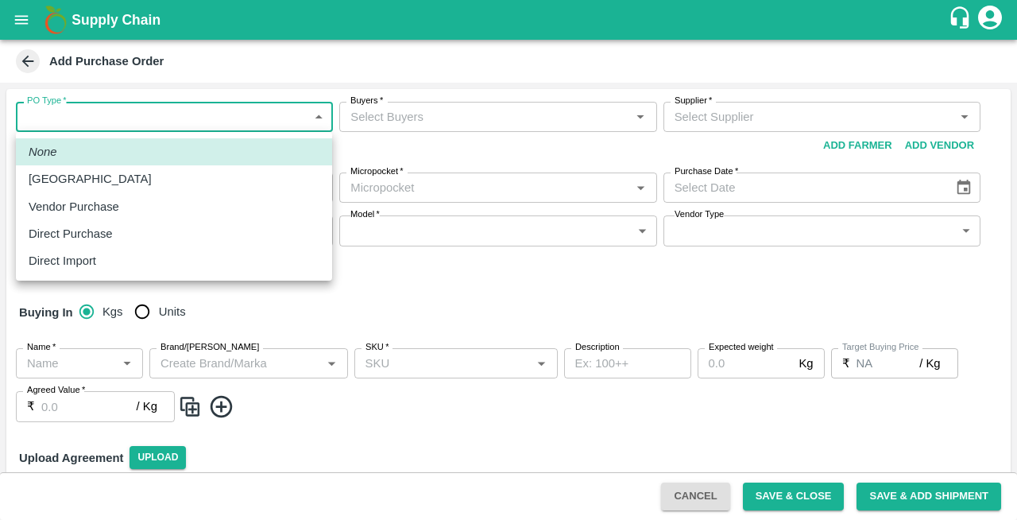
click at [68, 122] on body "Supply Chain Add Purchase Order PO Type   * ​ PO Type Buyers   * Buyers   * Sup…" at bounding box center [508, 260] width 1017 height 520
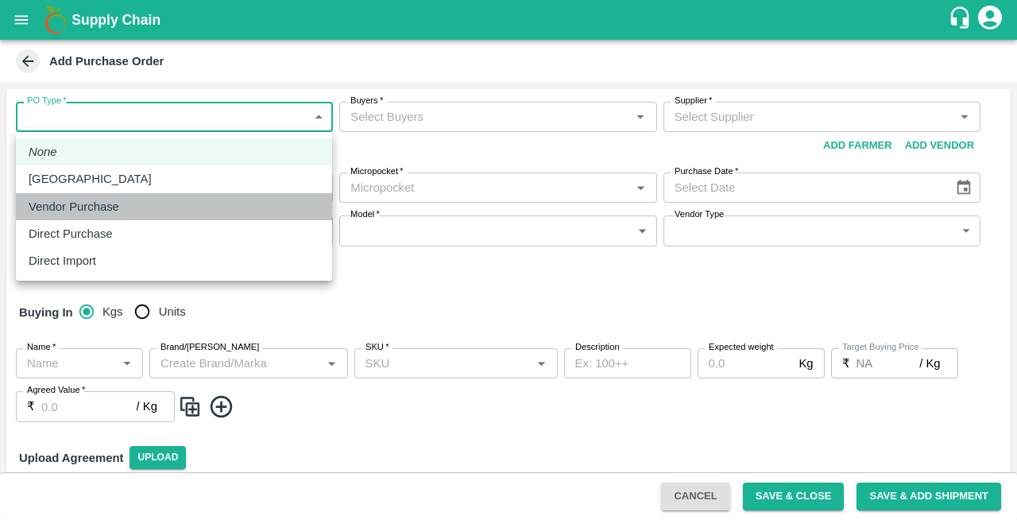
click at [62, 209] on p "Vendor Purchase" at bounding box center [74, 206] width 91 height 17
type input "2"
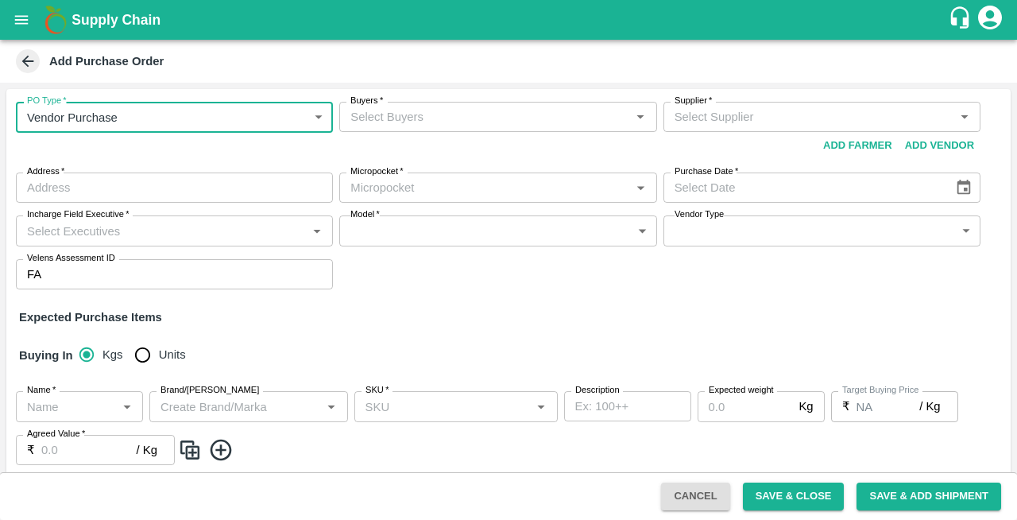
click at [409, 114] on input "Buyers   *" at bounding box center [484, 116] width 281 height 21
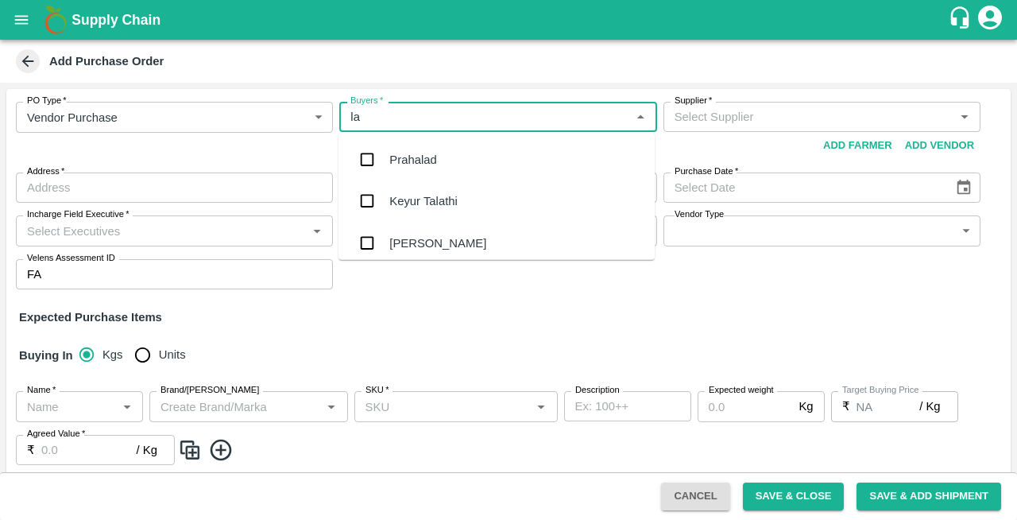
type input "lax"
click at [408, 246] on div "Laxit narottambhai khakhkhar" at bounding box center [466, 242] width 155 height 17
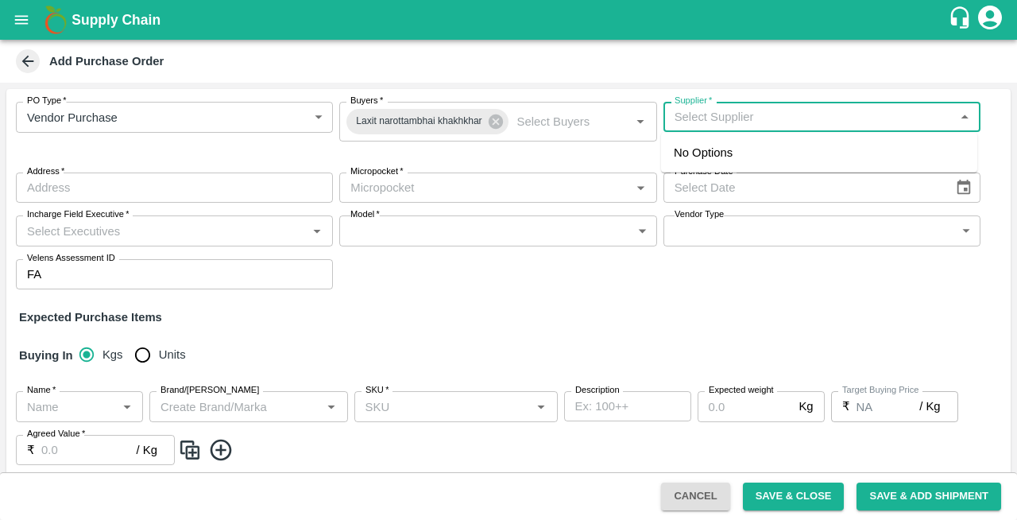
click at [714, 119] on input "Supplier   *" at bounding box center [808, 116] width 281 height 21
type input "r"
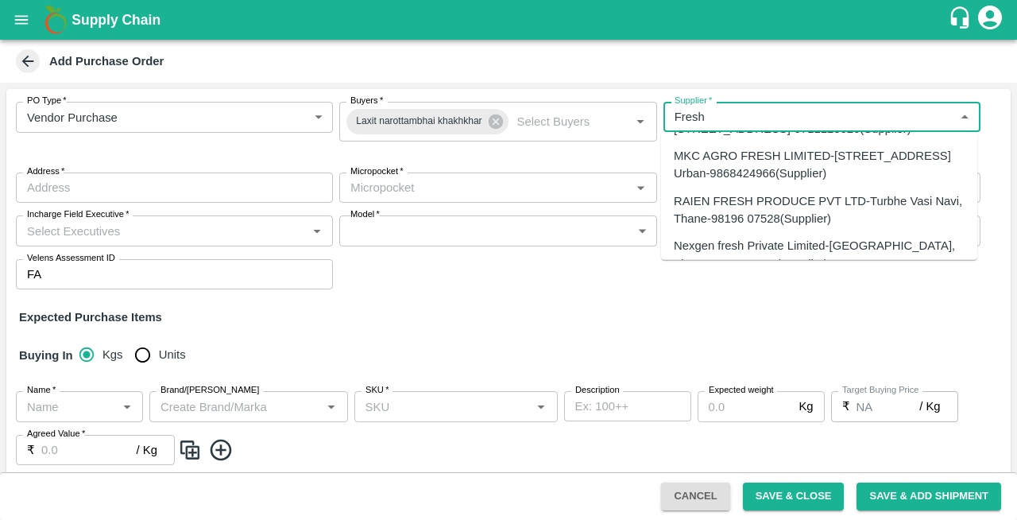
scroll to position [637, 0]
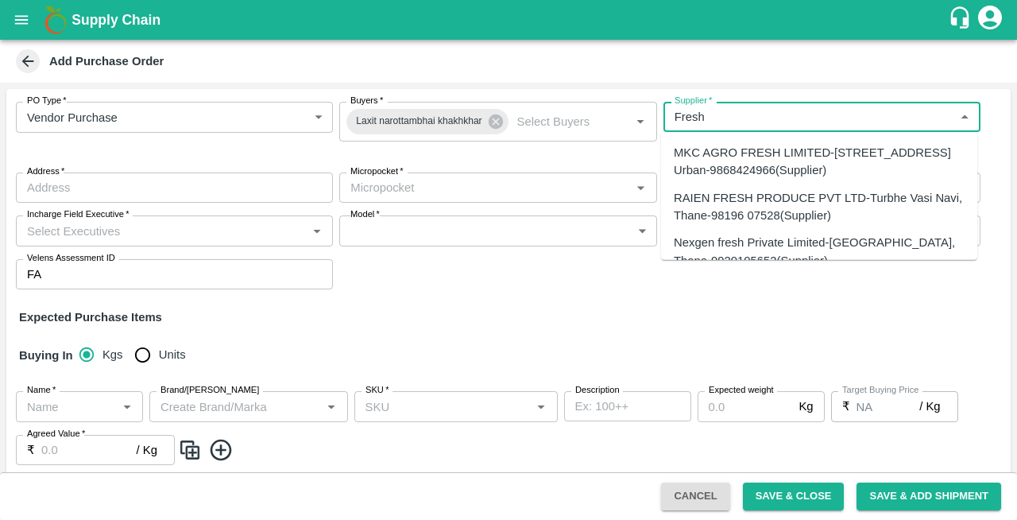
click at [710, 195] on div "RAIEN FRESH PRODUCE PVT LTD-Turbhe Vasi Navi, Thane-98196 07528(Supplier)" at bounding box center [819, 206] width 291 height 36
type input "RAIEN FRESH PRODUCE PVT LTD-Turbhe Vasi Navi, Thane-98196 07528(Supplier)"
type input "Turbhe Vasi Navi, Thane, Turbhe Vasi Navi, Maharashtra"
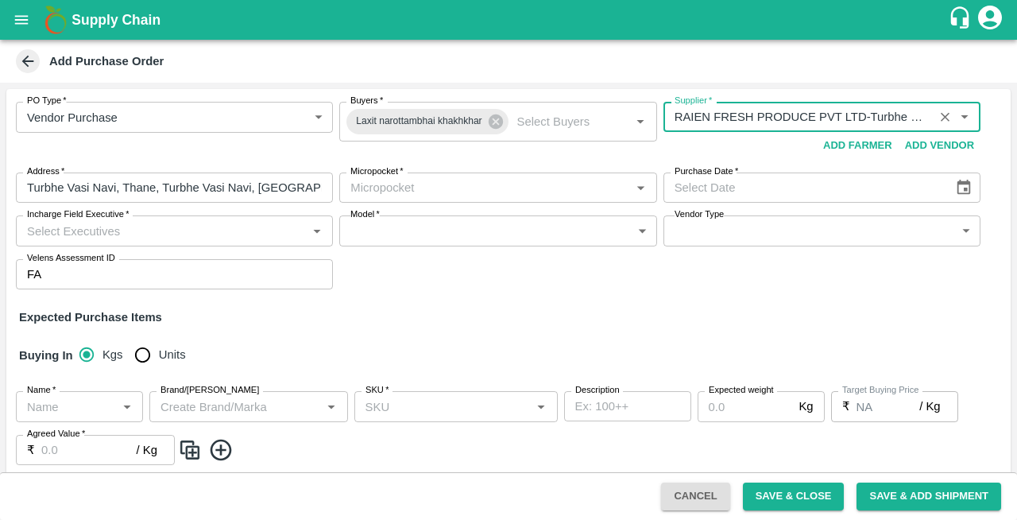
type input "RAIEN FRESH PRODUCE PVT LTD-Turbhe Vasi Navi, Thane-98196 07528(Supplier)"
click at [434, 189] on input "Micropocket   *" at bounding box center [484, 187] width 281 height 21
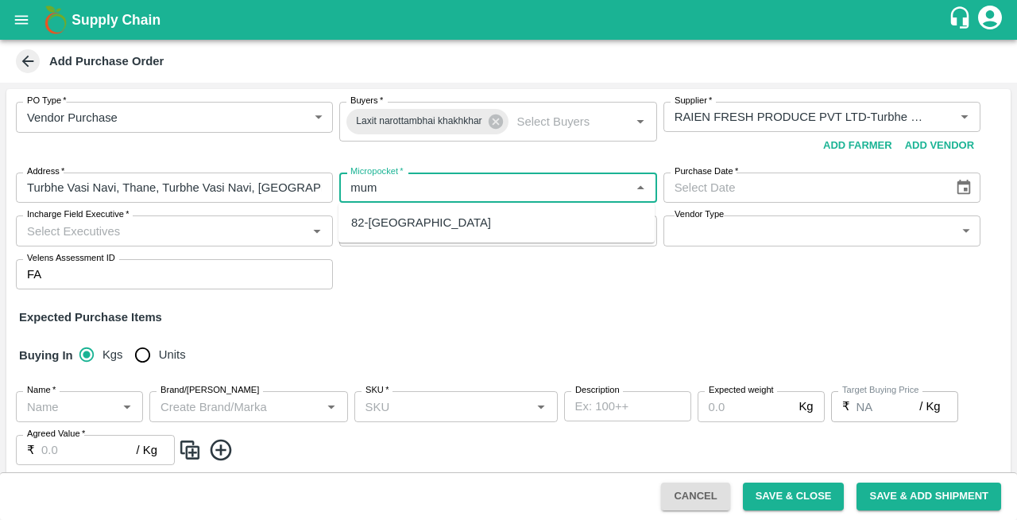
click at [386, 226] on div "82-Mumbai" at bounding box center [421, 222] width 140 height 17
type input "82-Mumbai"
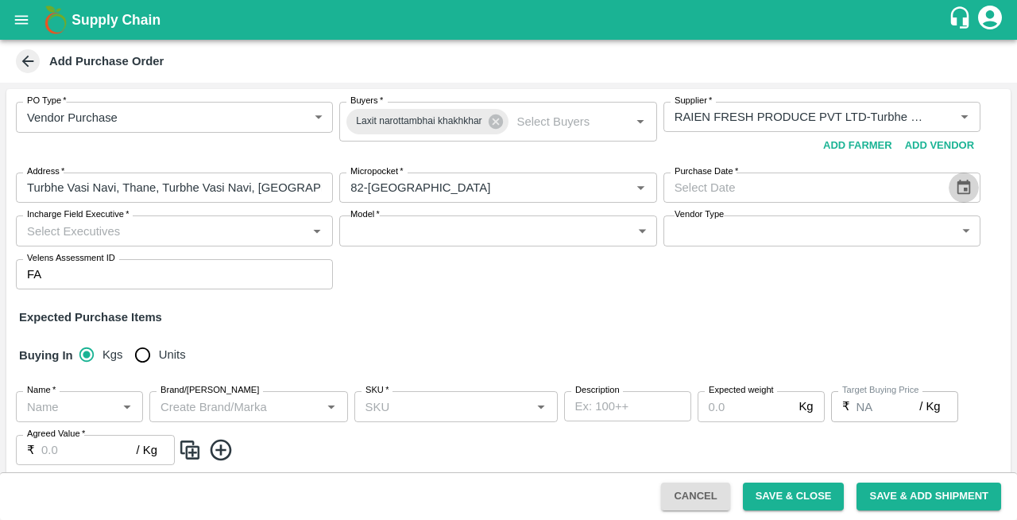
click at [962, 191] on icon "Choose date" at bounding box center [965, 187] width 14 height 15
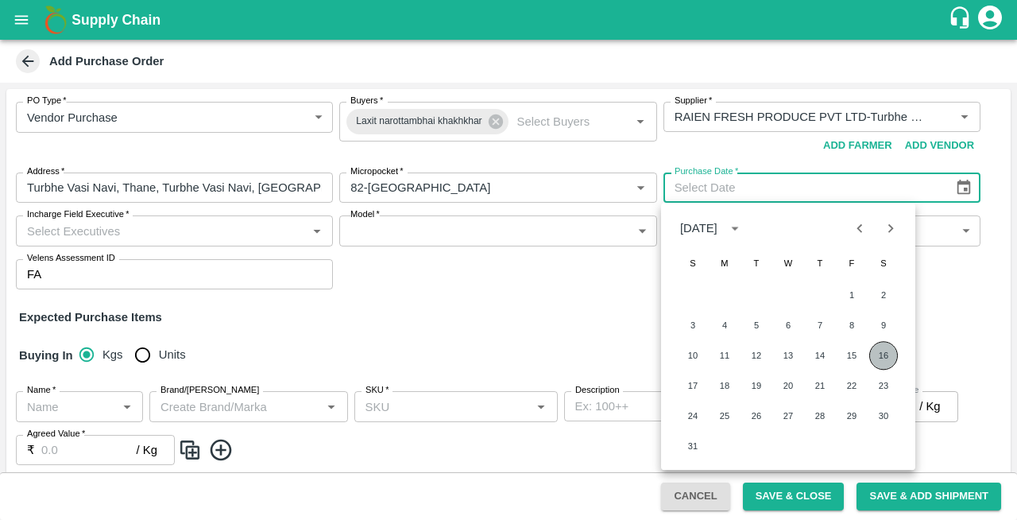
click at [883, 354] on button "16" at bounding box center [883, 355] width 29 height 29
type input "16/08/2025"
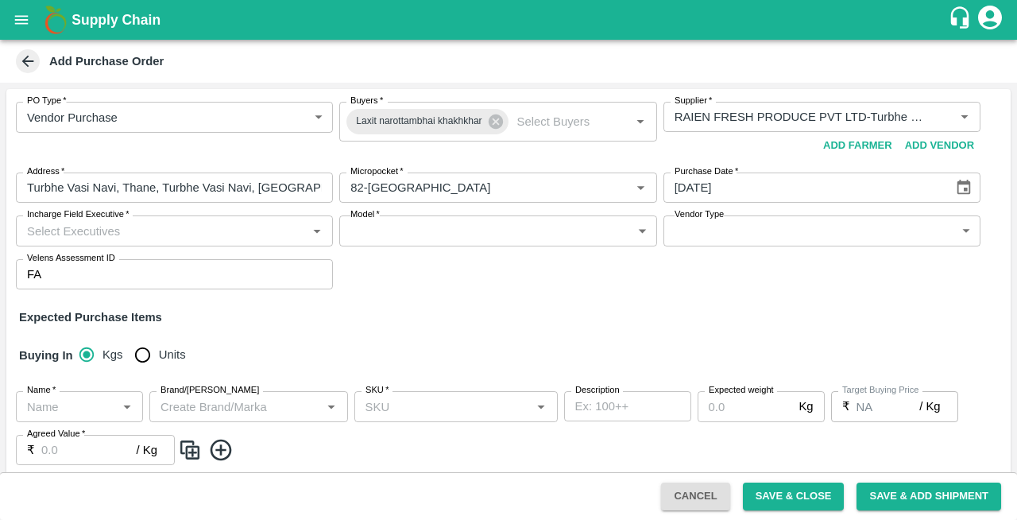
click at [142, 226] on input "Incharge Field Executive   *" at bounding box center [161, 230] width 281 height 21
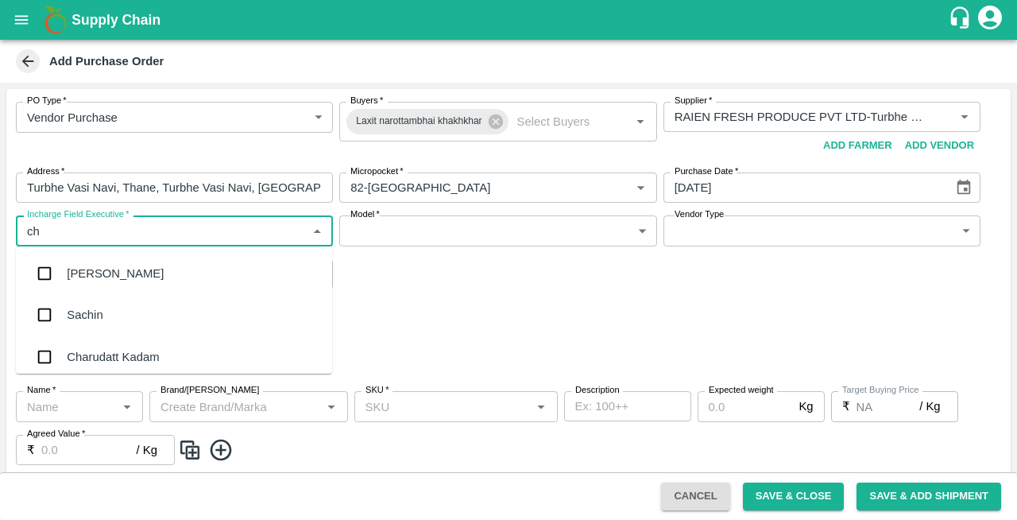
type input "che"
click at [111, 323] on div "Chetan S" at bounding box center [91, 314] width 49 height 17
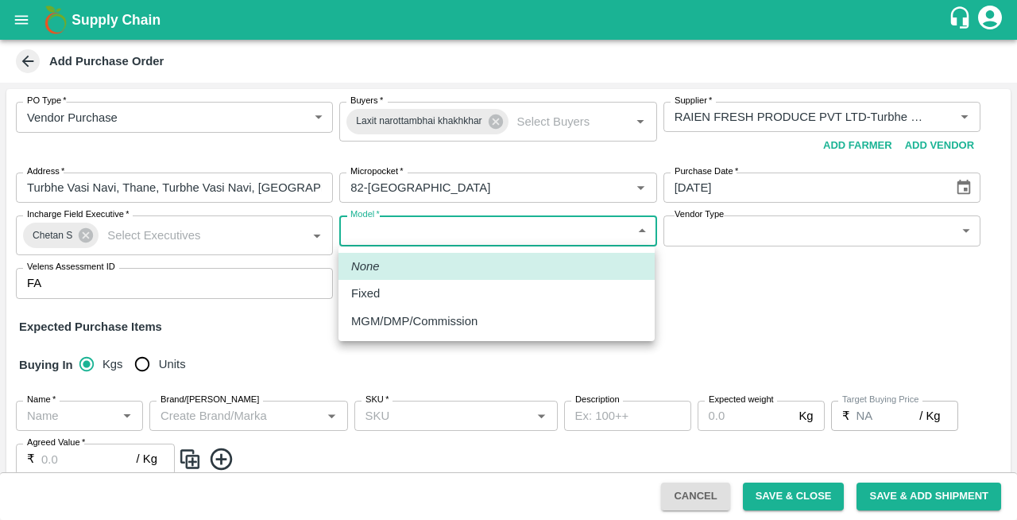
click at [423, 230] on body "Supply Chain Add Purchase Order PO Type   * Vendor Purchase 2 PO Type Buyers   …" at bounding box center [508, 260] width 1017 height 520
click at [385, 291] on div "Fixed" at bounding box center [369, 292] width 37 height 17
type input "Fixed"
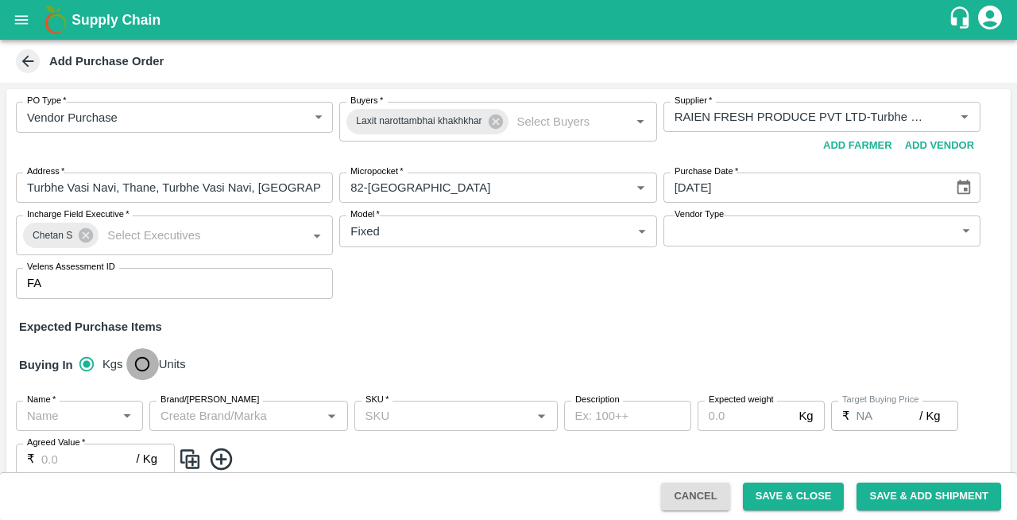
click at [141, 362] on input "Units" at bounding box center [142, 364] width 32 height 32
radio input "true"
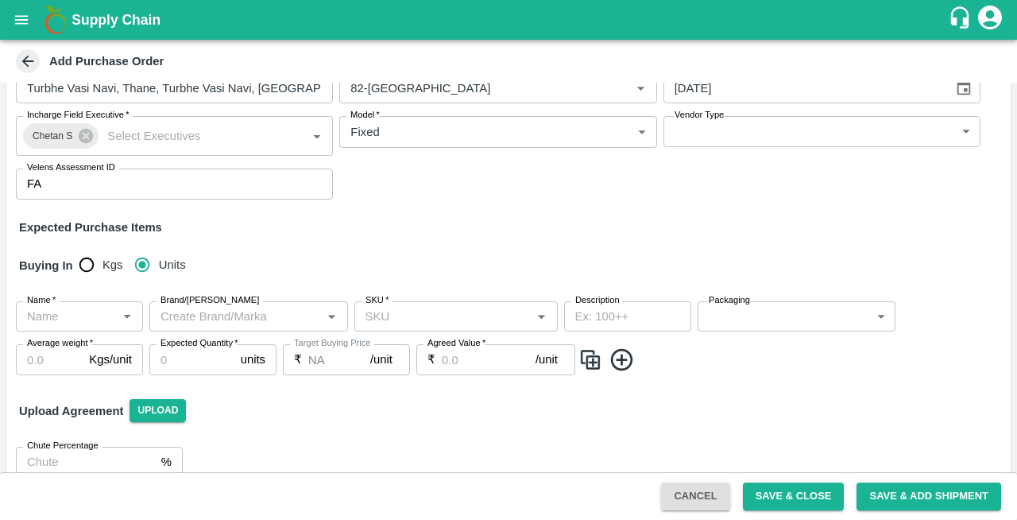
scroll to position [100, 0]
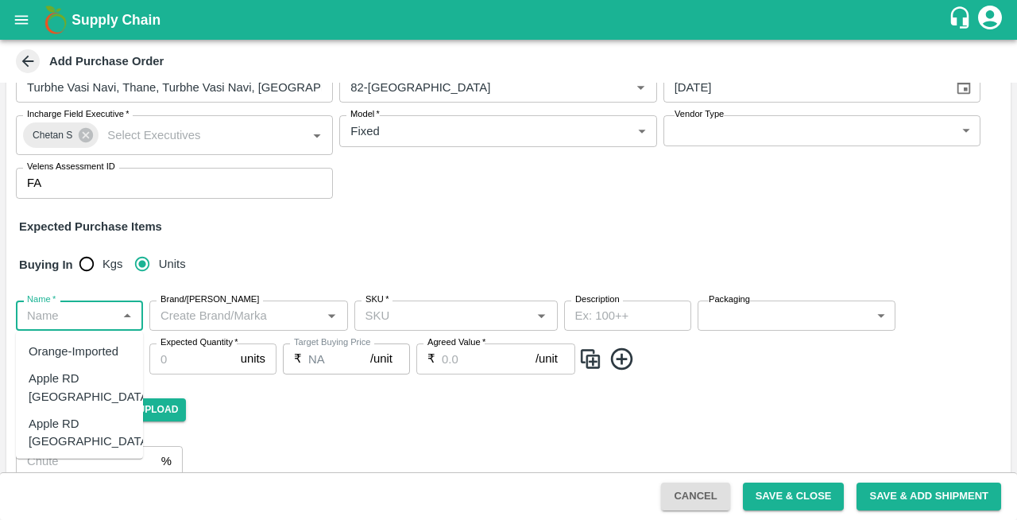
click at [46, 315] on input "Name   *" at bounding box center [66, 315] width 91 height 21
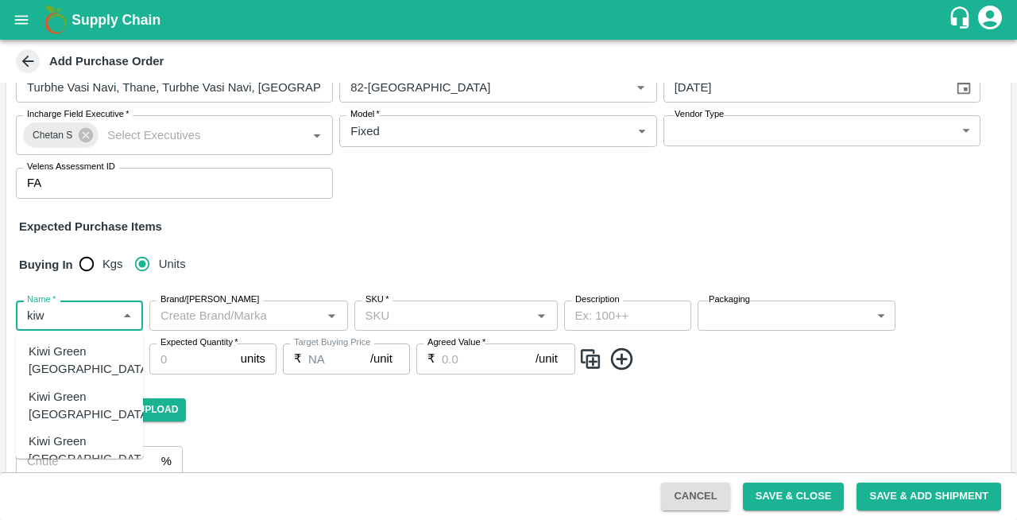
click at [71, 432] on div "Kiwi Green [GEOGRAPHIC_DATA]" at bounding box center [90, 450] width 123 height 36
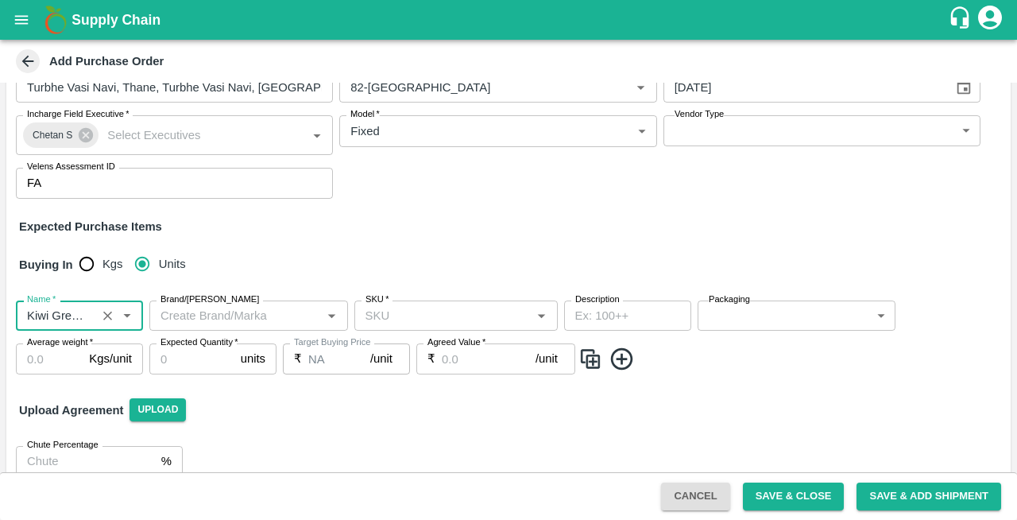
type input "Kiwi Green [GEOGRAPHIC_DATA]"
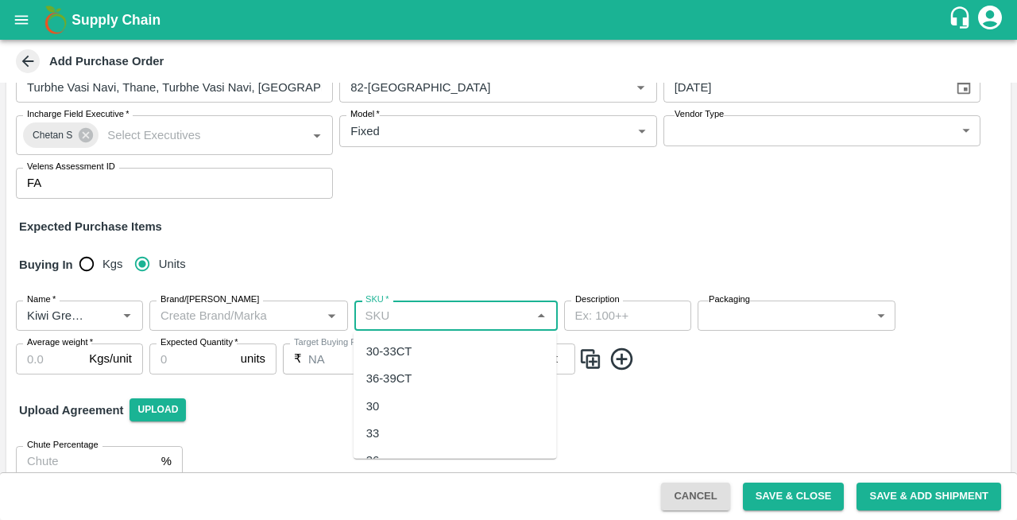
click at [391, 323] on input "SKU   *" at bounding box center [443, 315] width 168 height 21
click at [378, 373] on div "39" at bounding box center [373, 378] width 14 height 17
type input "39"
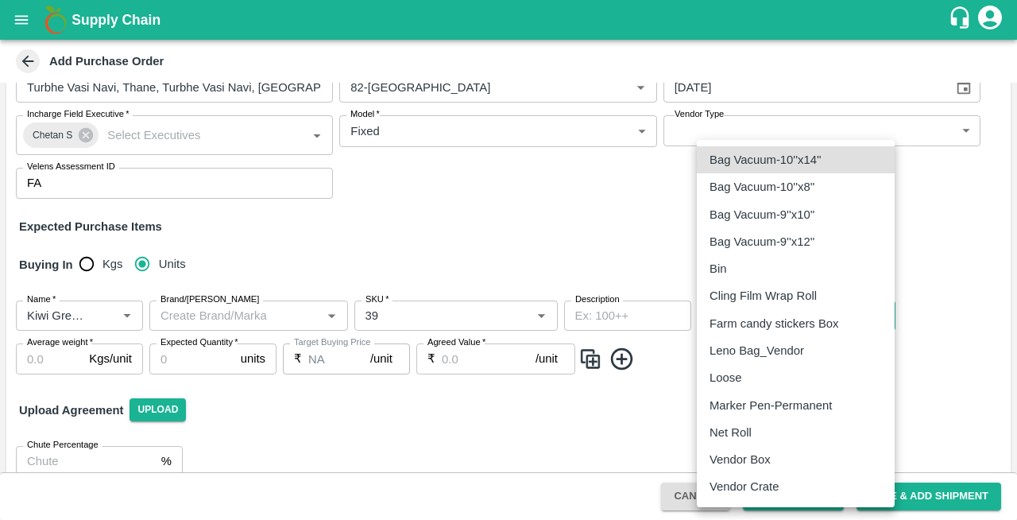
click at [737, 321] on body "Supply Chain Add Purchase Order PO Type   * Vendor Purchase 2 PO Type Buyers   …" at bounding box center [508, 260] width 1017 height 520
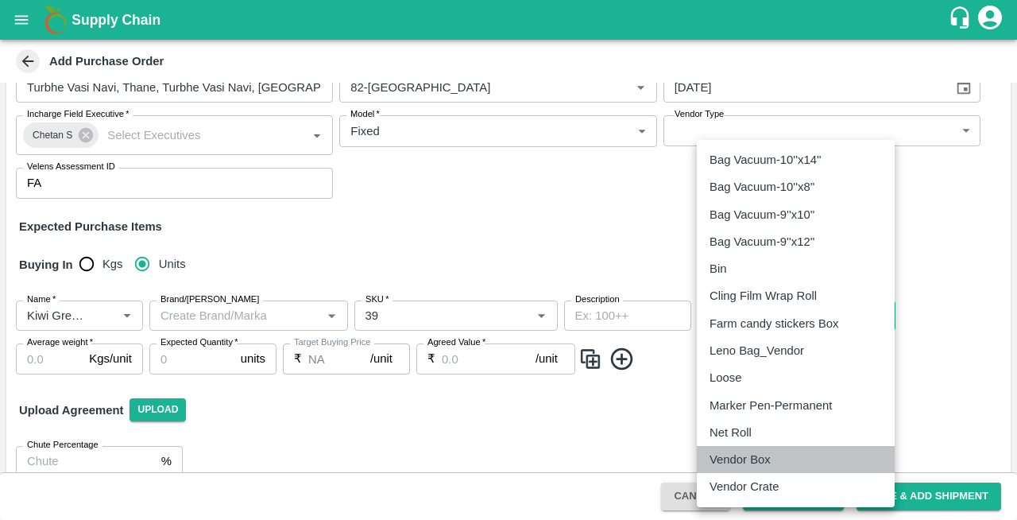
click at [729, 456] on p "Vendor Box" at bounding box center [740, 459] width 61 height 17
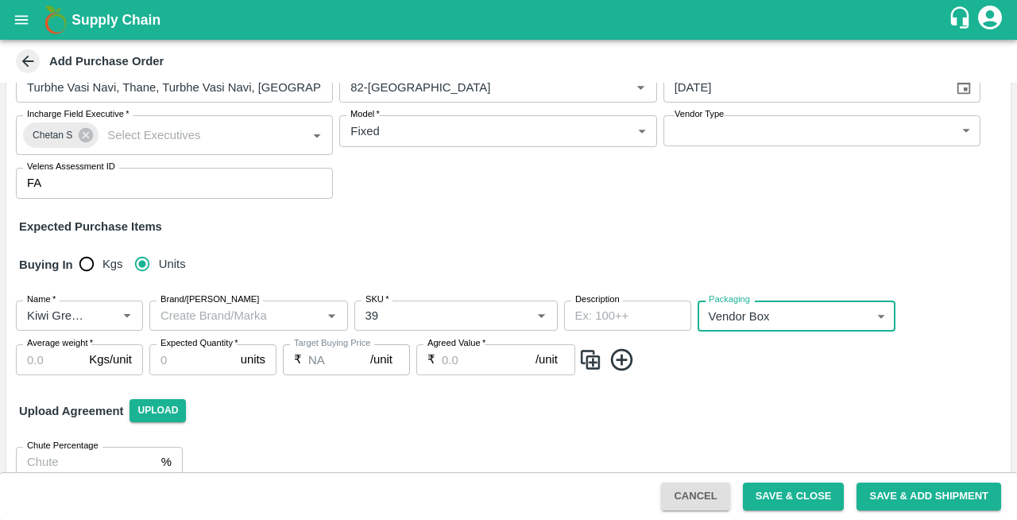
type input "276"
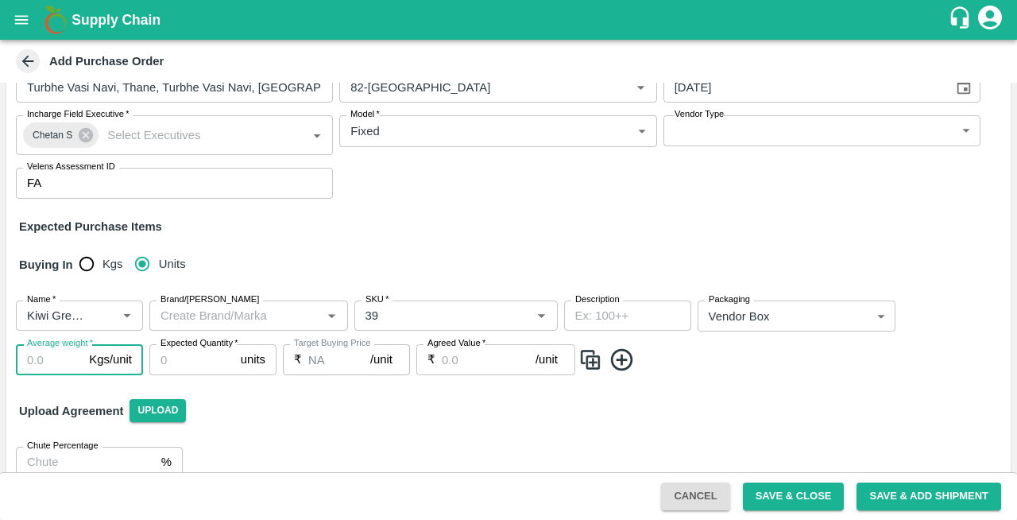
click at [39, 364] on input "Average weight   *" at bounding box center [49, 359] width 67 height 30
type input "10"
click at [183, 358] on input "Expected Quantity   *" at bounding box center [191, 359] width 85 height 30
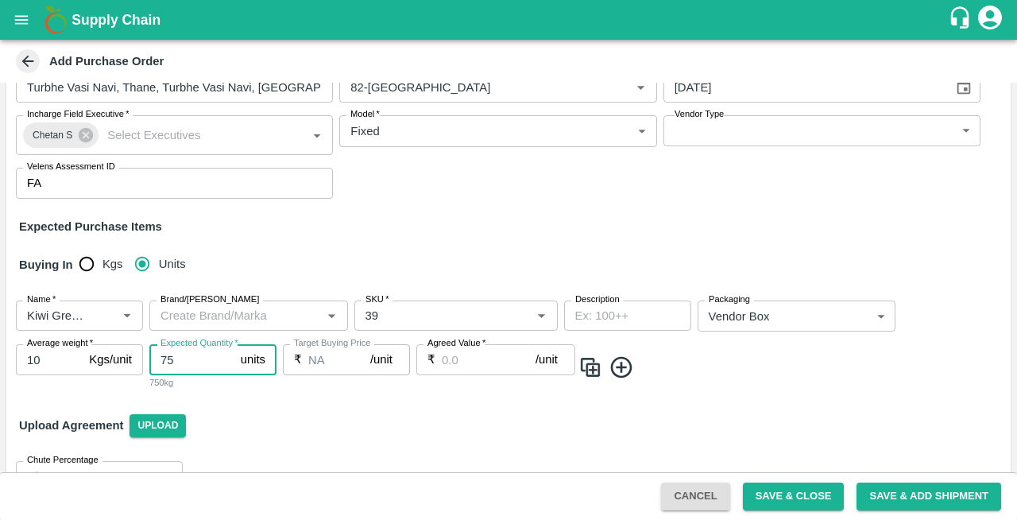
type input "75"
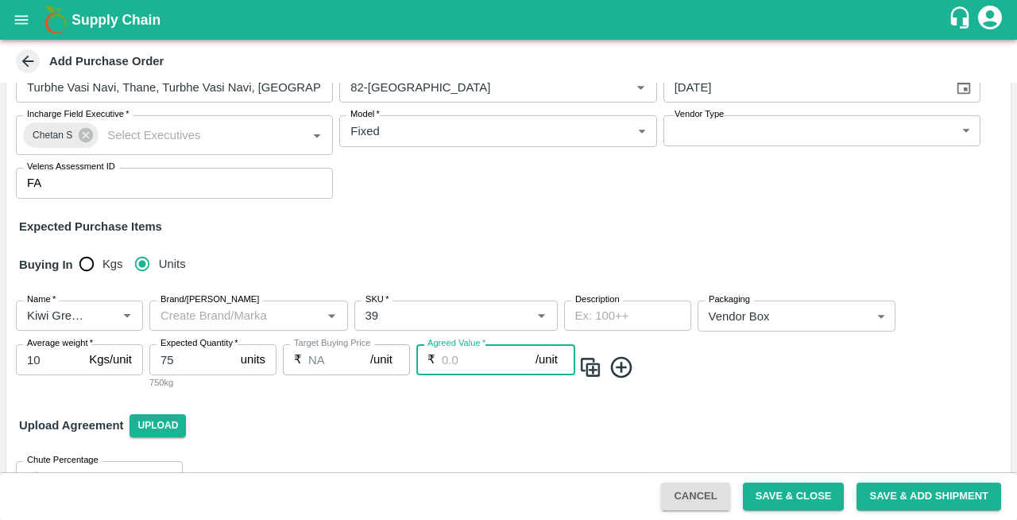
click at [477, 366] on input "Agreed Value   *" at bounding box center [489, 359] width 94 height 30
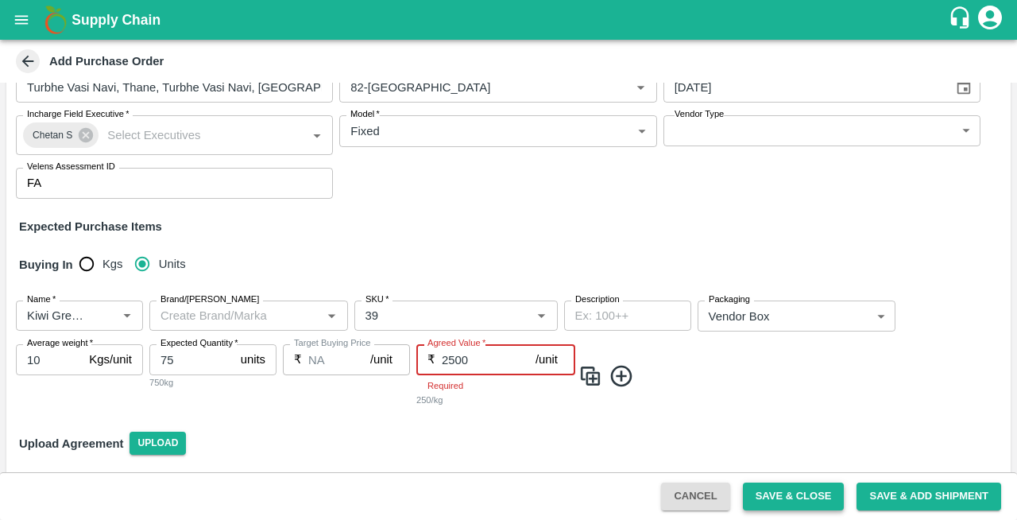
type input "2500"
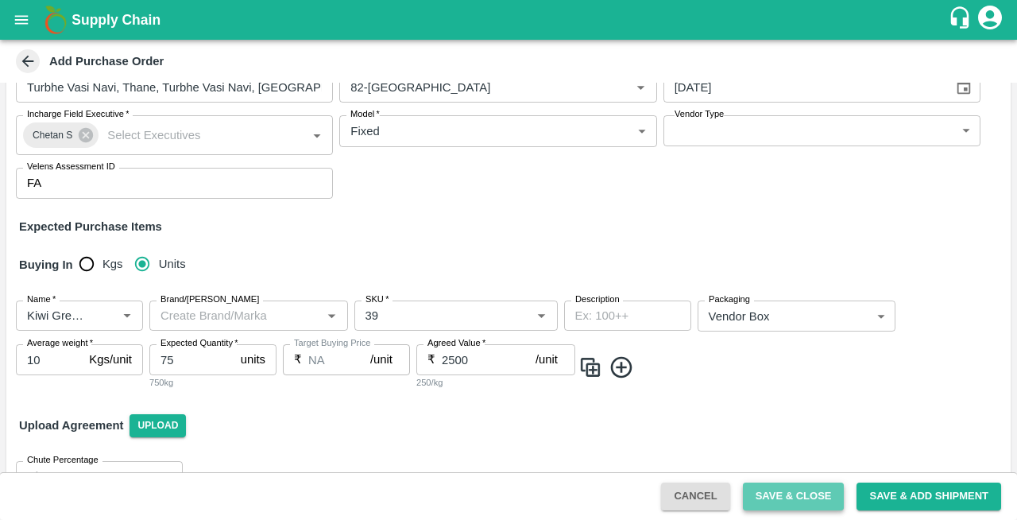
click at [782, 497] on button "Save & Close" at bounding box center [794, 496] width 102 height 28
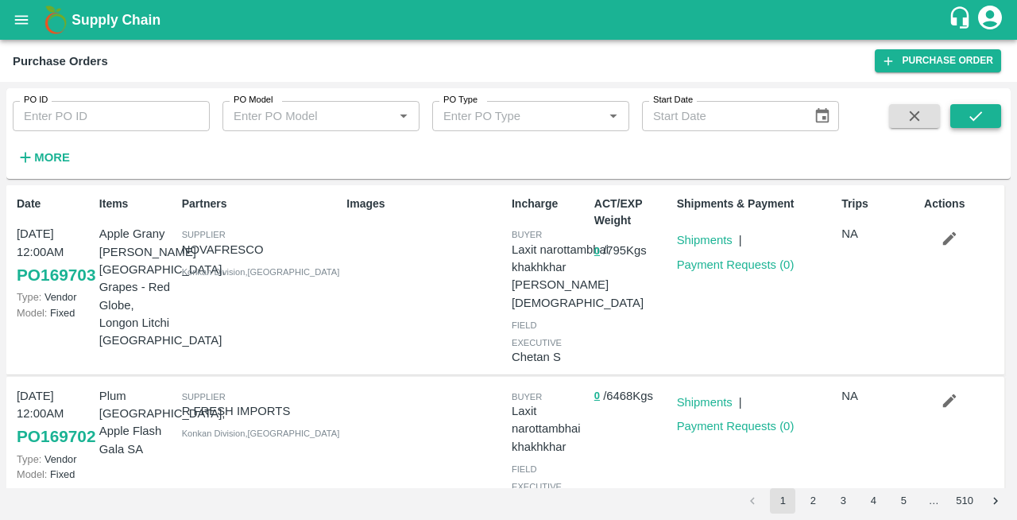
click at [973, 110] on icon "submit" at bounding box center [975, 115] width 17 height 17
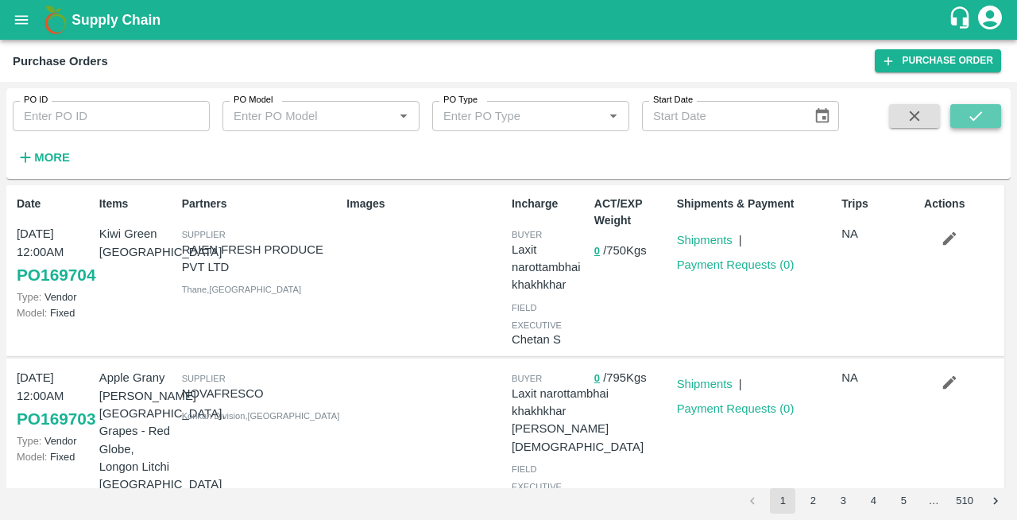
click at [968, 120] on icon "submit" at bounding box center [975, 115] width 17 height 17
click at [938, 58] on link "Purchase Order" at bounding box center [938, 60] width 126 height 23
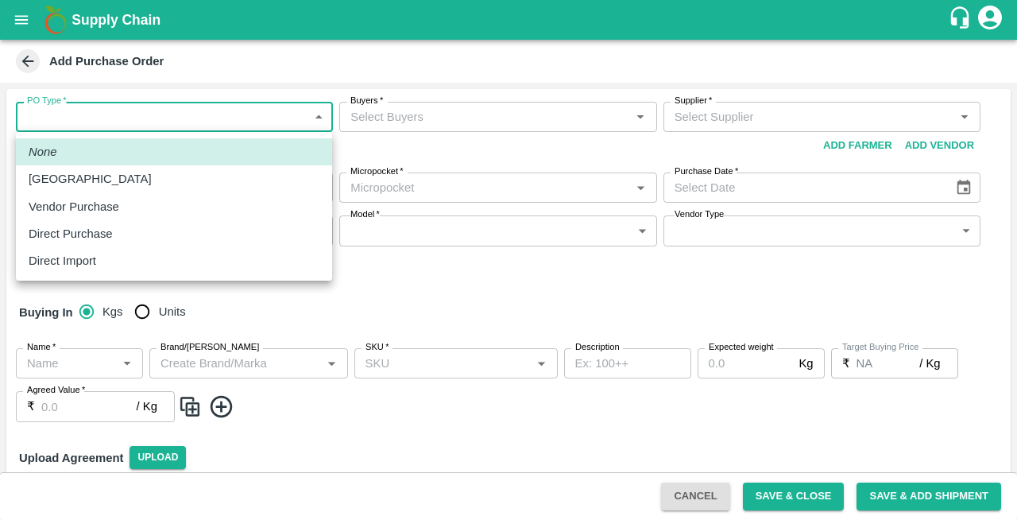
click at [133, 113] on body "Supply Chain Add Purchase Order PO Type   * ​ PO Type Buyers   * Buyers   * Sup…" at bounding box center [508, 260] width 1017 height 520
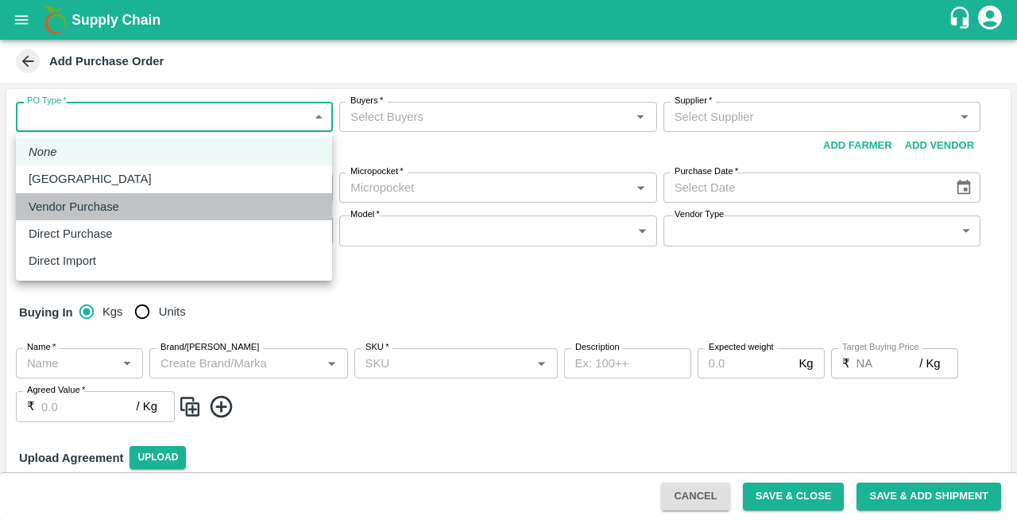
click at [58, 215] on li "Vendor Purchase" at bounding box center [174, 206] width 316 height 27
type input "2"
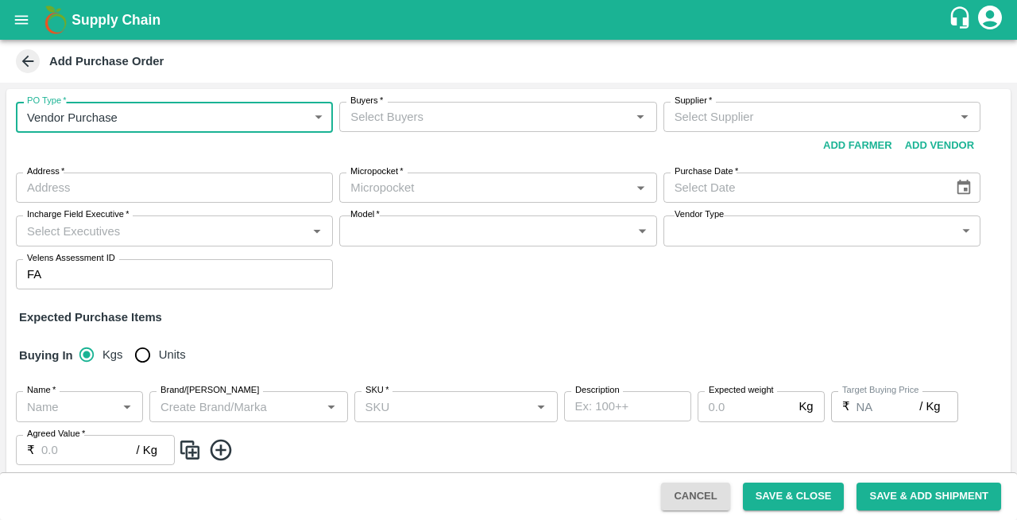
click at [406, 121] on input "Buyers   *" at bounding box center [484, 116] width 281 height 21
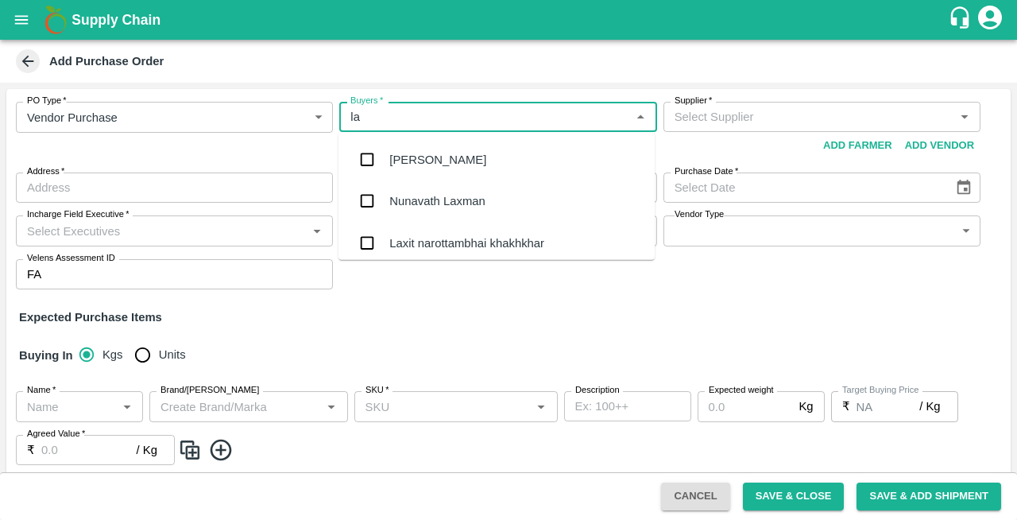
type input "lax"
click at [394, 243] on div "Laxit narottambhai khakhkhar" at bounding box center [466, 242] width 155 height 17
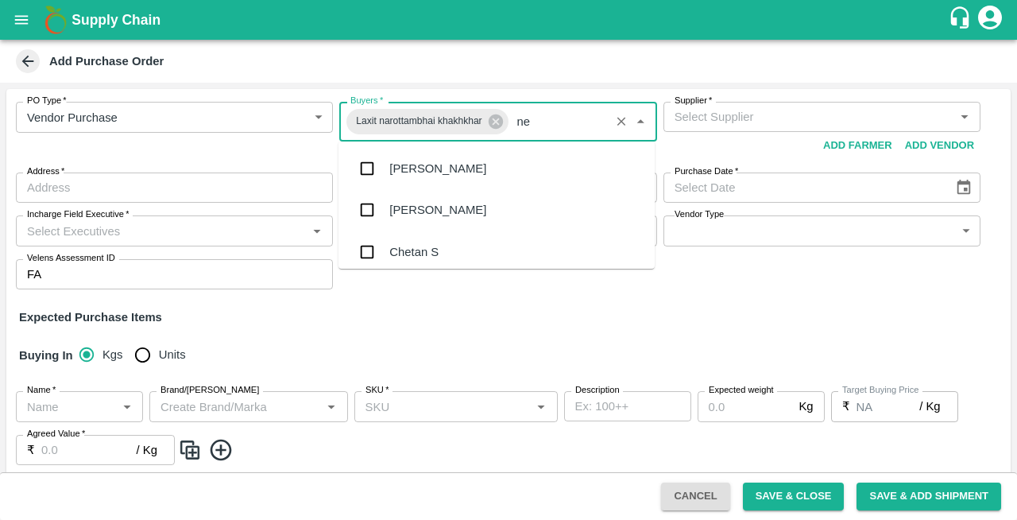
type input "nee"
click at [443, 249] on div "[PERSON_NAME][DEMOGRAPHIC_DATA]" at bounding box center [497, 251] width 316 height 41
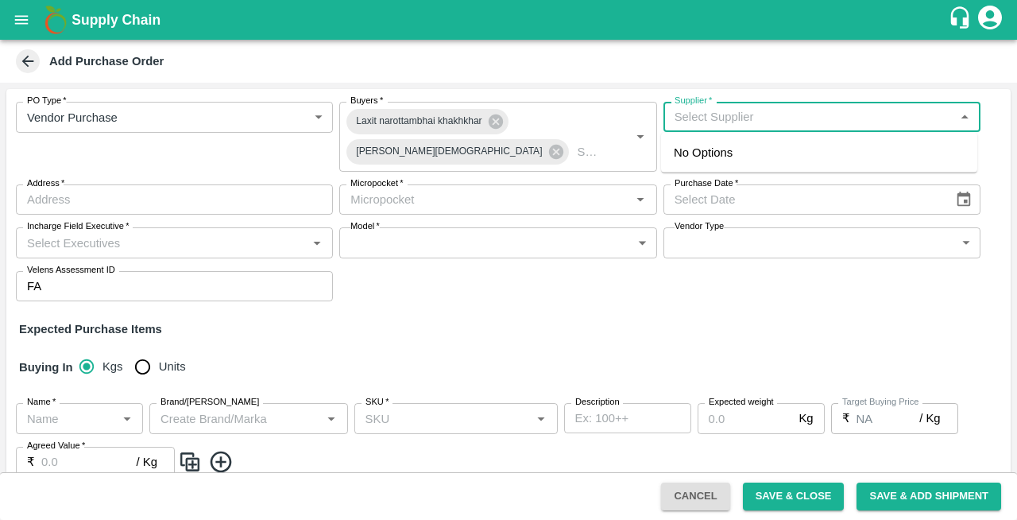
click at [726, 118] on input "Supplier   *" at bounding box center [808, 116] width 281 height 21
click at [675, 119] on input "Supplier   *" at bounding box center [808, 116] width 281 height 21
click at [714, 153] on div "Shree Krishna Vegetables-, -6357454545(Supplier)" at bounding box center [819, 152] width 290 height 17
type input "Shree Krishna Vegetables-, -6357454545(Supplier)"
type input ", , , Rajasthan"
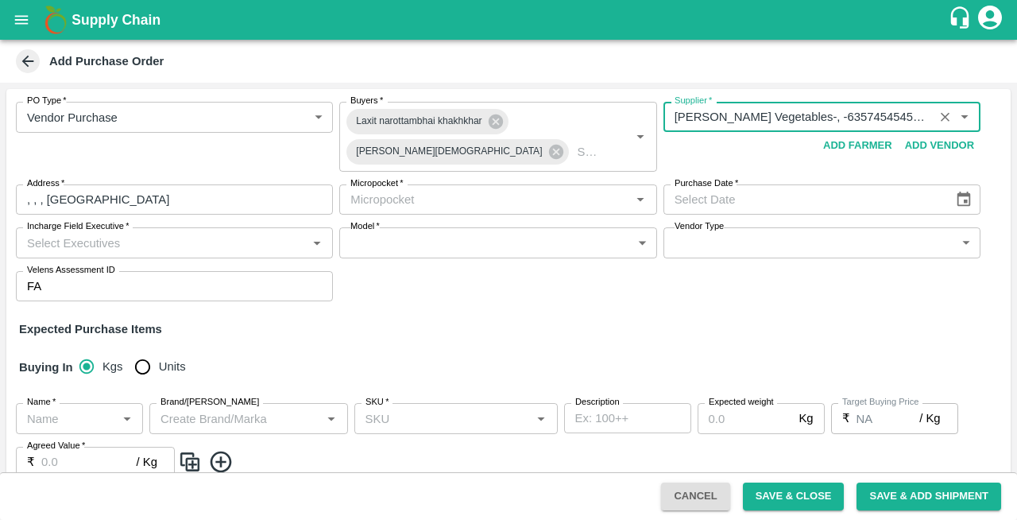
type input "Shree Krishna Vegetables-, -6357454545(Supplier)"
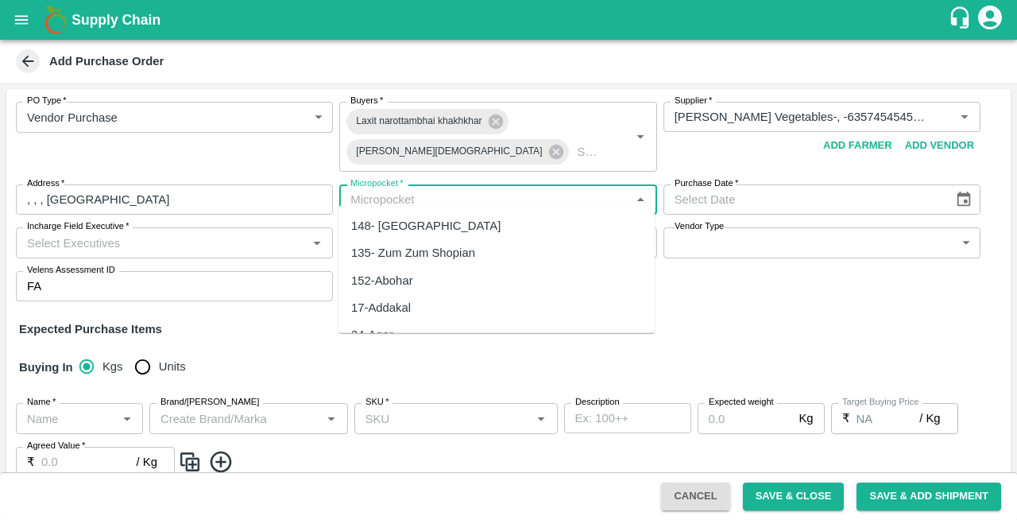
click at [423, 191] on input "Micropocket   *" at bounding box center [484, 199] width 281 height 21
click at [377, 228] on div "82-[GEOGRAPHIC_DATA]" at bounding box center [421, 225] width 140 height 17
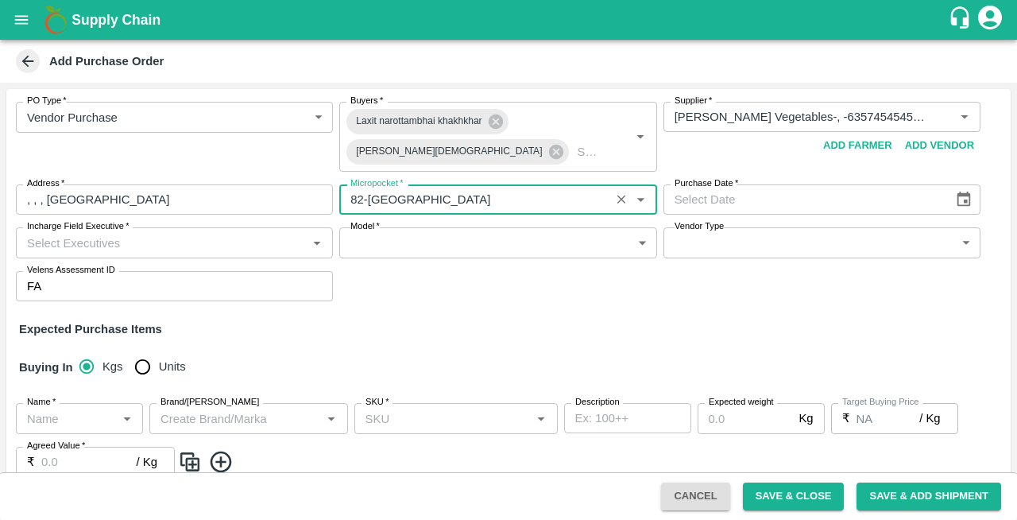
type input "82-[GEOGRAPHIC_DATA]"
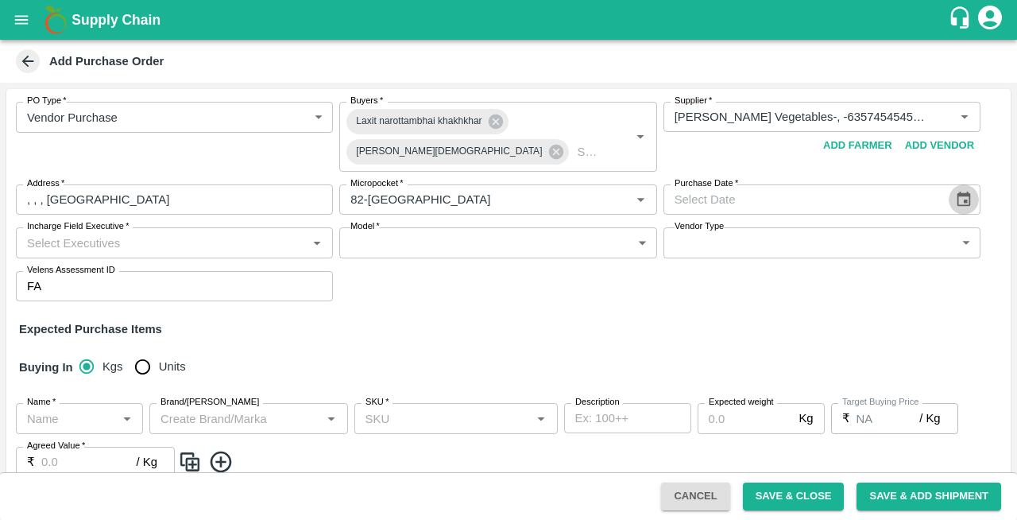
click at [965, 195] on icon "Choose date" at bounding box center [963, 199] width 17 height 17
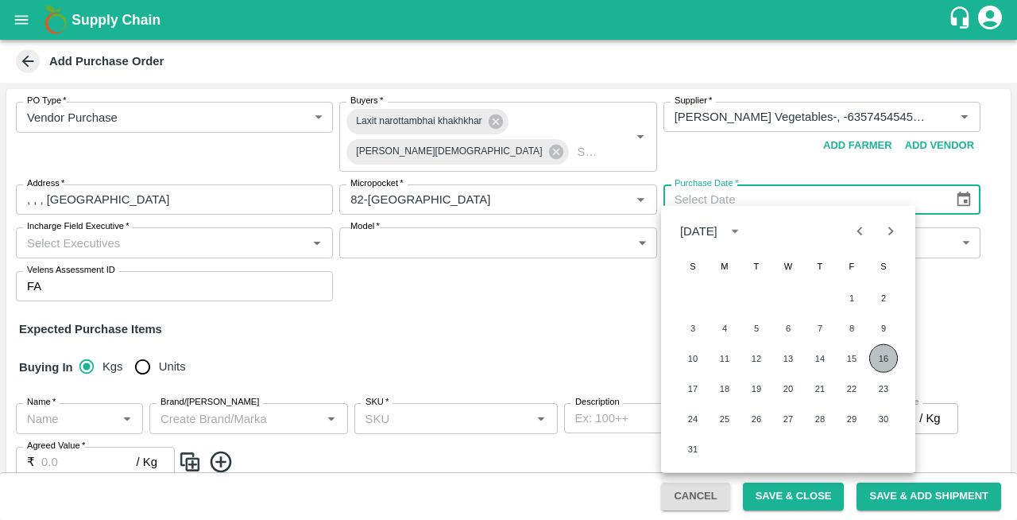
click at [876, 359] on button "16" at bounding box center [883, 358] width 29 height 29
type input "[DATE]"
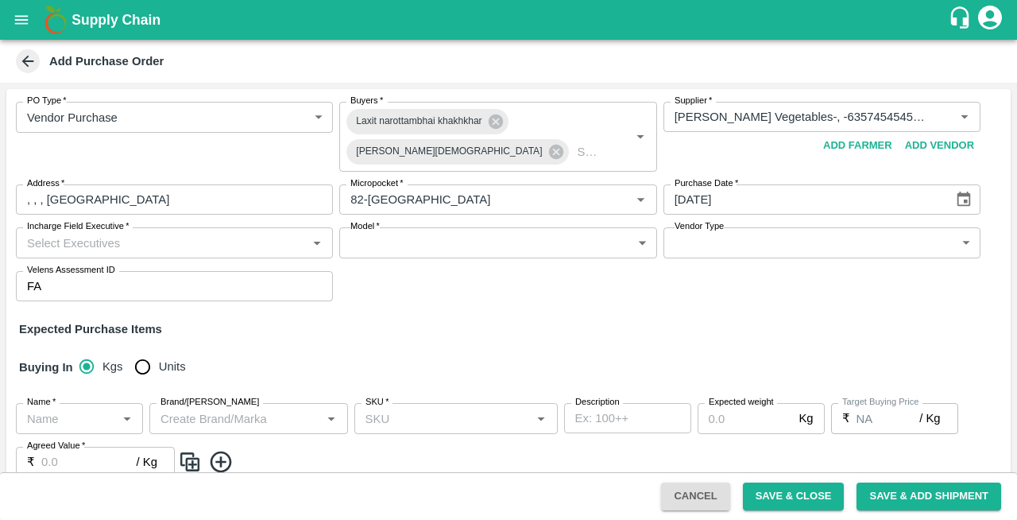
click at [87, 234] on input "Incharge Field Executive   *" at bounding box center [161, 242] width 281 height 21
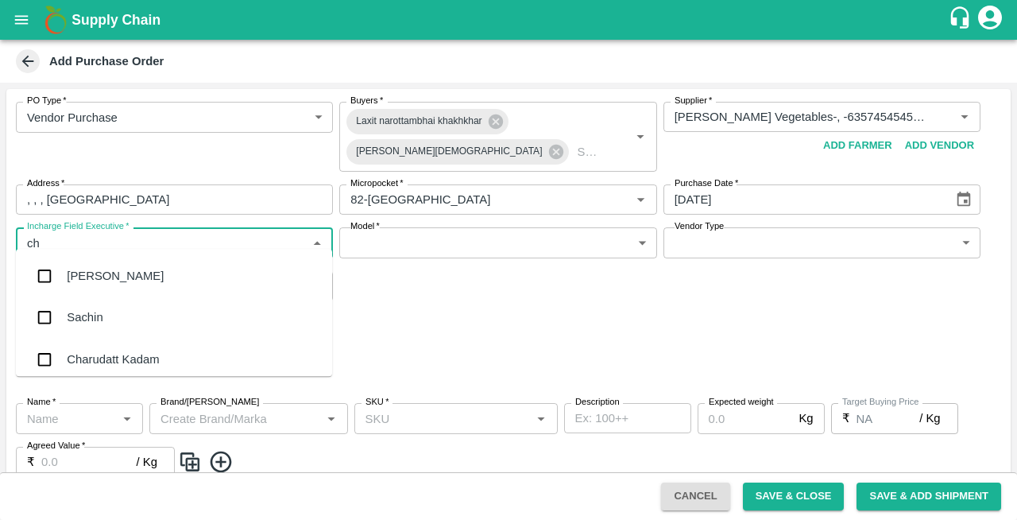
type input "che"
click at [79, 315] on div "Chetan S" at bounding box center [91, 317] width 49 height 17
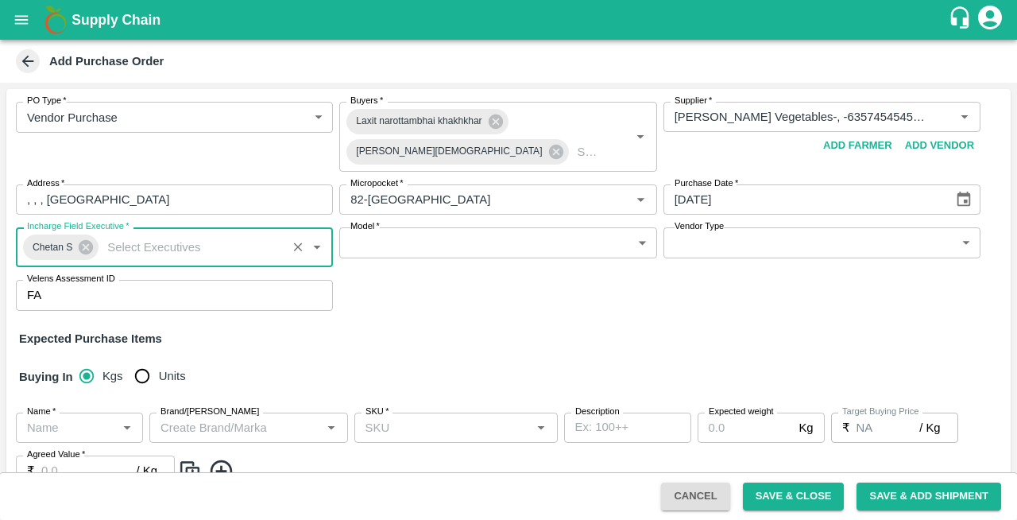
click at [439, 228] on body "Supply Chain Add Purchase Order PO Type   * Vendor Purchase 2 PO Type Buyers   …" at bounding box center [508, 260] width 1017 height 520
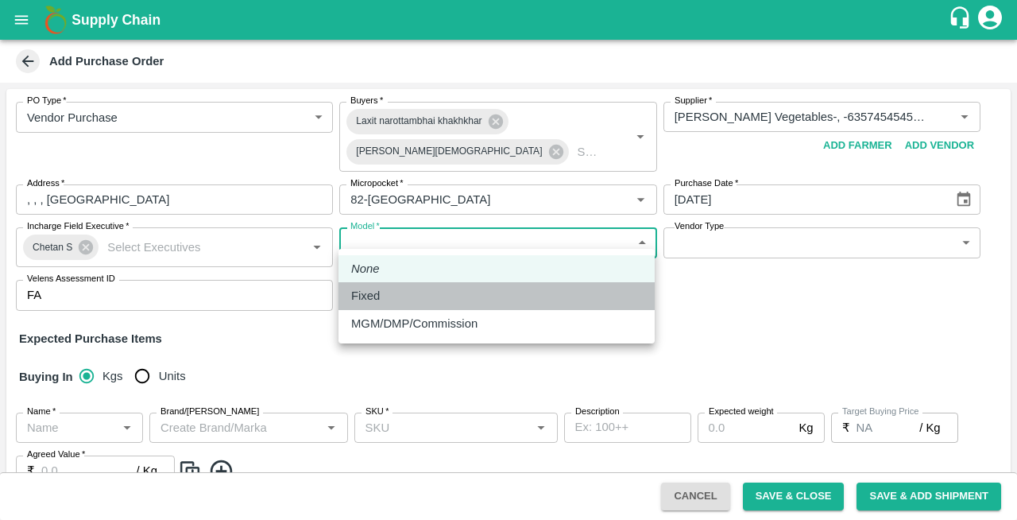
click at [365, 296] on p "Fixed" at bounding box center [365, 295] width 29 height 17
type input "Fixed"
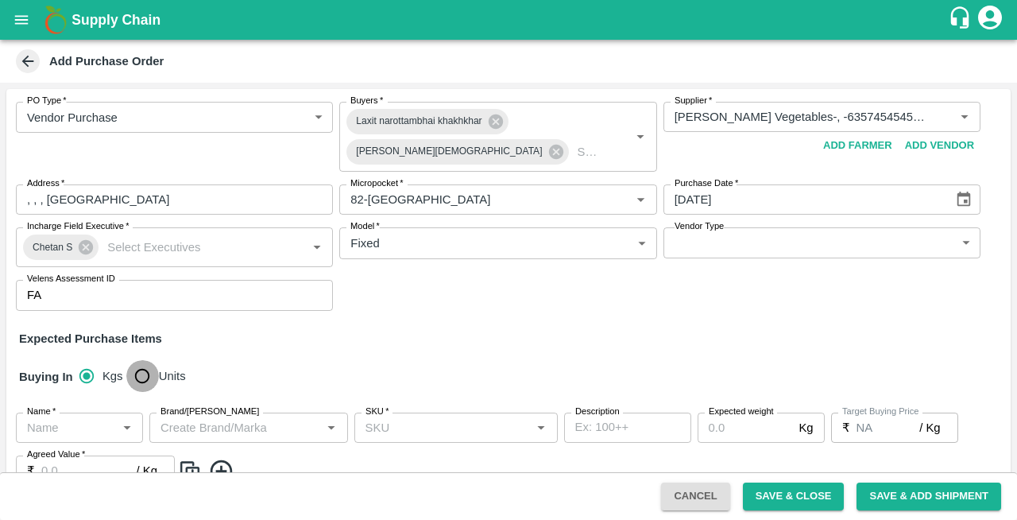
click at [145, 364] on input "Units" at bounding box center [142, 376] width 32 height 32
radio input "true"
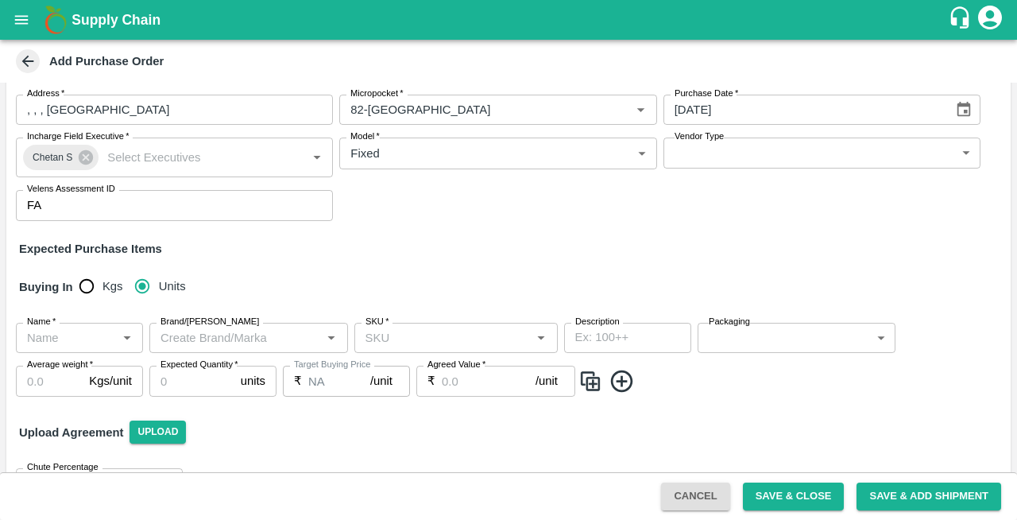
scroll to position [91, 0]
click at [48, 327] on input "Name   *" at bounding box center [66, 337] width 91 height 21
click at [74, 369] on div "Blueberry [GEOGRAPHIC_DATA]" at bounding box center [90, 372] width 123 height 36
type input "Blueberry [GEOGRAPHIC_DATA]"
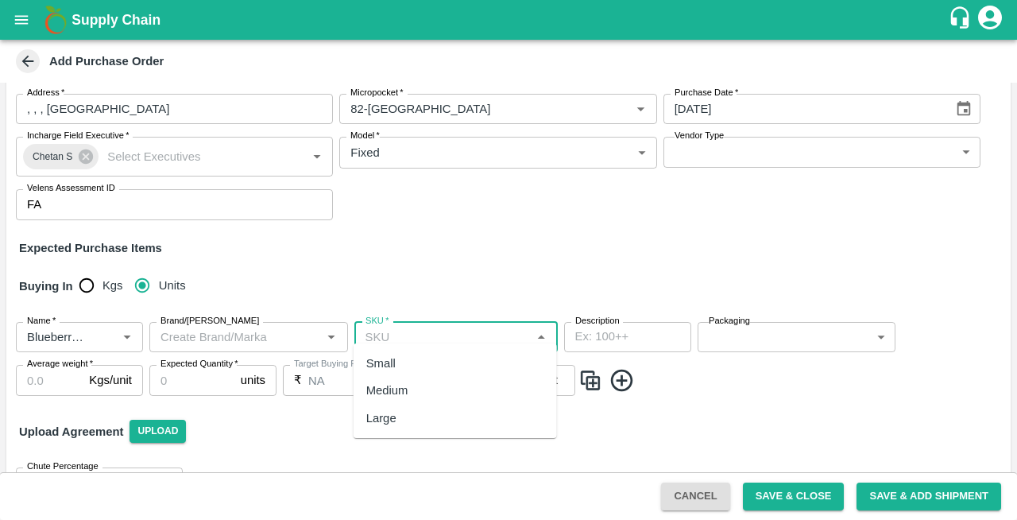
click at [382, 327] on input "SKU   *" at bounding box center [443, 337] width 168 height 21
click at [386, 388] on div "Medium" at bounding box center [387, 389] width 42 height 17
type input "Medium"
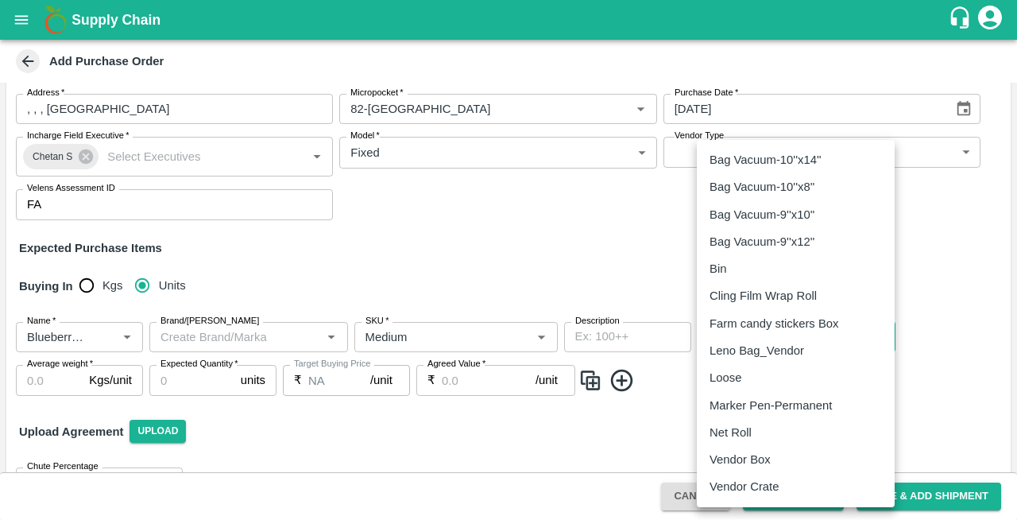
click at [731, 321] on body "Supply Chain Add Purchase Order PO Type   * Vendor Purchase 2 PO Type Buyers   …" at bounding box center [508, 260] width 1017 height 520
click at [726, 464] on p "Vendor Box" at bounding box center [740, 459] width 61 height 17
type input "276"
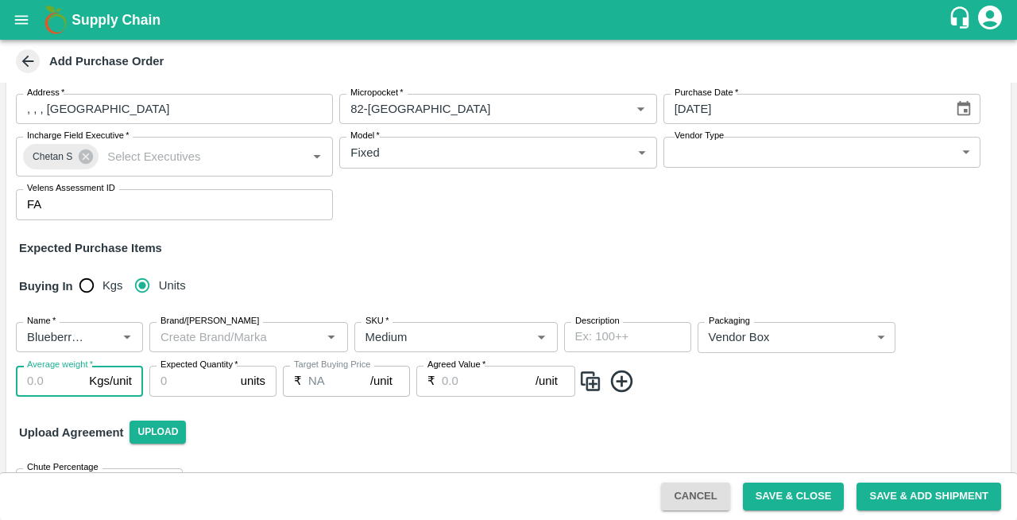
click at [41, 372] on input "Average weight   *" at bounding box center [49, 381] width 67 height 30
type input "1.5"
click at [204, 370] on input "Expected Quantity   *" at bounding box center [191, 381] width 85 height 30
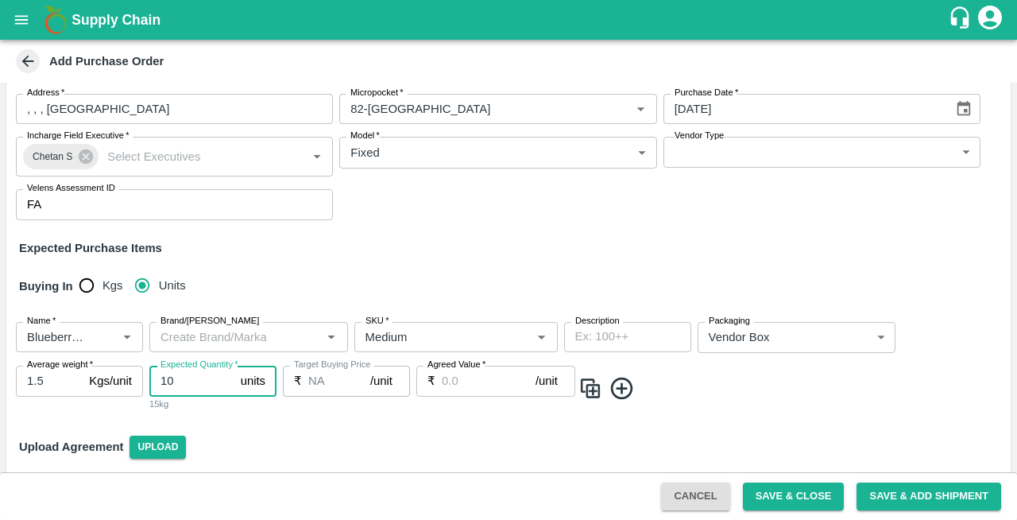
type input "10"
click at [478, 375] on input "Agreed Value   *" at bounding box center [489, 381] width 94 height 30
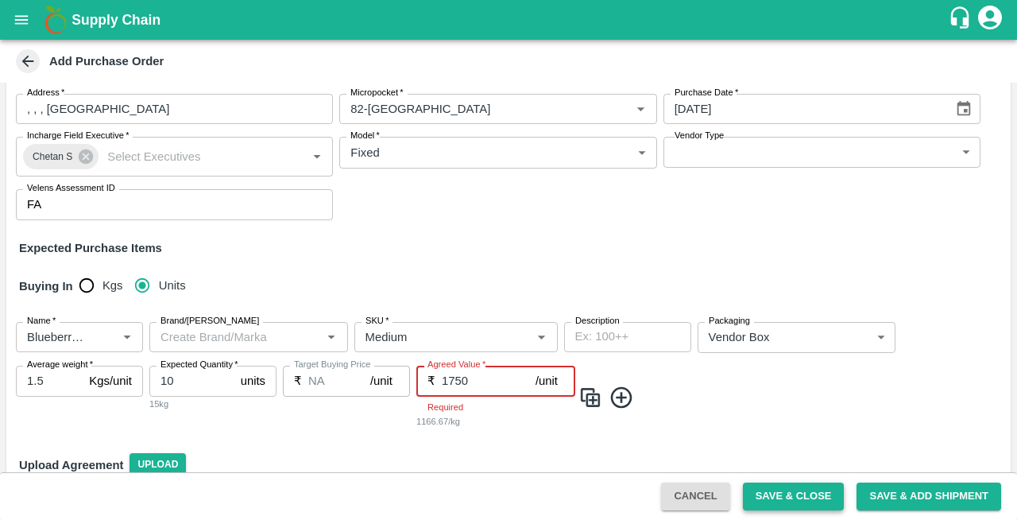
type input "1750"
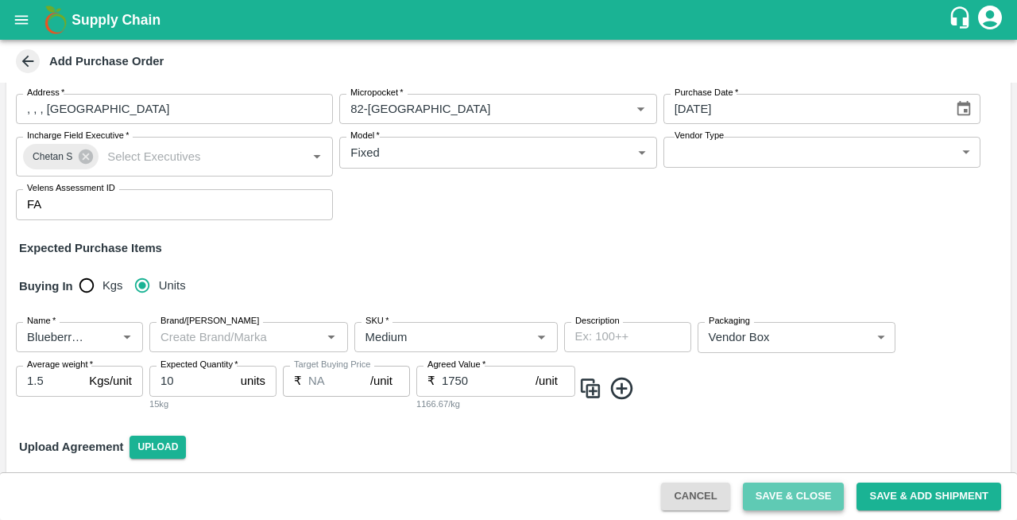
click at [780, 489] on button "Save & Close" at bounding box center [794, 496] width 102 height 28
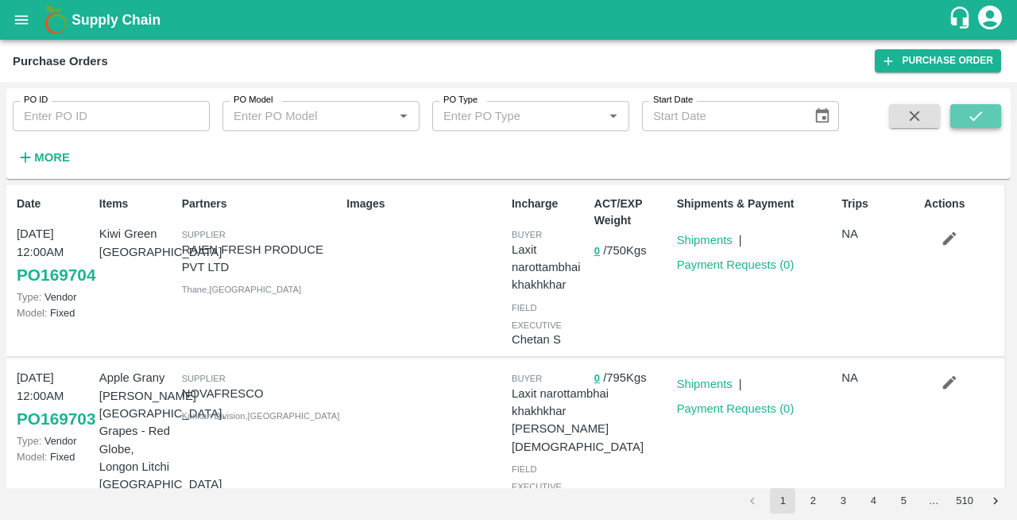
click at [972, 121] on icon "submit" at bounding box center [975, 115] width 17 height 17
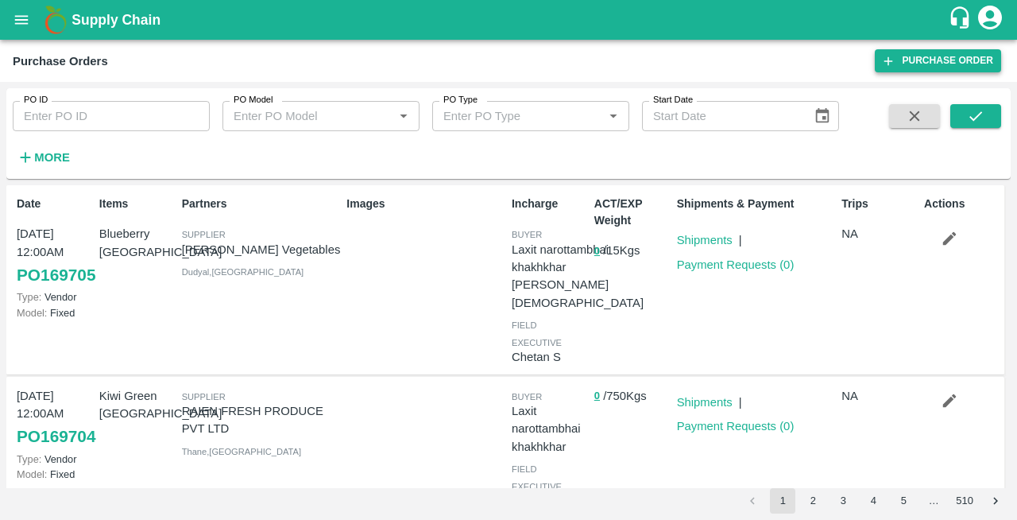
click at [938, 65] on link "Purchase Order" at bounding box center [938, 60] width 126 height 23
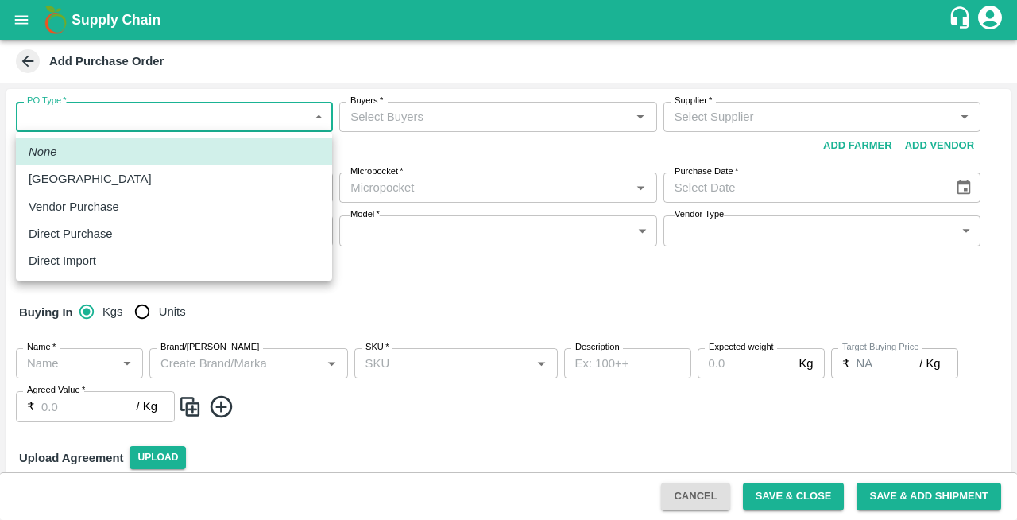
click at [89, 120] on body "Supply Chain Add Purchase Order PO Type   * ​ PO Type Buyers   * Buyers   * Sup…" at bounding box center [508, 260] width 1017 height 520
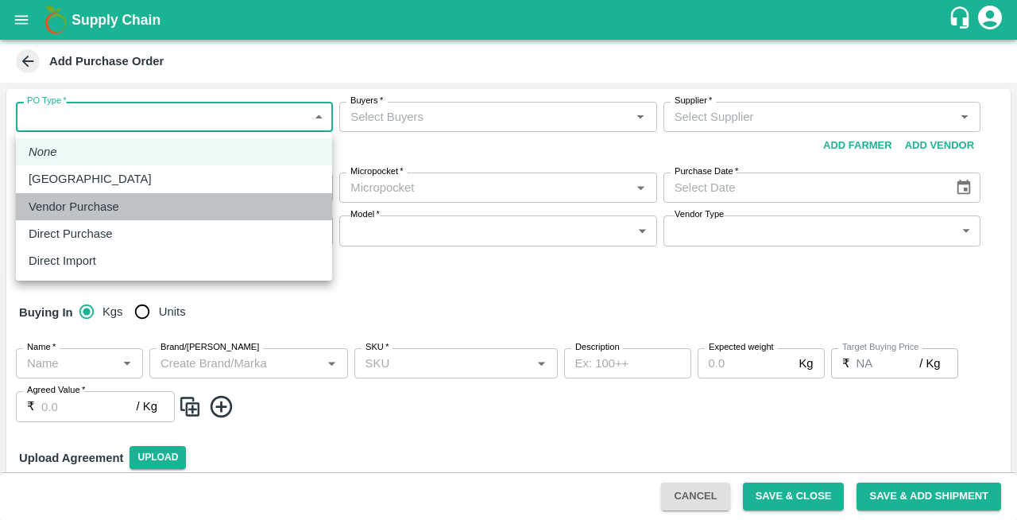
click at [79, 208] on p "Vendor Purchase" at bounding box center [74, 206] width 91 height 17
type input "2"
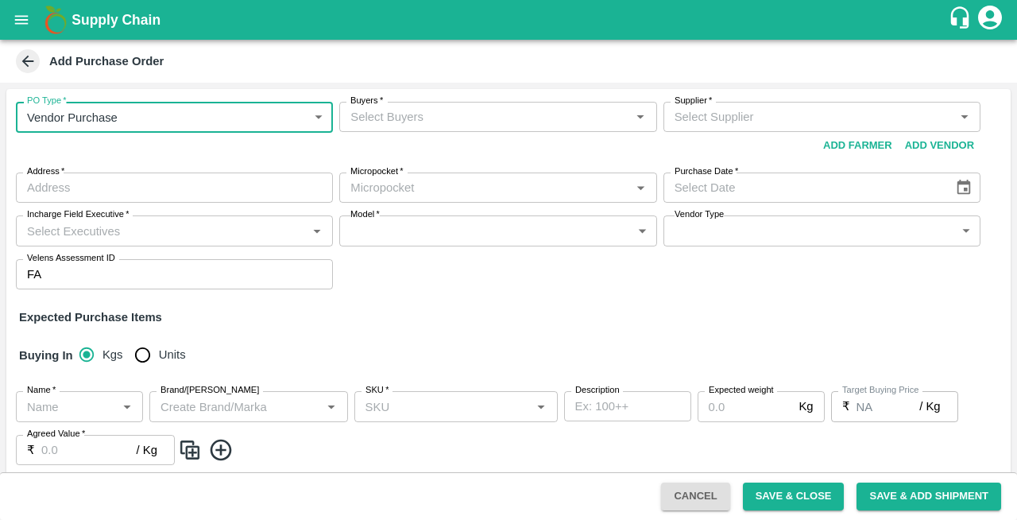
click at [389, 112] on input "Buyers   *" at bounding box center [484, 116] width 281 height 21
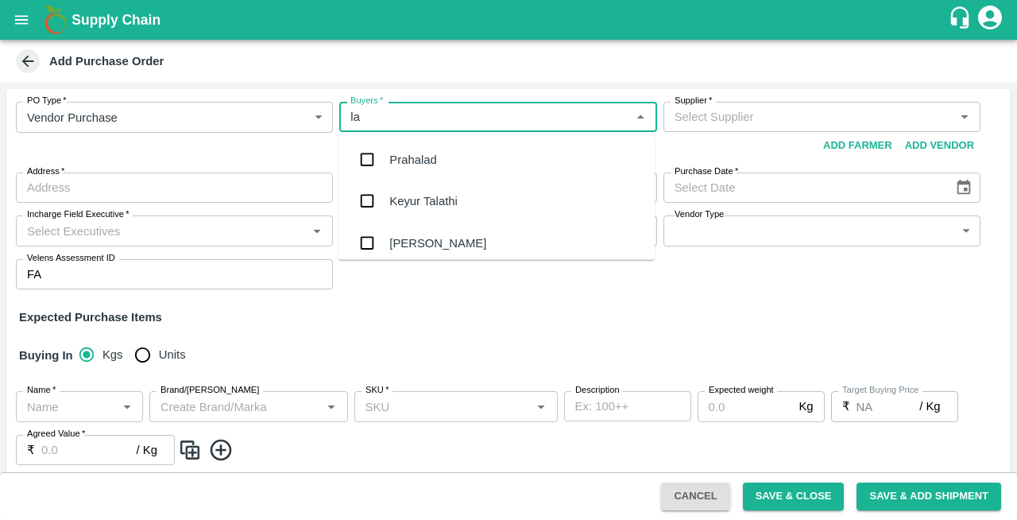
type input "lax"
click at [438, 245] on div "Laxit narottambhai khakhkhar" at bounding box center [466, 242] width 155 height 17
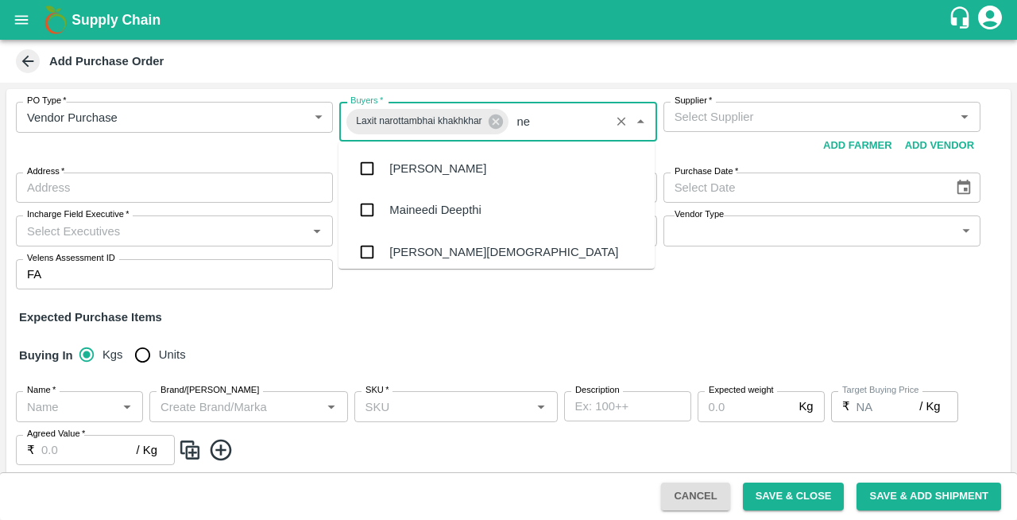
type input "nee"
click at [400, 255] on div "[PERSON_NAME][DEMOGRAPHIC_DATA]" at bounding box center [503, 251] width 229 height 17
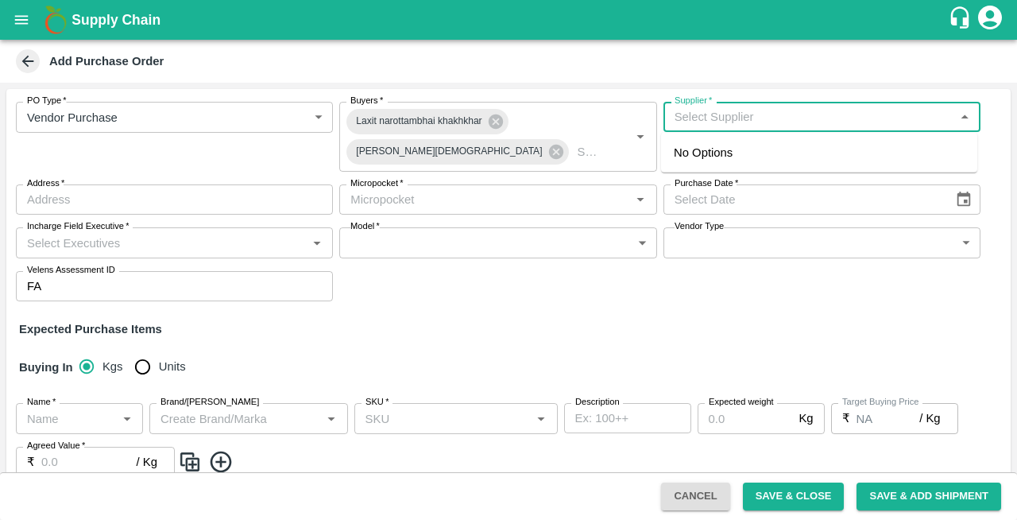
click at [714, 119] on input "Supplier   *" at bounding box center [808, 116] width 281 height 21
type input "p"
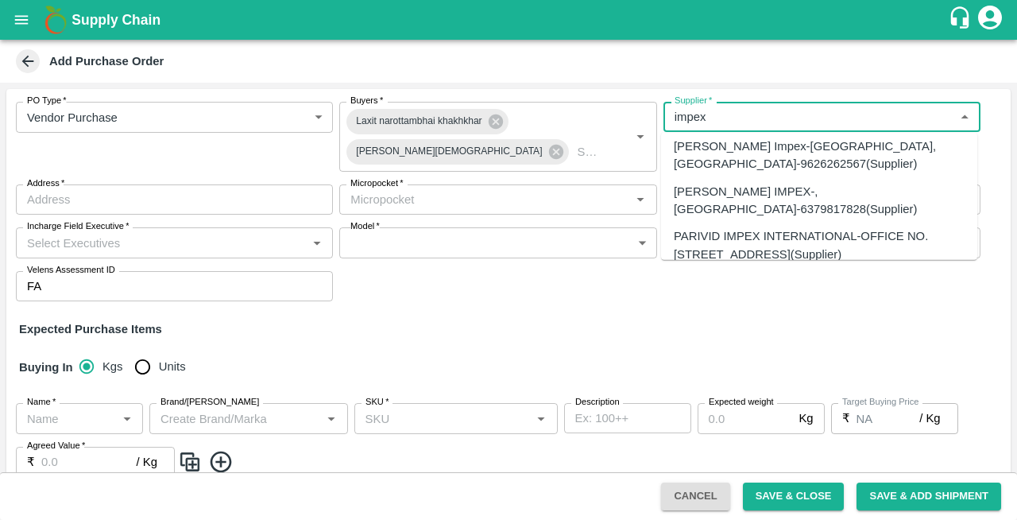
scroll to position [253, 0]
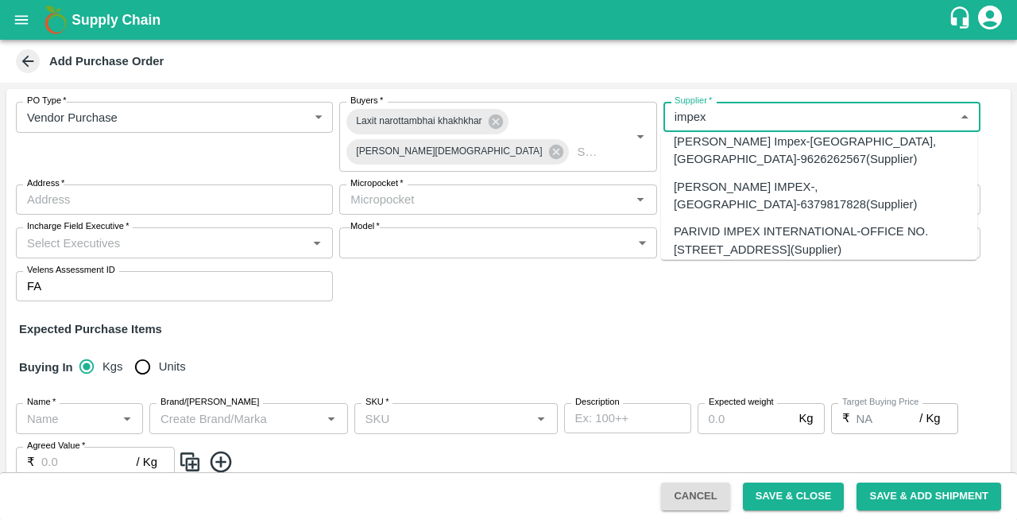
click at [695, 222] on div "PARIVID IMPEX INTERNATIONAL-OFFICE NO. [STREET_ADDRESS](Supplier)" at bounding box center [819, 240] width 291 height 36
type input "PARIVID IMPEX INTERNATIONAL-OFFICE NO. [STREET_ADDRESS](Supplier)"
type input "OFFICE NO. [STREET_ADDRESS]"
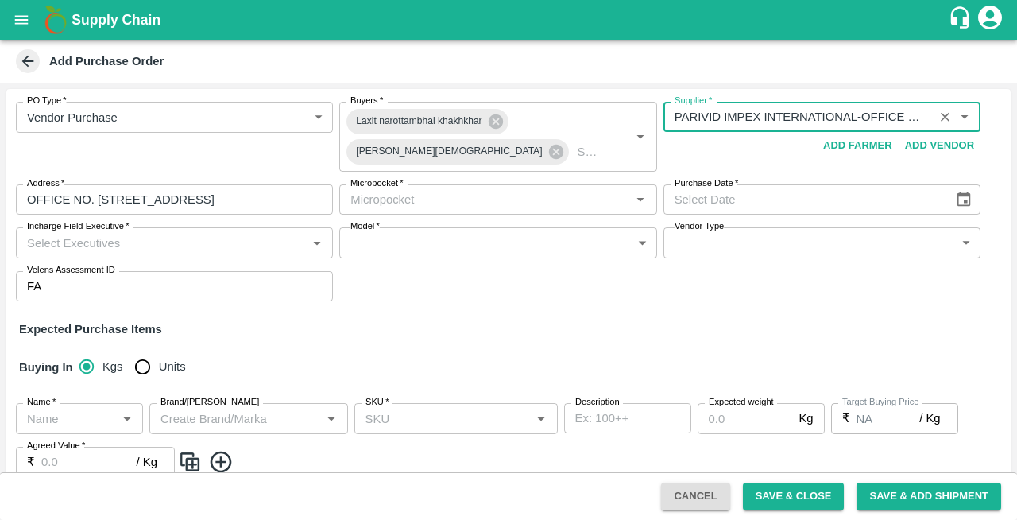
type input "PARIVID IMPEX INTERNATIONAL-OFFICE NO. [STREET_ADDRESS](Supplier)"
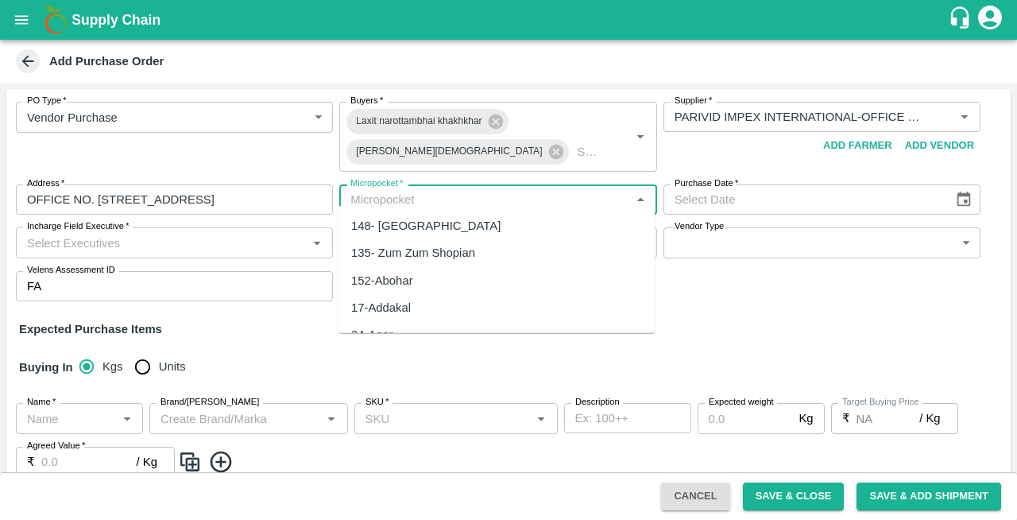
click at [401, 189] on input "Micropocket   *" at bounding box center [484, 199] width 281 height 21
click at [370, 234] on div "82-[GEOGRAPHIC_DATA]" at bounding box center [421, 225] width 140 height 17
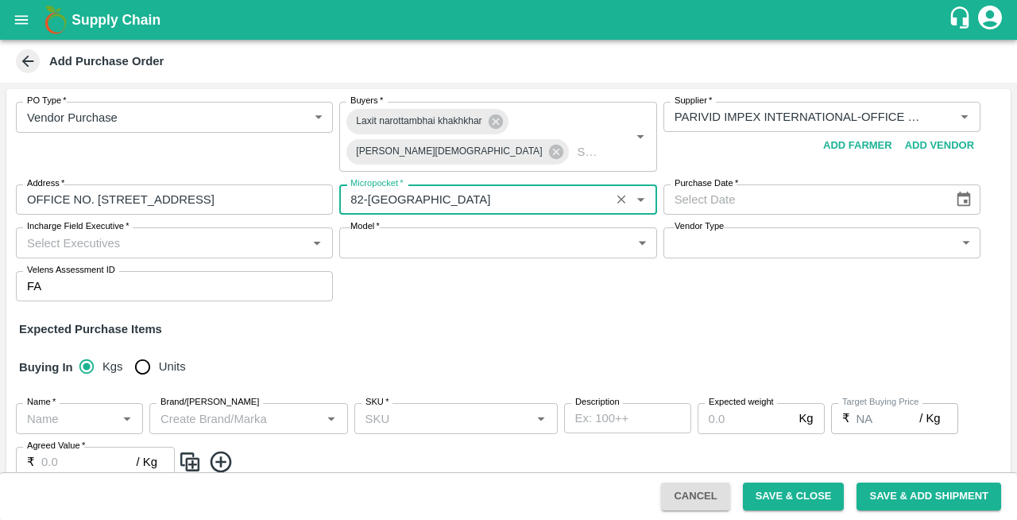
type input "82-[GEOGRAPHIC_DATA]"
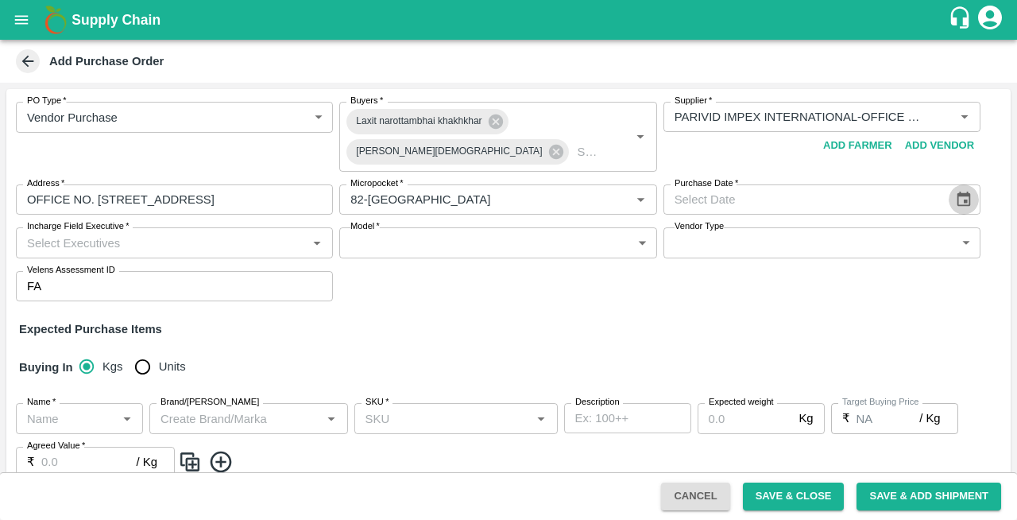
click at [959, 192] on icon "Choose date" at bounding box center [965, 199] width 14 height 15
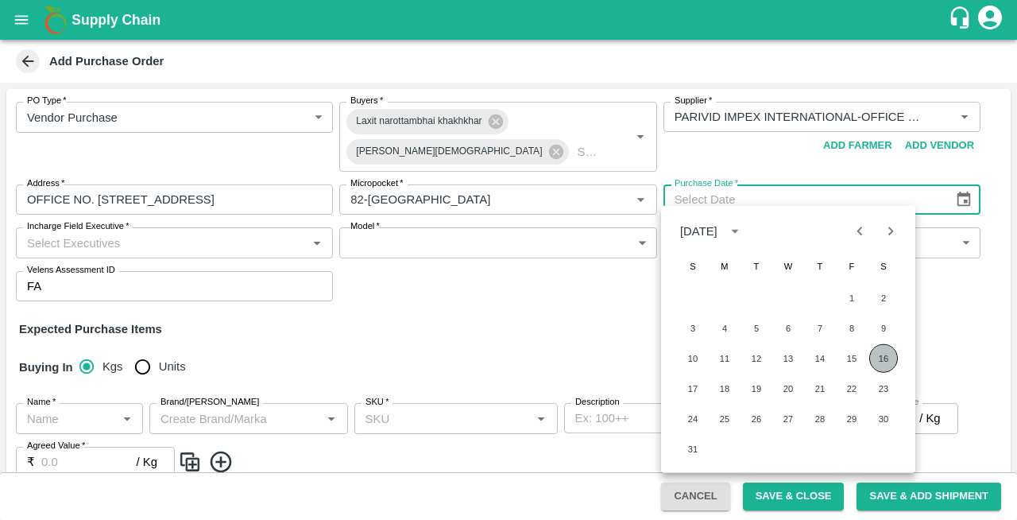
click at [886, 362] on button "16" at bounding box center [883, 358] width 29 height 29
type input "[DATE]"
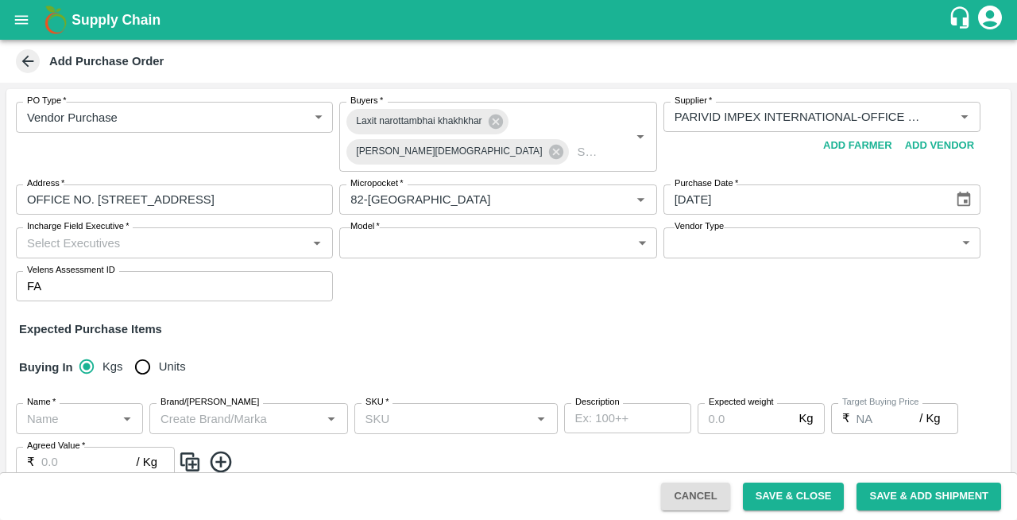
click at [143, 232] on input "Incharge Field Executive   *" at bounding box center [161, 242] width 281 height 21
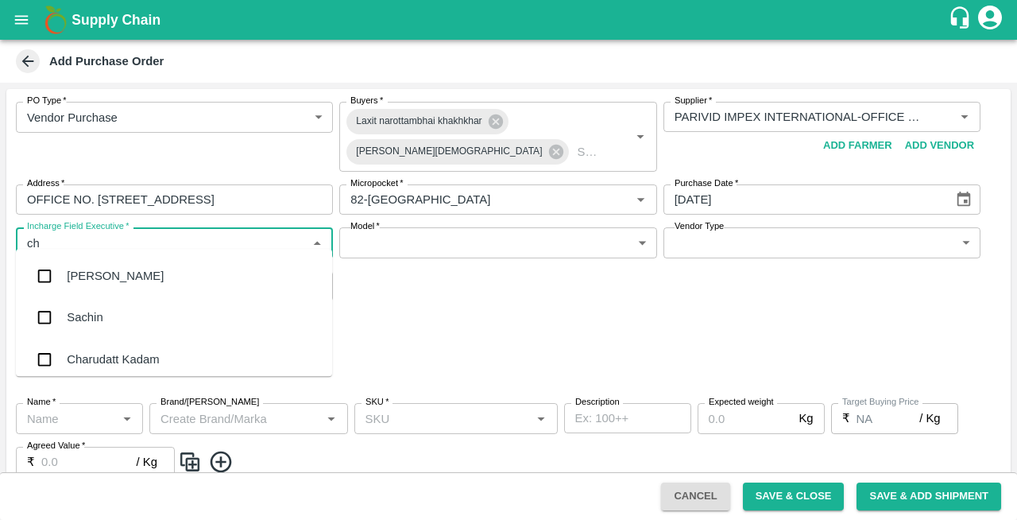
type input "che"
click at [94, 313] on div "Chetan S" at bounding box center [91, 317] width 49 height 17
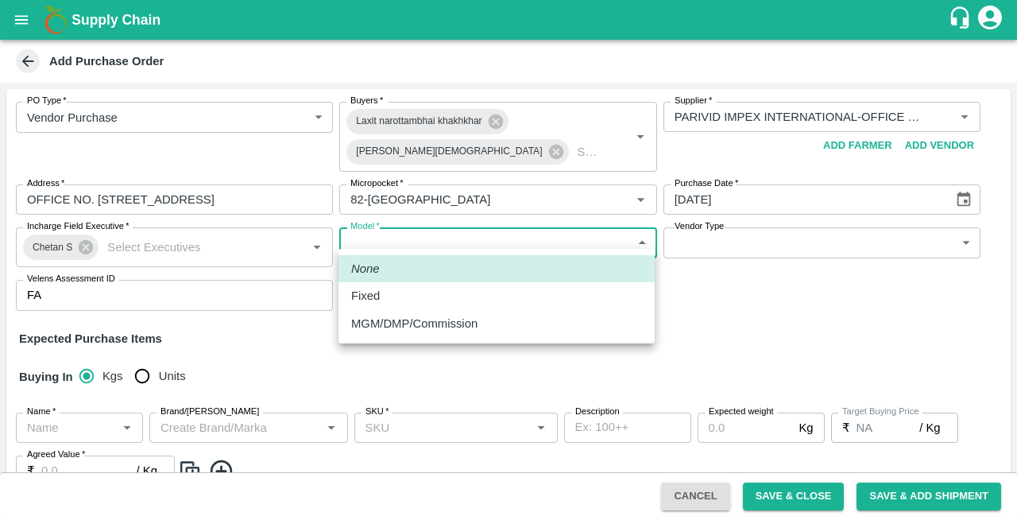
click at [413, 226] on body "Supply Chain Add Purchase Order PO Type   * Vendor Purchase 2 PO Type Buyers   …" at bounding box center [508, 260] width 1017 height 520
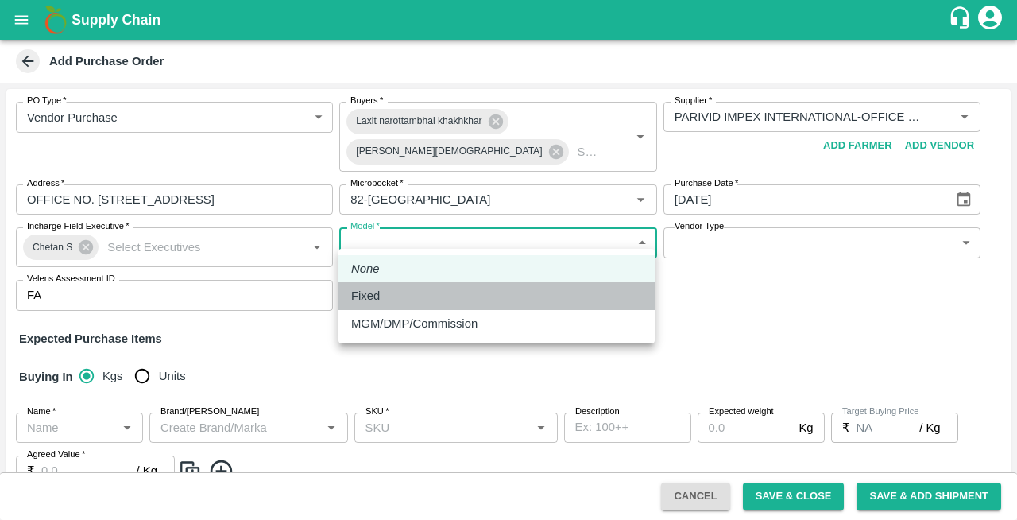
click at [359, 297] on p "Fixed" at bounding box center [365, 295] width 29 height 17
type input "Fixed"
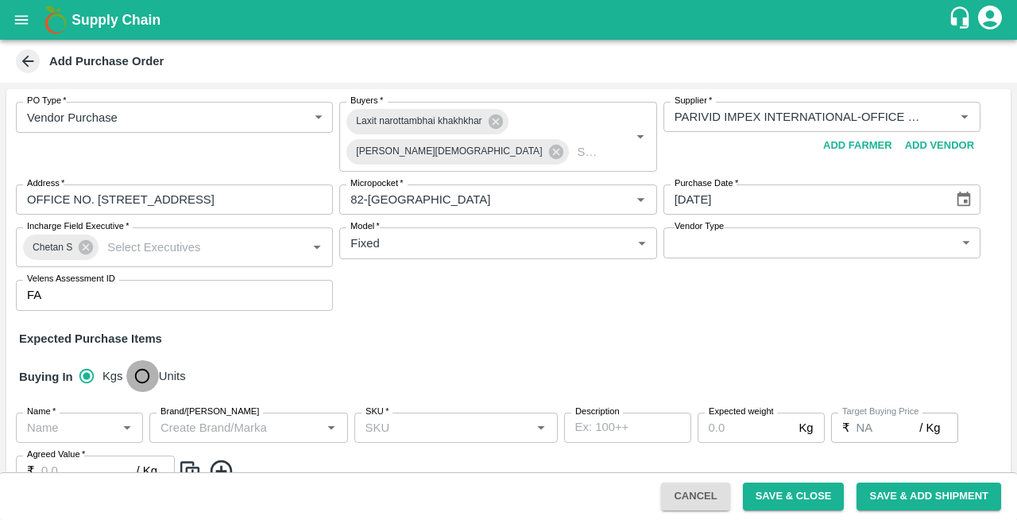
click at [143, 370] on input "Units" at bounding box center [142, 376] width 32 height 32
radio input "true"
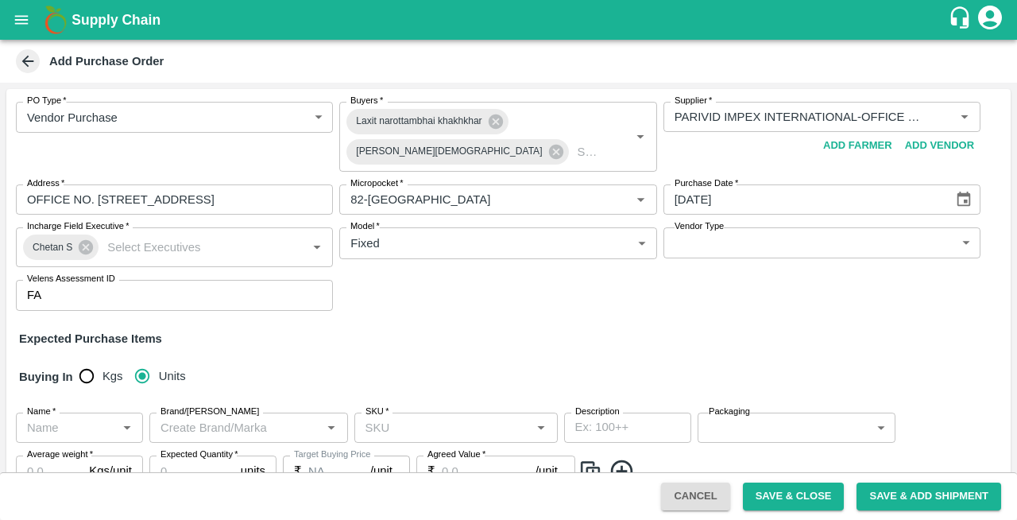
scroll to position [95, 0]
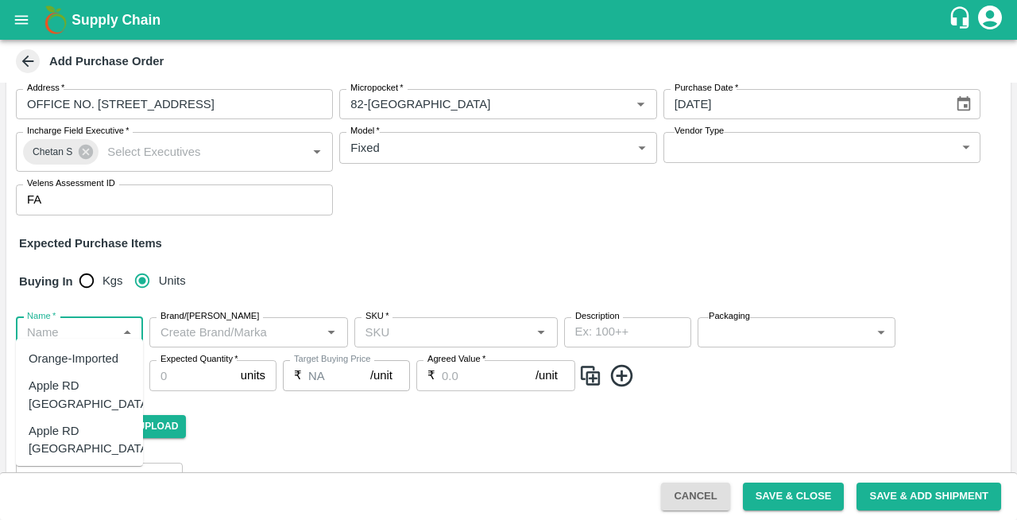
click at [56, 323] on input "Name   *" at bounding box center [66, 332] width 91 height 21
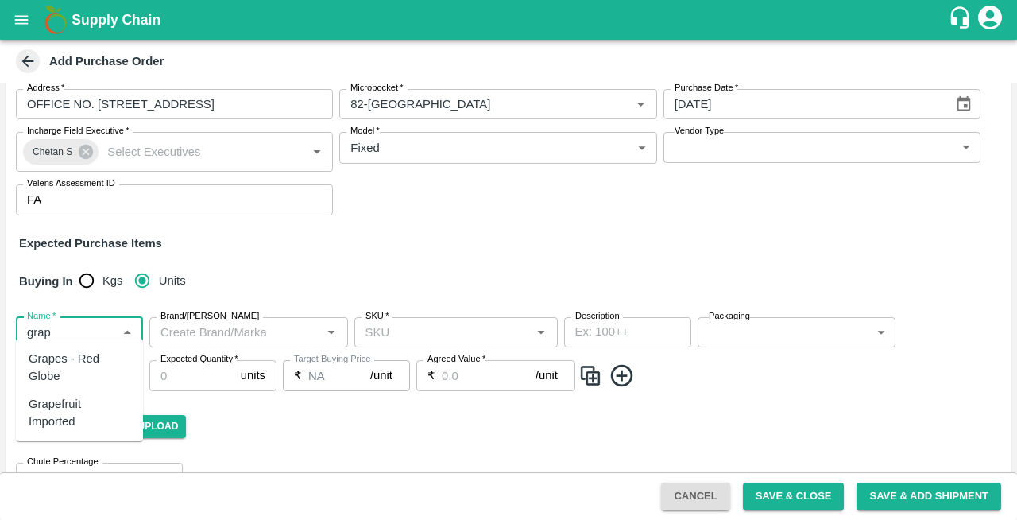
click at [65, 364] on div "Grapes - Red Globe" at bounding box center [80, 368] width 102 height 36
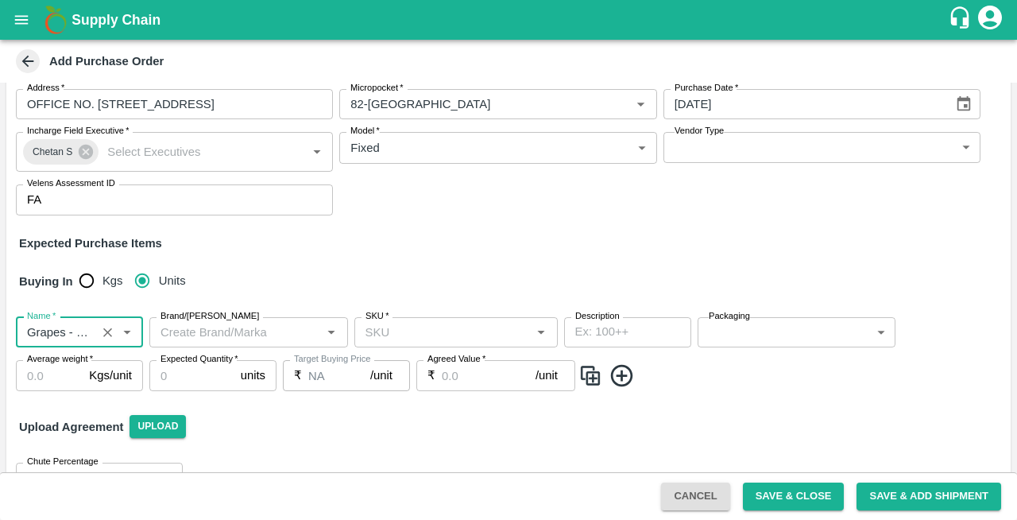
type input "Grapes - Red Globe"
click at [242, 323] on input "Brand/[PERSON_NAME]" at bounding box center [235, 332] width 163 height 21
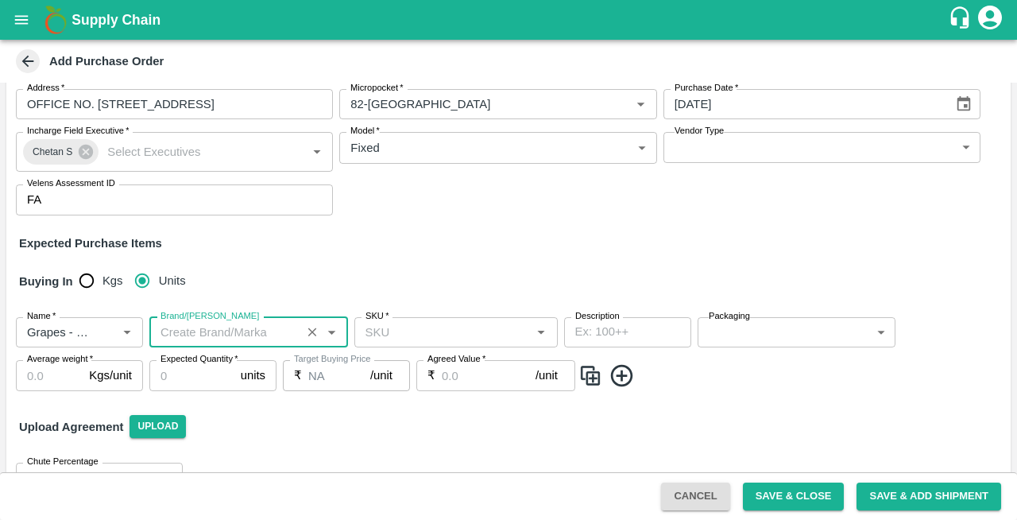
paste input "Green Muscut"
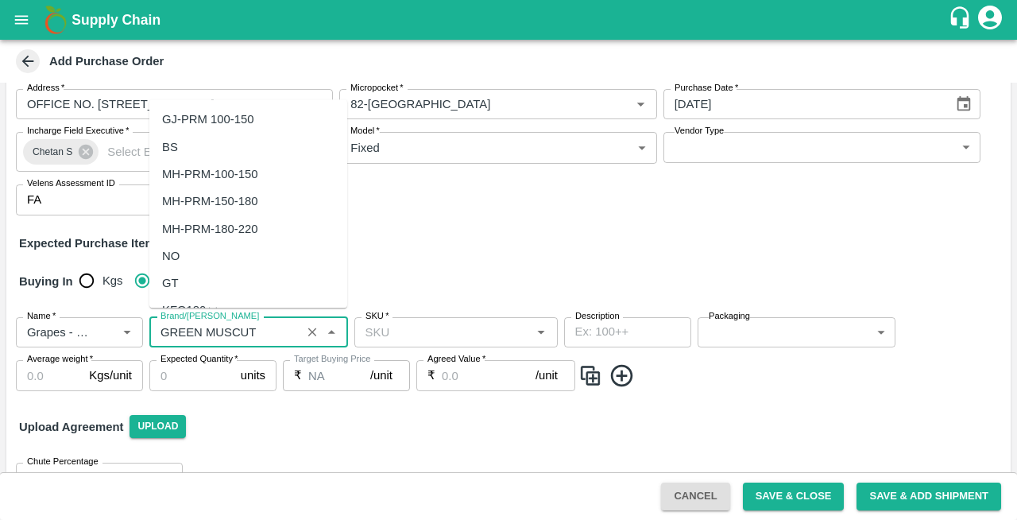
click at [278, 323] on input "Brand/[PERSON_NAME]" at bounding box center [225, 332] width 142 height 21
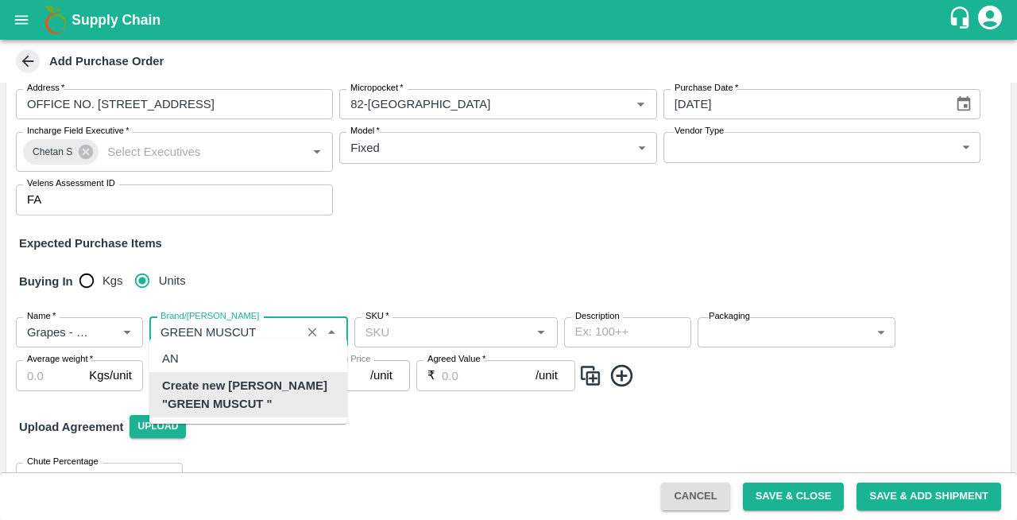
click at [228, 396] on b "Create new [PERSON_NAME] "GREEN MUSCUT "" at bounding box center [248, 395] width 172 height 36
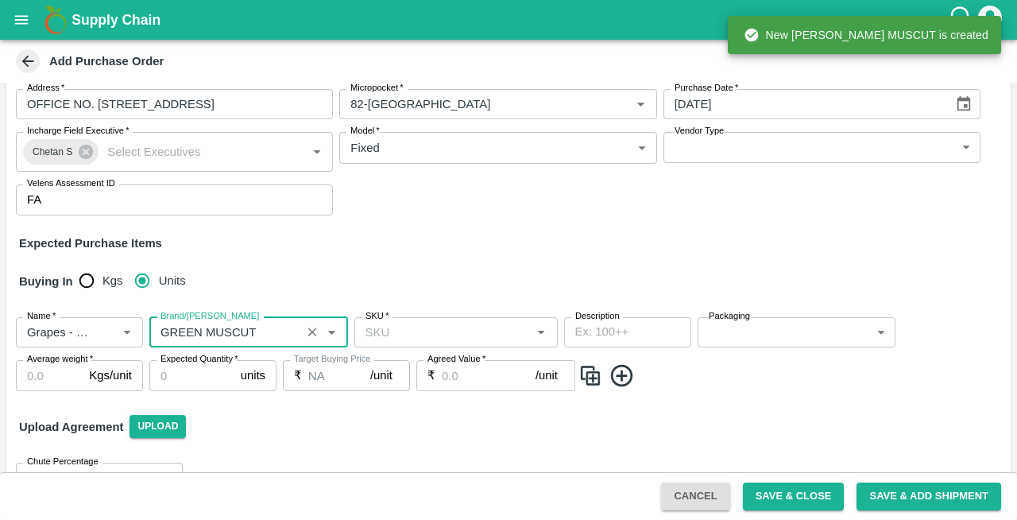
type input "GREEN MUSCUT"
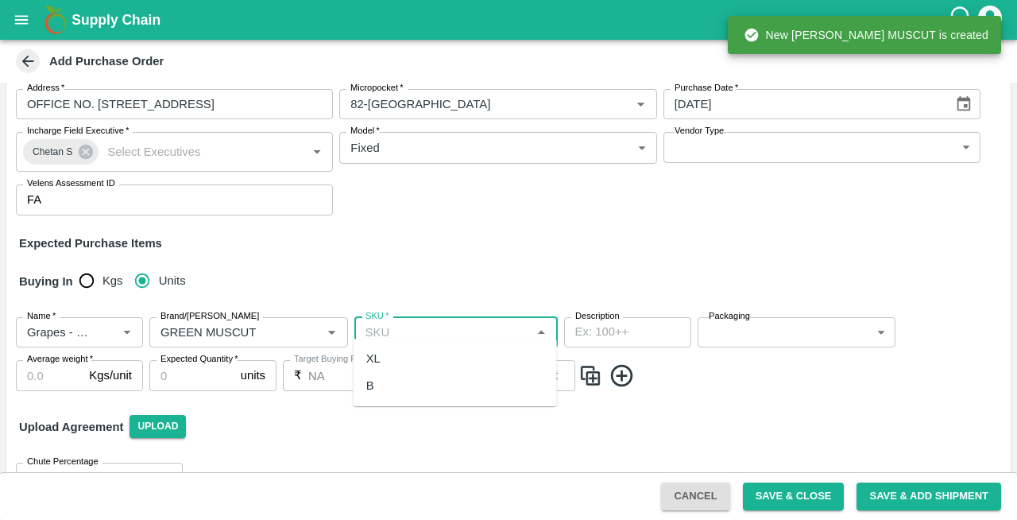
click at [470, 326] on input "SKU   *" at bounding box center [443, 332] width 168 height 21
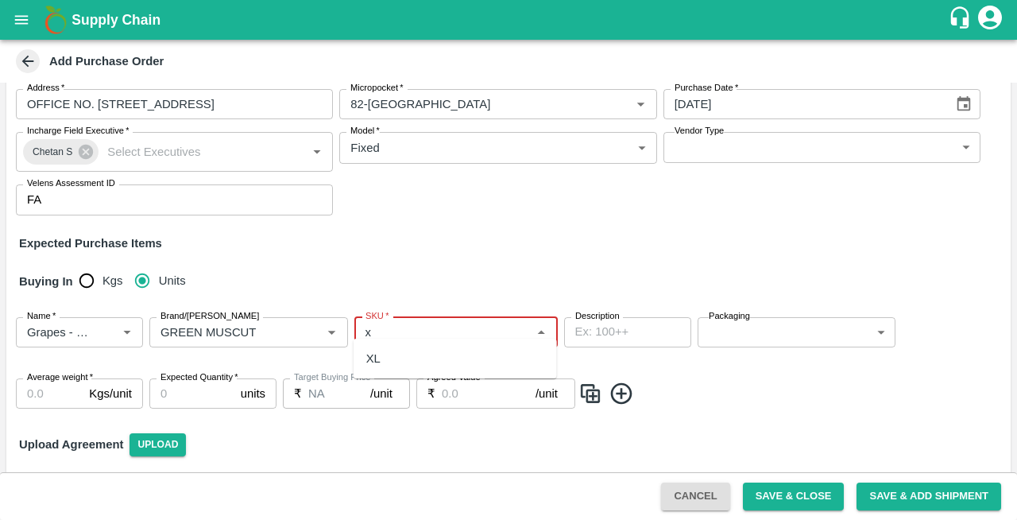
click at [397, 357] on div "XL" at bounding box center [455, 358] width 203 height 27
type input "XL"
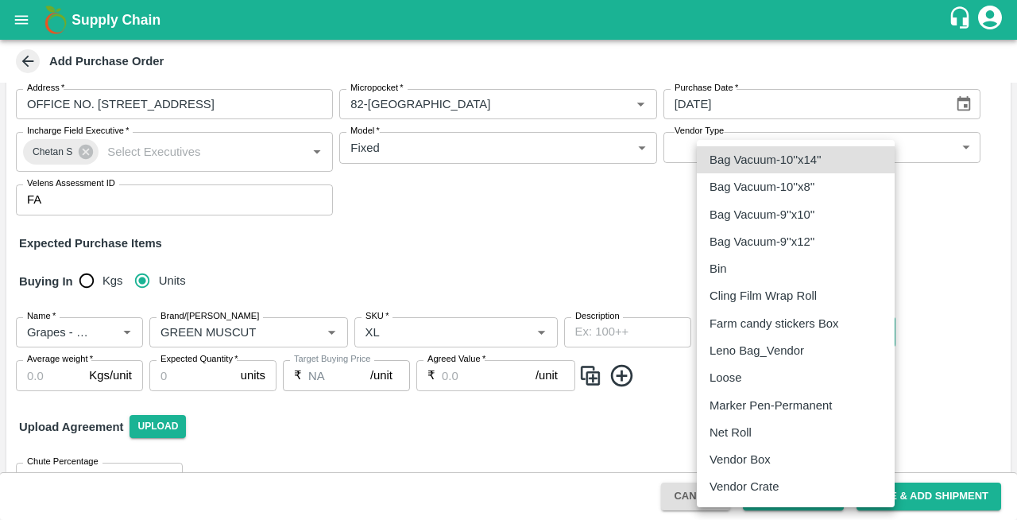
click at [728, 323] on body "Supply Chain Add Purchase Order PO Type   * Vendor Purchase 2 PO Type Buyers   …" at bounding box center [508, 260] width 1017 height 520
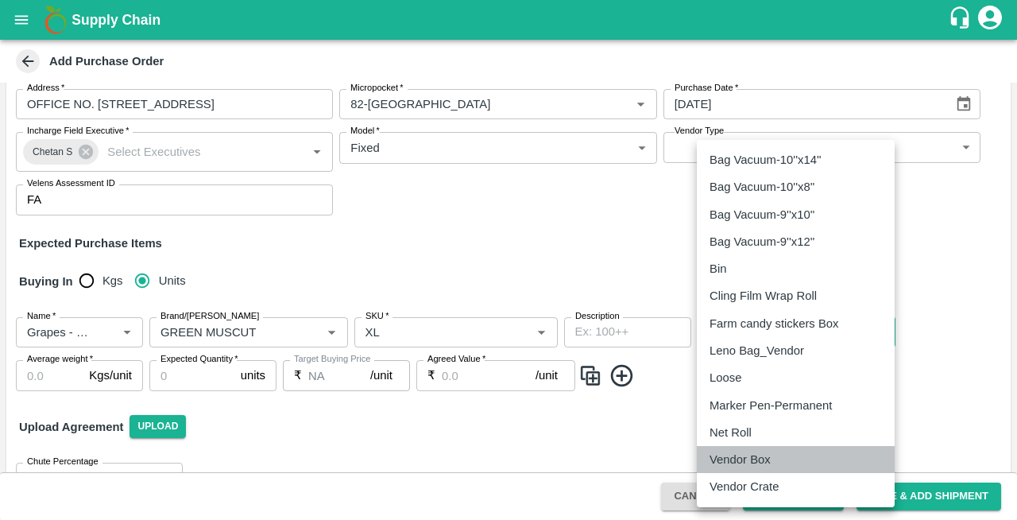
click at [731, 459] on p "Vendor Box" at bounding box center [740, 459] width 61 height 17
type input "276"
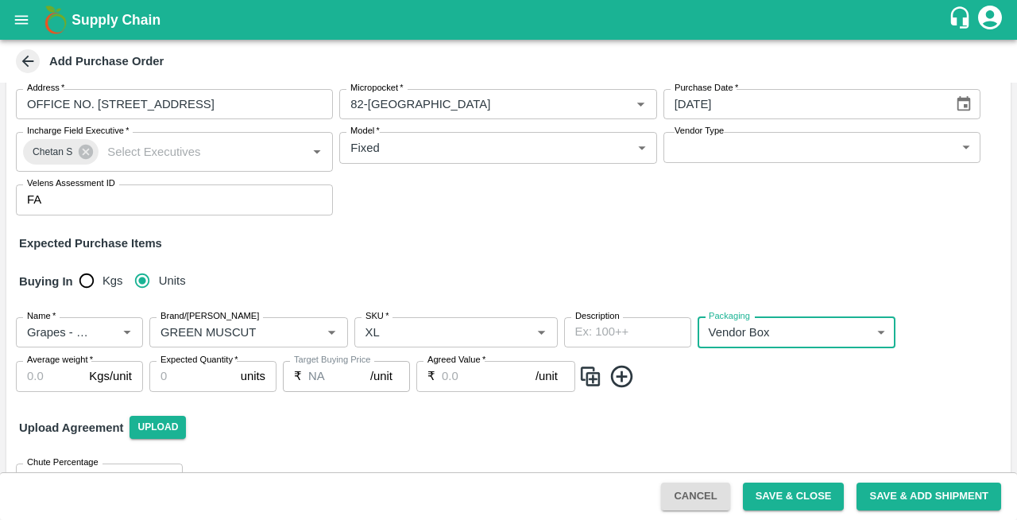
click at [35, 370] on input "Average weight   *" at bounding box center [49, 376] width 67 height 30
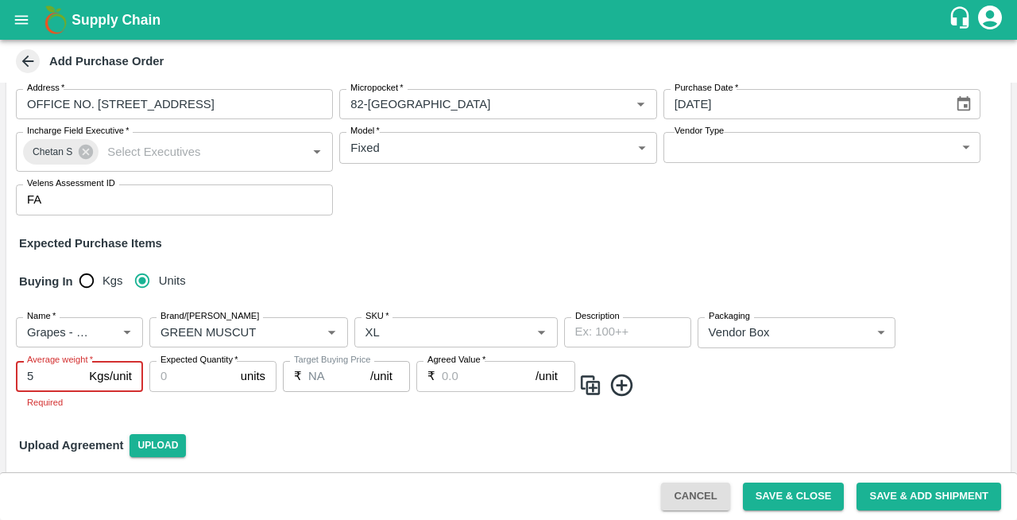
type input "5"
click at [180, 370] on input "Expected Quantity   *" at bounding box center [191, 376] width 85 height 30
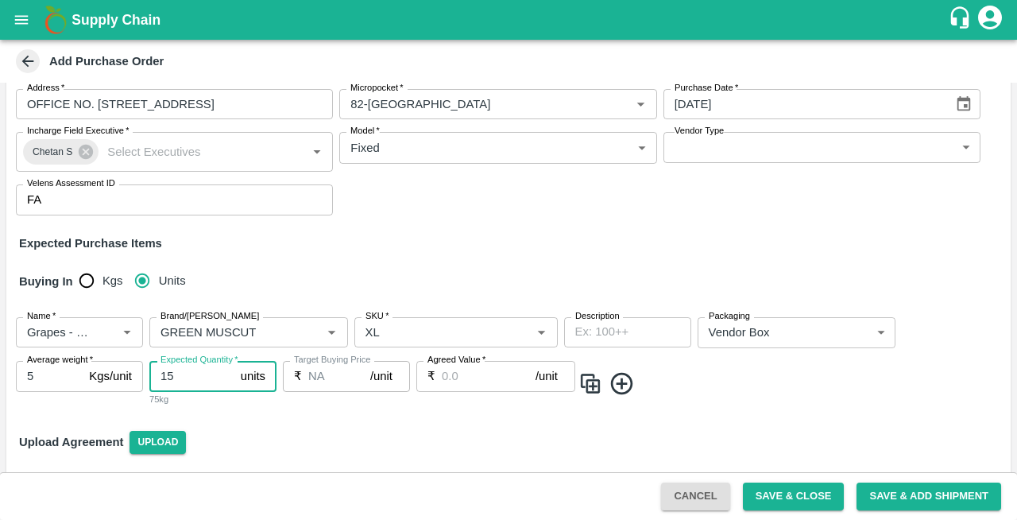
type input "15"
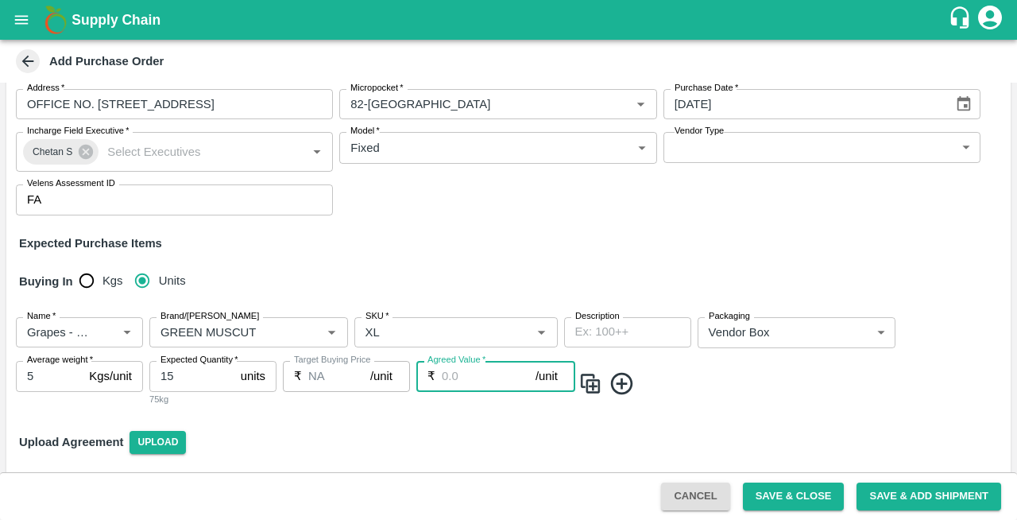
click at [455, 365] on input "Agreed Value   *" at bounding box center [489, 376] width 94 height 30
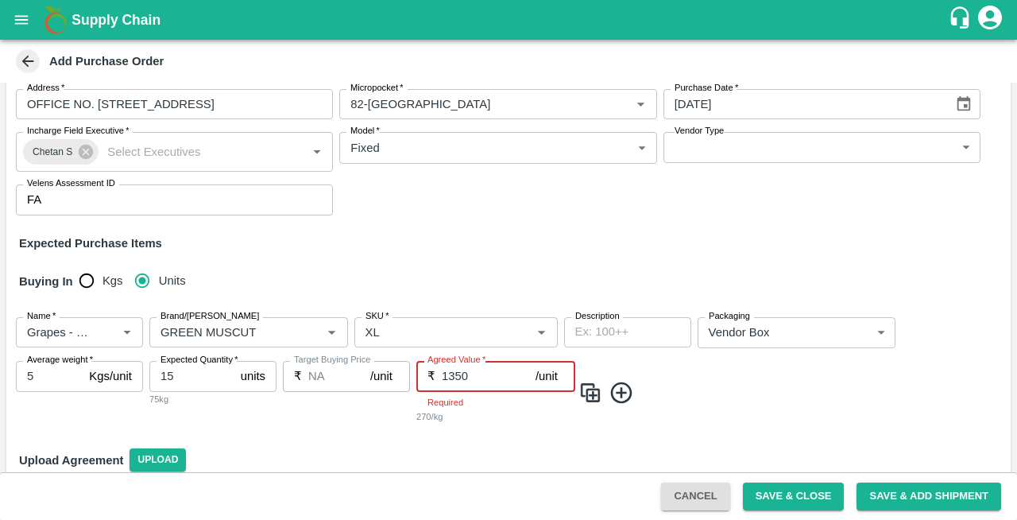
type input "1350"
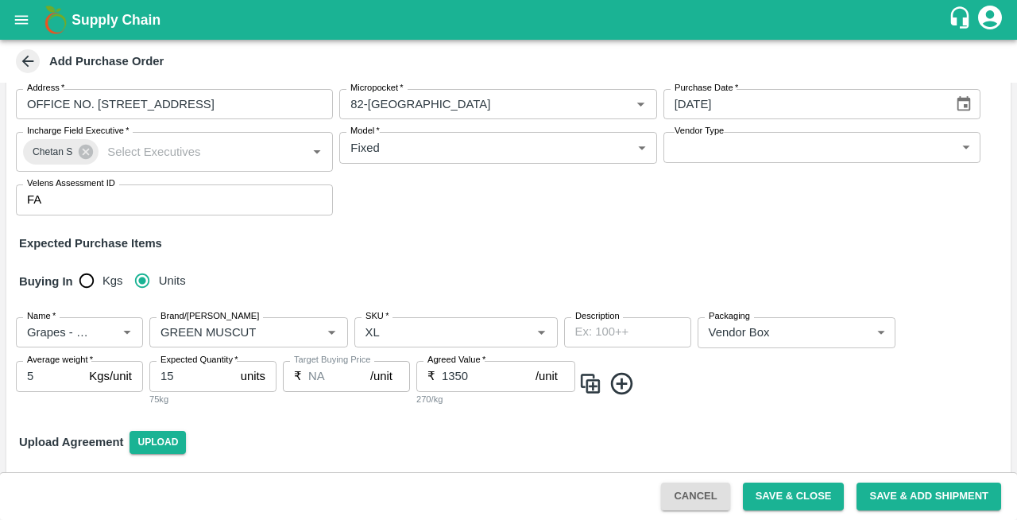
click at [618, 386] on icon at bounding box center [622, 383] width 26 height 26
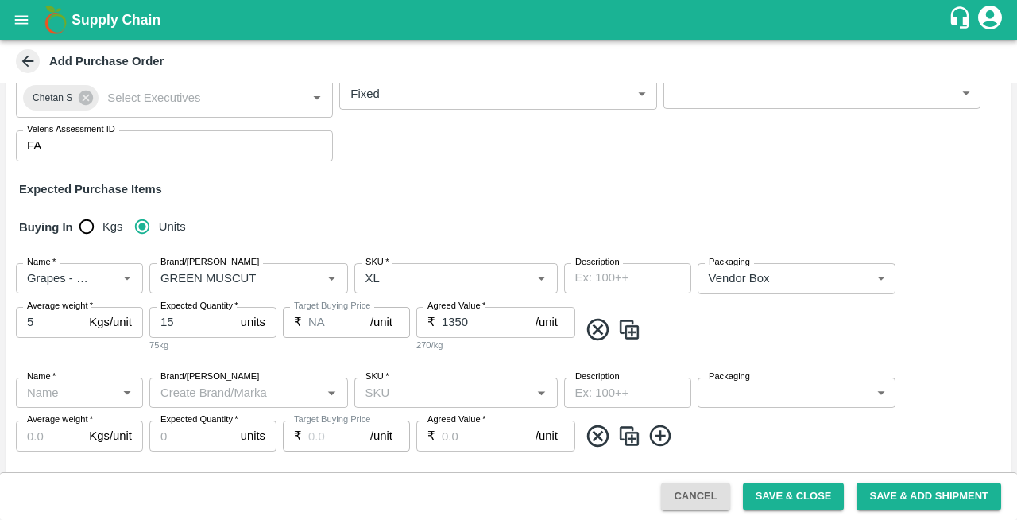
scroll to position [167, 0]
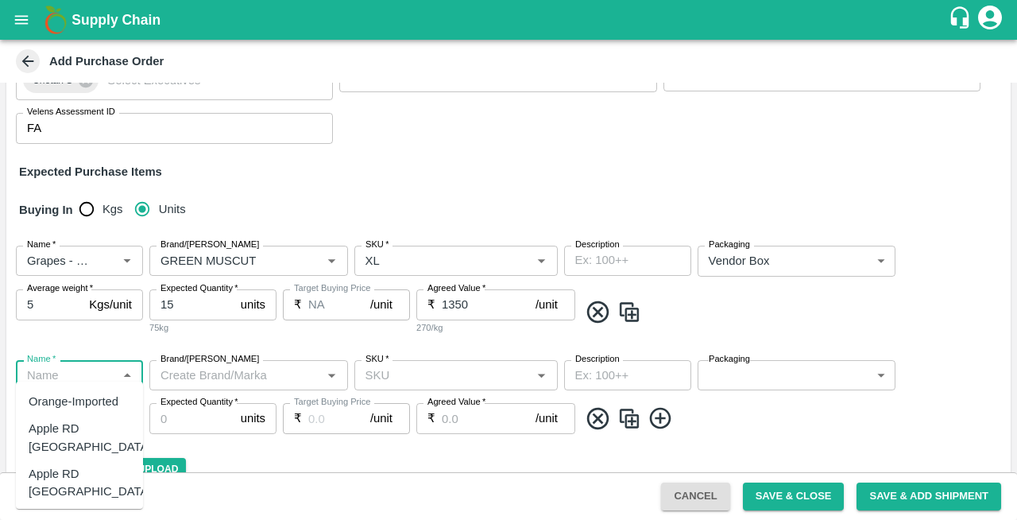
click at [56, 365] on input "Name   *" at bounding box center [66, 375] width 91 height 21
click at [51, 408] on div "Grapes - Red Globe" at bounding box center [80, 411] width 102 height 36
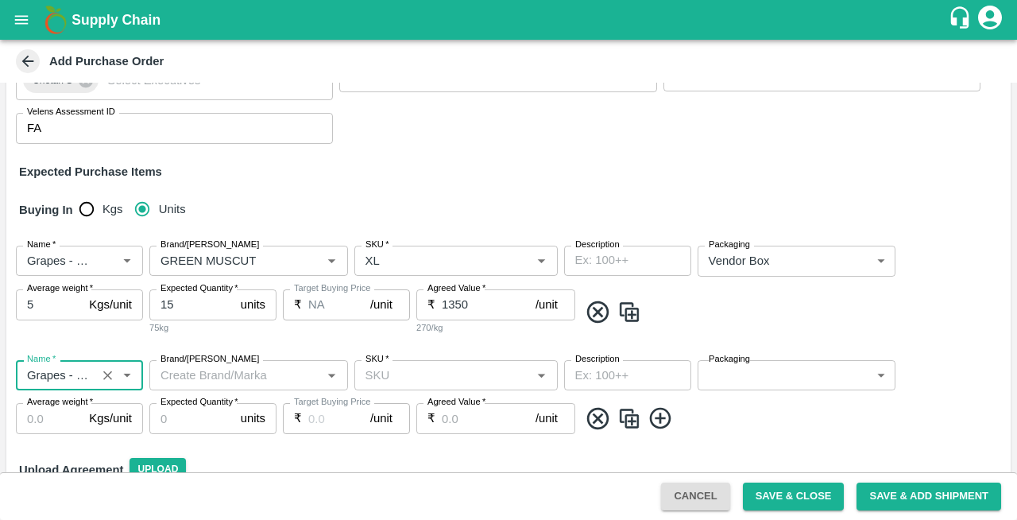
type input "Grapes - Red Globe"
click at [237, 367] on input "Brand/[PERSON_NAME]" at bounding box center [235, 375] width 163 height 21
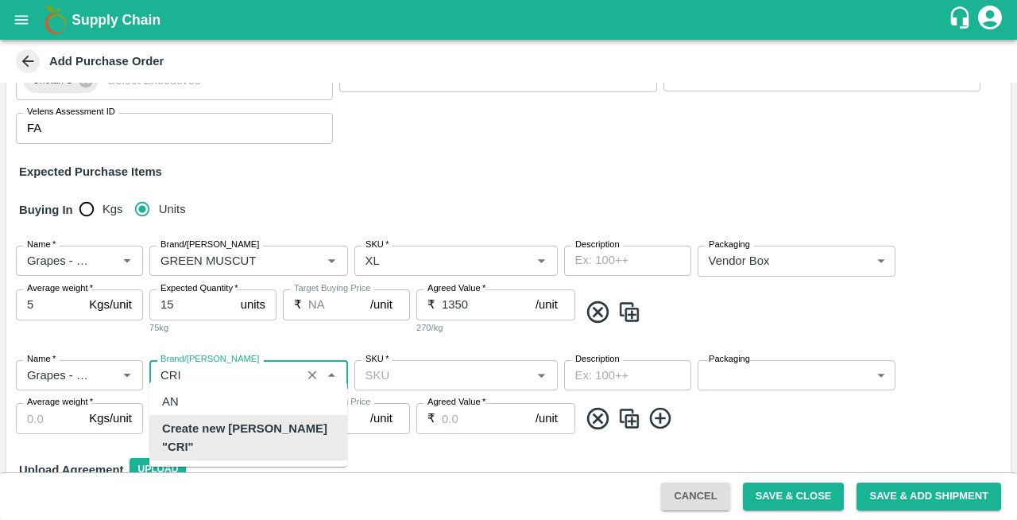
scroll to position [0, 0]
type input "CRIMSON"
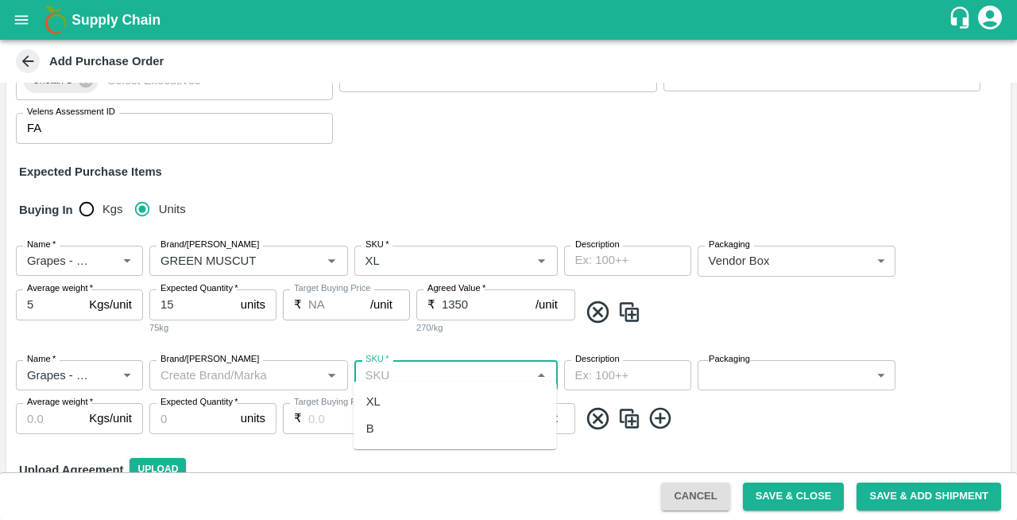
click at [423, 365] on input "SKU   *" at bounding box center [443, 375] width 168 height 21
click at [370, 404] on div "XL" at bounding box center [373, 401] width 14 height 17
type input "XL"
type input "NA"
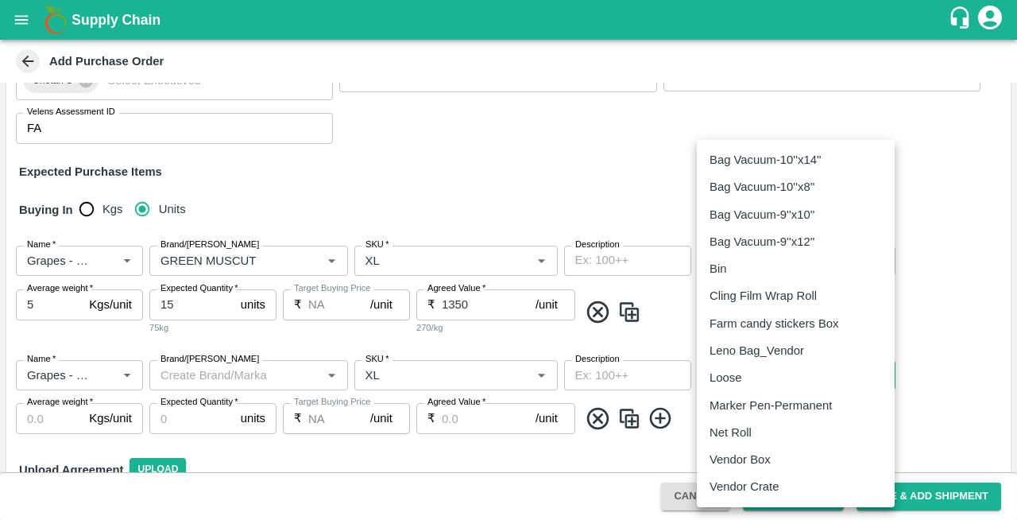
click at [753, 366] on body "Supply Chain Add Purchase Order PO Type   * Vendor Purchase 2 PO Type Buyers   …" at bounding box center [508, 260] width 1017 height 520
click at [729, 462] on p "Vendor Box" at bounding box center [740, 459] width 61 height 17
type input "276"
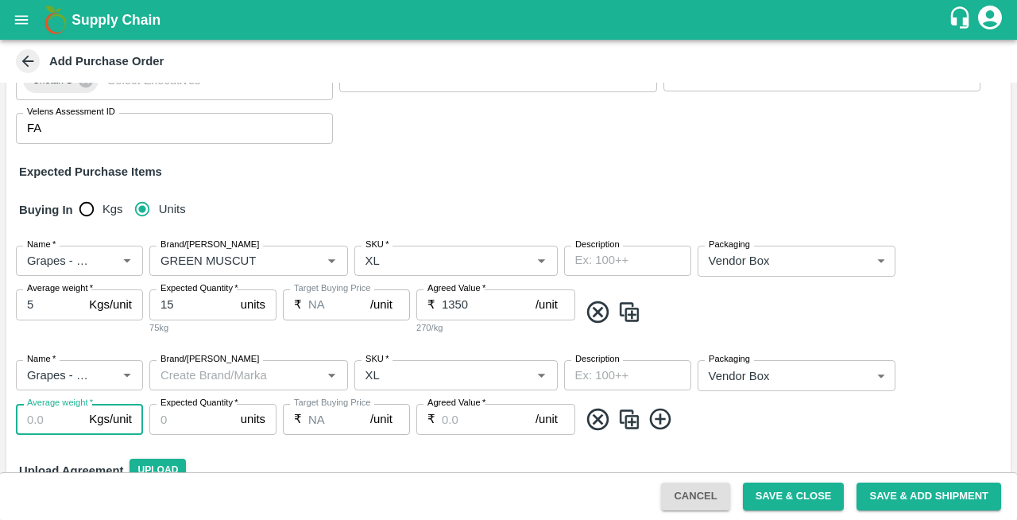
click at [40, 406] on input "Average weight   *" at bounding box center [49, 419] width 67 height 30
type input "5"
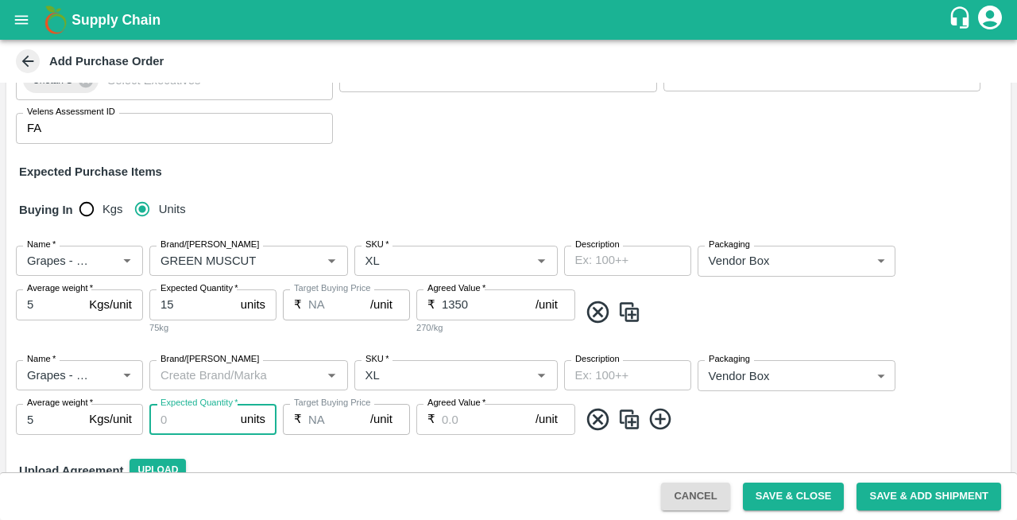
click at [176, 420] on input "Expected Quantity   *" at bounding box center [191, 419] width 85 height 30
type input "15"
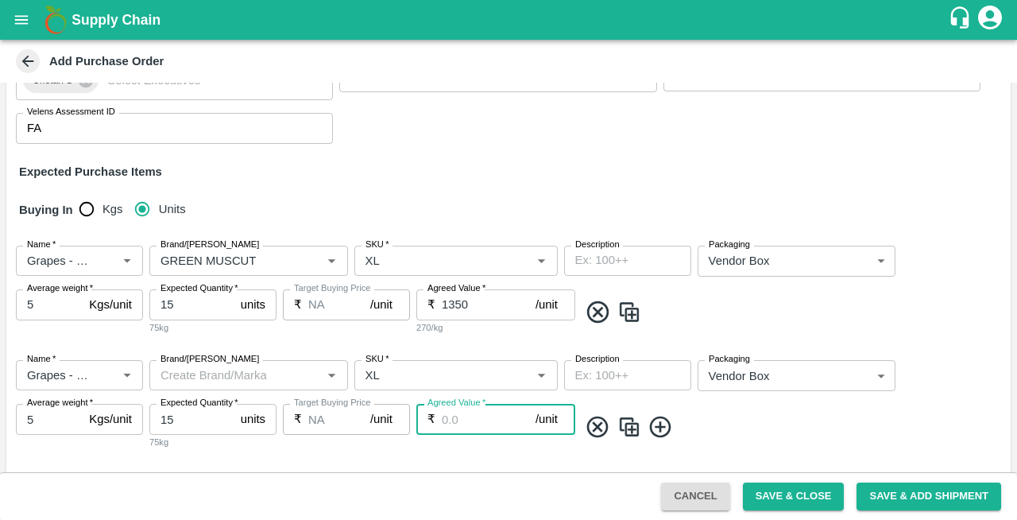
click at [481, 405] on input "Agreed Value   *" at bounding box center [489, 419] width 94 height 30
type input "1450"
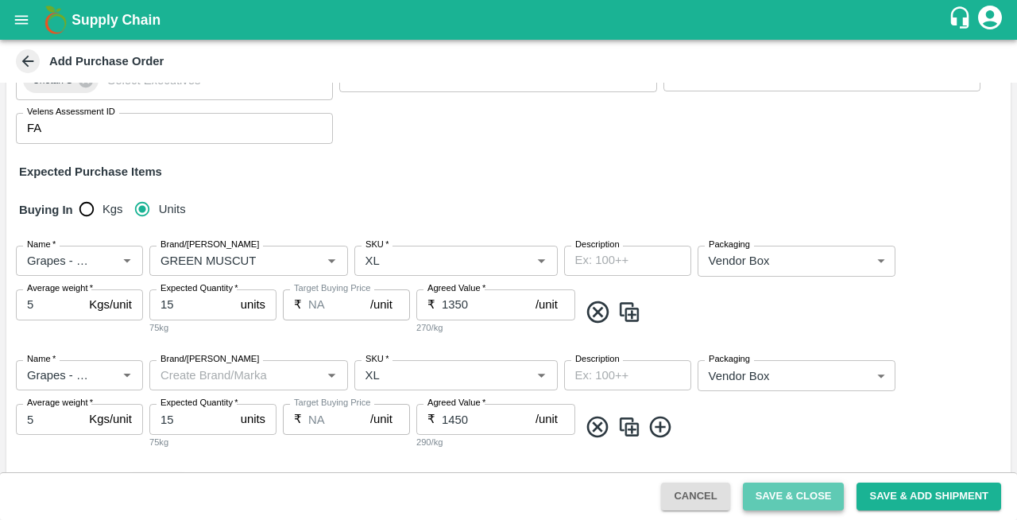
click at [791, 493] on button "Save & Close" at bounding box center [794, 496] width 102 height 28
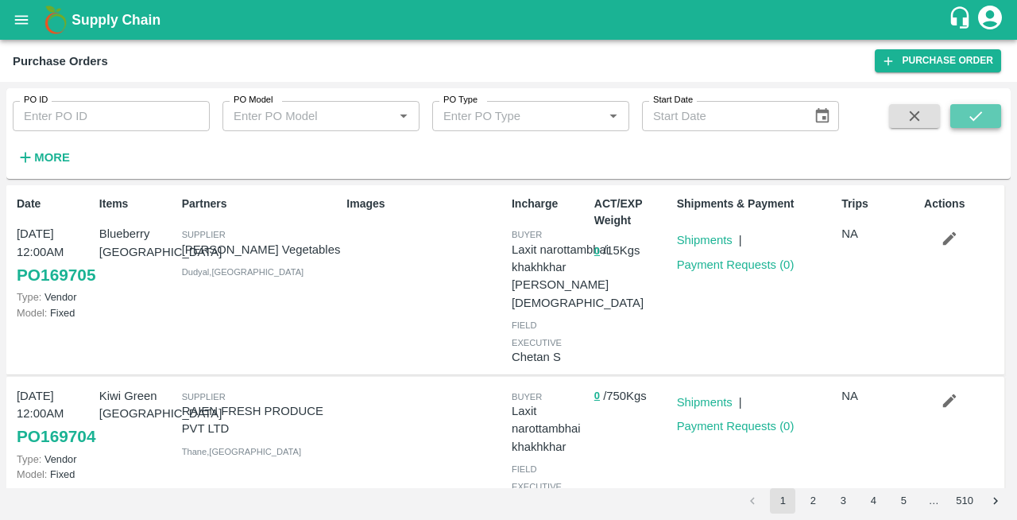
click at [972, 115] on icon "submit" at bounding box center [975, 115] width 17 height 17
